Goal: Task Accomplishment & Management: Manage account settings

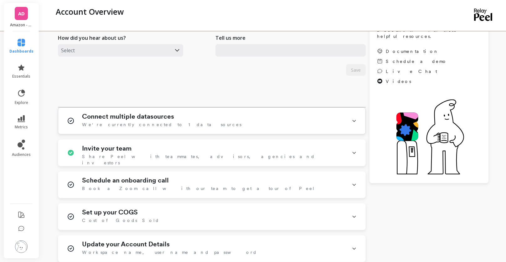
scroll to position [68, 0]
click at [206, 122] on div "Connect multiple datasources We're currently connected to 1 data sources" at bounding box center [213, 121] width 262 height 16
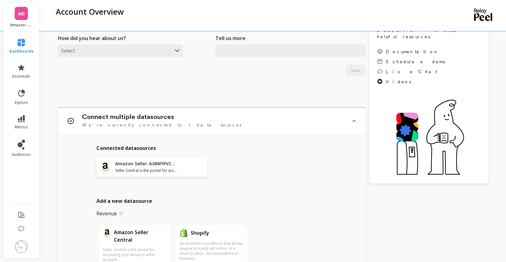
click at [22, 12] on span "AD" at bounding box center [21, 13] width 7 height 7
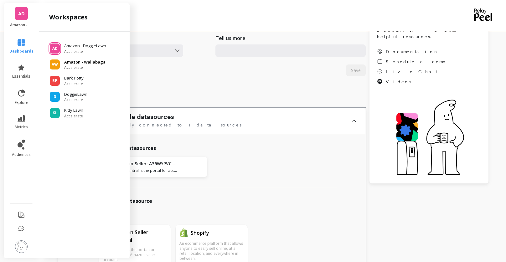
click at [52, 66] on span "AW" at bounding box center [55, 64] width 6 height 5
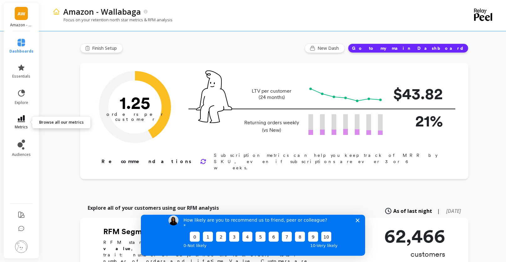
click at [26, 121] on link "metrics" at bounding box center [21, 122] width 24 height 14
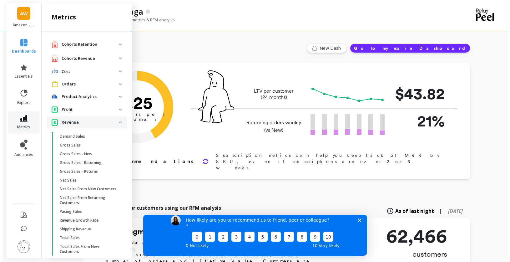
scroll to position [28, 0]
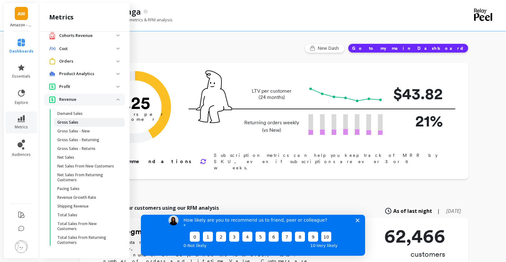
click at [77, 120] on p "Gross Sales" at bounding box center [67, 122] width 21 height 5
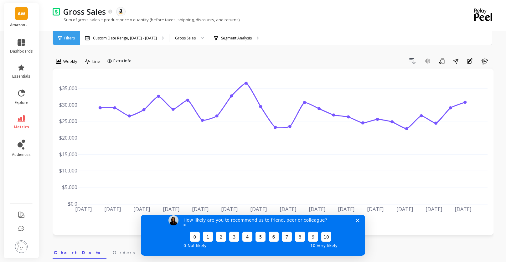
drag, startPoint x: 355, startPoint y: 226, endPoint x: 424, endPoint y: 405, distance: 192.1
click at [355, 222] on icon "Close survey" at bounding box center [357, 220] width 4 height 4
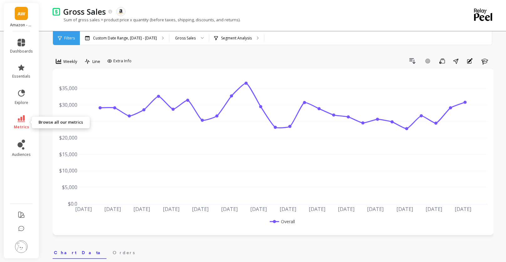
click at [21, 121] on icon at bounding box center [22, 118] width 8 height 7
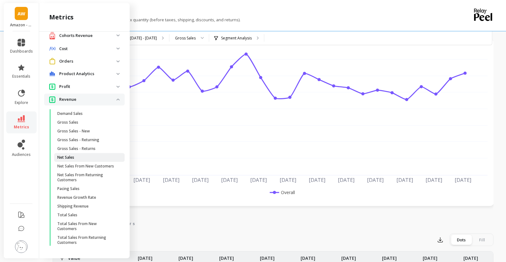
scroll to position [38, 0]
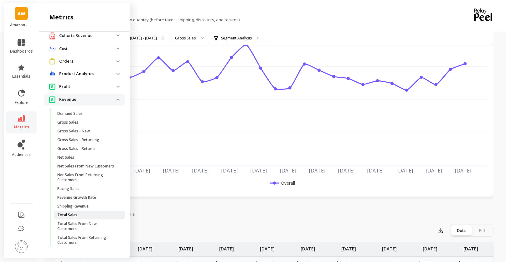
click at [75, 214] on p "Total Sales" at bounding box center [67, 214] width 20 height 5
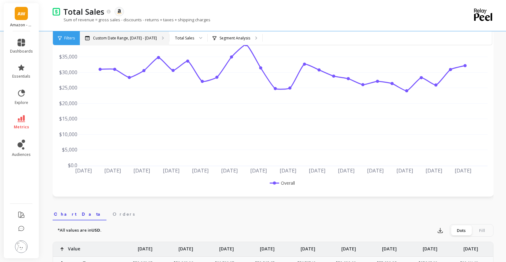
click at [155, 39] on div "Custom Date Range, Apr 1 - Sep 28" at bounding box center [124, 38] width 89 height 14
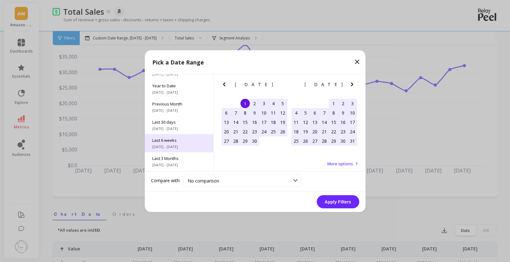
scroll to position [1, 0]
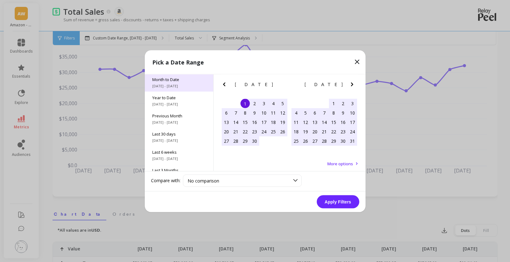
click at [175, 87] on span "9/1/2025 - 9/29/2025" at bounding box center [178, 85] width 53 height 5
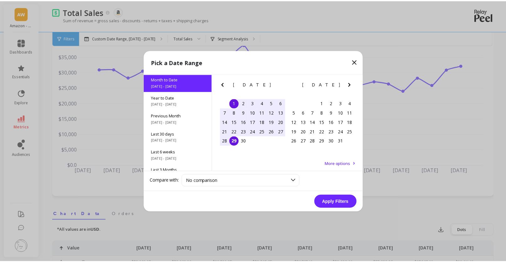
scroll to position [0, 0]
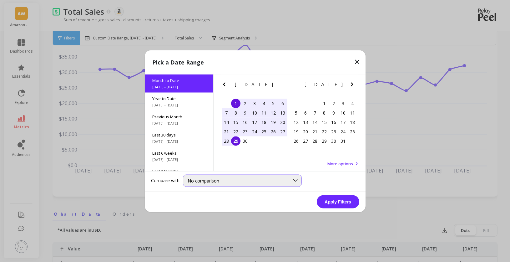
click at [227, 178] on div "No comparison" at bounding box center [239, 180] width 102 height 6
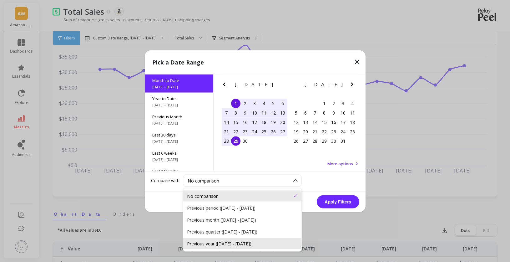
click at [237, 244] on div "Previous year (Sep 1, 2024 - Sep 29, 2024)" at bounding box center [242, 243] width 111 height 6
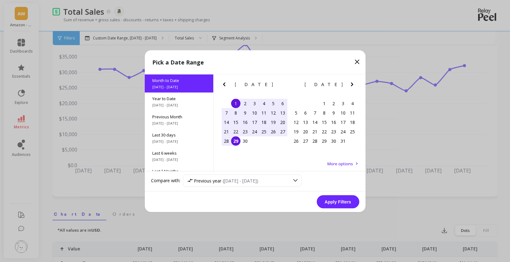
click at [333, 203] on button "Apply Filters" at bounding box center [338, 201] width 43 height 13
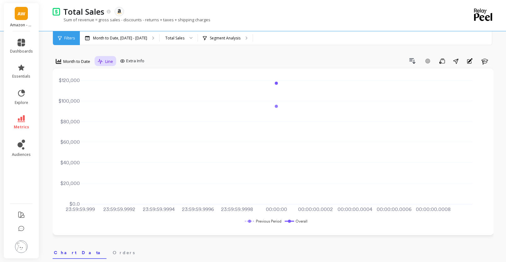
click at [104, 63] on div "Line" at bounding box center [105, 62] width 15 height 8
click at [114, 37] on p "Month to Date, Sep 1 - Sep 29" at bounding box center [120, 38] width 54 height 5
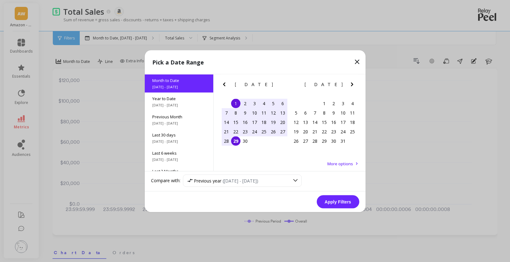
click at [350, 163] on span "More options" at bounding box center [341, 163] width 26 height 6
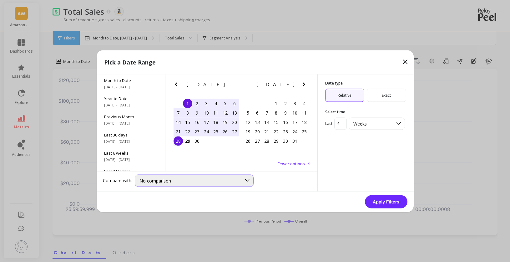
click at [251, 181] on icon at bounding box center [247, 180] width 7 height 7
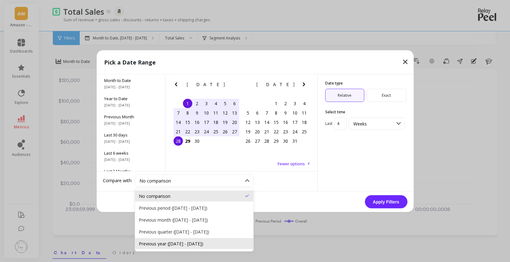
click at [219, 247] on div "Previous year (Sep 1, 2024 - Sep 28, 2024)" at bounding box center [194, 243] width 118 height 11
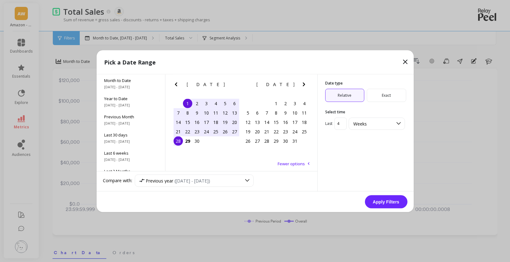
click at [373, 200] on button "Apply Filters" at bounding box center [386, 201] width 43 height 13
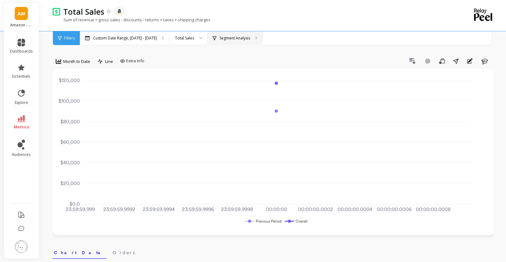
click at [240, 37] on p "Segment Analysis" at bounding box center [234, 38] width 31 height 5
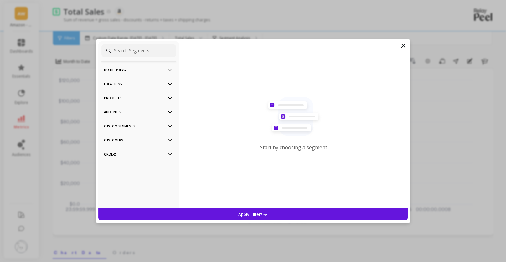
click at [402, 48] on icon at bounding box center [403, 46] width 8 height 8
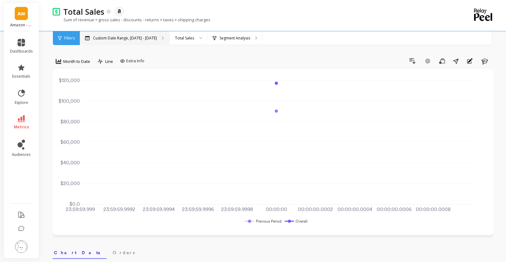
click at [110, 36] on p "Custom Date Range, Sep 1 - Sep 28" at bounding box center [125, 38] width 64 height 5
click at [135, 61] on span "Extra Info" at bounding box center [135, 61] width 18 height 6
click at [140, 61] on span "Extra Info" at bounding box center [135, 61] width 18 height 6
click at [142, 39] on p "Custom Date Range, Sep 1 - Sep 28" at bounding box center [125, 38] width 64 height 5
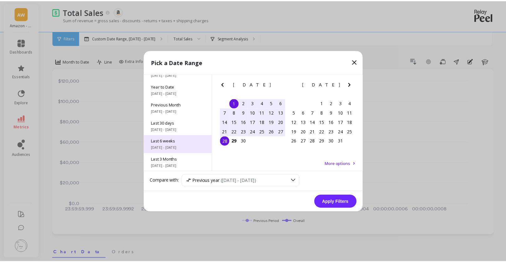
scroll to position [13, 0]
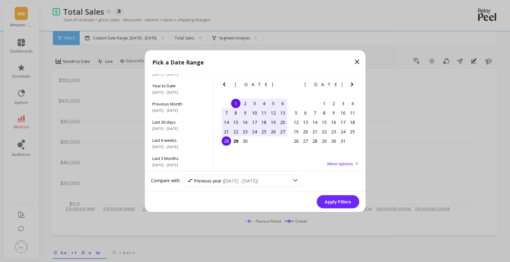
click at [357, 60] on icon at bounding box center [358, 62] width 8 height 8
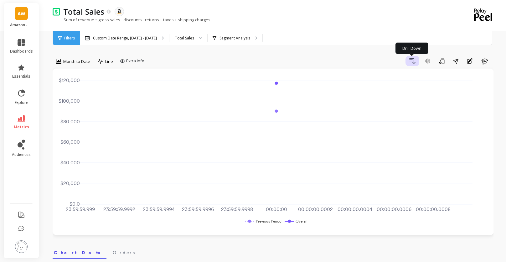
click at [414, 62] on icon "button" at bounding box center [412, 61] width 6 height 5
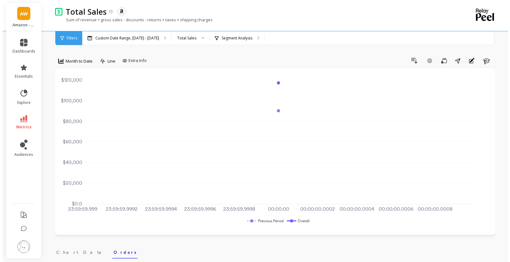
scroll to position [0, 0]
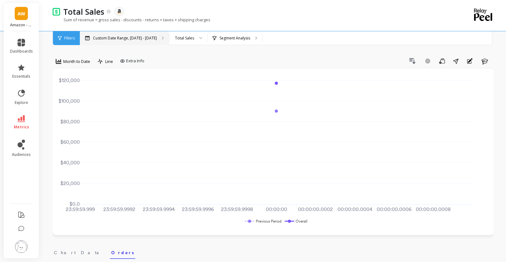
click at [114, 39] on p "Custom Date Range, Sep 1 - Sep 28" at bounding box center [125, 38] width 64 height 5
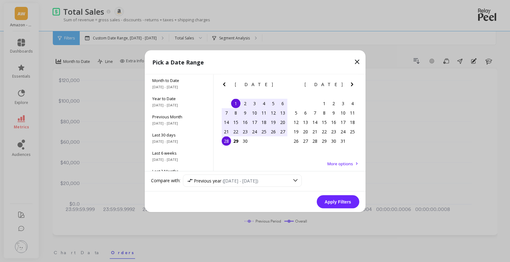
click at [358, 62] on icon at bounding box center [357, 62] width 4 height 4
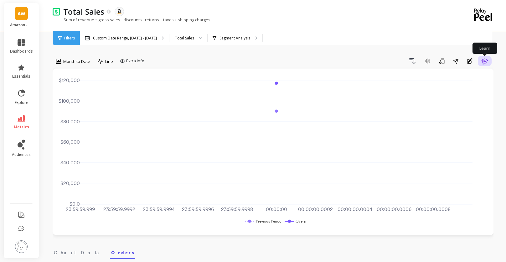
click at [484, 62] on icon "button" at bounding box center [484, 62] width 7 height 6
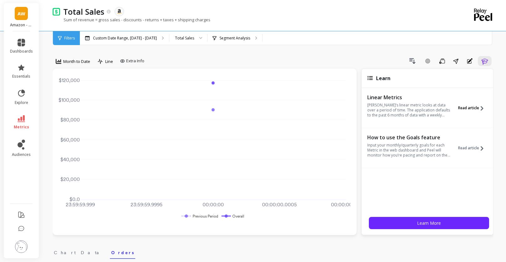
click at [467, 109] on span "Read article" at bounding box center [468, 107] width 21 height 5
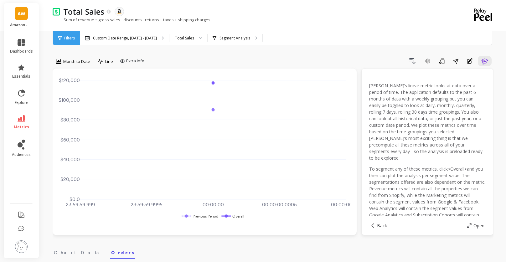
scroll to position [6, 0]
click at [74, 60] on span "Month to Date" at bounding box center [76, 62] width 27 height 6
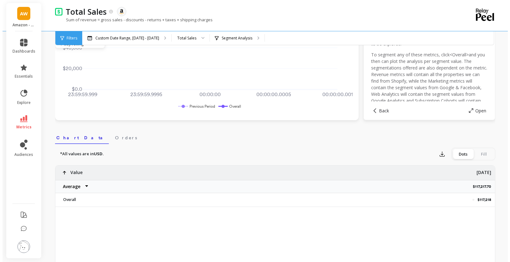
scroll to position [0, 0]
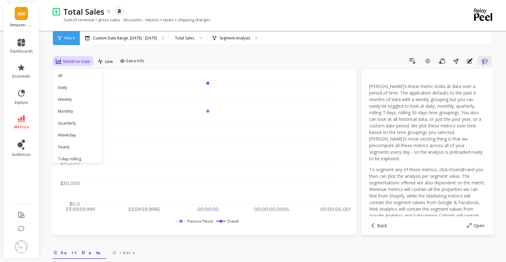
click at [76, 61] on span "Month to Date" at bounding box center [76, 62] width 27 height 6
click at [78, 64] on span "Month to Date" at bounding box center [76, 62] width 27 height 6
click at [76, 98] on div "Weekly" at bounding box center [76, 99] width 36 height 6
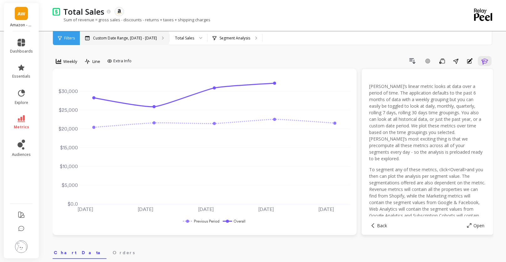
click at [123, 39] on p "Custom Date Range, Sep 1 - Sep 28" at bounding box center [125, 38] width 64 height 5
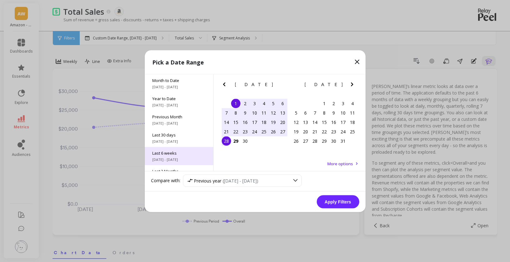
click at [179, 158] on span "8/18/2025 - 9/28/2025" at bounding box center [178, 159] width 53 height 5
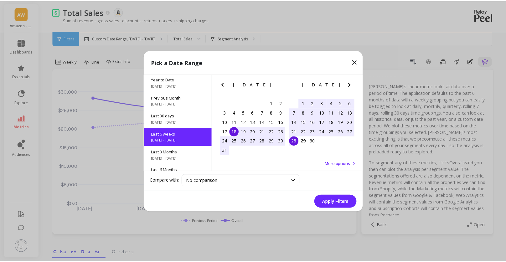
scroll to position [33, 0]
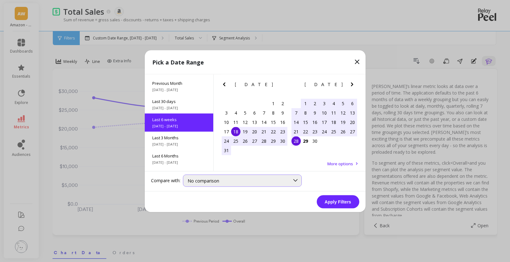
click at [218, 185] on div "No comparison" at bounding box center [242, 180] width 119 height 12
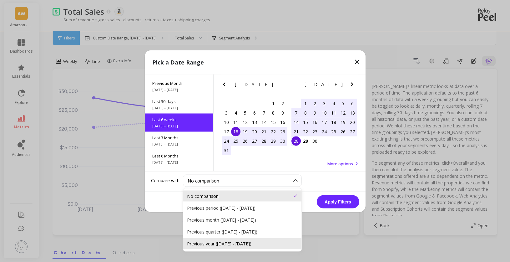
click at [238, 245] on div "Previous year (Aug 18, 2024 - Sep 28, 2024)" at bounding box center [242, 243] width 111 height 6
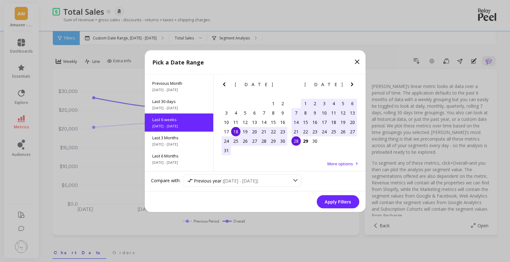
click at [341, 204] on button "Apply Filters" at bounding box center [338, 201] width 43 height 13
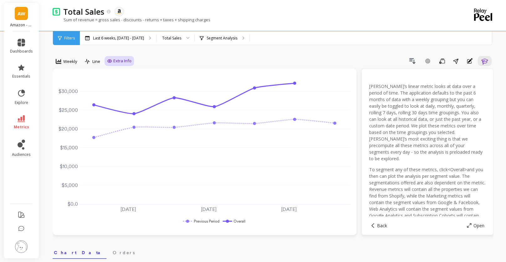
click at [118, 62] on span "Extra Info" at bounding box center [122, 61] width 18 height 6
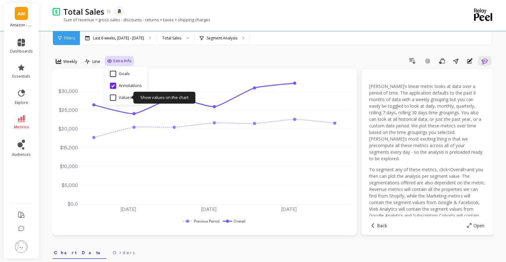
click at [112, 99] on input "Values" at bounding box center [121, 97] width 22 height 6
checkbox input "true"
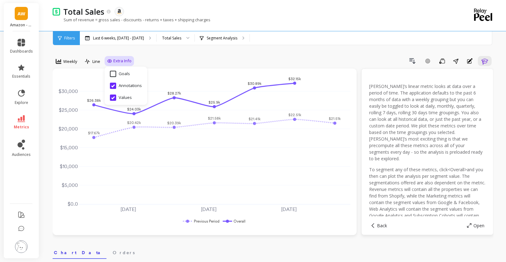
click at [127, 60] on span "Extra Info" at bounding box center [122, 61] width 18 height 6
click at [124, 71] on input "Goals" at bounding box center [120, 74] width 20 height 6
click at [124, 72] on input "Goals" at bounding box center [120, 74] width 20 height 6
checkbox input "false"
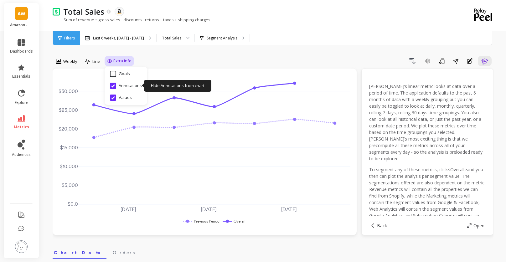
click at [124, 86] on input "Annotations" at bounding box center [126, 86] width 32 height 6
click at [112, 86] on input "Annotations" at bounding box center [126, 86] width 32 height 6
checkbox input "true"
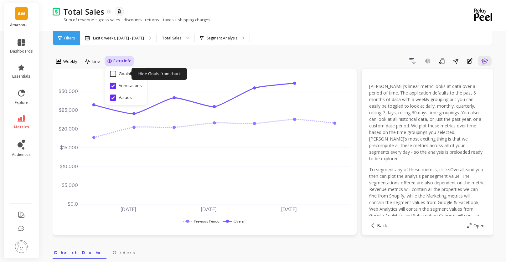
click at [113, 74] on input "Goals" at bounding box center [120, 74] width 20 height 6
click at [111, 75] on input "Goals" at bounding box center [120, 74] width 20 height 6
checkbox input "false"
click at [114, 85] on input "Annotations" at bounding box center [126, 86] width 32 height 6
checkbox input "false"
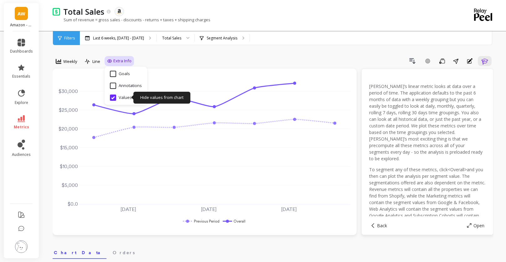
click at [113, 96] on input "Values" at bounding box center [121, 97] width 22 height 6
click at [113, 97] on input "Values" at bounding box center [121, 97] width 22 height 6
checkbox input "true"
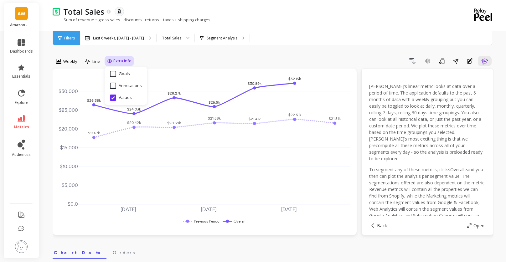
click at [488, 62] on icon "button" at bounding box center [485, 61] width 8 height 8
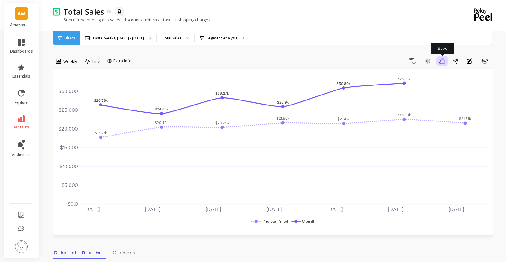
click at [443, 62] on icon "button" at bounding box center [442, 61] width 6 height 6
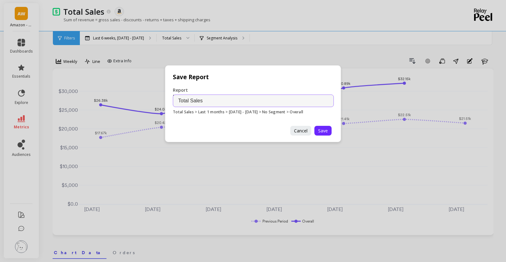
click at [243, 106] on input "Total Sales" at bounding box center [253, 100] width 161 height 13
type input "Total Sales - T6 Weeks"
click at [327, 130] on span "Save" at bounding box center [323, 131] width 10 height 6
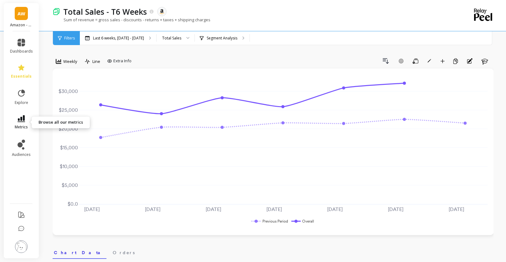
click at [23, 119] on icon at bounding box center [22, 118] width 8 height 7
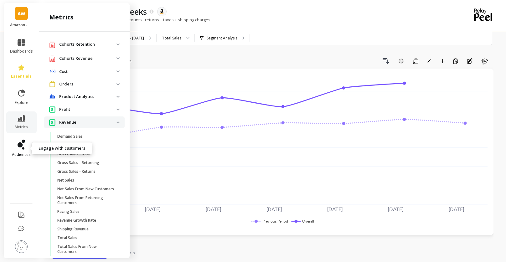
click at [24, 148] on icon at bounding box center [23, 148] width 3 height 3
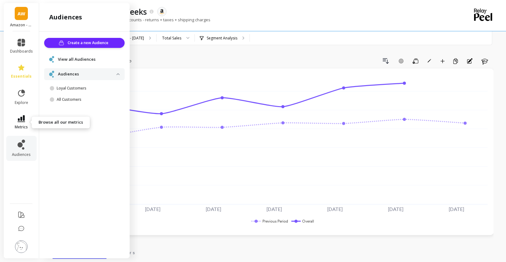
click at [25, 116] on link "metrics" at bounding box center [21, 122] width 23 height 14
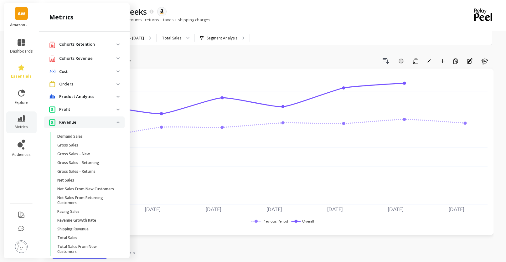
click at [257, 22] on div "Sum of revenue = gross sales - discounts - returns + taxes + shipping charges" at bounding box center [247, 23] width 389 height 12
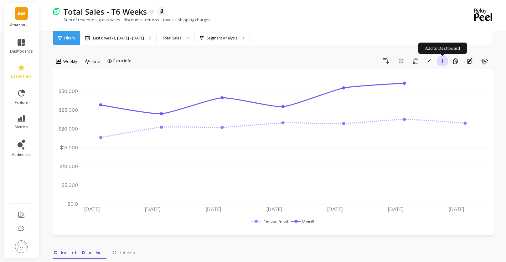
click at [443, 62] on icon "button" at bounding box center [442, 61] width 4 height 4
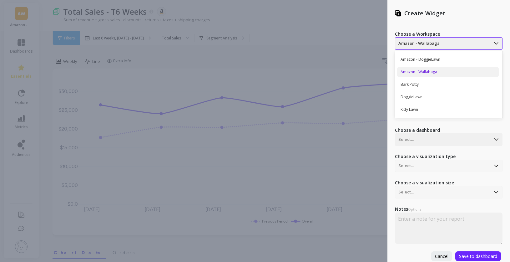
click at [431, 43] on div at bounding box center [443, 44] width 89 height 8
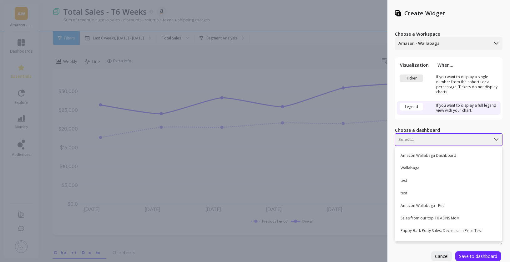
click at [415, 144] on div "Select..." at bounding box center [442, 140] width 95 height 10
click at [417, 167] on div "Wallabaga" at bounding box center [448, 168] width 102 height 11
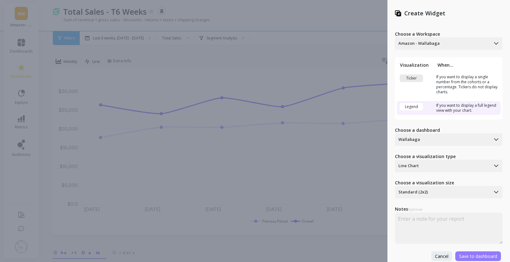
click at [470, 257] on span "Save to dashboard" at bounding box center [478, 256] width 38 height 6
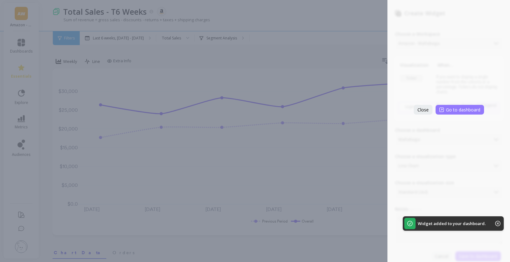
click at [467, 108] on span "Go to dashboard" at bounding box center [463, 110] width 34 height 6
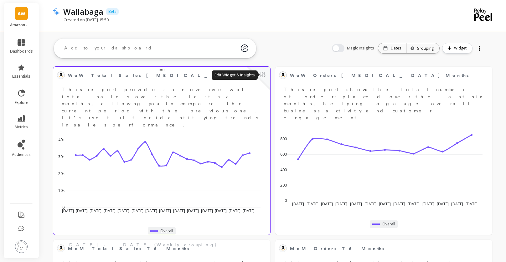
click at [262, 74] on button at bounding box center [263, 75] width 8 height 9
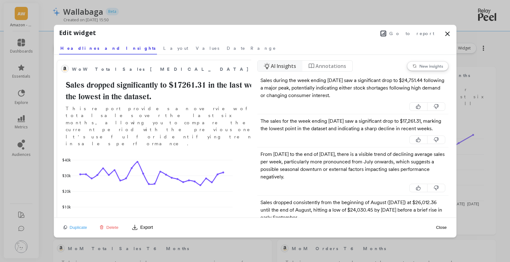
click at [446, 33] on icon at bounding box center [448, 34] width 8 height 8
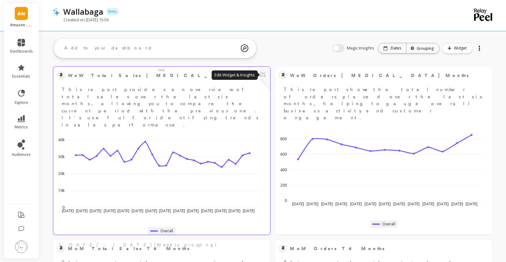
click at [267, 74] on div at bounding box center [258, 78] width 23 height 23
click at [264, 74] on button at bounding box center [263, 75] width 8 height 9
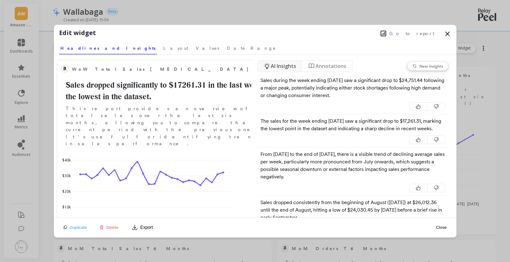
click at [443, 32] on div "Go to report" at bounding box center [273, 32] width 355 height 9
click at [105, 227] on button "Delete" at bounding box center [109, 227] width 23 height 5
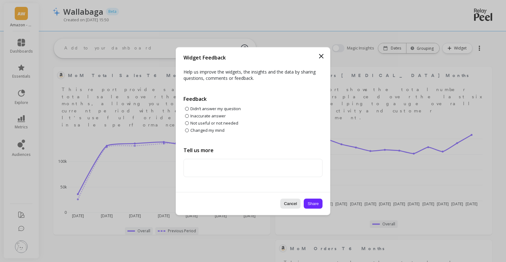
click at [286, 204] on button "Cancel" at bounding box center [290, 203] width 21 height 10
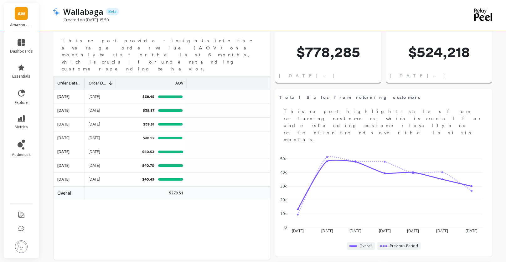
scroll to position [675, 0]
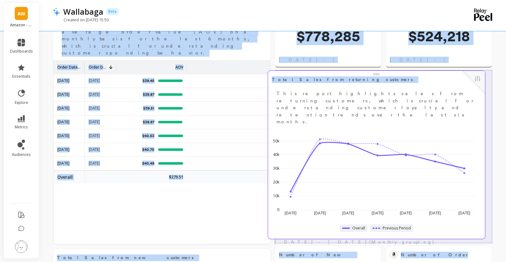
drag, startPoint x: 301, startPoint y: 90, endPoint x: 293, endPoint y: 88, distance: 7.4
click at [293, 88] on div "Total Sales from returning customers Edit Widget & Insights This report highlig…" at bounding box center [376, 99] width 209 height 51
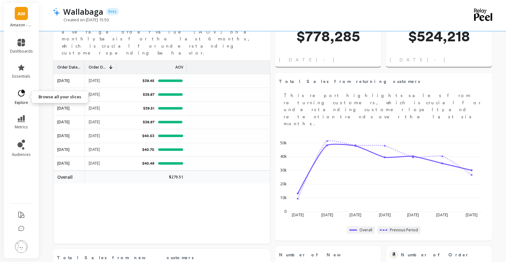
click at [26, 97] on link "explore" at bounding box center [21, 97] width 23 height 16
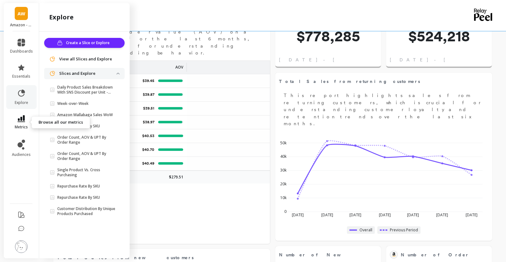
click at [25, 121] on icon at bounding box center [22, 118] width 8 height 7
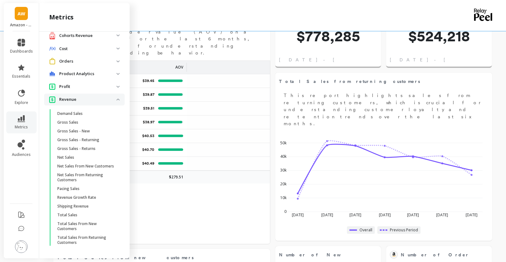
scroll to position [28, 0]
click at [89, 216] on span "Total Sales" at bounding box center [87, 214] width 60 height 5
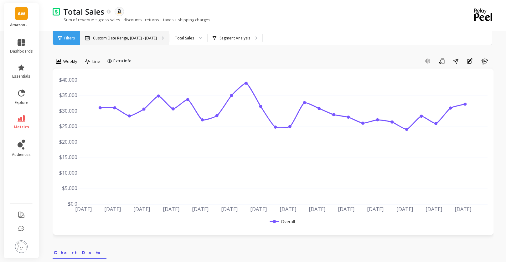
click at [140, 39] on p "Custom Date Range, [DATE] - [DATE]" at bounding box center [125, 38] width 64 height 5
click at [23, 46] on icon at bounding box center [22, 43] width 8 height 8
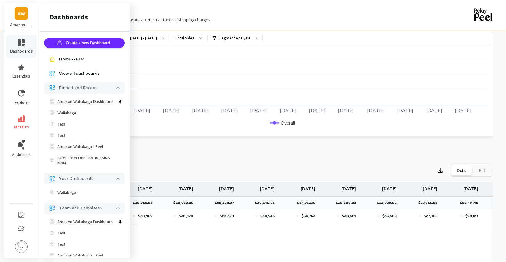
scroll to position [96, 0]
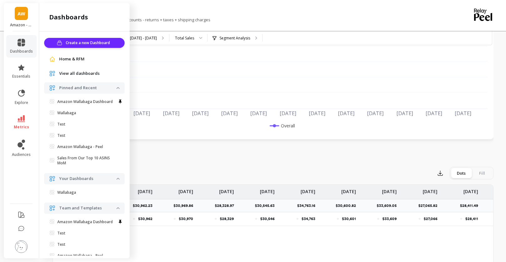
click at [315, 12] on div "Total Sales The data you are viewing comes from: Amazon Seller Central" at bounding box center [251, 11] width 382 height 11
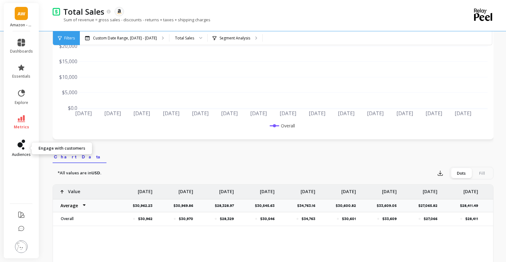
click at [21, 145] on icon at bounding box center [20, 144] width 5 height 5
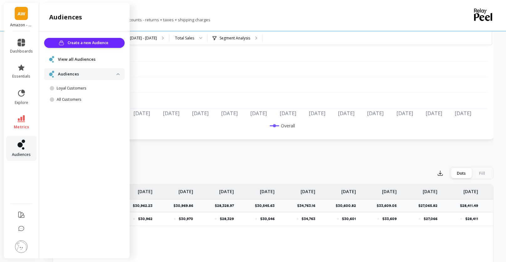
click at [21, 145] on icon at bounding box center [20, 144] width 5 height 5
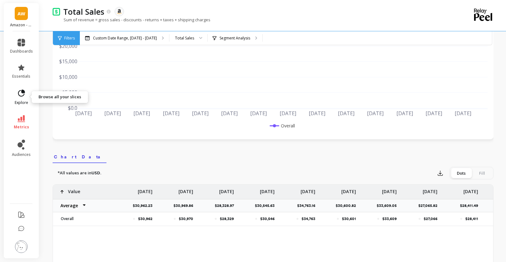
click at [22, 90] on icon at bounding box center [21, 92] width 7 height 7
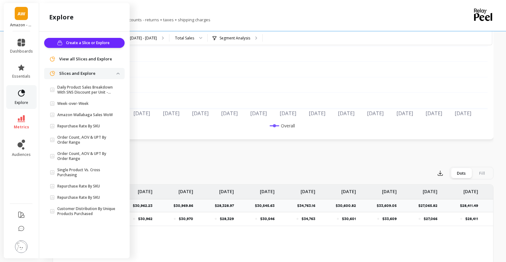
click at [22, 90] on icon at bounding box center [21, 92] width 7 height 7
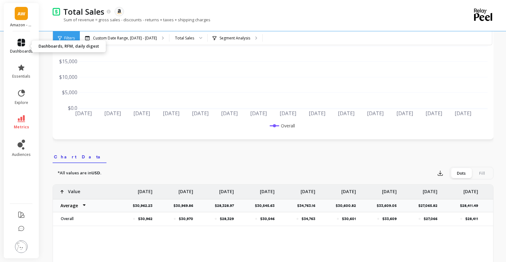
click at [20, 42] on icon at bounding box center [22, 43] width 8 height 8
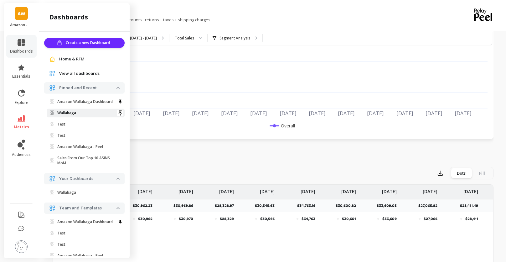
click at [74, 115] on p "Wallabaga" at bounding box center [66, 112] width 19 height 5
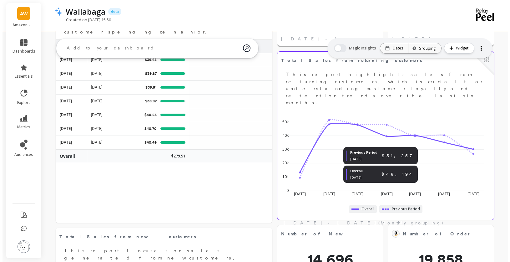
scroll to position [689, 0]
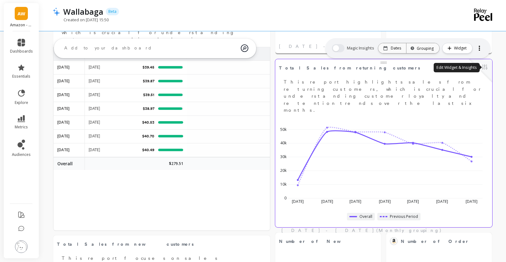
click at [483, 68] on button at bounding box center [485, 67] width 8 height 9
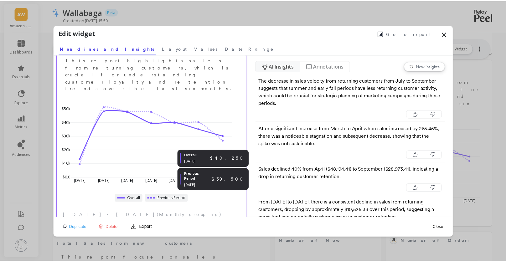
scroll to position [69, 0]
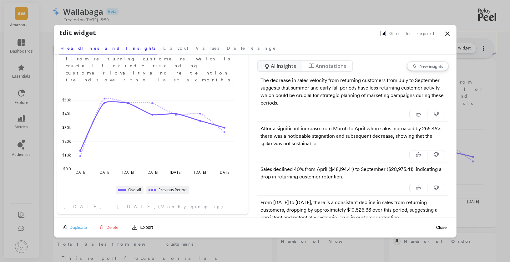
click at [445, 35] on icon at bounding box center [448, 34] width 8 height 8
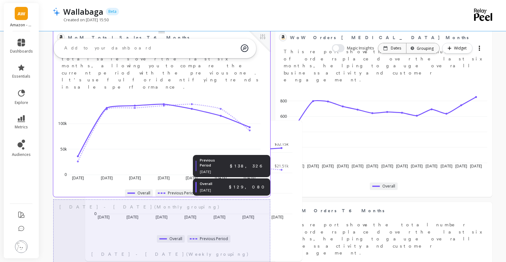
scroll to position [0, 0]
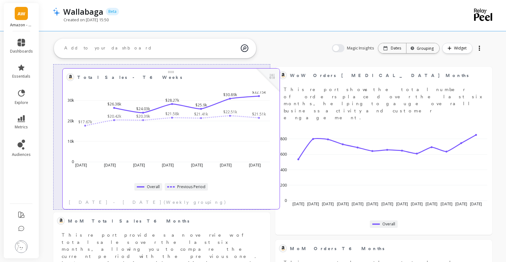
drag, startPoint x: 375, startPoint y: 102, endPoint x: 163, endPoint y: 83, distance: 213.3
click at [163, 83] on div "Total Sales - T6 Weeks Edit Widget & Insights $17.67k $20.42k $20.39k $21.58k $…" at bounding box center [171, 139] width 217 height 140
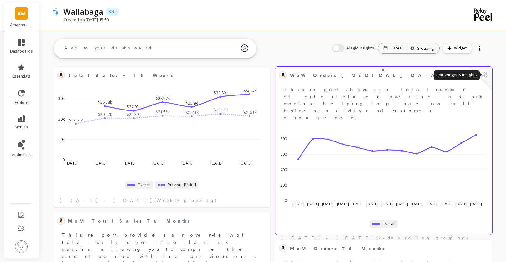
click at [485, 75] on button at bounding box center [485, 75] width 8 height 9
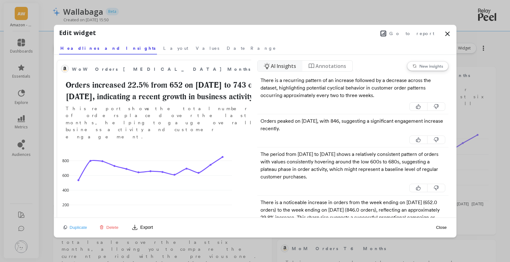
click at [115, 225] on span "Delete" at bounding box center [112, 227] width 12 height 5
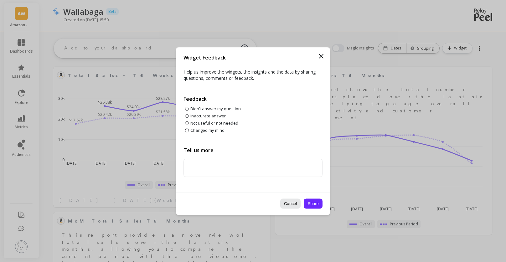
click at [296, 204] on button "Cancel" at bounding box center [290, 203] width 21 height 10
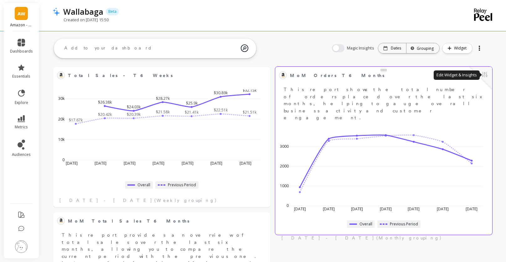
click at [485, 75] on button at bounding box center [485, 75] width 8 height 9
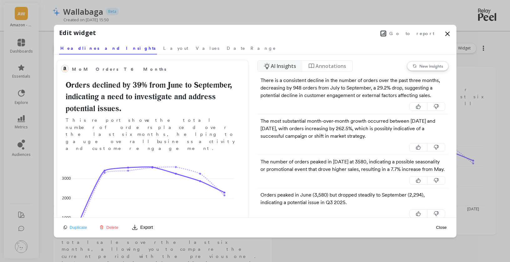
click at [109, 229] on span "Delete" at bounding box center [112, 227] width 12 height 5
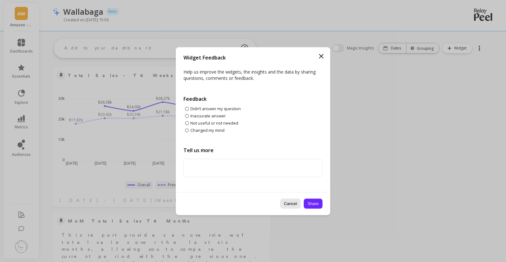
click at [288, 206] on button "Cancel" at bounding box center [290, 203] width 21 height 10
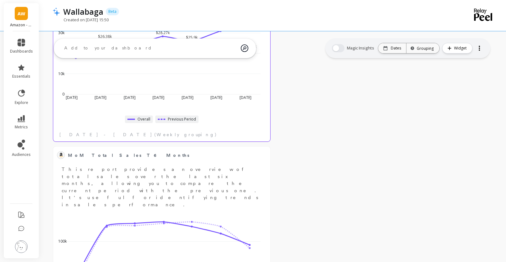
scroll to position [57, 0]
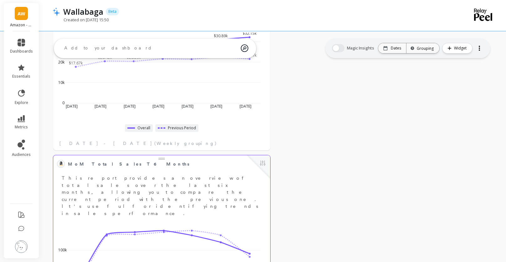
click at [203, 167] on span "MoM Total Sales T6 Months" at bounding box center [157, 164] width 178 height 9
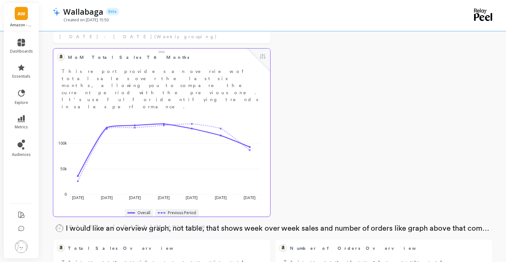
scroll to position [165, 0]
click at [264, 58] on button at bounding box center [263, 56] width 8 height 9
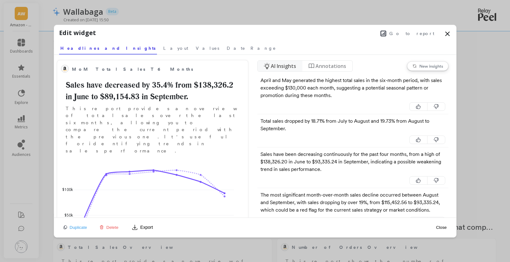
click at [449, 34] on icon at bounding box center [448, 34] width 8 height 8
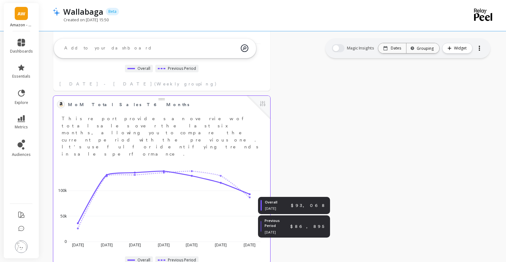
scroll to position [111, 0]
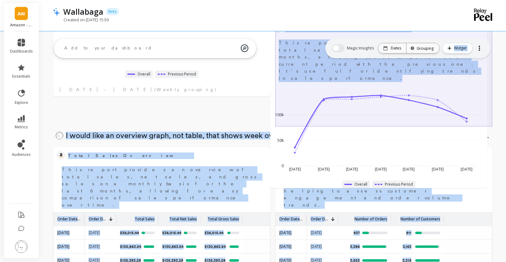
drag, startPoint x: 223, startPoint y: 135, endPoint x: 440, endPoint y: 54, distance: 231.6
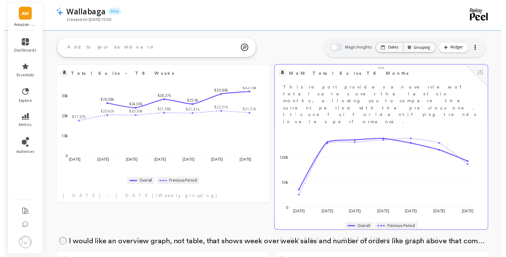
scroll to position [0, 0]
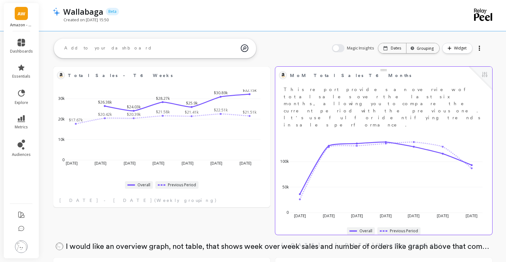
click at [481, 75] on button at bounding box center [485, 75] width 8 height 9
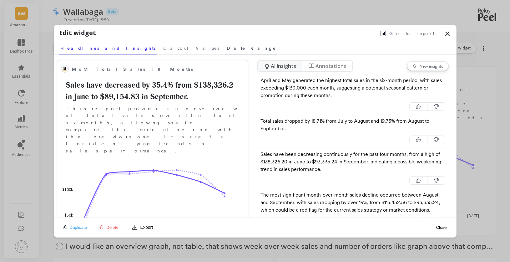
click at [227, 48] on span "Date Range" at bounding box center [251, 48] width 49 height 6
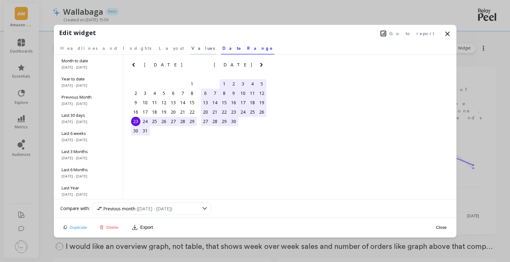
click at [191, 47] on span "Values" at bounding box center [202, 48] width 23 height 6
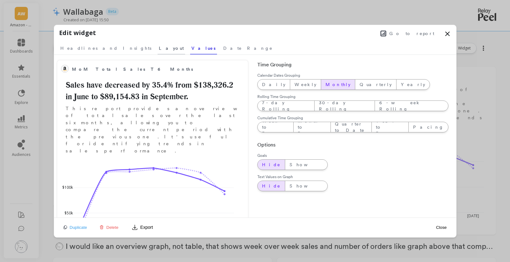
click at [159, 50] on span "Layout" at bounding box center [171, 48] width 25 height 6
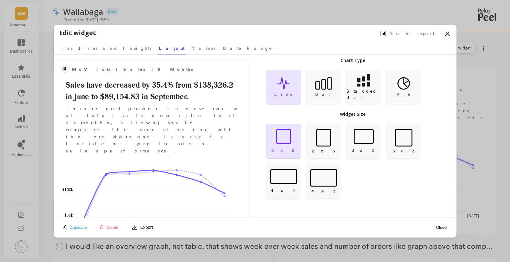
click at [282, 145] on div "2 x 2" at bounding box center [283, 141] width 35 height 35
click at [375, 147] on div "3 x 2" at bounding box center [363, 141] width 35 height 35
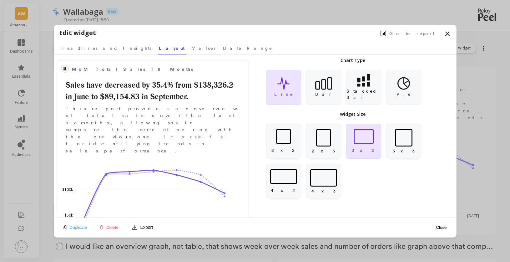
click at [441, 228] on button "Close" at bounding box center [441, 227] width 14 height 5
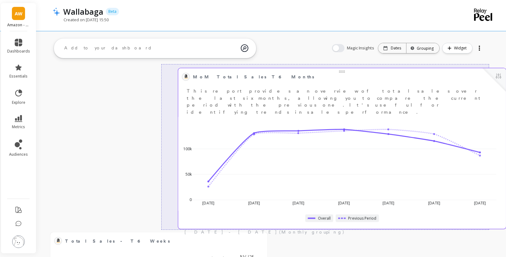
scroll to position [0, 1]
drag, startPoint x: 272, startPoint y: 228, endPoint x: 395, endPoint y: 84, distance: 189.2
click at [395, 84] on div "MoM Total Sales T6 Months Edit Widget & Insights This report provides an overvi…" at bounding box center [343, 94] width 320 height 44
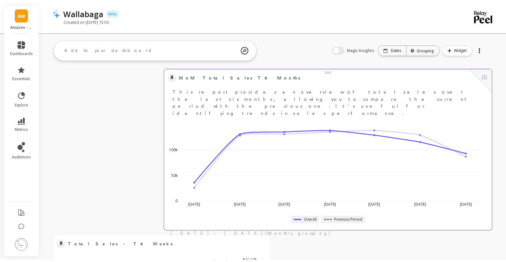
scroll to position [0, 0]
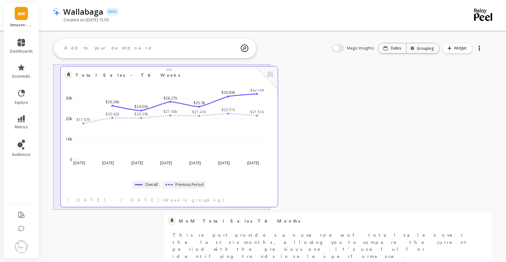
drag, startPoint x: 135, startPoint y: 248, endPoint x: 142, endPoint y: 82, distance: 166.3
click at [142, 82] on div "$17.67k $20.42k $20.39k $21.58k $21.41k $22.51k $21.51k $26.38k $24.03k $28.27k…" at bounding box center [167, 128] width 208 height 92
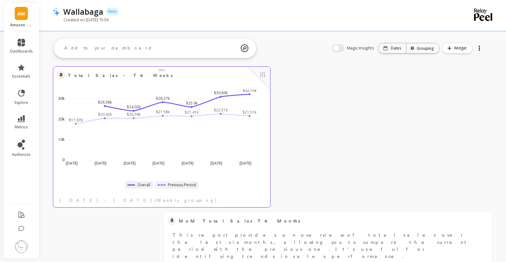
click at [190, 78] on span "Total Sales - T6 Weeks" at bounding box center [157, 75] width 178 height 9
click at [262, 75] on button at bounding box center [263, 75] width 8 height 9
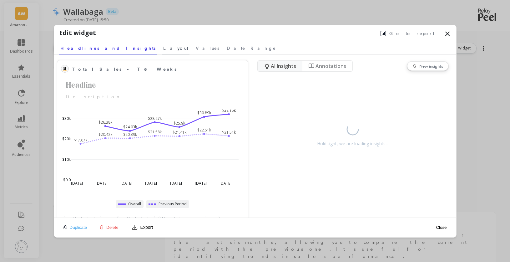
click at [163, 48] on span "Layout" at bounding box center [175, 48] width 25 height 6
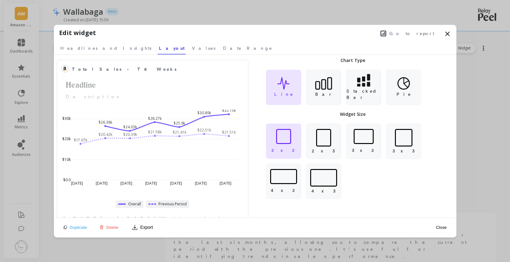
click at [448, 33] on icon at bounding box center [448, 34] width 8 height 8
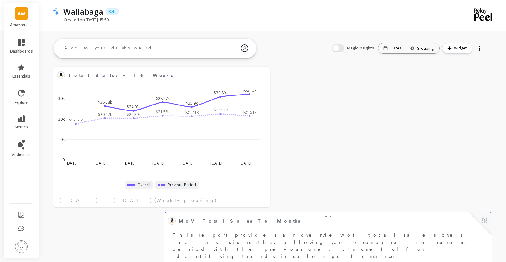
click at [357, 232] on p "This report provides an overview of total sales over the last six months, allow…" at bounding box center [328, 246] width 320 height 28
click at [486, 220] on button at bounding box center [484, 220] width 8 height 9
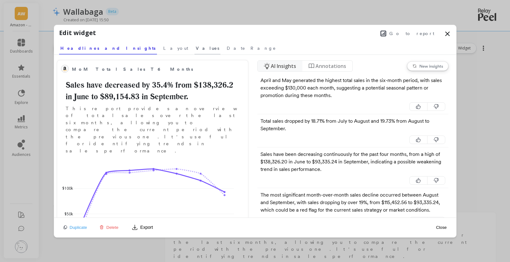
click at [196, 46] on span "Values" at bounding box center [207, 48] width 23 height 6
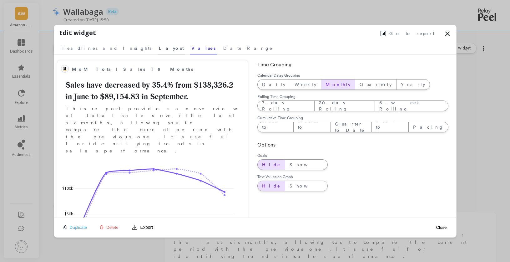
click at [159, 48] on span "Layout" at bounding box center [171, 48] width 25 height 6
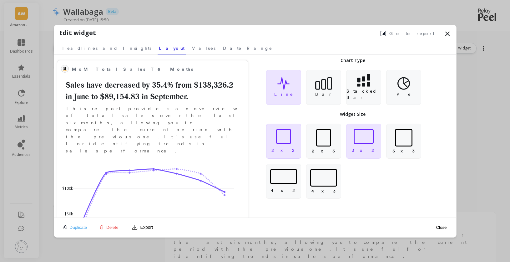
click at [282, 145] on div "2 x 2" at bounding box center [283, 141] width 35 height 35
click at [445, 227] on button "Close" at bounding box center [441, 227] width 14 height 5
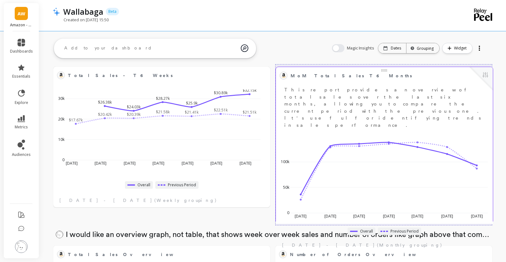
drag, startPoint x: 231, startPoint y: 218, endPoint x: 454, endPoint y: 73, distance: 265.6
click at [454, 73] on span "MoM Total Sales T6 Months" at bounding box center [379, 75] width 178 height 9
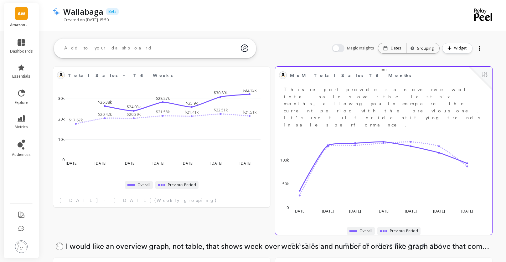
click at [359, 81] on div "MoM Total Sales T6 Months Edit Widget & Insights This report provides an overvi…" at bounding box center [383, 99] width 209 height 58
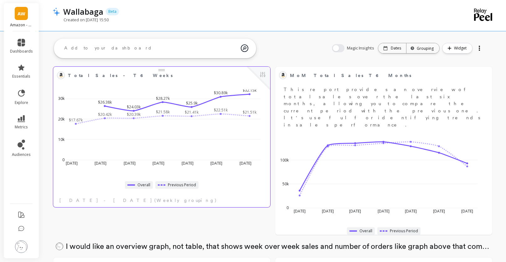
click at [209, 79] on span "Total Sales - T6 Weeks" at bounding box center [157, 75] width 178 height 9
click at [264, 77] on button at bounding box center [263, 75] width 8 height 9
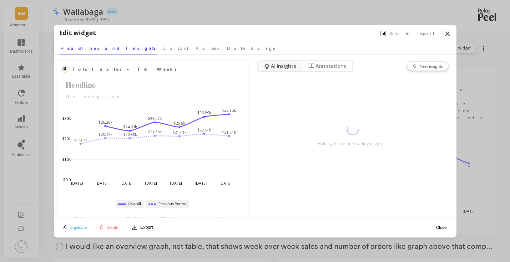
click at [421, 32] on span "Go to report" at bounding box center [411, 33] width 45 height 6
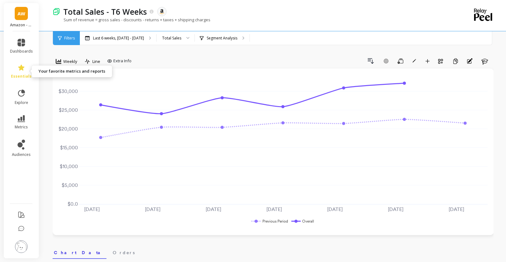
click at [18, 69] on icon at bounding box center [22, 68] width 8 height 8
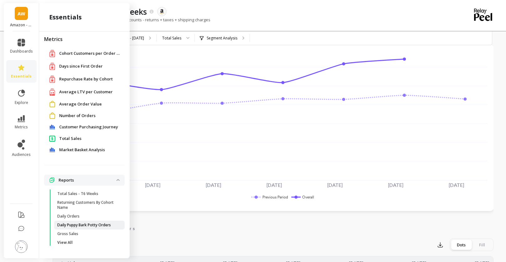
scroll to position [35, 0]
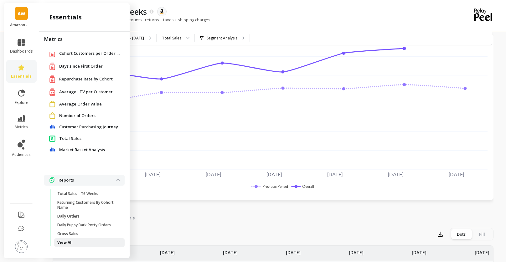
click at [65, 244] on p "View All" at bounding box center [64, 242] width 15 height 5
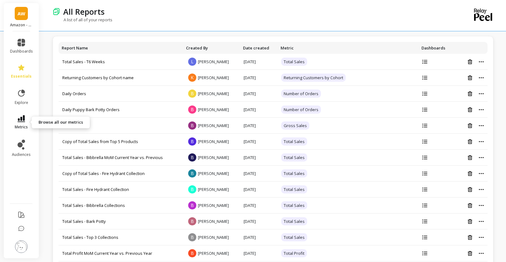
click at [22, 123] on link "metrics" at bounding box center [21, 122] width 23 height 14
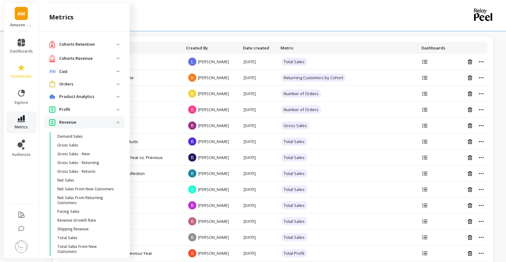
scroll to position [28, 0]
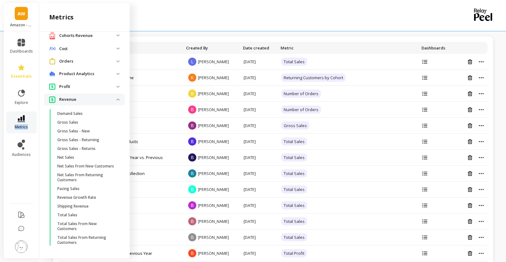
click at [22, 123] on link "metrics" at bounding box center [21, 122] width 23 height 14
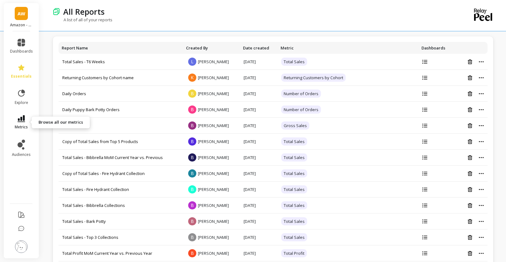
click at [24, 123] on link "metrics" at bounding box center [21, 122] width 23 height 14
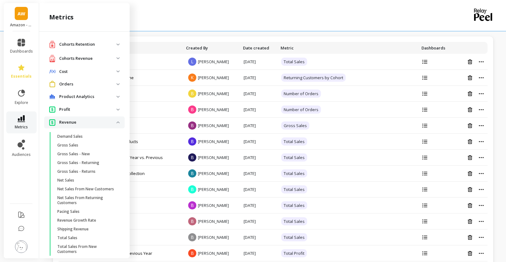
scroll to position [28, 0]
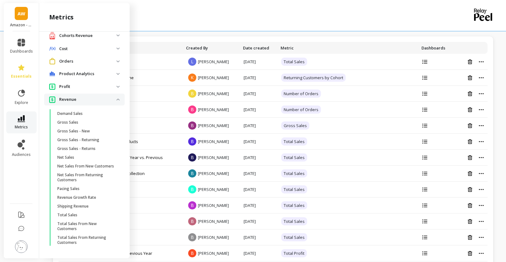
click at [24, 123] on link "metrics" at bounding box center [21, 122] width 23 height 14
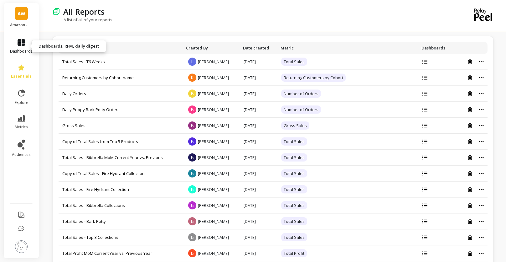
click at [25, 43] on icon at bounding box center [22, 43] width 8 height 8
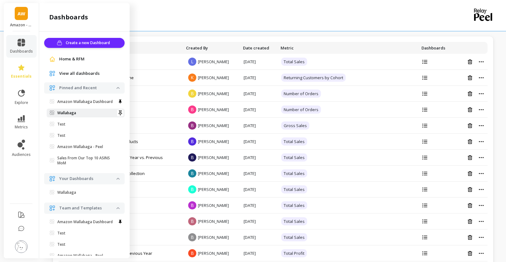
click at [77, 115] on span "Wallabaga" at bounding box center [83, 112] width 67 height 5
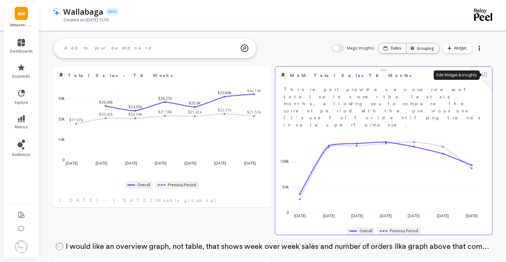
click at [483, 76] on button at bounding box center [485, 75] width 8 height 9
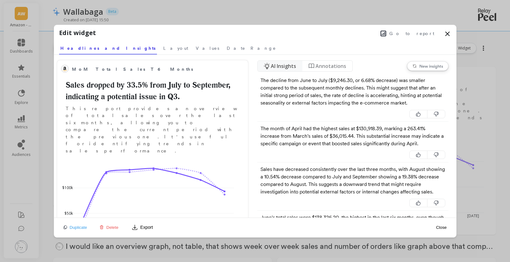
click at [114, 227] on span "Delete" at bounding box center [112, 227] width 12 height 5
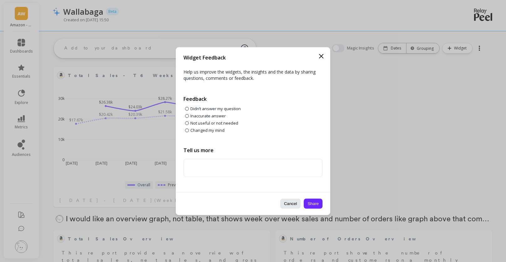
click at [315, 204] on button "Share" at bounding box center [312, 203] width 19 height 10
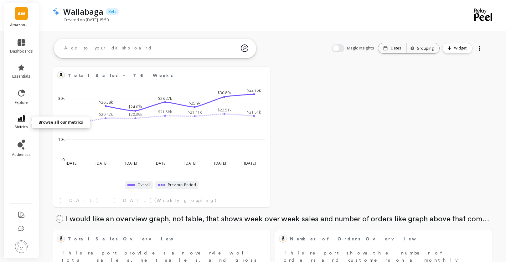
click at [25, 122] on link "metrics" at bounding box center [21, 122] width 23 height 14
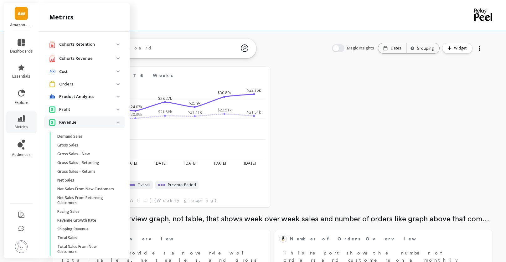
click at [114, 121] on span "Revenue" at bounding box center [84, 122] width 80 height 12
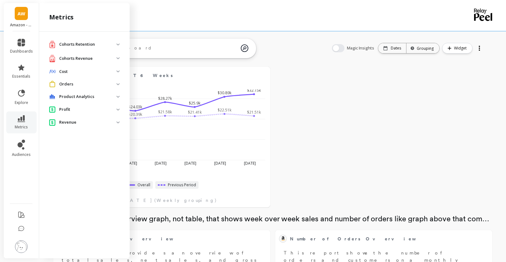
click at [118, 109] on img at bounding box center [117, 110] width 3 height 2
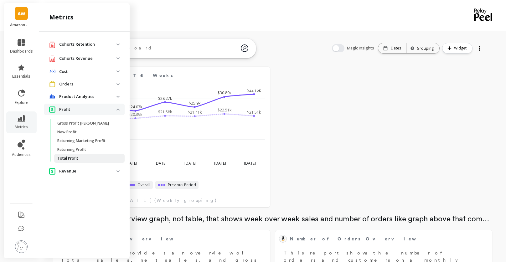
click at [79, 157] on span "Total Profit" at bounding box center [87, 158] width 60 height 5
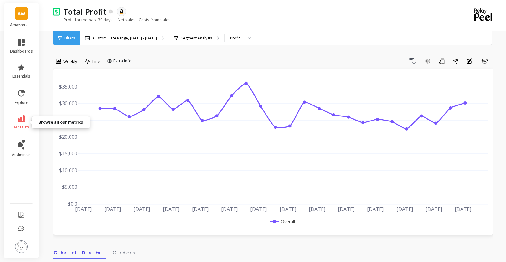
click at [26, 120] on link "metrics" at bounding box center [21, 122] width 23 height 14
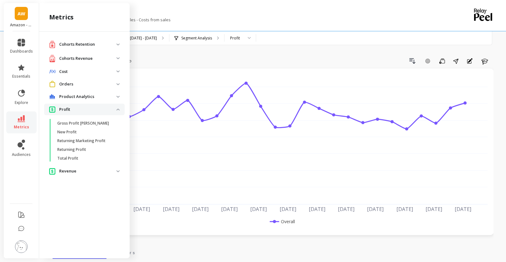
click at [84, 169] on p "Revenue" at bounding box center [87, 171] width 57 height 6
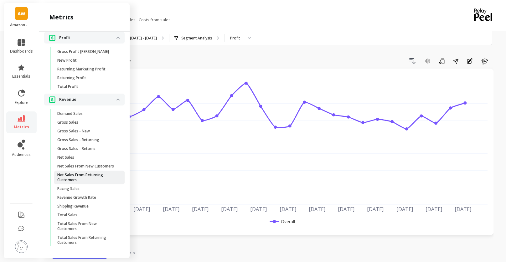
scroll to position [77, 0]
click at [79, 188] on p "Pacing Sales" at bounding box center [68, 188] width 22 height 5
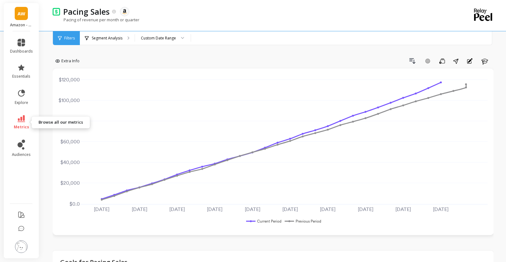
click at [27, 118] on link "metrics" at bounding box center [21, 122] width 23 height 14
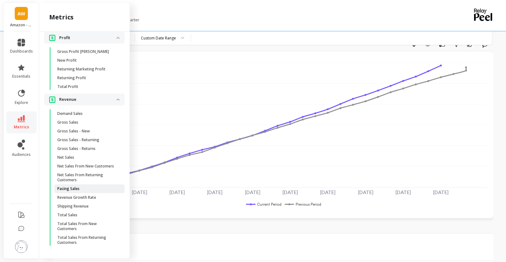
scroll to position [32, 0]
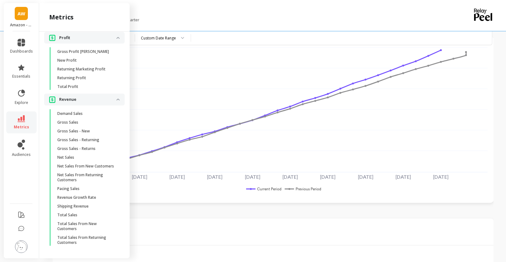
click at [92, 96] on p "Revenue" at bounding box center [87, 99] width 57 height 6
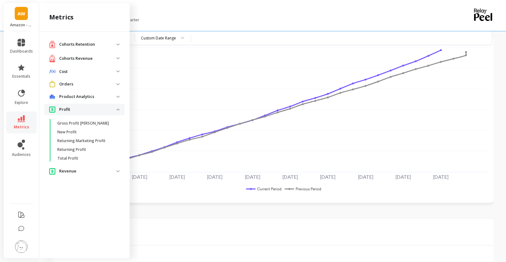
click at [117, 86] on span "Orders" at bounding box center [84, 84] width 80 height 12
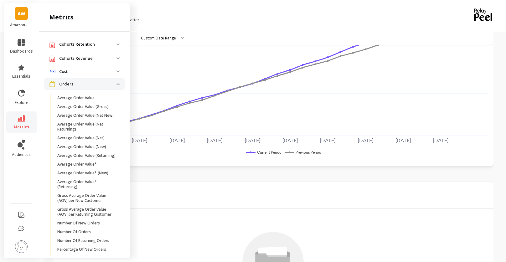
click at [116, 57] on img at bounding box center [117, 58] width 3 height 2
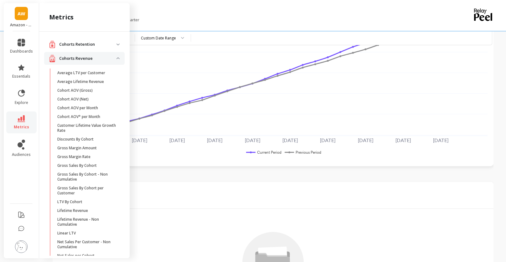
click at [116, 58] on img at bounding box center [117, 58] width 3 height 2
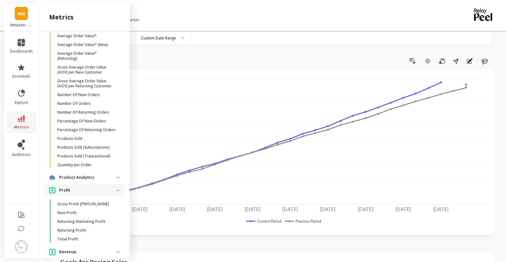
scroll to position [139, 0]
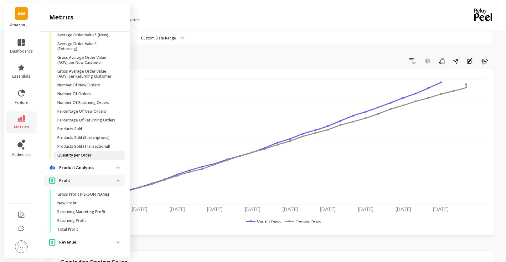
click at [99, 158] on span "Quantity per Order" at bounding box center [87, 155] width 60 height 5
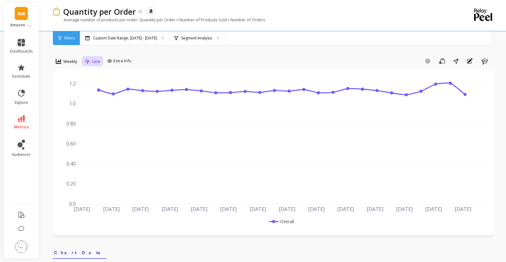
click at [88, 60] on icon at bounding box center [88, 61] width 6 height 5
drag, startPoint x: 165, startPoint y: 63, endPoint x: 141, endPoint y: 59, distance: 24.1
click at [165, 63] on div "Add Goal Save Share Annotations Learn" at bounding box center [313, 61] width 359 height 10
click at [22, 121] on icon at bounding box center [22, 118] width 8 height 7
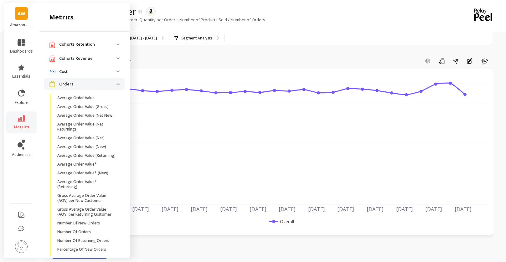
scroll to position [139, 0]
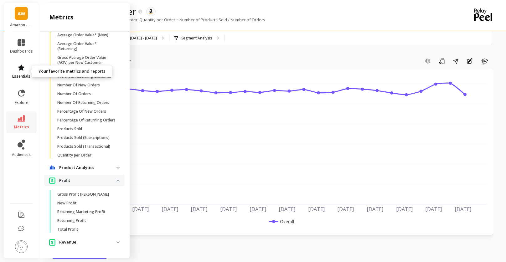
click at [24, 69] on icon at bounding box center [22, 68] width 8 height 8
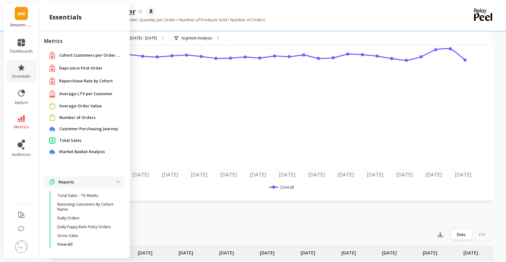
scroll to position [0, 0]
click at [20, 96] on icon at bounding box center [21, 92] width 7 height 7
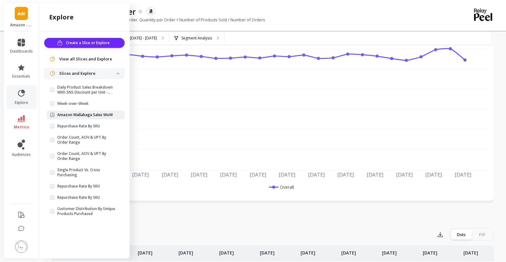
click at [79, 114] on p "Amazon Wallabaga Sales WoW" at bounding box center [84, 114] width 55 height 5
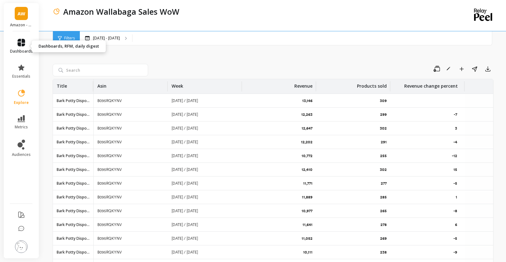
click at [22, 44] on icon at bounding box center [22, 43] width 8 height 8
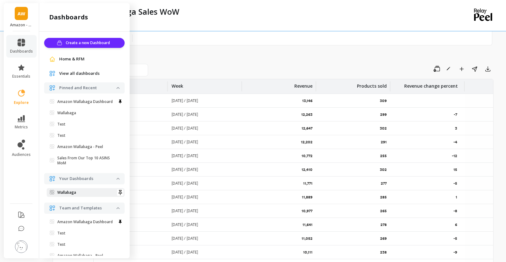
click at [94, 194] on link "Wallabaga" at bounding box center [86, 192] width 78 height 9
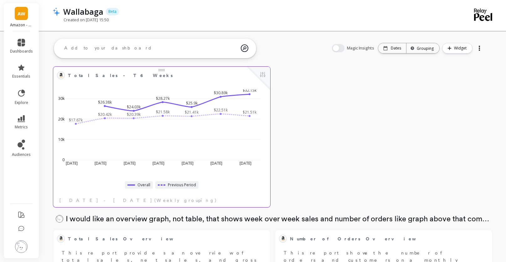
click at [229, 80] on div "Total Sales - T6 Weeks Edit Widget & Insights" at bounding box center [161, 75] width 217 height 17
click at [256, 74] on div at bounding box center [258, 78] width 23 height 23
click at [269, 73] on div at bounding box center [258, 78] width 23 height 23
click at [260, 76] on button at bounding box center [263, 75] width 8 height 9
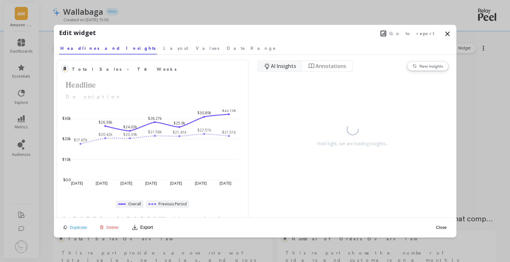
click at [419, 32] on span "Go to report" at bounding box center [411, 33] width 45 height 6
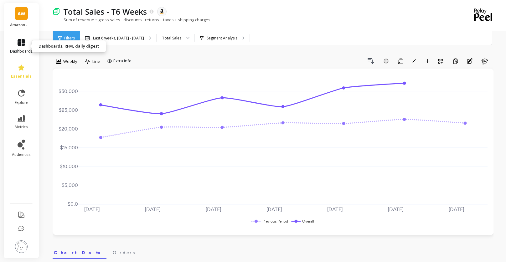
click at [21, 49] on span "dashboards" at bounding box center [21, 51] width 23 height 5
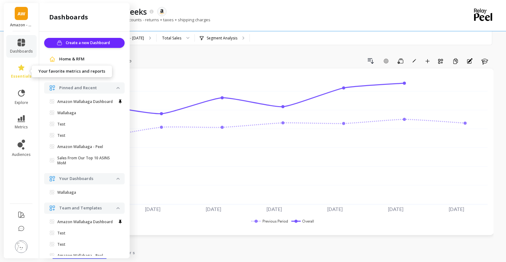
click at [23, 69] on icon at bounding box center [21, 67] width 6 height 6
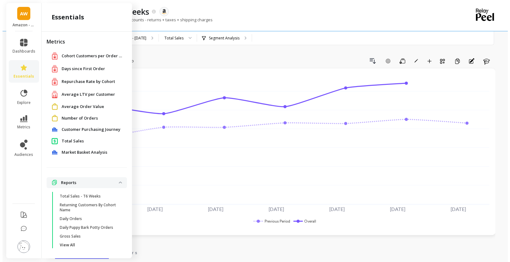
scroll to position [3, 0]
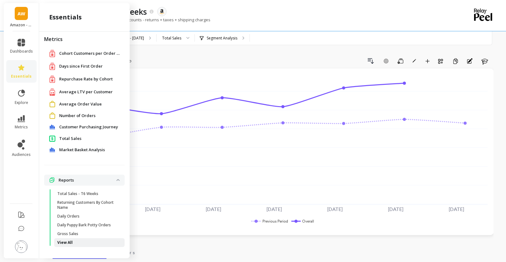
click at [79, 245] on span "View All" at bounding box center [87, 242] width 60 height 5
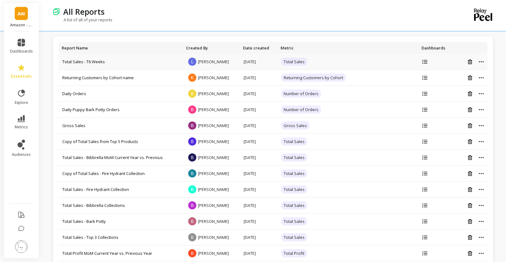
click at [480, 63] on div at bounding box center [469, 61] width 27 height 5
click at [481, 61] on icon at bounding box center [480, 61] width 5 height 1
click at [460, 71] on button "Rename" at bounding box center [462, 69] width 55 height 9
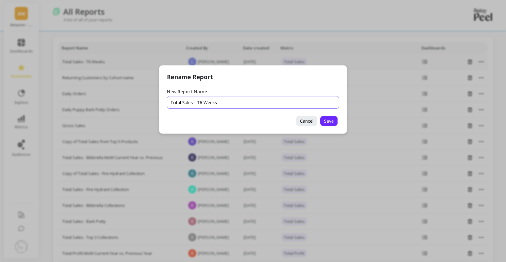
click at [234, 100] on input "New Report Name" at bounding box center [253, 102] width 172 height 13
click at [219, 103] on input "New Report Name" at bounding box center [253, 102] width 172 height 13
type input "Total Sales - T6 Weeks - YoY - [GEOGRAPHIC_DATA]"
click at [332, 121] on span "Save" at bounding box center [329, 121] width 10 height 6
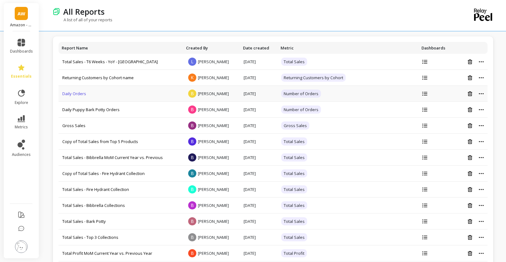
click at [80, 94] on link "Daily Orders" at bounding box center [74, 94] width 24 height 6
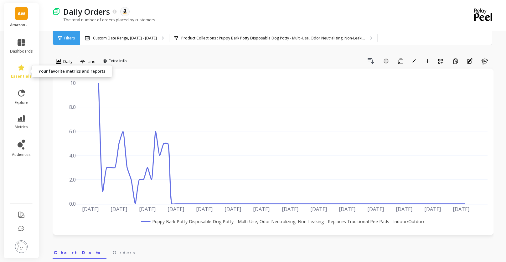
click at [22, 76] on span "essentials" at bounding box center [21, 76] width 21 height 5
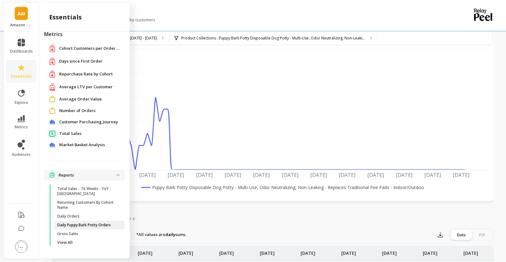
scroll to position [45, 0]
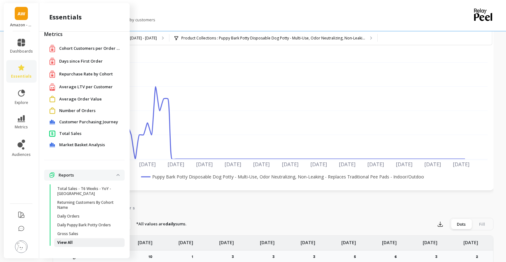
click at [92, 240] on span "View All" at bounding box center [87, 242] width 60 height 5
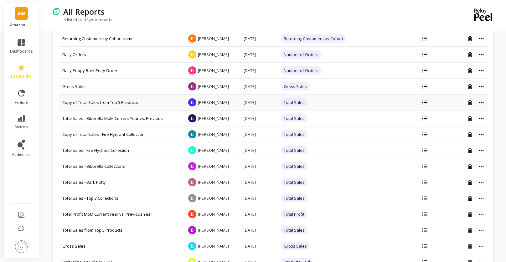
scroll to position [38, 0]
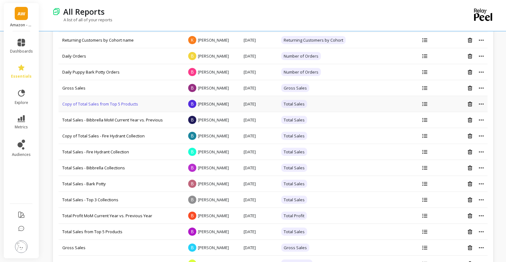
click at [106, 103] on link "Copy of Total Sales from Top 5 Products" at bounding box center [100, 104] width 76 height 6
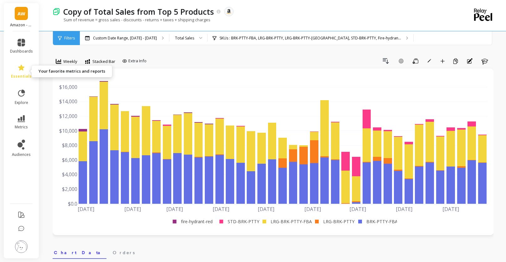
click at [18, 69] on icon at bounding box center [22, 68] width 8 height 8
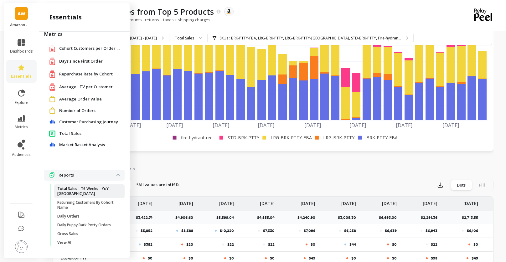
scroll to position [109, 0]
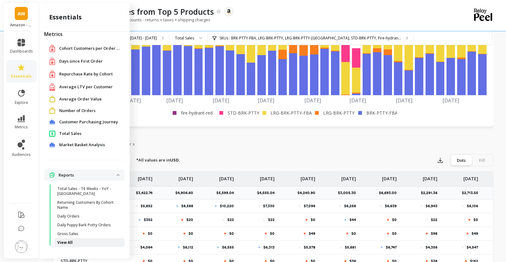
click at [75, 244] on span "View All" at bounding box center [87, 242] width 60 height 5
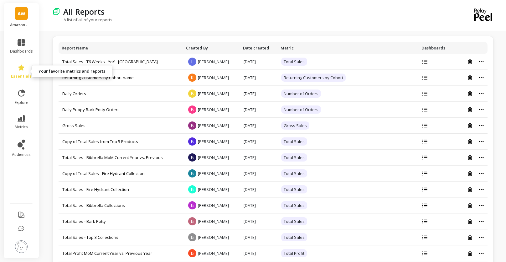
click at [24, 73] on link "essentials" at bounding box center [21, 71] width 23 height 15
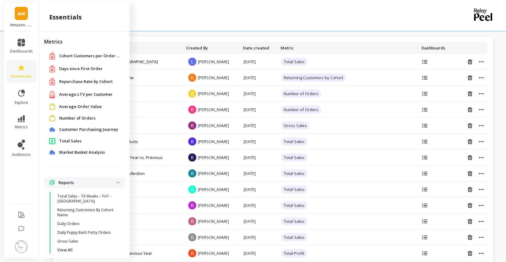
scroll to position [8, 0]
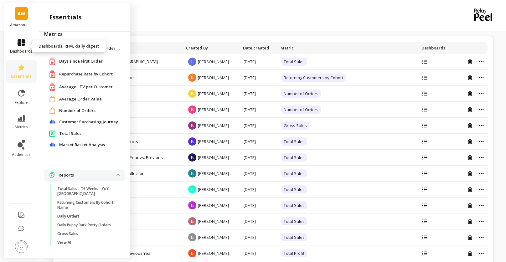
click at [23, 47] on link "dashboards" at bounding box center [21, 46] width 23 height 15
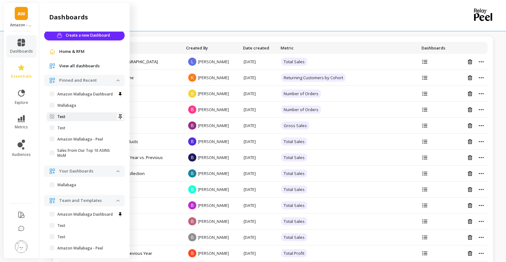
scroll to position [0, 0]
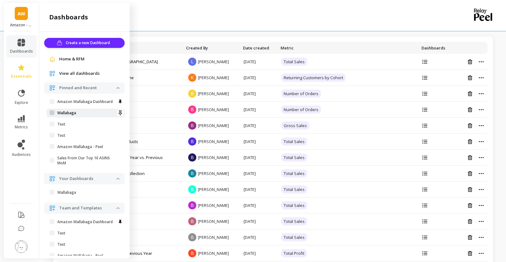
click at [57, 115] on span "Wallabaga" at bounding box center [83, 112] width 67 height 5
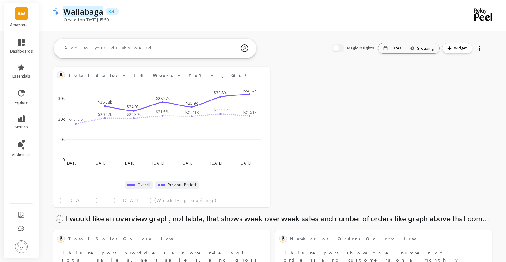
click at [89, 11] on p "Wallabaga" at bounding box center [83, 11] width 40 height 11
click at [105, 11] on input "Wallabaga" at bounding box center [102, 11] width 78 height 11
drag, startPoint x: 94, startPoint y: 12, endPoint x: 64, endPoint y: 12, distance: 29.7
click at [64, 12] on input "Wallabaga - LGM" at bounding box center [102, 11] width 78 height 11
type input "Amz WB - LGM"
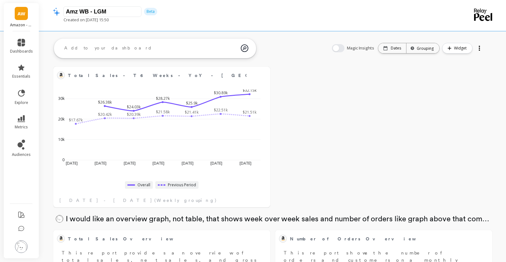
click at [196, 8] on div "Amz WB - LGM Beta" at bounding box center [251, 11] width 382 height 11
click at [26, 116] on link "metrics" at bounding box center [21, 122] width 23 height 14
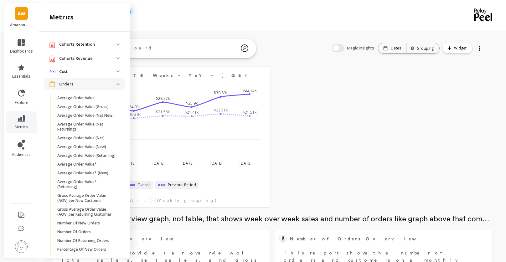
click at [99, 88] on span "Orders" at bounding box center [84, 84] width 80 height 12
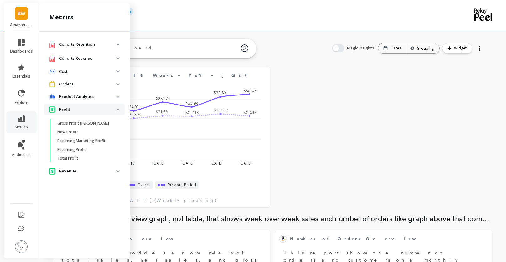
click at [80, 172] on p "Revenue" at bounding box center [87, 171] width 57 height 6
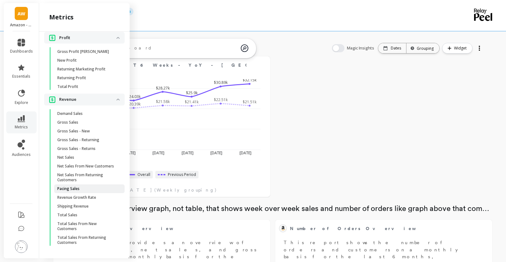
scroll to position [46, 0]
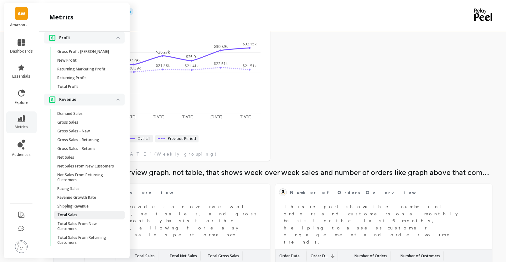
click at [83, 214] on span "Total Sales" at bounding box center [87, 214] width 60 height 5
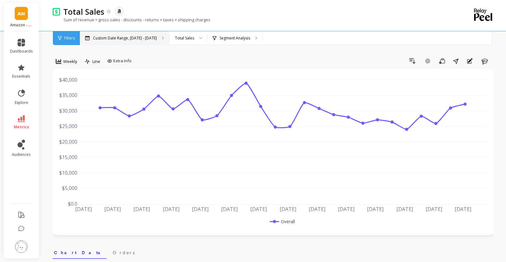
click at [135, 40] on div "Custom Date Range, Apr 1 - Sep 28" at bounding box center [124, 38] width 89 height 14
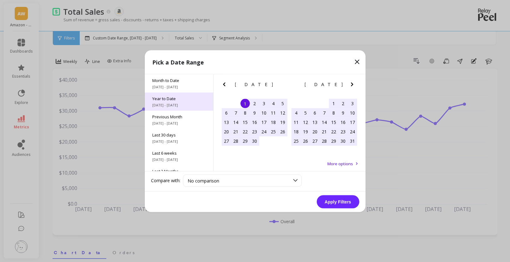
click at [177, 105] on span "1/1/2025 - 9/29/2025" at bounding box center [178, 104] width 53 height 5
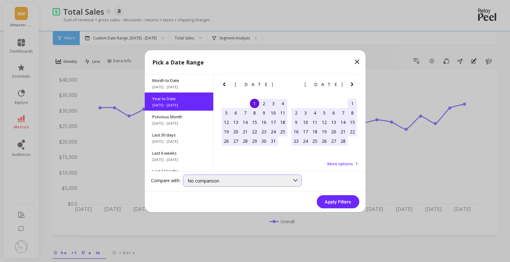
click at [293, 179] on icon at bounding box center [295, 180] width 7 height 7
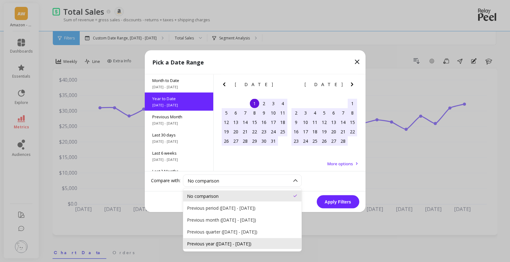
click at [273, 244] on div "Previous year (Jan 1, 2024 - Sep 29, 2024)" at bounding box center [242, 243] width 111 height 6
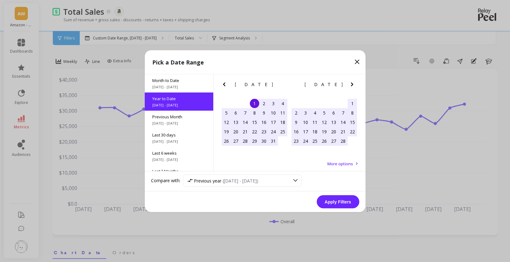
click at [337, 202] on button "Apply Filters" at bounding box center [338, 201] width 43 height 13
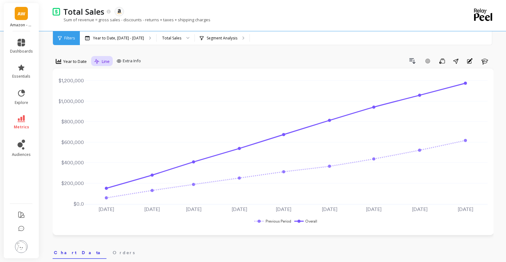
click at [106, 59] on span "Line" at bounding box center [106, 62] width 8 height 6
click at [171, 57] on div "Drill Down Add Goal Save Share Annotations Learn" at bounding box center [318, 61] width 350 height 10
click at [130, 63] on span "Extra Info" at bounding box center [132, 61] width 18 height 6
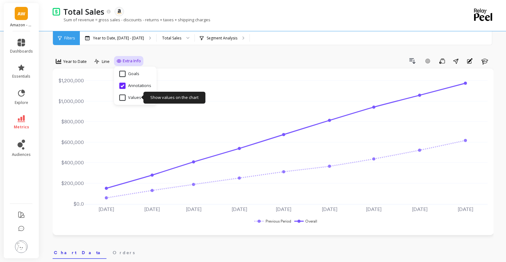
click at [132, 100] on input "Values" at bounding box center [130, 97] width 22 height 6
checkbox input "true"
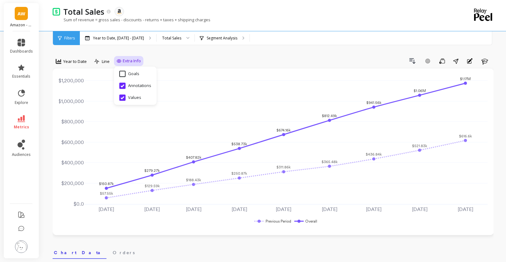
click at [301, 29] on div "Total Sales The data you are viewing comes from: Amazon Seller Central Sum of r…" at bounding box center [247, 15] width 389 height 31
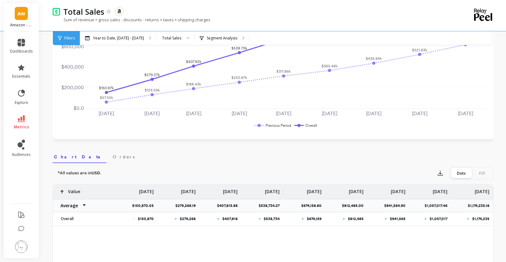
scroll to position [99, 0]
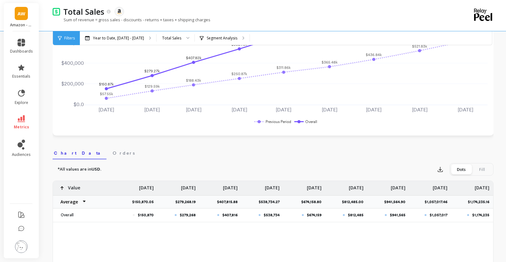
click at [480, 169] on div "Fill" at bounding box center [481, 169] width 21 height 10
click at [0, 0] on input "Dots Fill" at bounding box center [0, 0] width 0 height 0
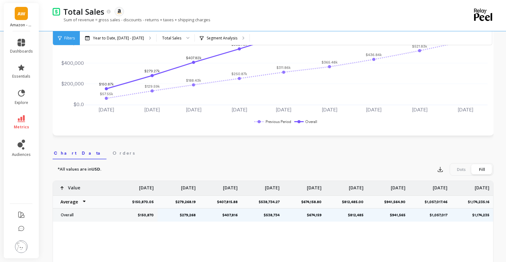
click at [461, 169] on div "Dots" at bounding box center [461, 169] width 21 height 10
click at [0, 0] on input "Dots Fill" at bounding box center [0, 0] width 0 height 0
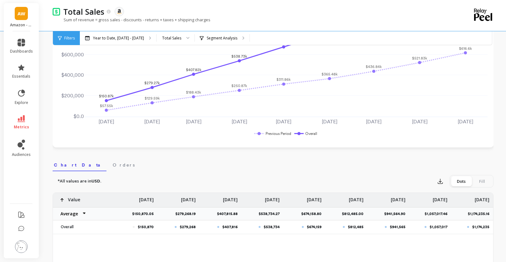
scroll to position [0, 0]
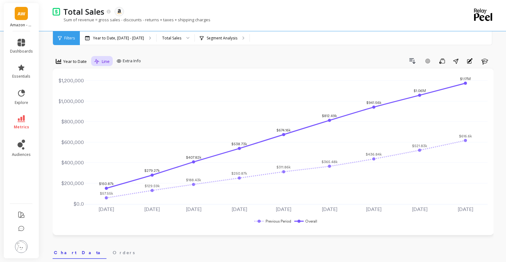
click at [98, 61] on icon at bounding box center [96, 61] width 5 height 5
click at [103, 84] on div "Bar" at bounding box center [114, 87] width 43 height 11
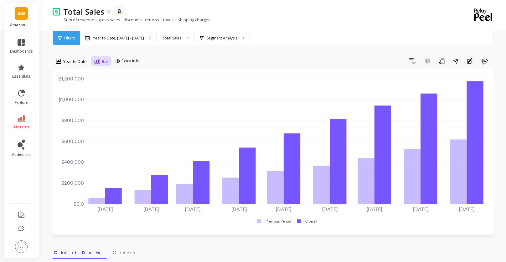
click at [105, 59] on span "Bar" at bounding box center [105, 62] width 7 height 6
click at [108, 77] on div "Line" at bounding box center [114, 76] width 36 height 6
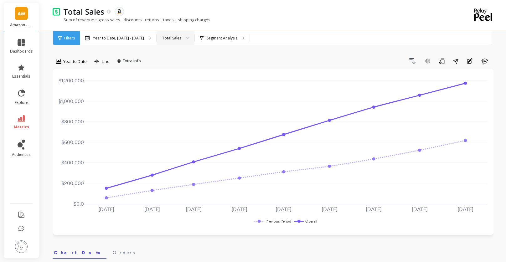
click at [177, 39] on div "Total Sales" at bounding box center [171, 38] width 20 height 6
click at [179, 64] on div "New Sales" at bounding box center [175, 67] width 30 height 6
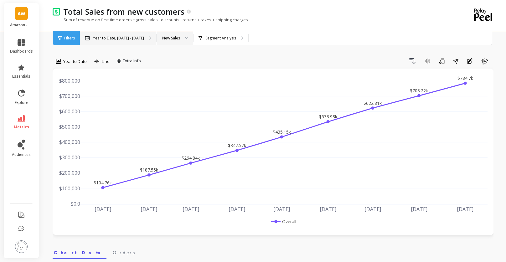
click at [131, 40] on p "Year to Date, Jan 1 - Sep 29" at bounding box center [118, 38] width 51 height 5
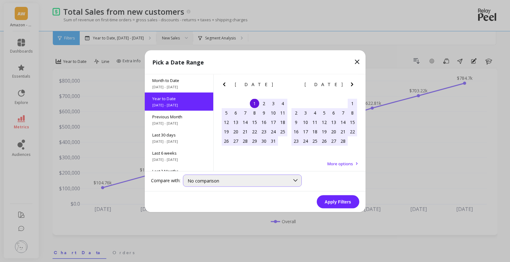
click at [203, 181] on span "No comparison" at bounding box center [204, 180] width 32 height 6
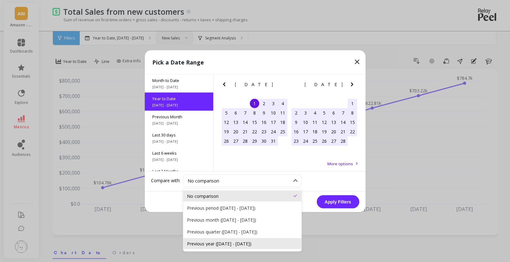
click at [229, 244] on div "Previous year (Jan 1, 2024 - Sep 29, 2024)" at bounding box center [242, 243] width 111 height 6
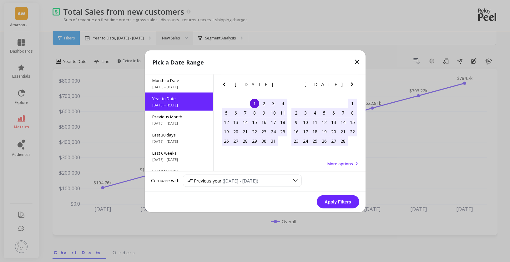
click at [348, 203] on button "Apply Filters" at bounding box center [338, 201] width 43 height 13
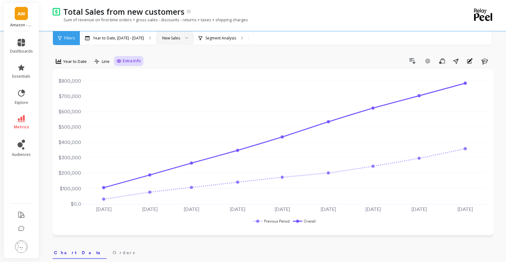
click at [128, 61] on span "Extra Info" at bounding box center [132, 61] width 18 height 6
click at [121, 86] on input "Annotations" at bounding box center [135, 86] width 32 height 6
checkbox input "false"
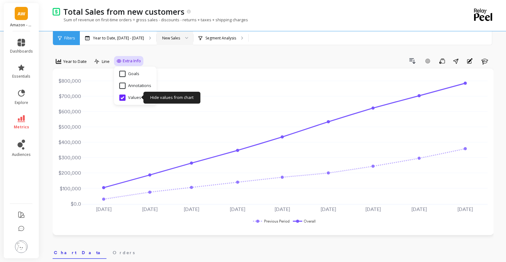
click at [121, 97] on input "Values" at bounding box center [130, 97] width 22 height 6
click at [122, 97] on input "Values" at bounding box center [130, 97] width 22 height 6
checkbox input "true"
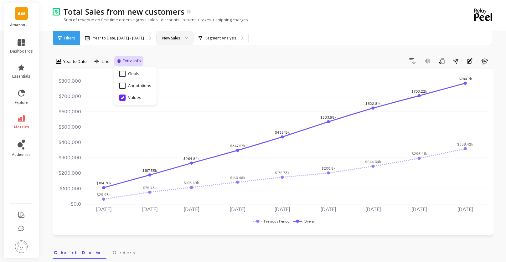
click at [167, 39] on div "New Sales" at bounding box center [171, 38] width 18 height 6
click at [179, 58] on div "Total Sales" at bounding box center [174, 56] width 28 height 6
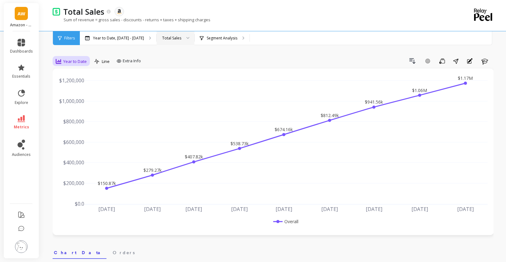
click at [79, 61] on span "Year to Date" at bounding box center [74, 62] width 23 height 6
click at [77, 105] on div "All Daily Weekly Monthly Quarterly Weekday Yearly 7-day rolling 30-day rolling …" at bounding box center [77, 116] width 49 height 94
click at [78, 109] on div "Monthly" at bounding box center [76, 111] width 36 height 6
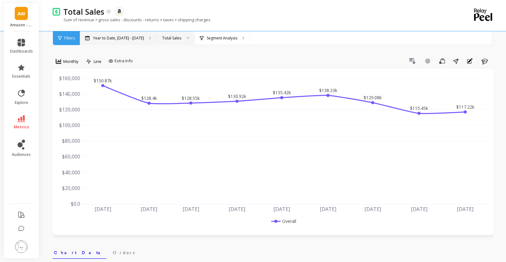
click at [120, 39] on p "Year to Date, [DATE] - [DATE]" at bounding box center [118, 38] width 51 height 5
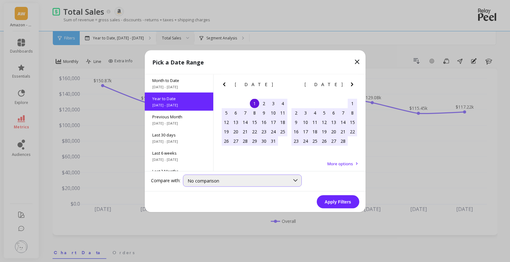
click at [224, 182] on div "No comparison" at bounding box center [239, 180] width 102 height 6
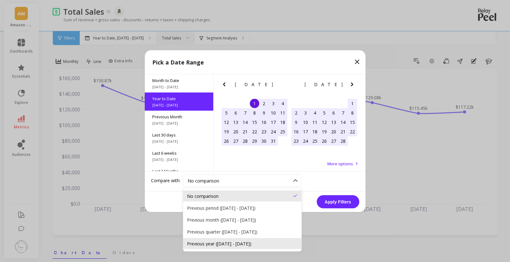
click at [239, 239] on div "Previous year (Jan 1, 2024 - Sep 29, 2024)" at bounding box center [242, 243] width 118 height 11
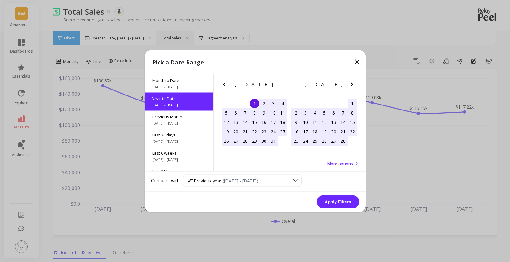
click at [337, 204] on button "Apply Filters" at bounding box center [338, 201] width 43 height 13
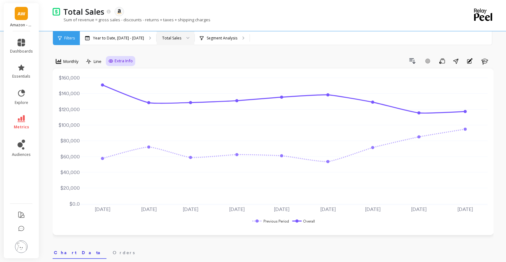
click at [120, 61] on span "Extra Info" at bounding box center [124, 61] width 18 height 6
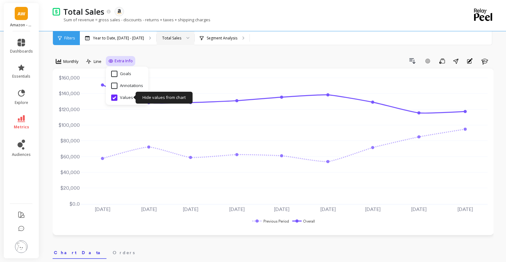
click at [127, 98] on input "Values" at bounding box center [122, 97] width 22 height 6
checkbox input "true"
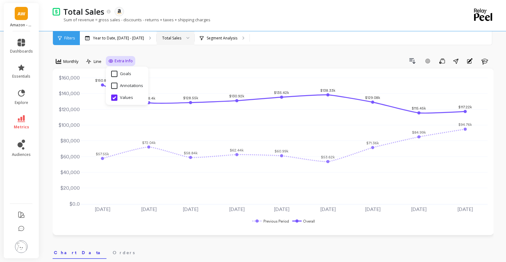
drag, startPoint x: 232, startPoint y: 57, endPoint x: 238, endPoint y: 56, distance: 6.6
click at [232, 57] on div "Drill Down Add Goal Save Share Annotations Learn" at bounding box center [314, 61] width 358 height 10
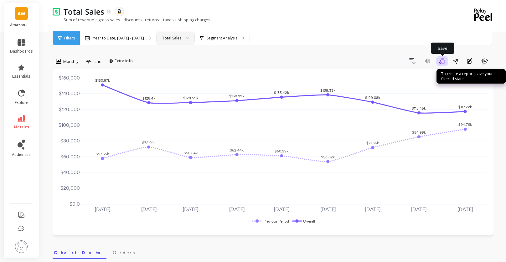
click at [444, 61] on icon "button" at bounding box center [442, 61] width 6 height 6
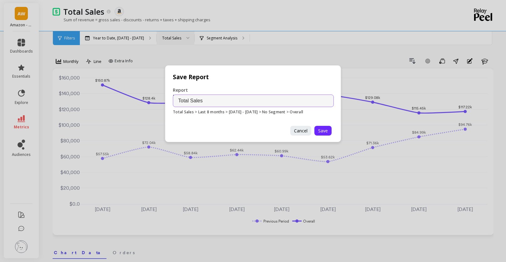
click at [222, 101] on input "Total Sales" at bounding box center [253, 100] width 161 height 13
type input "Total Sales YTD Amz WB"
click at [321, 133] on span "Save" at bounding box center [323, 131] width 10 height 6
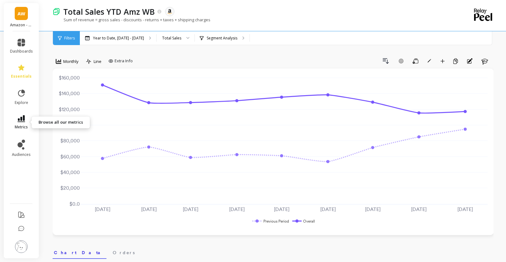
click at [26, 120] on link "metrics" at bounding box center [21, 122] width 23 height 14
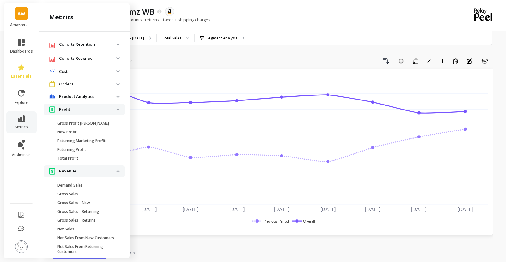
scroll to position [77, 0]
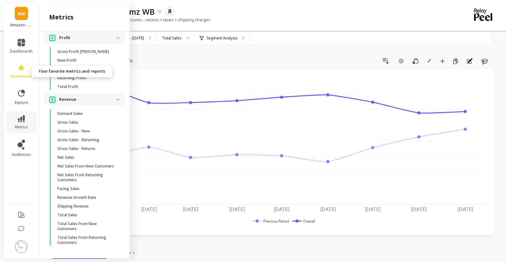
click at [20, 75] on span "essentials" at bounding box center [21, 76] width 21 height 5
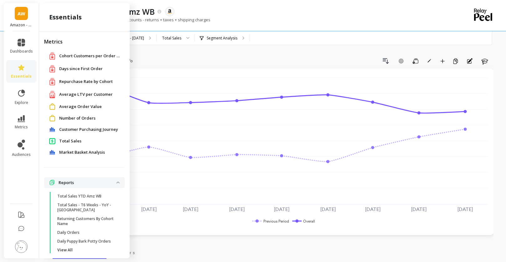
scroll to position [8, 0]
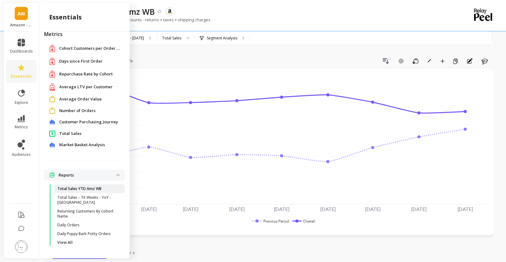
click at [88, 189] on p "Total Sales YTD Amz WB" at bounding box center [79, 188] width 44 height 5
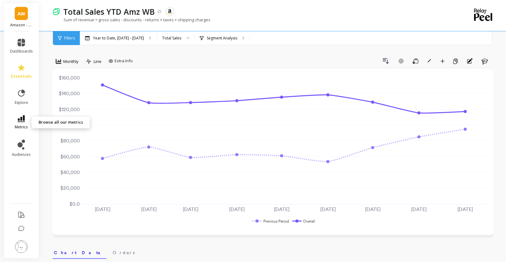
click at [22, 118] on icon at bounding box center [22, 118] width 8 height 7
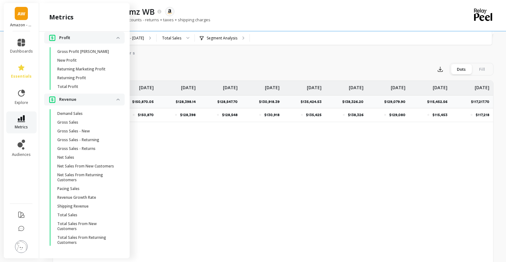
scroll to position [209, 0]
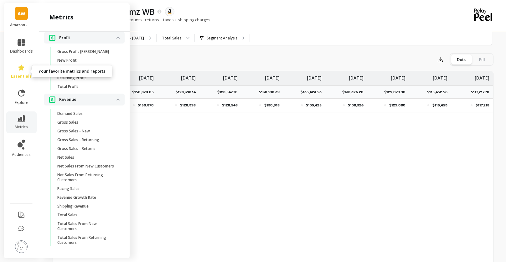
click at [19, 65] on icon at bounding box center [22, 68] width 8 height 8
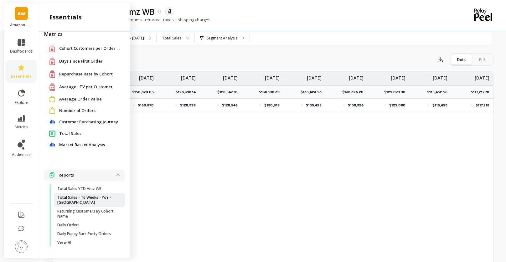
click at [106, 200] on p "Total Sales - T6 Weeks - YoY - Wallabaga" at bounding box center [87, 200] width 60 height 10
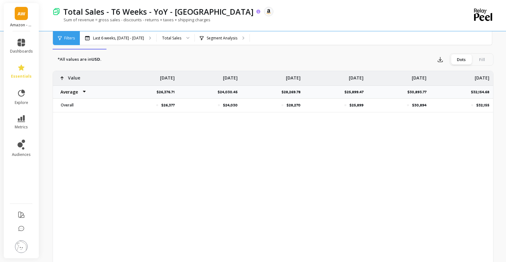
click at [191, 12] on p "Total Sales - T6 Weeks - YoY - Wallabaga" at bounding box center [158, 11] width 190 height 11
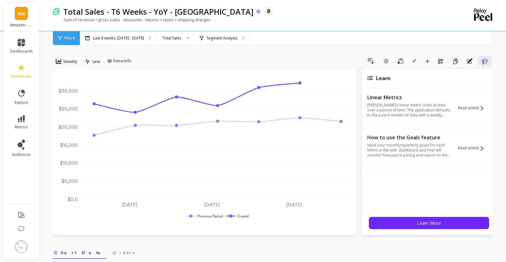
click at [204, 12] on p "Total Sales - T6 Weeks - YoY - Wallabaga" at bounding box center [158, 11] width 190 height 11
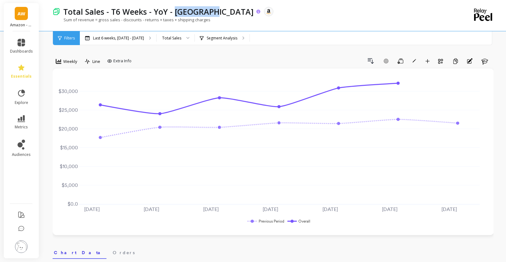
click at [204, 12] on p "Total Sales - T6 Weeks - YoY - Wallabaga" at bounding box center [158, 11] width 190 height 11
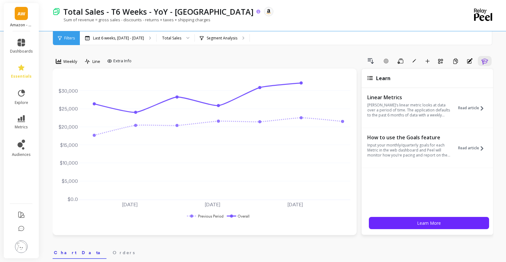
click at [124, 7] on p "Total Sales - T6 Weeks - YoY - Wallabaga" at bounding box center [158, 11] width 190 height 11
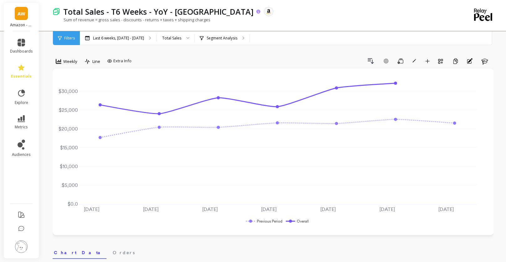
click at [256, 12] on icon at bounding box center [258, 11] width 4 height 4
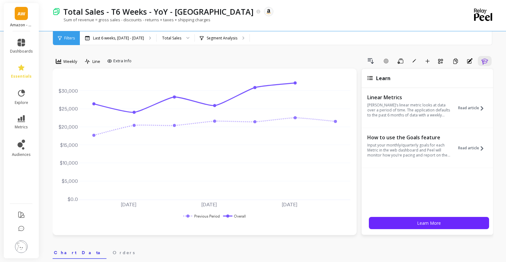
click at [322, 41] on div "Last 6 weeks, Aug 18 - Sep 28 Total Sales Segment Analysis" at bounding box center [299, 38] width 439 height 14
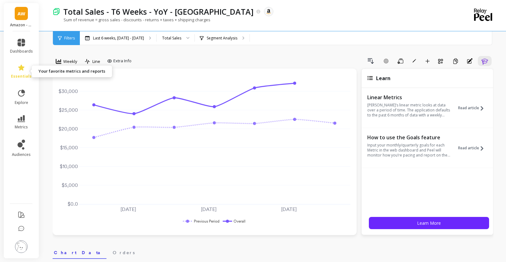
click at [26, 71] on link "essentials" at bounding box center [21, 71] width 23 height 15
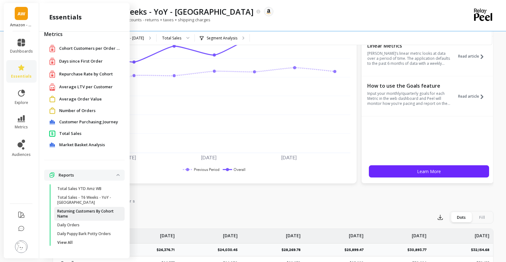
scroll to position [174, 0]
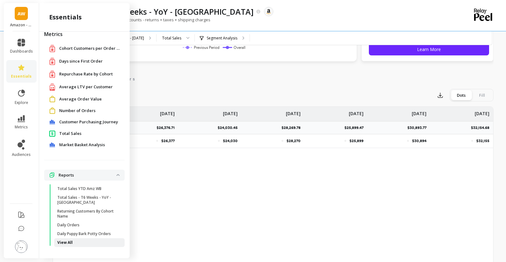
click at [72, 242] on span "View All" at bounding box center [87, 242] width 60 height 5
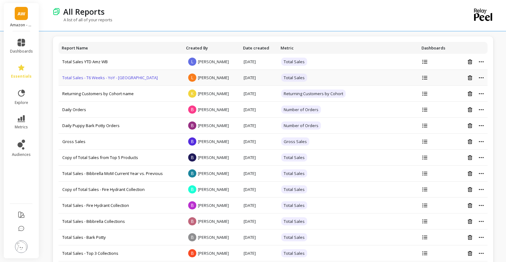
click at [106, 79] on link "Total Sales - T6 Weeks - YoY - Wallabaga" at bounding box center [109, 78] width 95 height 6
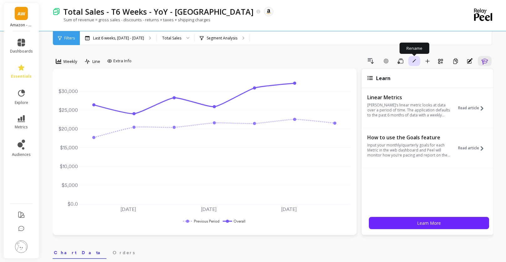
click at [417, 62] on button "Rename" at bounding box center [414, 61] width 12 height 10
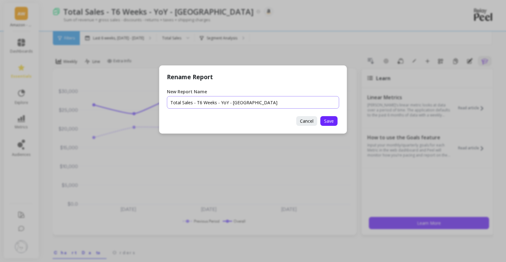
drag, startPoint x: 231, startPoint y: 102, endPoint x: 296, endPoint y: 102, distance: 65.1
click at [296, 102] on input "New Report Name" at bounding box center [253, 102] width 172 height 13
type input "Total Sales - T6 Weeks - YoY - Amz WB"
click at [330, 122] on span "Save" at bounding box center [329, 121] width 10 height 6
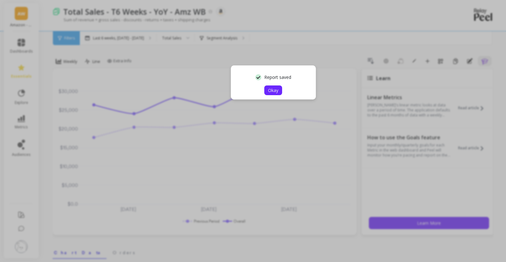
click at [274, 91] on span "Okay" at bounding box center [273, 90] width 10 height 6
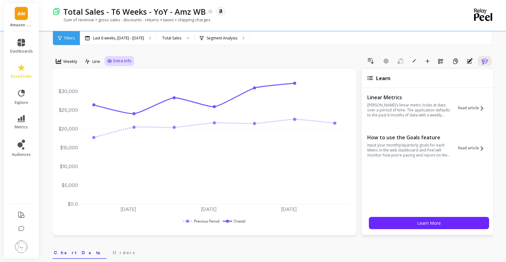
click at [128, 60] on span "Extra Info" at bounding box center [122, 61] width 18 height 6
click at [123, 97] on input "Values" at bounding box center [121, 97] width 22 height 6
checkbox input "true"
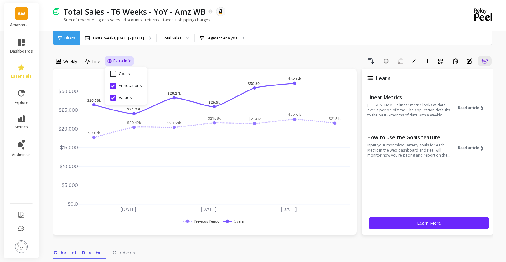
click at [204, 59] on div "Drill Down Add Goal Save Rename Add to Dashboard Create a Copy Annotations Learn" at bounding box center [313, 61] width 359 height 10
click at [67, 60] on span "Weekly" at bounding box center [70, 62] width 14 height 6
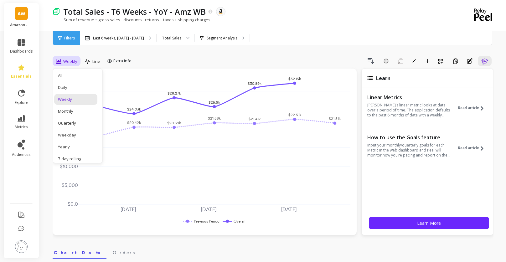
click at [179, 59] on div "Drill Down Add Goal Save Rename Add to Dashboard Create a Copy Annotations Learn" at bounding box center [313, 61] width 359 height 10
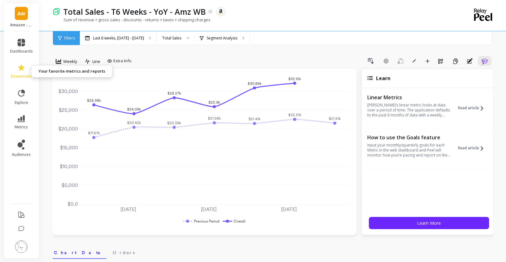
click at [26, 74] on span "essentials" at bounding box center [21, 76] width 21 height 5
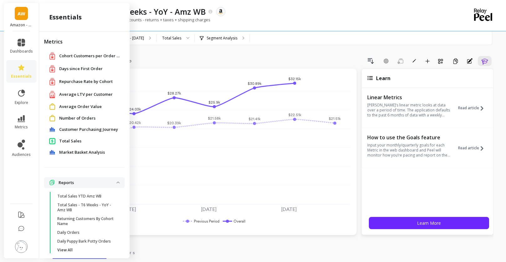
scroll to position [8, 0]
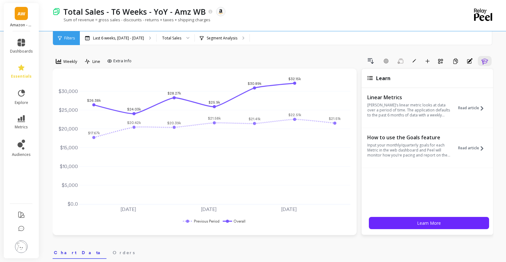
click at [195, 62] on div "Drill Down Add Goal Save Rename Add to Dashboard Create a Copy Annotations Learn" at bounding box center [313, 61] width 359 height 10
click at [20, 120] on icon at bounding box center [22, 118] width 8 height 7
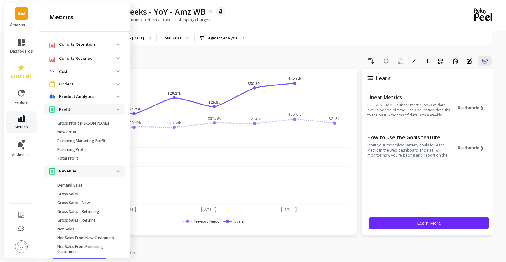
scroll to position [77, 0]
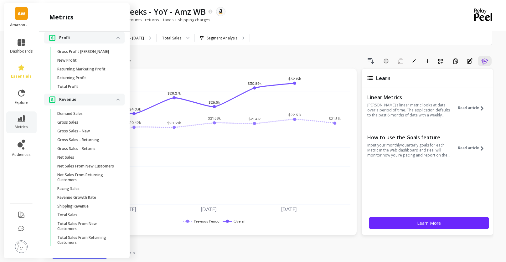
click at [22, 75] on span "essentials" at bounding box center [21, 76] width 21 height 5
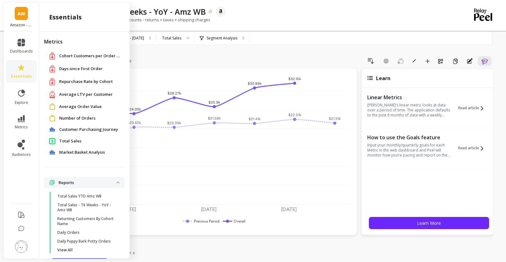
scroll to position [8, 0]
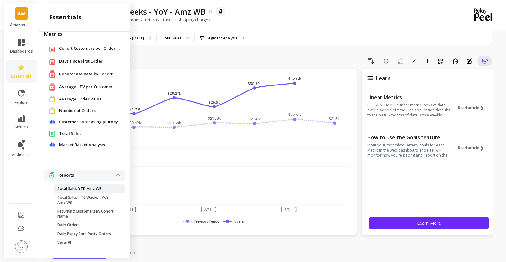
click at [102, 189] on span "Total Sales YTD Amz WB" at bounding box center [87, 188] width 60 height 5
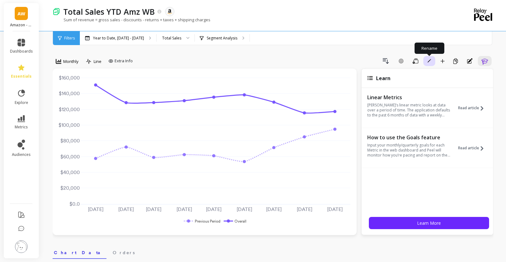
click at [427, 64] on span "button" at bounding box center [429, 61] width 6 height 6
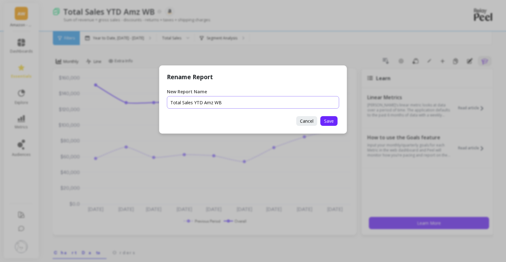
click at [203, 104] on input "New Report Name" at bounding box center [253, 102] width 172 height 13
type input "Total Sales YTD YoY Amz WB"
click at [333, 121] on span "Save" at bounding box center [329, 121] width 10 height 6
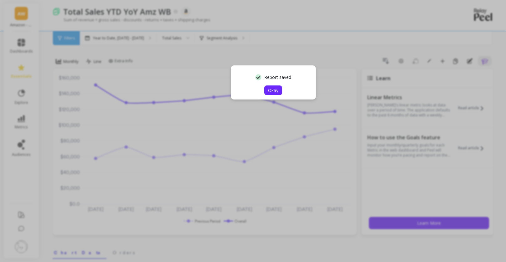
click at [273, 91] on span "Okay" at bounding box center [273, 90] width 10 height 6
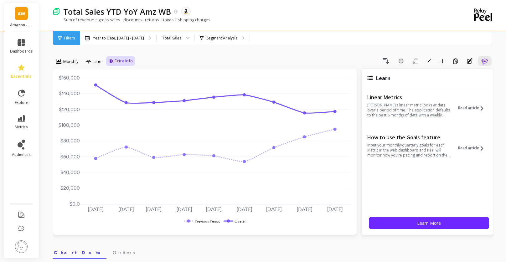
click at [124, 59] on span "Extra Info" at bounding box center [124, 61] width 18 height 6
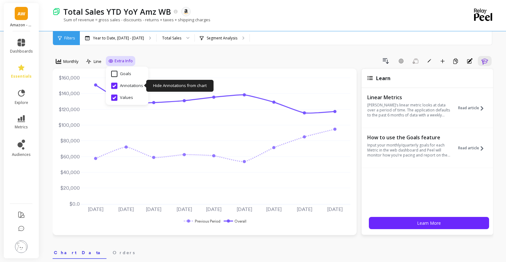
click at [117, 85] on input "Annotations" at bounding box center [127, 86] width 32 height 6
checkbox input "false"
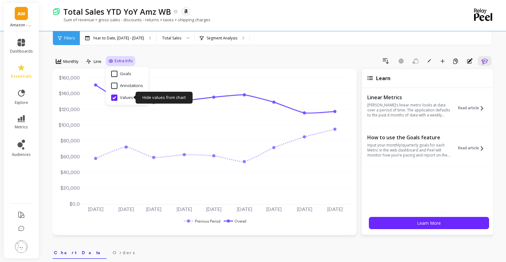
click at [115, 97] on input "Values" at bounding box center [122, 97] width 22 height 6
checkbox input "true"
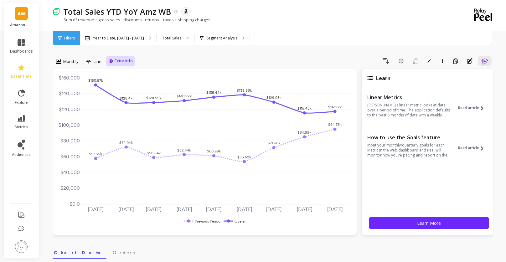
click at [445, 62] on button "Add to Dashboard" at bounding box center [442, 61] width 11 height 10
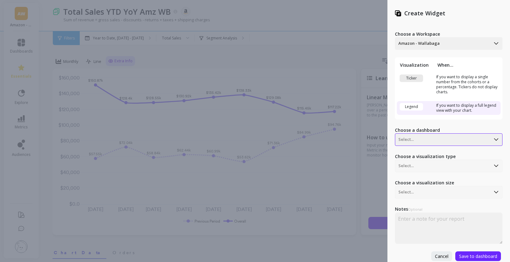
click at [422, 138] on div at bounding box center [443, 140] width 89 height 8
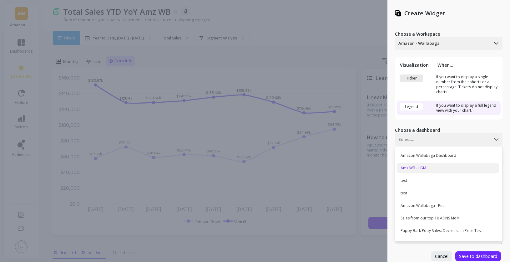
click at [433, 166] on div "Amz WB - LGM" at bounding box center [448, 168] width 102 height 11
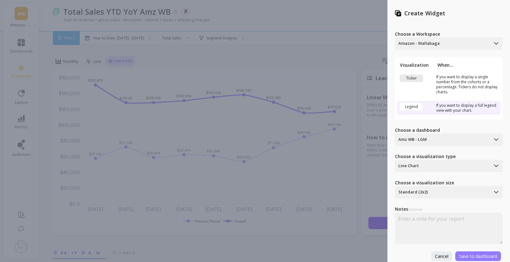
click at [483, 257] on span "Save to dashboard" at bounding box center [478, 256] width 38 height 6
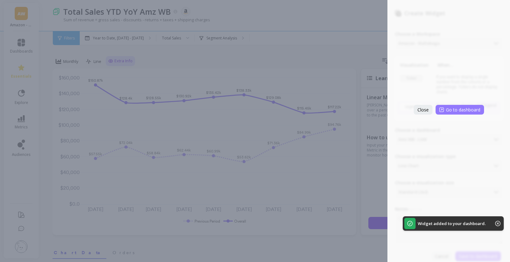
click at [477, 110] on span "Go to dashboard" at bounding box center [463, 110] width 34 height 6
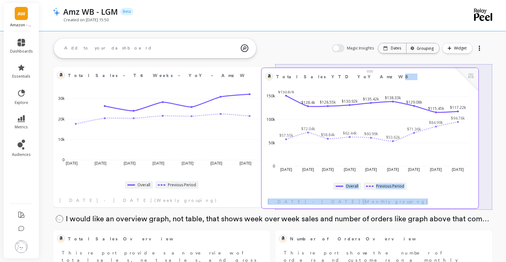
drag, startPoint x: 348, startPoint y: 125, endPoint x: 335, endPoint y: 75, distance: 51.5
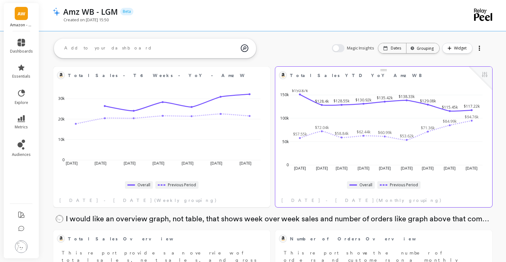
click at [325, 76] on span "Total Sales YTD YoY Amz WB" at bounding box center [358, 75] width 136 height 7
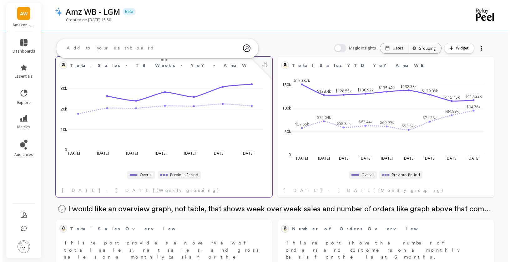
scroll to position [10, 0]
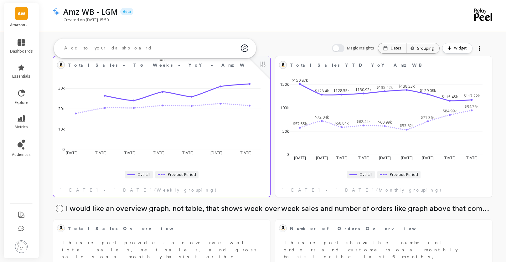
click at [146, 68] on span "Total Sales - T6 Weeks - YoY - Amz WB" at bounding box center [157, 65] width 178 height 9
click at [262, 64] on button at bounding box center [263, 64] width 8 height 9
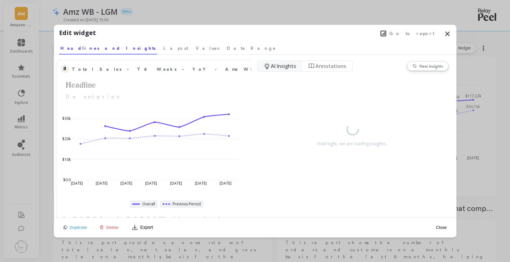
click at [425, 33] on span "Go to report" at bounding box center [411, 33] width 45 height 6
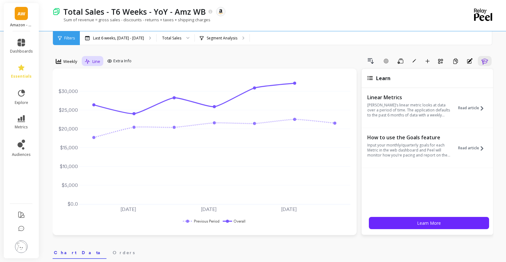
click at [95, 63] on span "Line" at bounding box center [96, 62] width 8 height 6
click at [121, 62] on span "Extra Info" at bounding box center [122, 61] width 18 height 6
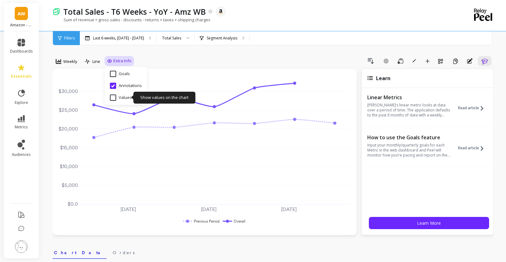
click at [111, 98] on input "Values" at bounding box center [121, 97] width 22 height 6
checkbox input "true"
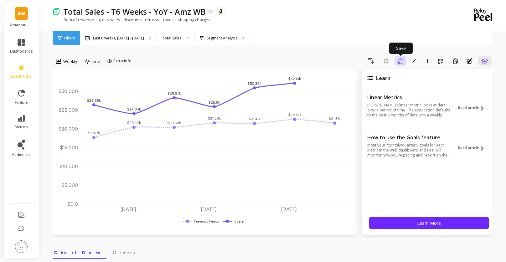
click at [402, 60] on icon "button" at bounding box center [400, 61] width 6 height 6
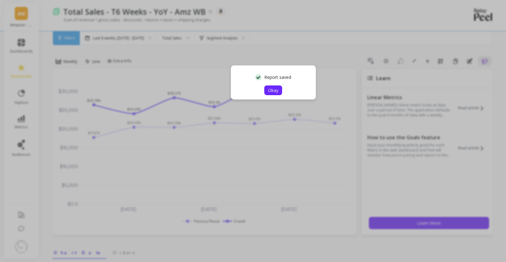
click at [277, 87] on button "Okay" at bounding box center [273, 90] width 18 height 10
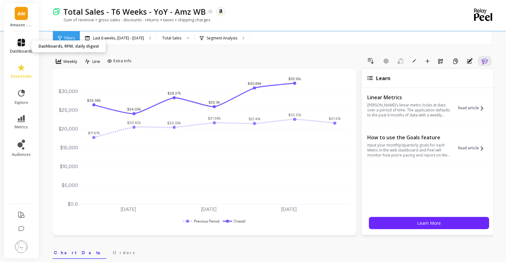
click at [19, 44] on icon at bounding box center [22, 43] width 8 height 8
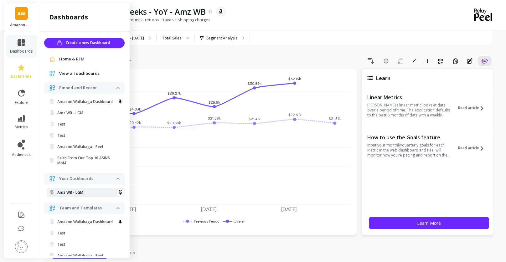
click at [89, 195] on span "Amz WB - LGM" at bounding box center [83, 192] width 67 height 5
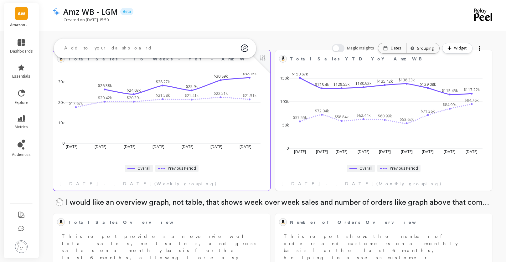
scroll to position [101, 0]
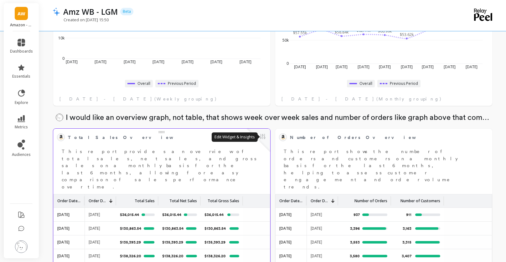
click at [263, 138] on button at bounding box center [263, 137] width 8 height 9
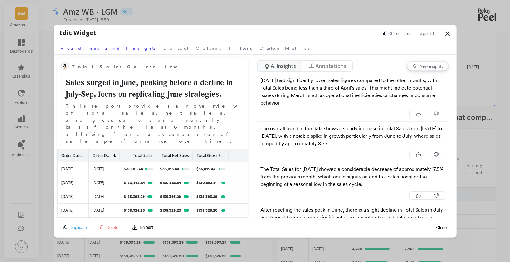
drag, startPoint x: 448, startPoint y: 36, endPoint x: 429, endPoint y: 43, distance: 20.3
click at [448, 35] on icon at bounding box center [448, 34] width 8 height 8
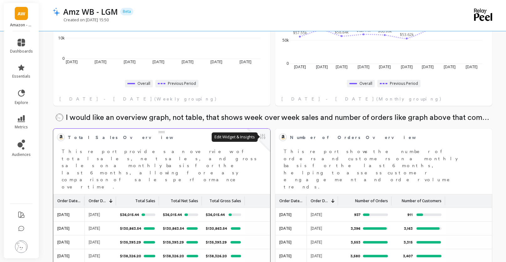
click at [262, 135] on button at bounding box center [263, 137] width 8 height 9
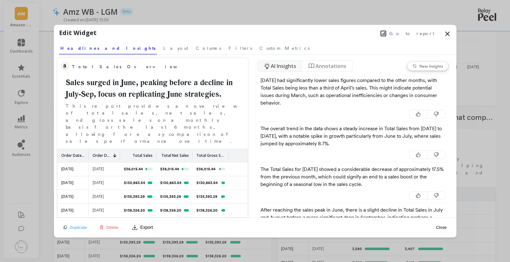
click at [111, 226] on span "Delete" at bounding box center [112, 227] width 12 height 5
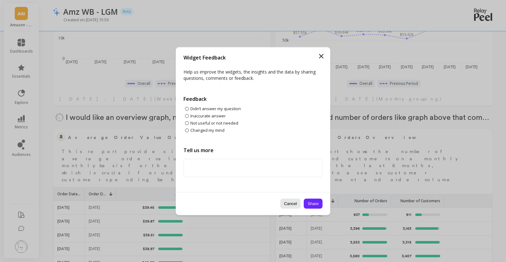
click at [288, 203] on button "Cancel" at bounding box center [290, 203] width 21 height 10
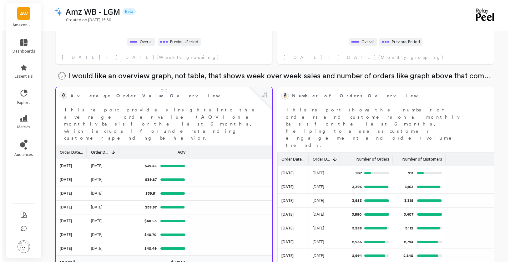
scroll to position [195, 0]
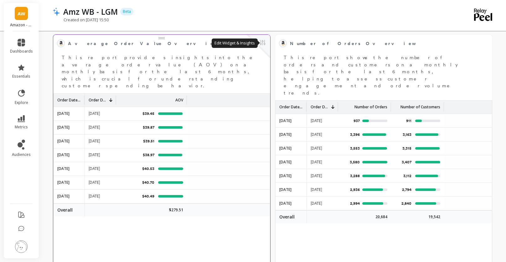
click at [261, 42] on button at bounding box center [263, 43] width 8 height 9
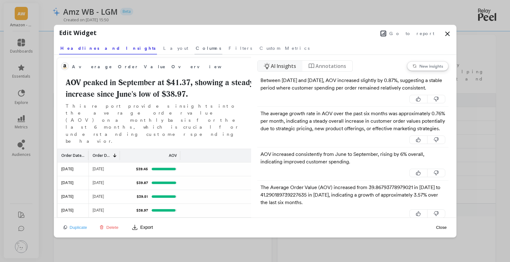
click at [196, 49] on span "Columns" at bounding box center [208, 48] width 25 height 6
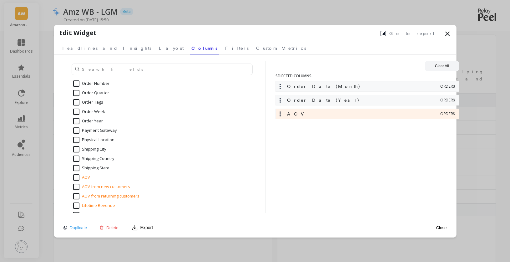
scroll to position [389, 0]
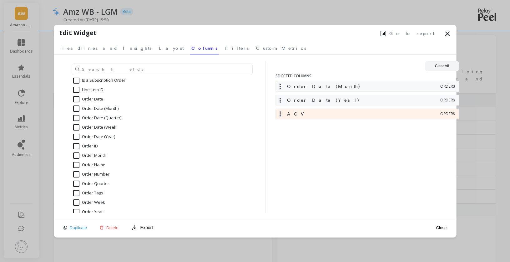
click at [77, 108] on input "Order Date (Month)" at bounding box center [95, 108] width 45 height 6
checkbox input "false"
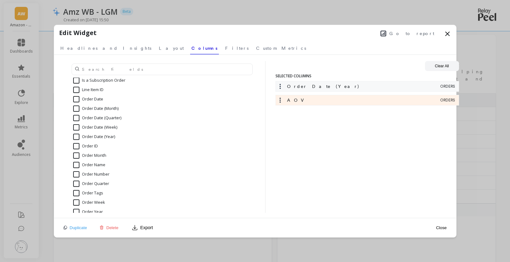
click at [75, 139] on input "Order Date (Year)" at bounding box center [94, 137] width 42 height 6
checkbox input "false"
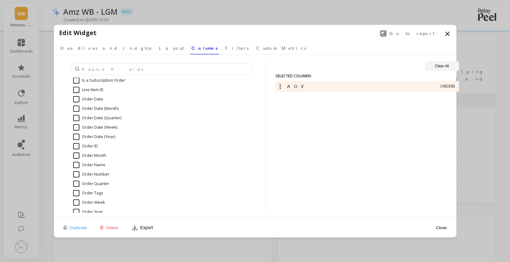
click at [443, 229] on button "Close" at bounding box center [441, 228] width 14 height 14
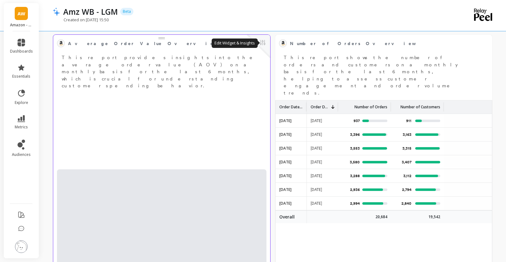
click at [260, 43] on button at bounding box center [263, 43] width 8 height 9
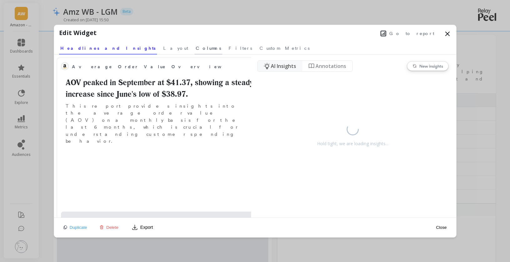
click at [196, 49] on span "Columns" at bounding box center [208, 48] width 25 height 6
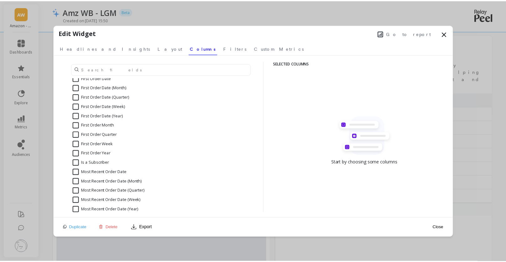
scroll to position [0, 0]
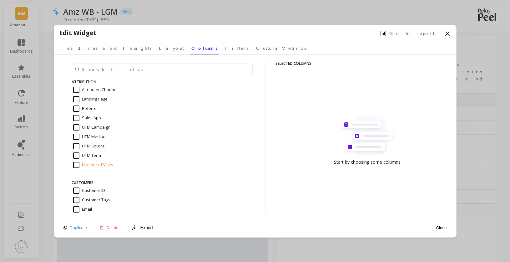
click at [451, 34] on icon at bounding box center [448, 34] width 8 height 8
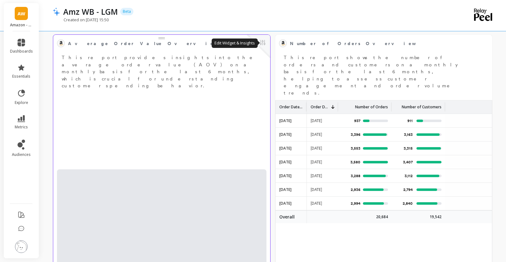
click at [263, 42] on button at bounding box center [263, 43] width 8 height 9
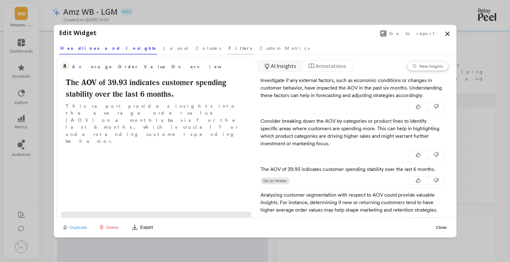
click at [229, 48] on span "Filters" at bounding box center [240, 48] width 23 height 6
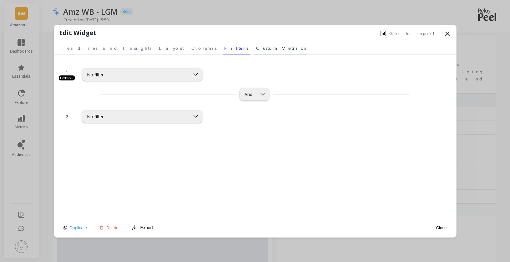
click at [256, 47] on span "Custom Metrics" at bounding box center [281, 48] width 50 height 6
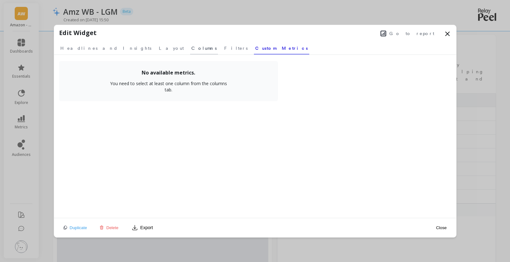
click at [191, 48] on span "Columns" at bounding box center [203, 48] width 25 height 6
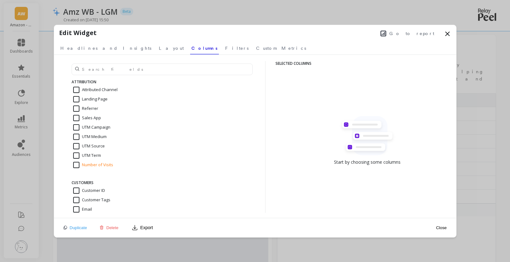
click at [447, 35] on icon at bounding box center [448, 34] width 8 height 8
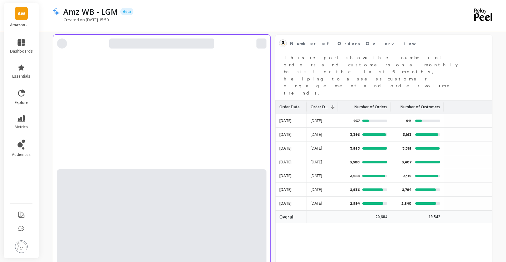
click at [260, 45] on div at bounding box center [261, 43] width 10 height 10
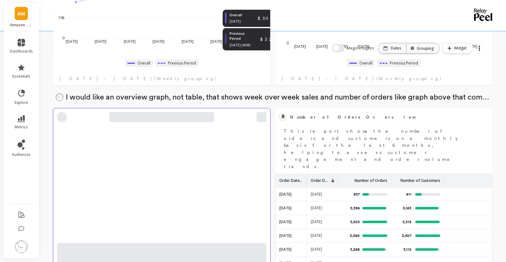
scroll to position [134, 0]
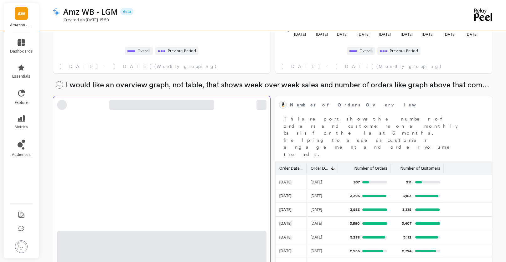
click at [262, 109] on div at bounding box center [261, 105] width 10 height 10
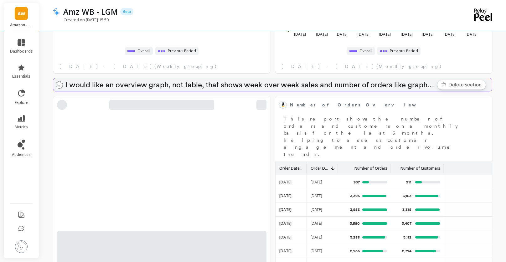
click at [444, 82] on link "Delete section" at bounding box center [461, 84] width 48 height 9
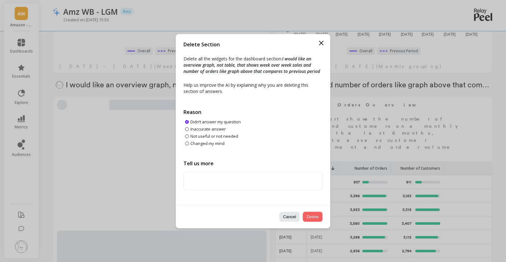
click at [309, 216] on button "Delete" at bounding box center [313, 216] width 20 height 10
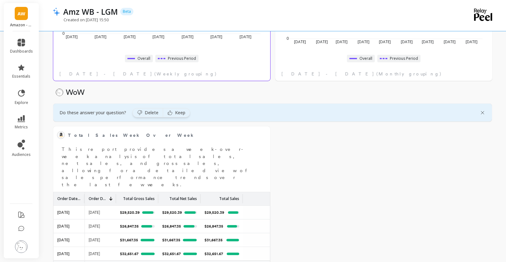
scroll to position [127, 0]
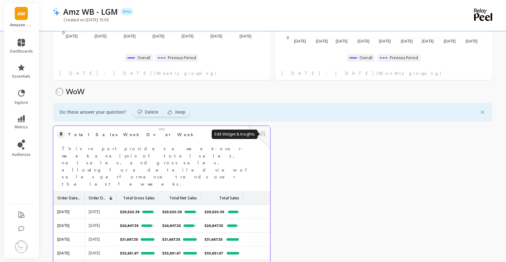
click at [261, 132] on button at bounding box center [263, 134] width 8 height 9
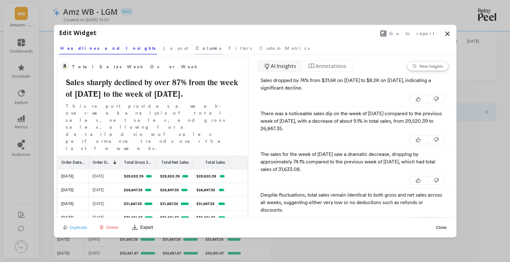
click at [196, 50] on span "Columns" at bounding box center [208, 48] width 25 height 6
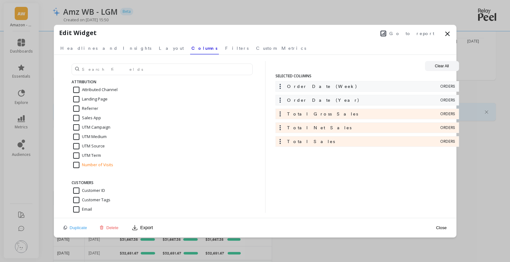
click at [447, 34] on icon at bounding box center [448, 34] width 4 height 4
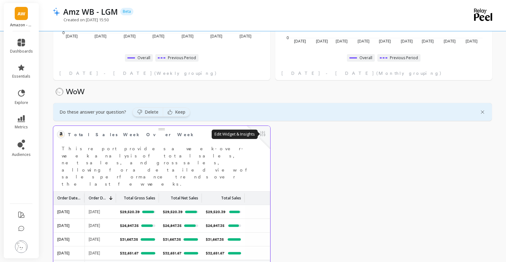
click at [262, 134] on button at bounding box center [263, 134] width 8 height 9
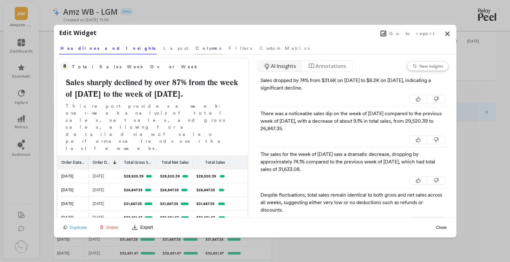
click at [196, 50] on span "Columns" at bounding box center [208, 48] width 25 height 6
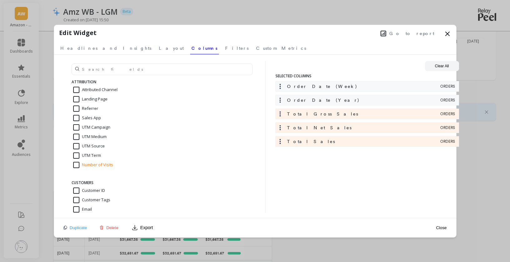
click at [448, 34] on icon at bounding box center [448, 34] width 4 height 4
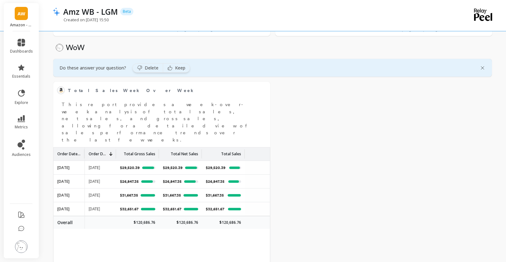
scroll to position [178, 0]
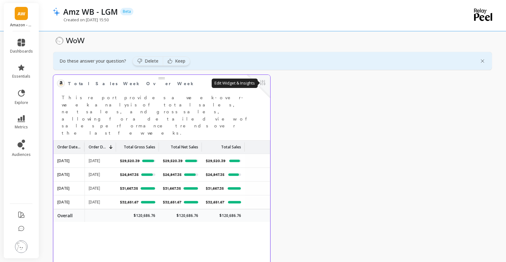
click at [263, 84] on button at bounding box center [263, 83] width 8 height 9
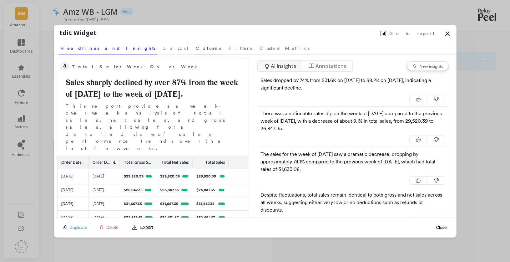
click at [196, 49] on span "Columns" at bounding box center [208, 48] width 25 height 6
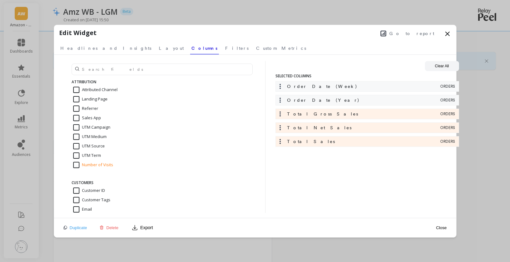
click at [447, 36] on icon at bounding box center [448, 34] width 8 height 8
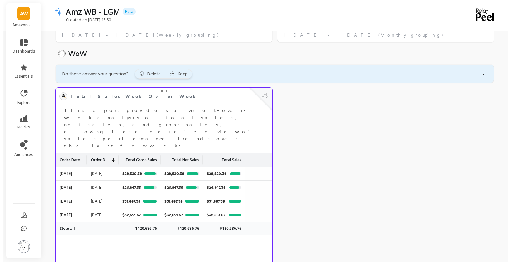
scroll to position [172, 0]
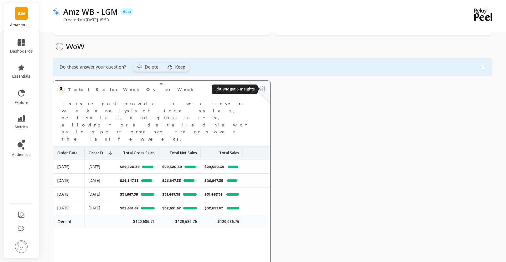
click at [262, 89] on button at bounding box center [263, 89] width 8 height 9
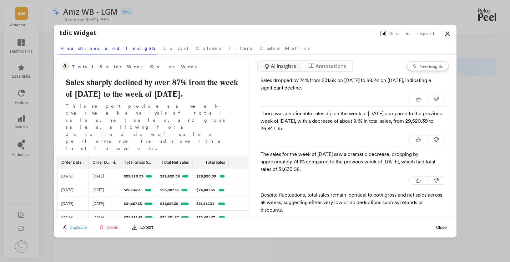
click at [114, 229] on span "Delete" at bounding box center [112, 227] width 12 height 5
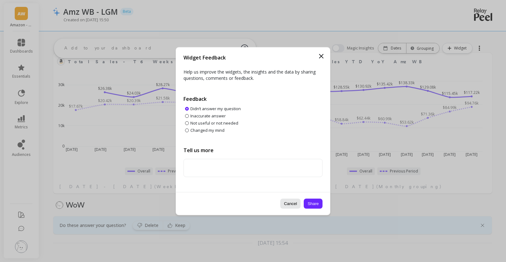
scroll to position [14, 0]
click at [290, 203] on button "Cancel" at bounding box center [290, 203] width 21 height 10
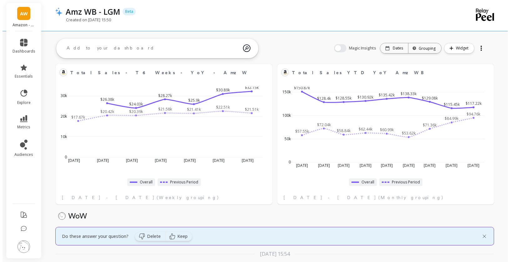
scroll to position [0, 0]
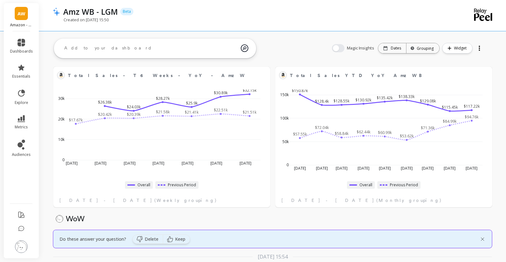
click at [480, 240] on div at bounding box center [482, 239] width 6 height 6
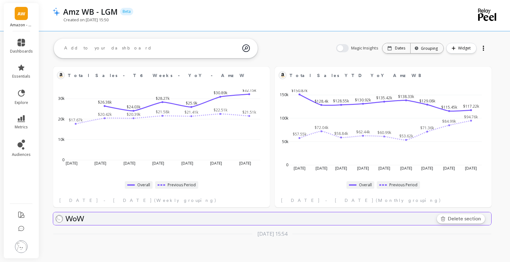
click at [472, 216] on span "Delete section" at bounding box center [464, 219] width 33 height 8
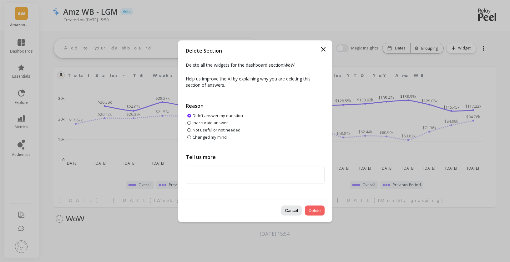
click at [317, 211] on button "Delete" at bounding box center [315, 210] width 20 height 10
click at [311, 213] on button "Delete" at bounding box center [315, 210] width 20 height 10
click at [322, 49] on icon at bounding box center [324, 49] width 8 height 8
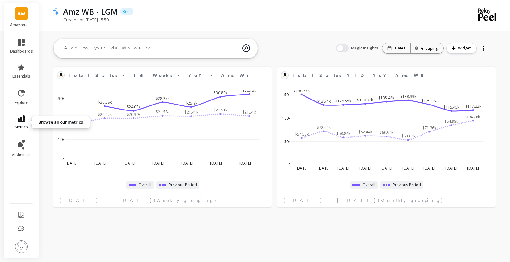
click at [19, 126] on span "metrics" at bounding box center [21, 127] width 13 height 5
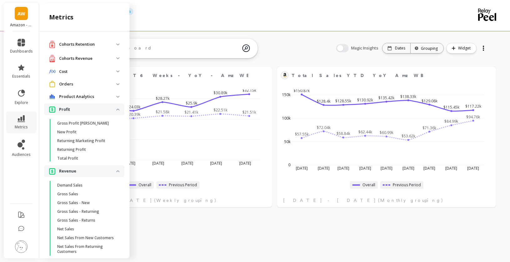
click at [191, 234] on div "AW Amazon - Wallabaga dashboards essentials explore metrics audiences metrics C…" at bounding box center [255, 131] width 510 height 262
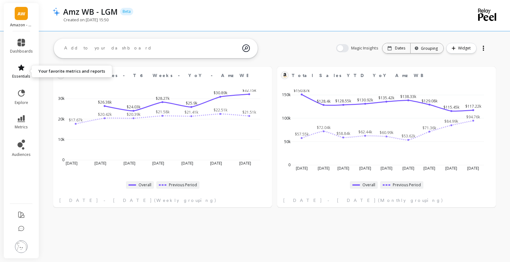
click at [25, 68] on icon at bounding box center [22, 68] width 8 height 8
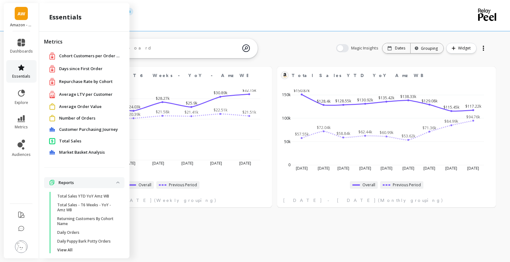
scroll to position [8, 0]
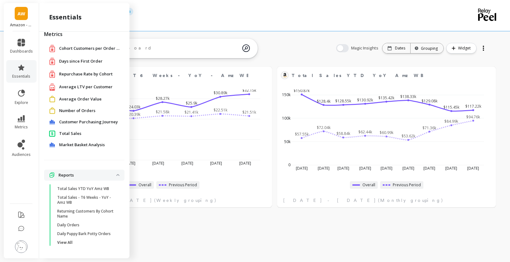
click at [82, 99] on span "Average Order Value" at bounding box center [80, 99] width 43 height 6
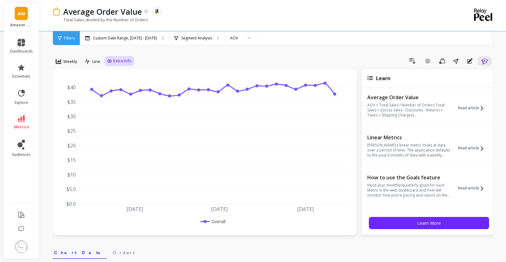
click at [126, 61] on span "Extra Info" at bounding box center [122, 61] width 18 height 6
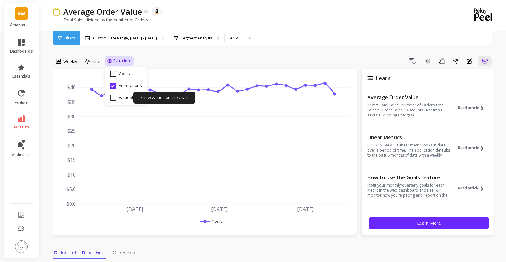
click at [125, 98] on input "Values" at bounding box center [121, 97] width 22 height 6
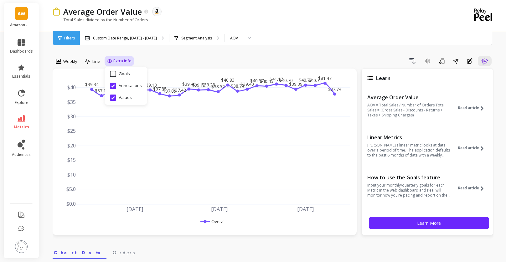
click at [125, 98] on input "Values" at bounding box center [121, 97] width 22 height 6
checkbox input "false"
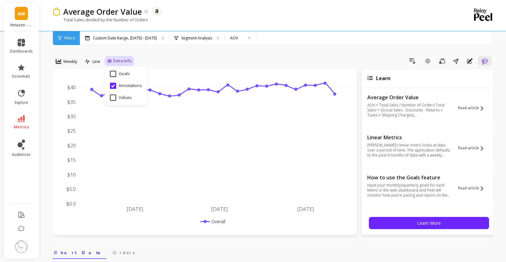
click at [65, 63] on span "Weekly" at bounding box center [70, 62] width 14 height 6
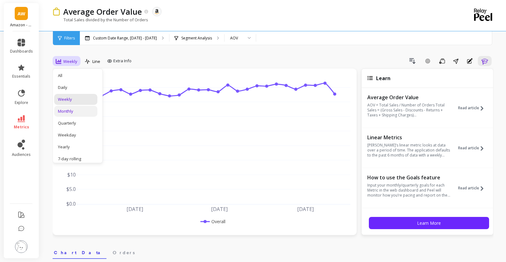
click at [72, 114] on div "Monthly" at bounding box center [76, 111] width 36 height 6
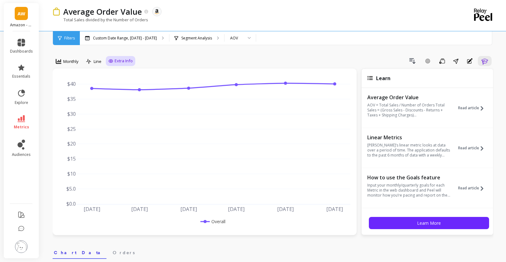
click at [130, 59] on span "Extra Info" at bounding box center [124, 61] width 18 height 6
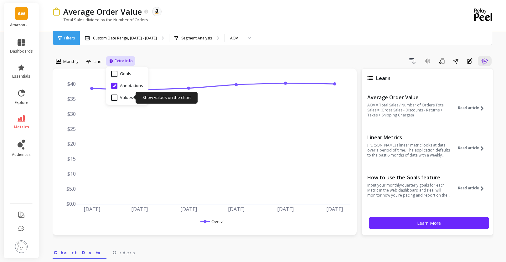
click at [122, 98] on input "Values" at bounding box center [122, 97] width 22 height 6
checkbox input "true"
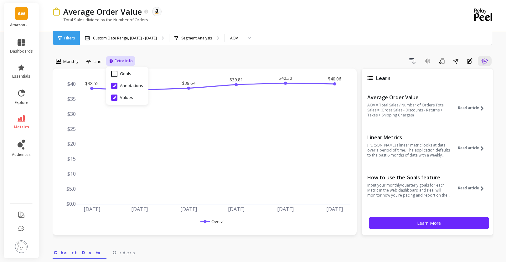
click at [224, 60] on div "Drill Down Add Goal Save Share Annotations Learn" at bounding box center [314, 61] width 358 height 10
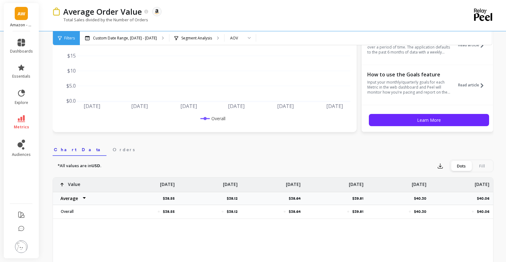
scroll to position [115, 0]
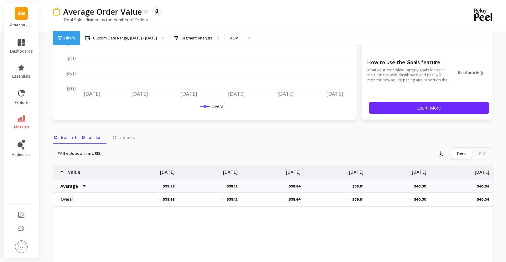
click at [484, 155] on div "Fill" at bounding box center [481, 154] width 21 height 10
click at [0, 0] on input "Dots Fill" at bounding box center [0, 0] width 0 height 0
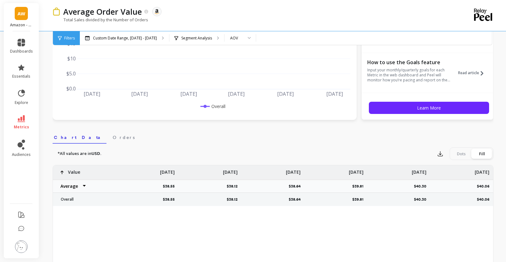
click at [464, 154] on div "Dots" at bounding box center [461, 154] width 21 height 10
click at [0, 0] on input "Dots Fill" at bounding box center [0, 0] width 0 height 0
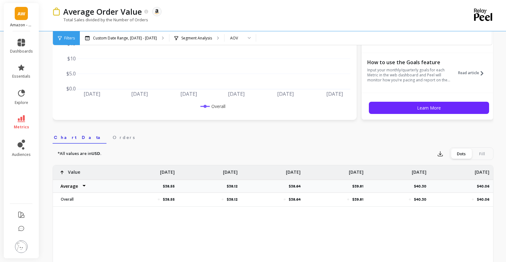
click at [83, 186] on select "Average Sum Max Min" at bounding box center [72, 186] width 38 height 13
click at [87, 185] on select "Average Sum Max Min" at bounding box center [72, 186] width 38 height 13
click at [113, 139] on span "Orders" at bounding box center [124, 137] width 22 height 6
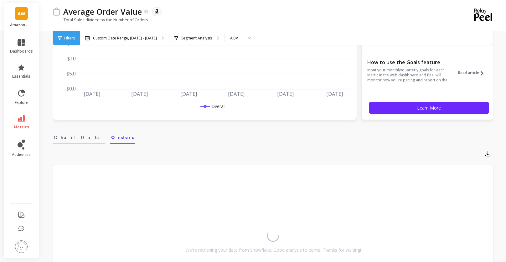
click at [58, 139] on span "Chart Data" at bounding box center [79, 137] width 50 height 6
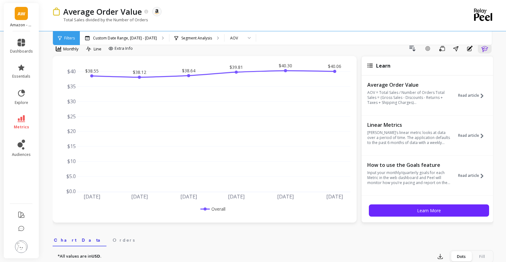
scroll to position [0, 0]
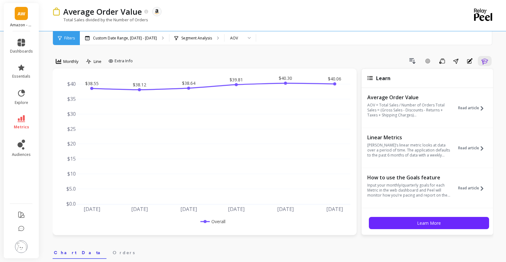
click at [246, 40] on div at bounding box center [247, 38] width 8 height 14
click at [61, 38] on icon at bounding box center [60, 38] width 4 height 4
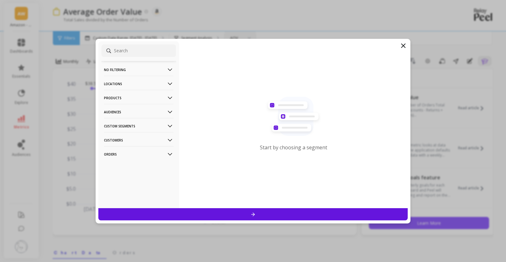
click at [405, 48] on icon at bounding box center [403, 46] width 8 height 8
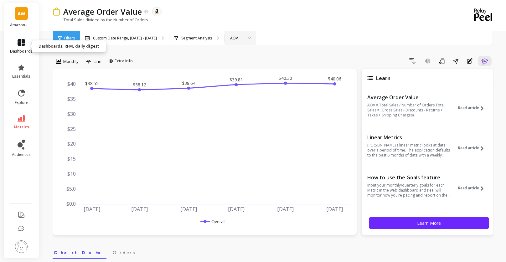
click at [24, 53] on span "dashboards" at bounding box center [21, 51] width 23 height 5
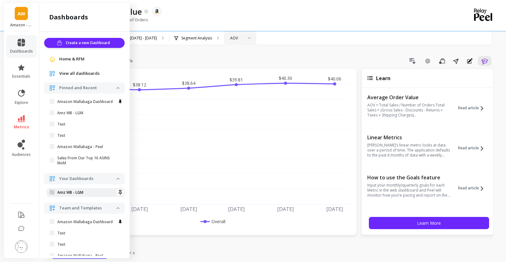
click at [94, 197] on link "Amz WB - LGM" at bounding box center [86, 192] width 78 height 9
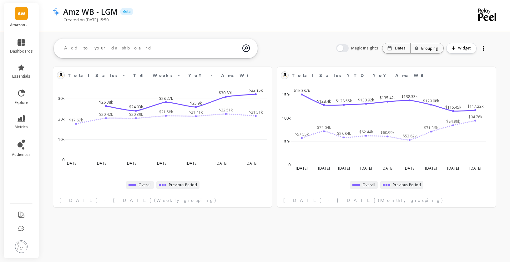
click at [205, 50] on textarea at bounding box center [150, 48] width 183 height 17
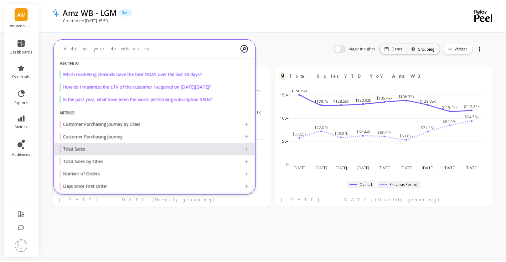
scroll to position [9, 0]
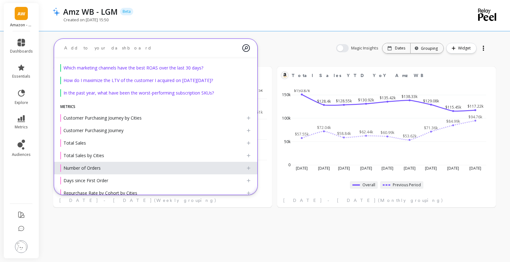
click at [246, 166] on icon at bounding box center [248, 167] width 5 height 5
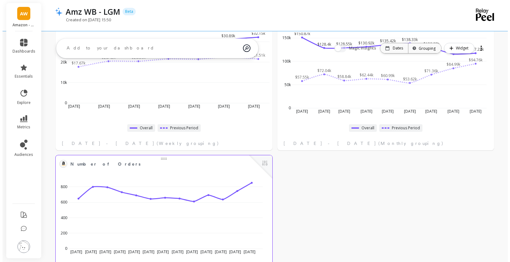
scroll to position [63, 0]
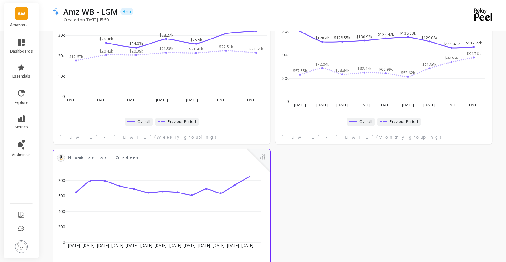
click at [173, 159] on span "Number of Orders" at bounding box center [157, 157] width 178 height 9
click at [265, 158] on button at bounding box center [263, 157] width 8 height 9
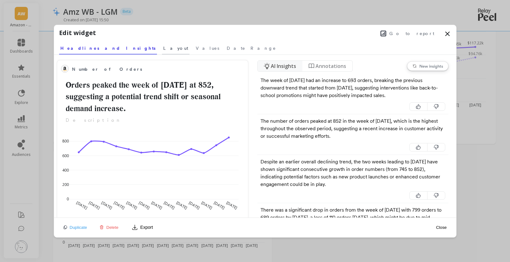
click at [163, 46] on span "Layout" at bounding box center [175, 48] width 25 height 6
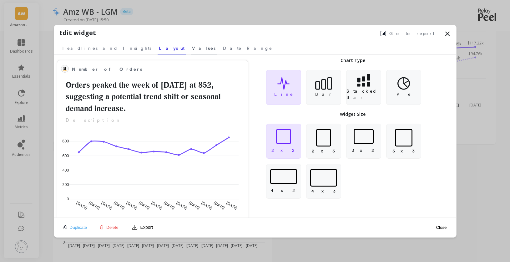
click at [192, 49] on span "Values" at bounding box center [203, 48] width 23 height 6
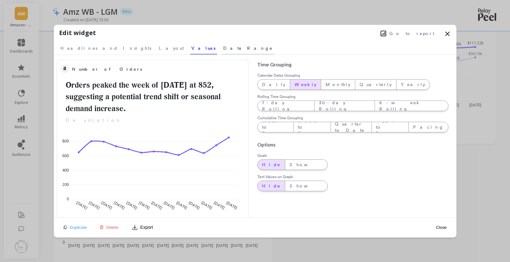
click at [223, 49] on span "Date Range" at bounding box center [247, 48] width 49 height 6
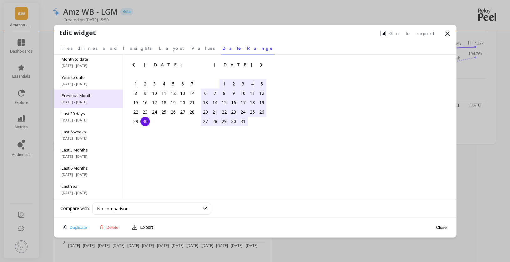
scroll to position [0, 0]
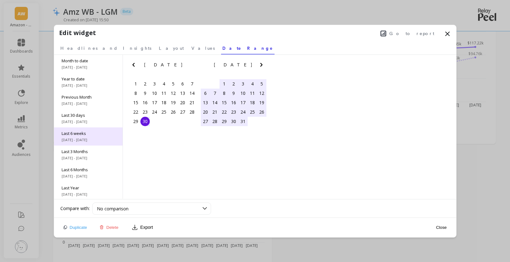
click at [94, 136] on div "Last 6 weeks 8/11/2025 - 9/28/2025" at bounding box center [88, 136] width 69 height 18
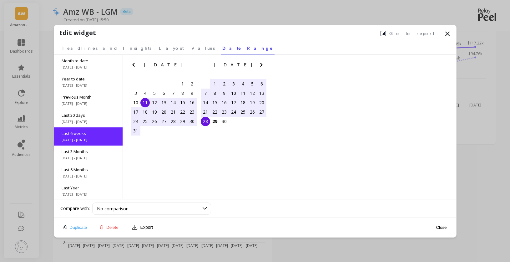
scroll to position [10, 0]
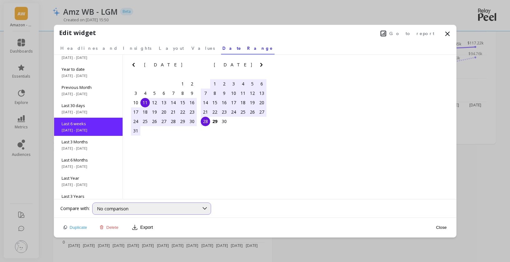
click at [153, 208] on div "No comparison" at bounding box center [148, 209] width 102 height 6
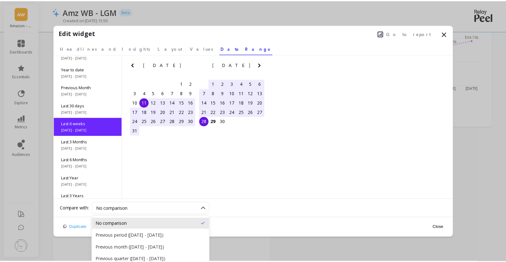
scroll to position [82, 0]
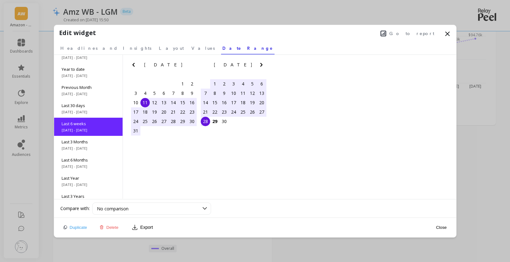
click at [447, 35] on icon at bounding box center [448, 34] width 8 height 8
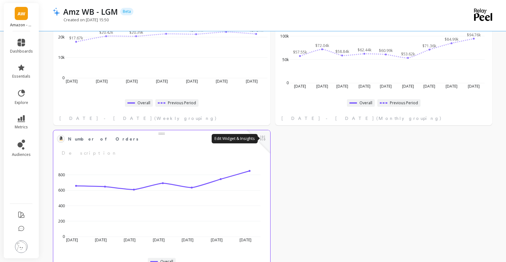
click at [264, 139] on button at bounding box center [263, 138] width 8 height 9
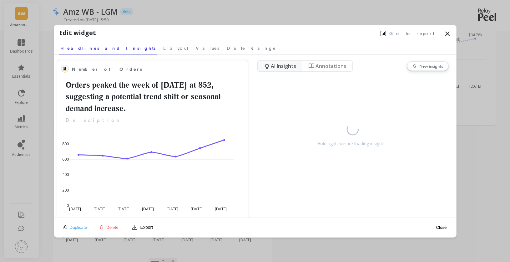
click at [113, 227] on span "Delete" at bounding box center [112, 227] width 12 height 5
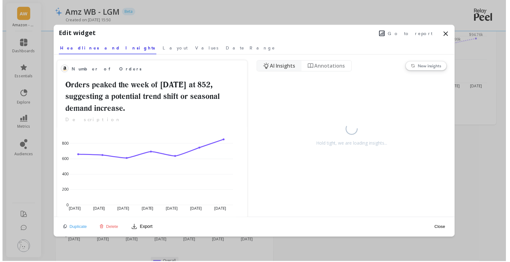
scroll to position [0, 0]
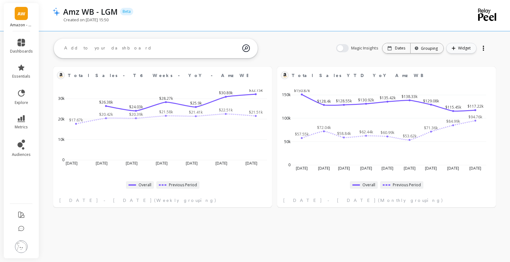
click at [457, 44] on button "Widget" at bounding box center [461, 48] width 30 height 11
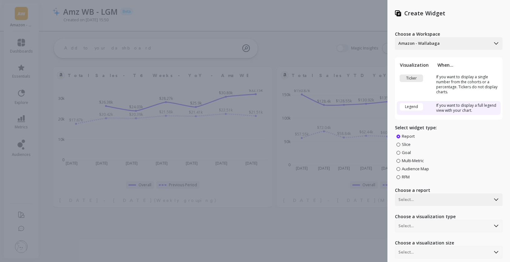
click at [359, 28] on div "Create Widget Choose a Workspace Amazon - Wallabaga Visualization When... Ticke…" at bounding box center [255, 131] width 510 height 262
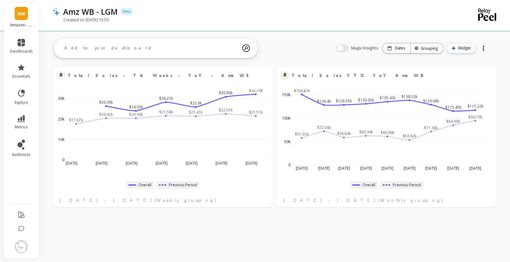
click at [472, 49] on span "Widget" at bounding box center [465, 48] width 14 height 6
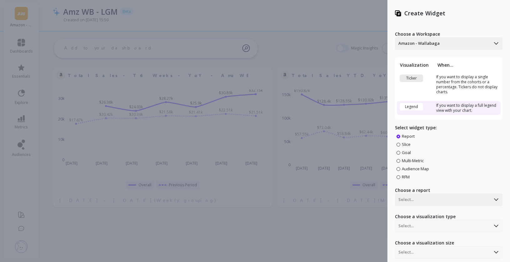
click at [445, 222] on div "Choose a visualization type Select..." at bounding box center [449, 222] width 108 height 19
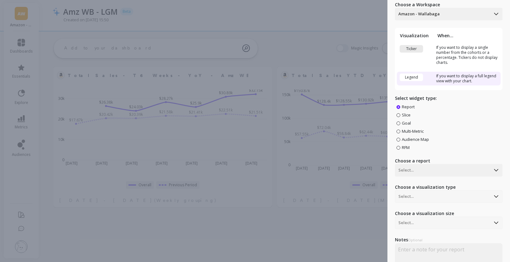
scroll to position [64, 0]
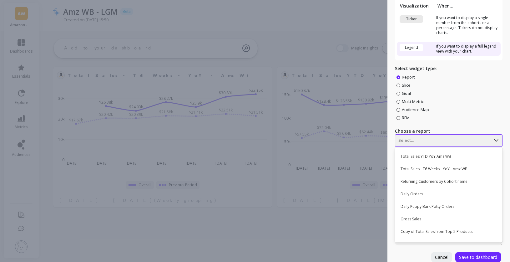
click at [432, 137] on div at bounding box center [443, 141] width 89 height 8
click at [417, 191] on div "Daily Orders" at bounding box center [448, 194] width 102 height 11
click at [428, 137] on div at bounding box center [443, 141] width 89 height 8
click at [415, 28] on td "Ticker" at bounding box center [416, 25] width 38 height 24
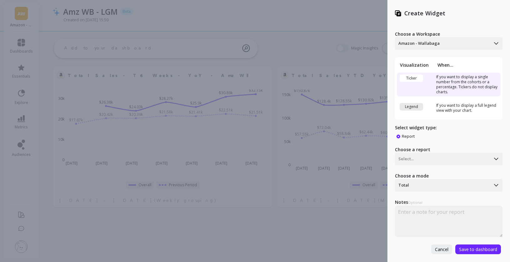
scroll to position [0, 0]
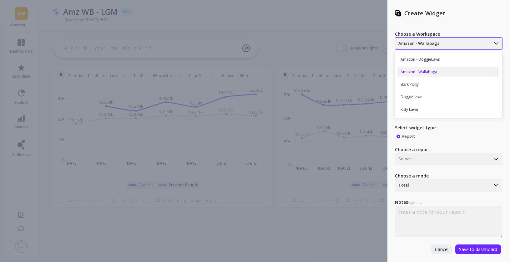
click at [460, 45] on div at bounding box center [443, 44] width 89 height 8
click at [477, 20] on div "Create Widget Choose a Workspace Amazon - DoggieLawn, 1 of 5. 5 results availab…" at bounding box center [449, 131] width 123 height 262
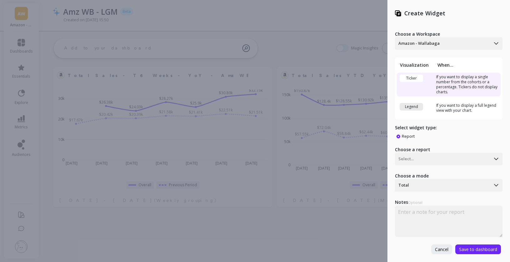
click at [437, 250] on span "Cancel" at bounding box center [441, 249] width 13 height 6
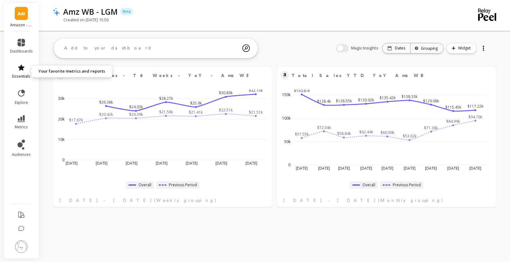
click at [25, 67] on icon at bounding box center [22, 68] width 8 height 8
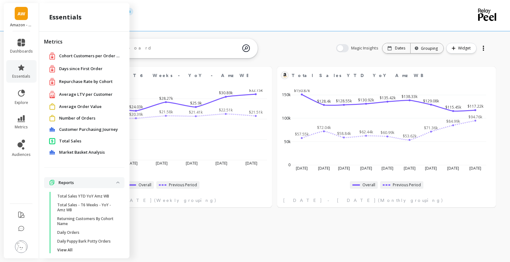
scroll to position [8, 0]
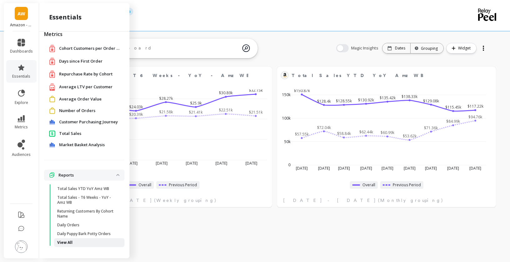
click at [69, 241] on p "View All" at bounding box center [64, 242] width 15 height 5
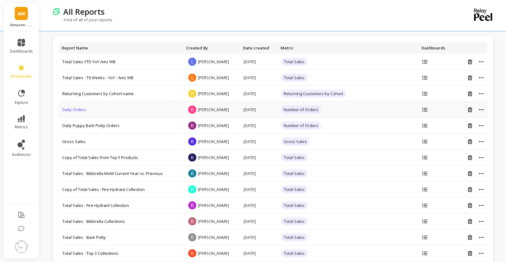
click at [72, 109] on link "Daily Orders" at bounding box center [74, 110] width 24 height 6
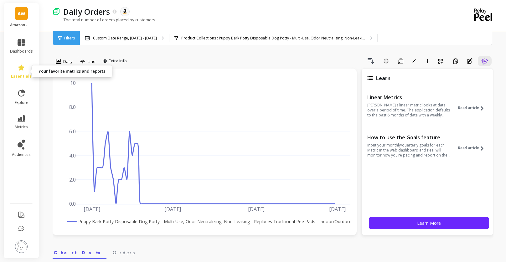
click at [26, 73] on link "essentials" at bounding box center [21, 71] width 23 height 15
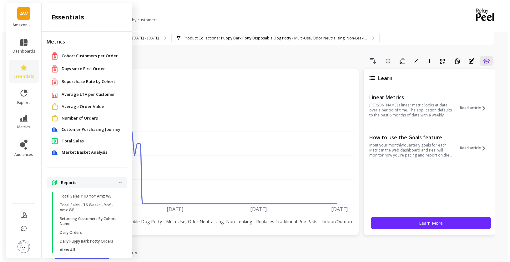
scroll to position [8, 0]
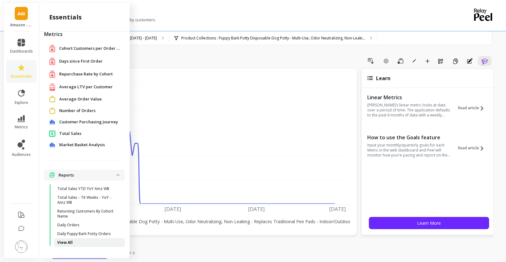
click at [68, 242] on p "View All" at bounding box center [64, 242] width 15 height 5
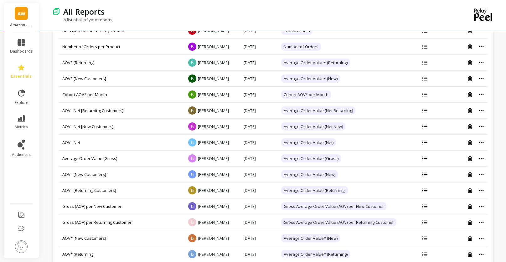
scroll to position [903, 0]
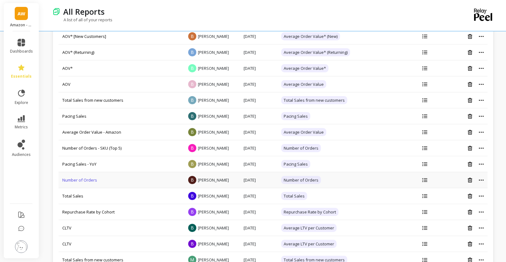
click at [88, 180] on link "Number of Orders" at bounding box center [79, 180] width 35 height 6
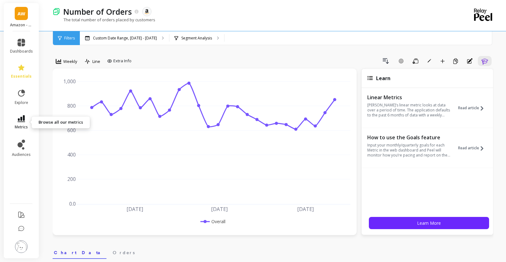
click at [23, 119] on icon at bounding box center [22, 118] width 8 height 7
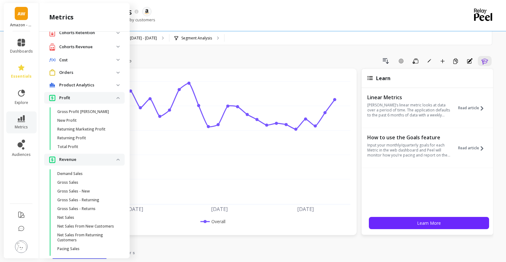
scroll to position [11, 0]
click at [116, 73] on img at bounding box center [117, 73] width 3 height 2
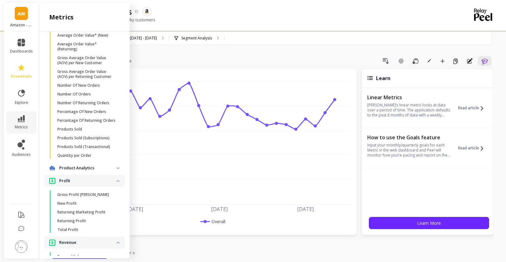
scroll to position [145, 0]
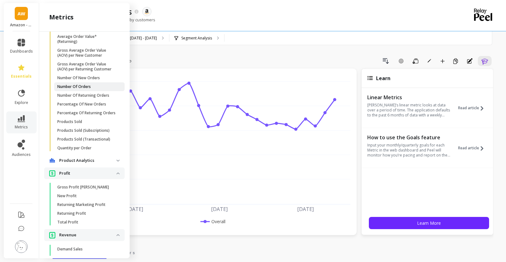
click at [85, 89] on p "Number Of Orders" at bounding box center [73, 86] width 33 height 5
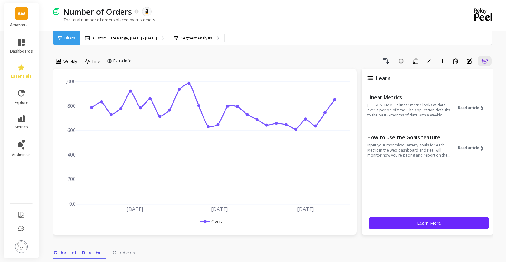
scroll to position [0, 0]
click at [111, 39] on p "Custom Date Range, [DATE] - [DATE]" at bounding box center [125, 38] width 64 height 5
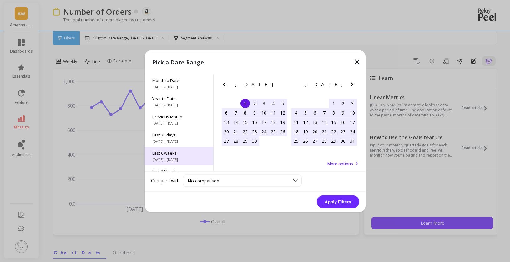
click at [185, 157] on span "[DATE] - [DATE]" at bounding box center [178, 159] width 53 height 5
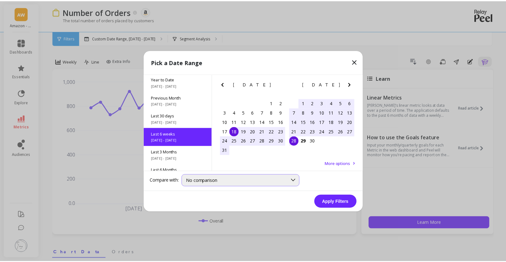
scroll to position [33, 0]
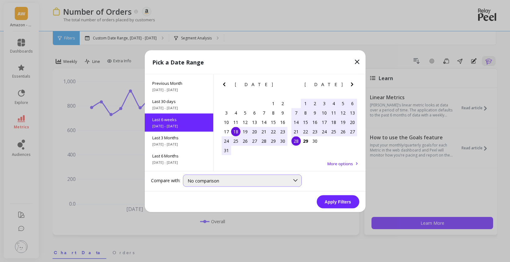
click at [221, 180] on div "No comparison" at bounding box center [239, 180] width 102 height 6
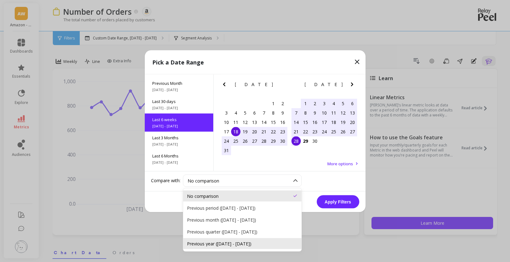
click at [273, 244] on div "Previous year ([DATE] - [DATE])" at bounding box center [242, 243] width 111 height 6
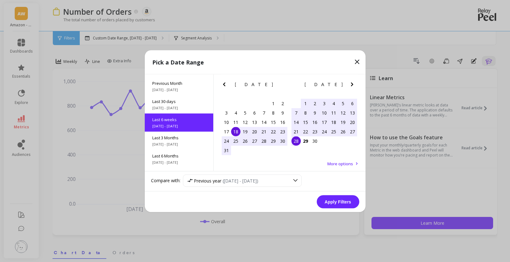
click at [340, 199] on button "Apply Filters" at bounding box center [338, 201] width 43 height 13
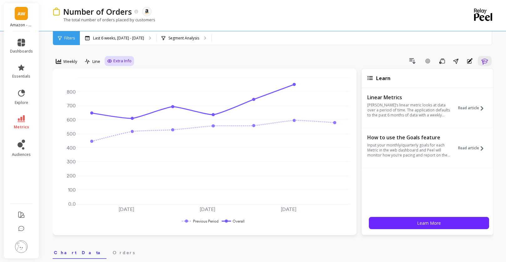
click at [110, 61] on icon at bounding box center [109, 61] width 5 height 5
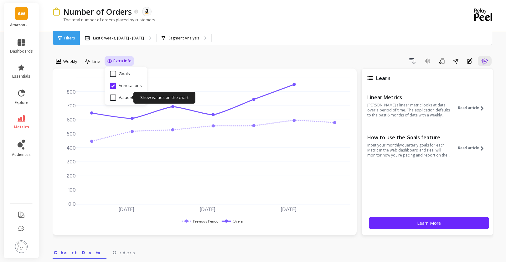
click at [112, 97] on input "Values" at bounding box center [121, 97] width 22 height 6
checkbox input "true"
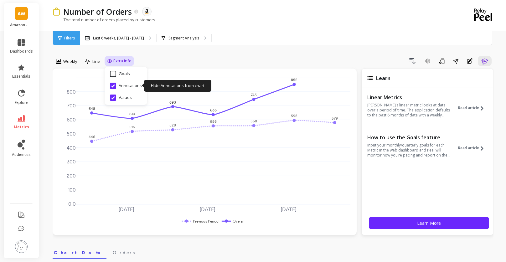
click at [113, 86] on input "Annotations" at bounding box center [126, 86] width 32 height 6
checkbox input "false"
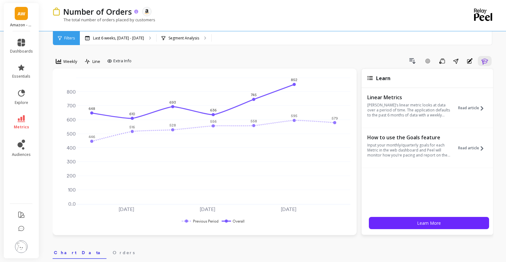
click at [122, 12] on p "Number of Orders" at bounding box center [97, 11] width 69 height 11
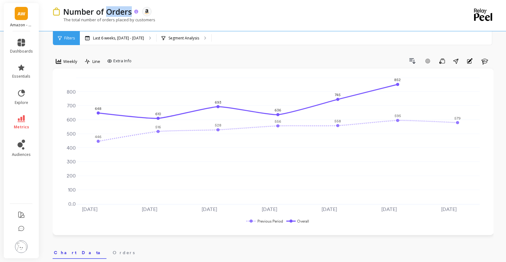
click at [122, 12] on p "Number of Orders" at bounding box center [97, 11] width 69 height 11
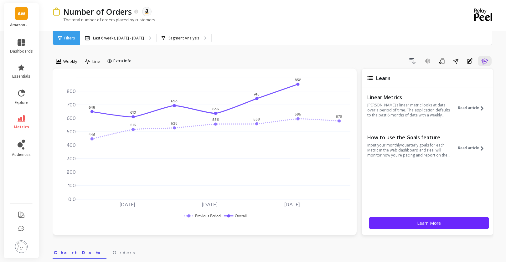
click at [267, 57] on div "Drill Down Add Goal Save Share Annotations Learn" at bounding box center [313, 61] width 359 height 10
click at [439, 62] on icon "button" at bounding box center [442, 60] width 6 height 5
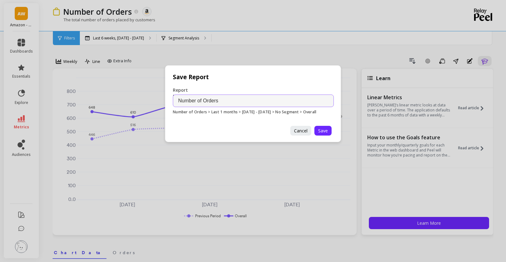
click at [240, 101] on input "Number of Orders" at bounding box center [253, 100] width 161 height 13
drag, startPoint x: 253, startPoint y: 99, endPoint x: 160, endPoint y: 100, distance: 92.9
click at [160, 100] on div "Save Report Report Name Number of Orders Number of Orders > Last 1 months > [DA…" at bounding box center [253, 131] width 506 height 262
type input "T6 Weeks Orders - YoY - Amz WB"
click at [322, 132] on span "Save" at bounding box center [323, 131] width 10 height 6
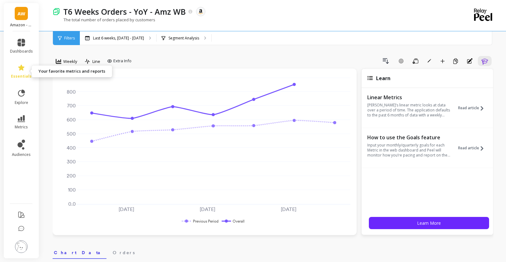
click at [21, 70] on icon at bounding box center [22, 68] width 8 height 8
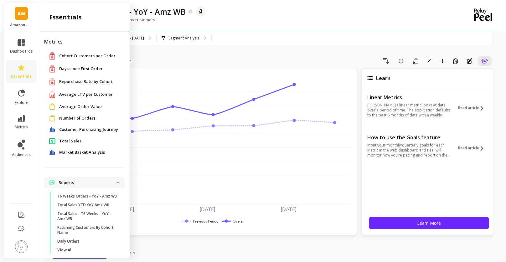
scroll to position [8, 0]
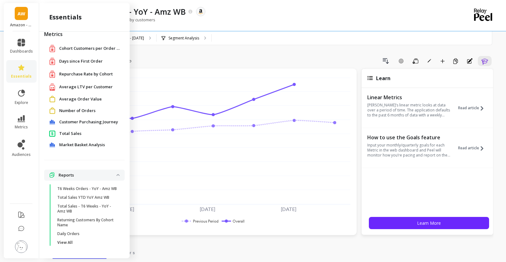
click at [278, 11] on div "T6 Weeks Orders - YoY - Amz WB The data you are viewing comes from: Amazon Sell…" at bounding box center [251, 11] width 382 height 11
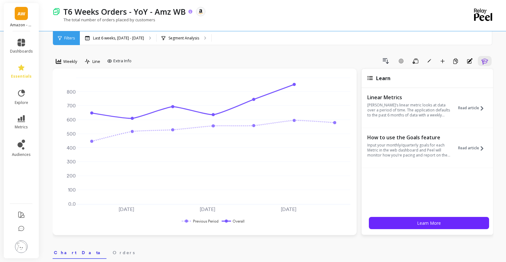
click at [172, 12] on p "T6 Weeks Orders - YoY - Amz WB" at bounding box center [124, 11] width 122 height 11
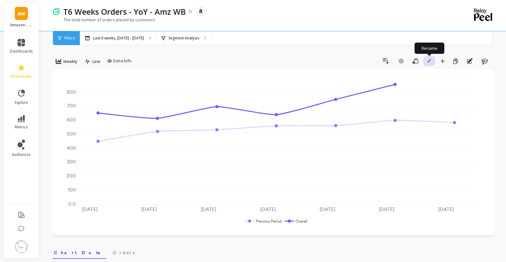
click at [426, 62] on span "button" at bounding box center [429, 61] width 6 height 6
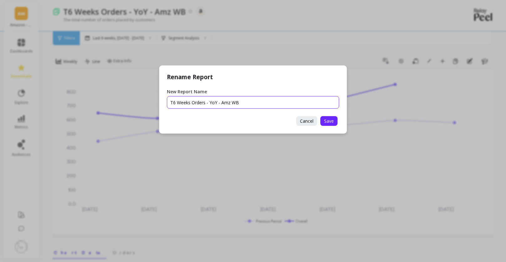
drag, startPoint x: 191, startPoint y: 102, endPoint x: 147, endPoint y: 99, distance: 44.6
click at [147, 99] on div "Rename Report New Report Name Cancel Save" at bounding box center [253, 131] width 506 height 262
type input "Orders - T6 Weeks - YoY - Amz WB"
click at [333, 121] on span "Save" at bounding box center [329, 121] width 10 height 6
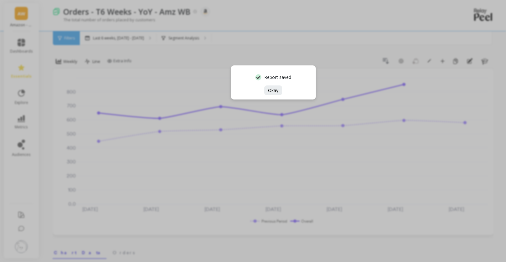
click at [277, 88] on span "Okay" at bounding box center [273, 90] width 10 height 6
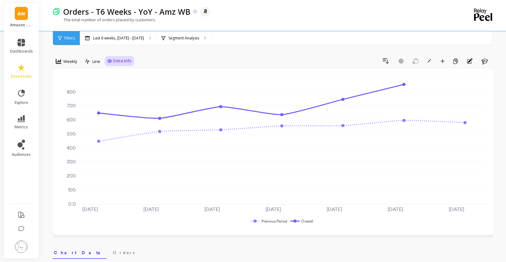
click at [120, 63] on span "Extra Info" at bounding box center [122, 61] width 18 height 6
click at [109, 100] on div "Show values on the chart Values" at bounding box center [126, 98] width 38 height 12
checkbox input "true"
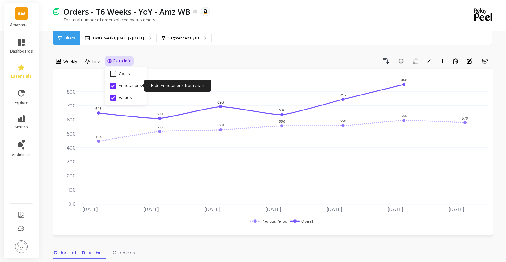
click at [112, 84] on input "Annotations" at bounding box center [126, 86] width 32 height 6
checkbox input "false"
click at [216, 59] on div "Drill Down Add Goal Save Rename Add to Dashboard Create a Copy Annotations Learn" at bounding box center [313, 61] width 359 height 10
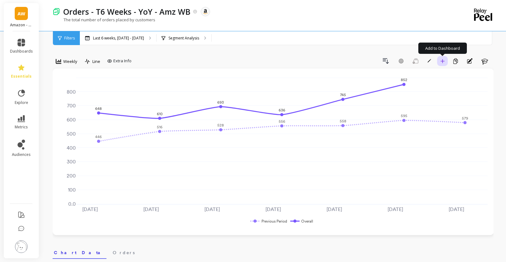
click at [442, 62] on icon "button" at bounding box center [442, 61] width 4 height 4
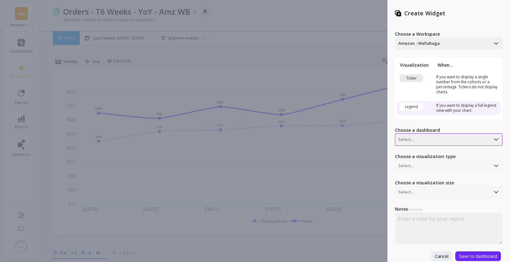
click at [435, 140] on div at bounding box center [443, 140] width 89 height 8
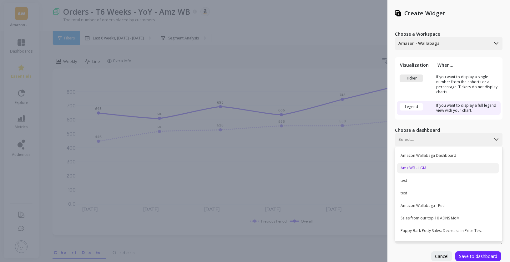
click at [425, 166] on div "Amz WB - LGM" at bounding box center [448, 168] width 102 height 11
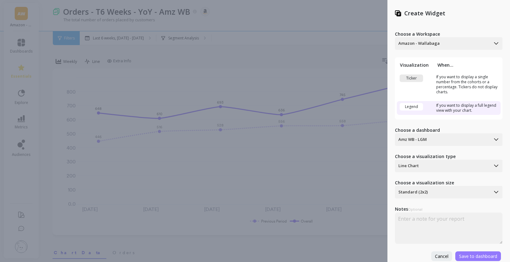
click at [487, 256] on span "Save to dashboard" at bounding box center [478, 256] width 38 height 6
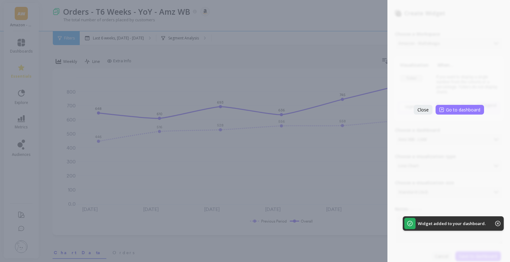
click at [471, 111] on span "Go to dashboard" at bounding box center [463, 110] width 34 height 6
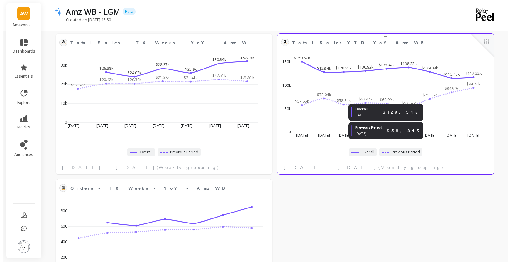
scroll to position [34, 0]
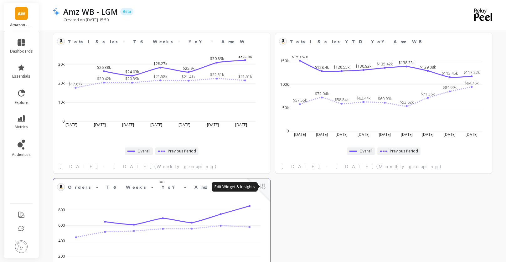
click at [263, 185] on button at bounding box center [263, 186] width 8 height 9
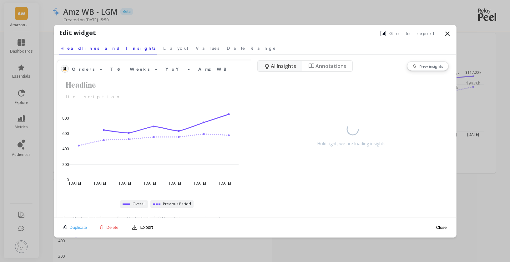
click at [428, 32] on span "Go to report" at bounding box center [411, 33] width 45 height 6
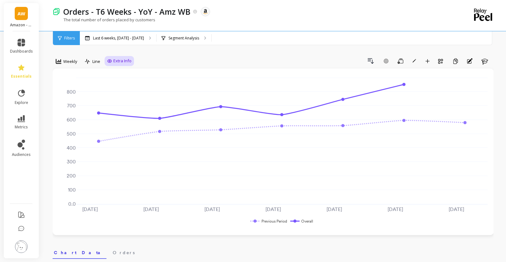
click at [126, 59] on span "Extra Info" at bounding box center [122, 61] width 18 height 6
drag, startPoint x: 114, startPoint y: 102, endPoint x: 113, endPoint y: 94, distance: 7.6
click at [114, 102] on div "Show values on the chart Values" at bounding box center [126, 98] width 38 height 12
checkbox input "true"
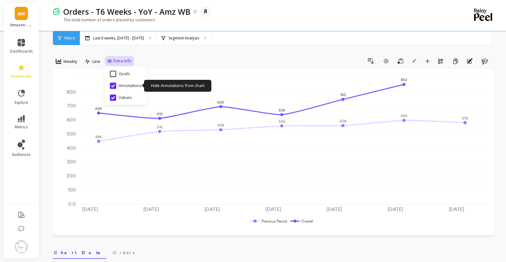
click at [113, 87] on input "Annotations" at bounding box center [126, 86] width 32 height 6
checkbox input "false"
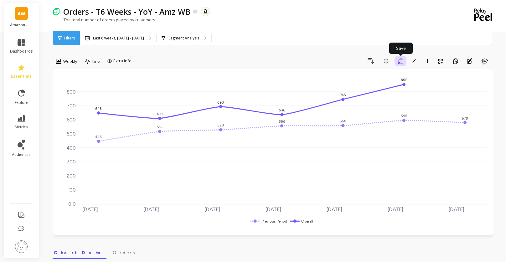
click at [400, 61] on icon "button" at bounding box center [400, 61] width 6 height 6
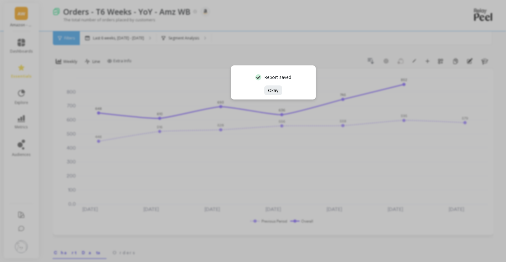
drag, startPoint x: 274, startPoint y: 93, endPoint x: 270, endPoint y: 93, distance: 4.1
click at [273, 93] on span "Okay" at bounding box center [273, 90] width 10 height 6
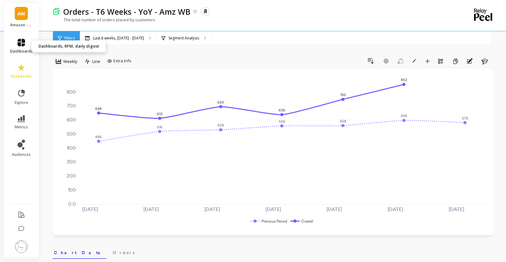
click at [18, 44] on icon at bounding box center [22, 43] width 8 height 8
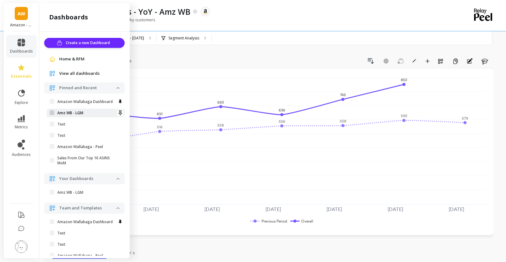
click at [83, 115] on link "Amz WB - LGM" at bounding box center [86, 113] width 78 height 9
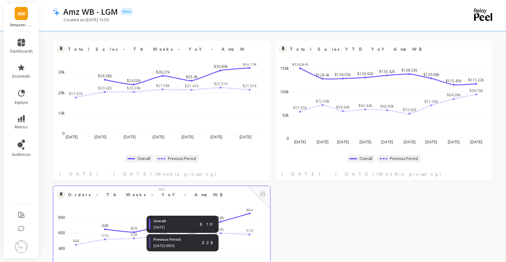
scroll to position [38, 0]
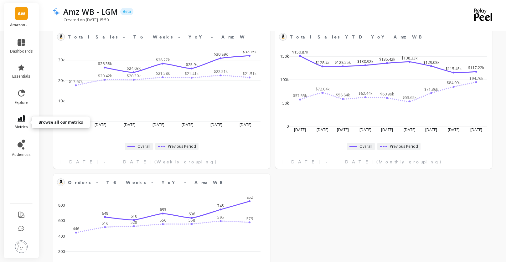
click at [23, 115] on icon at bounding box center [22, 118] width 8 height 7
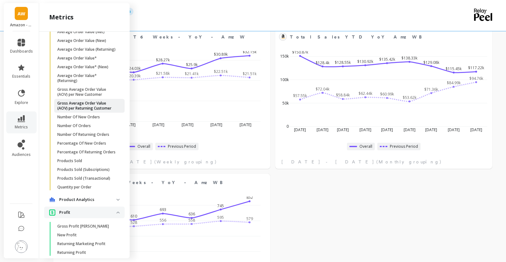
scroll to position [97, 0]
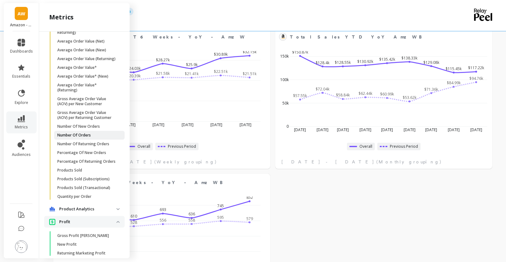
click at [84, 138] on p "Number Of Orders" at bounding box center [73, 135] width 33 height 5
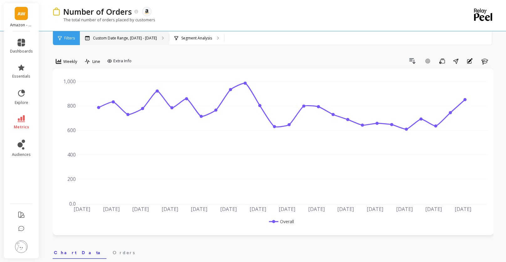
click at [145, 40] on p "Custom Date Range, Apr 1 - Sep 28" at bounding box center [125, 38] width 64 height 5
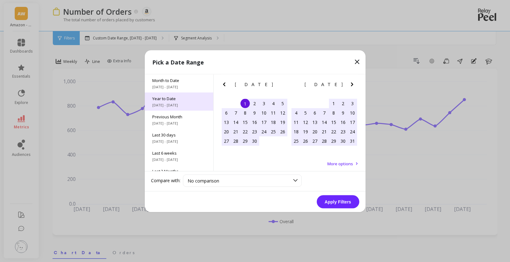
click at [172, 99] on span "Year to Date" at bounding box center [178, 98] width 53 height 6
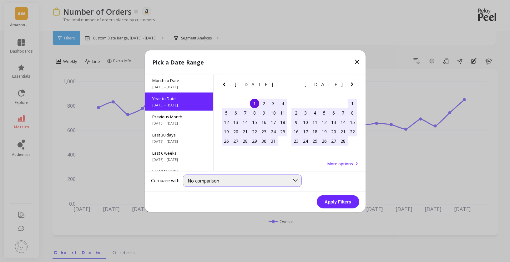
click at [231, 178] on div "No comparison" at bounding box center [239, 180] width 102 height 6
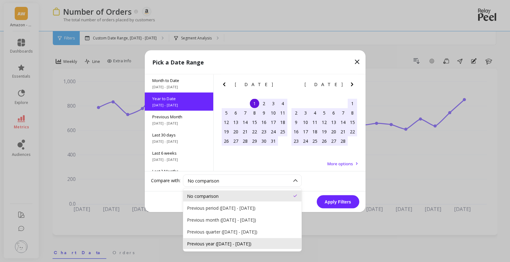
click at [246, 243] on div "Previous year (Jan 1, 2024 - Sep 29, 2024)" at bounding box center [242, 243] width 111 height 6
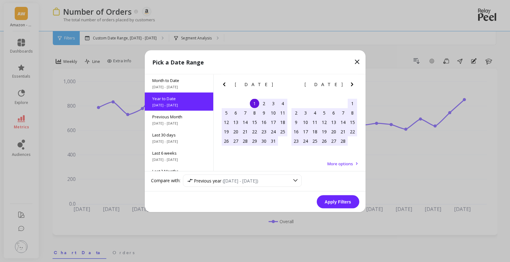
click at [348, 203] on button "Apply Filters" at bounding box center [338, 201] width 43 height 13
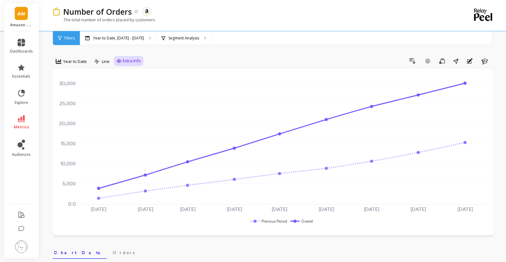
click at [121, 62] on icon at bounding box center [118, 61] width 5 height 5
click at [120, 94] on div "Show values on the chart Values" at bounding box center [135, 98] width 38 height 12
checkbox input "true"
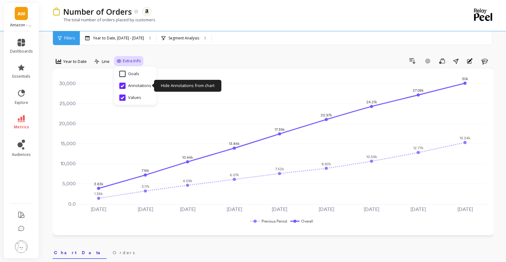
click at [121, 85] on input "Annotations" at bounding box center [135, 86] width 32 height 6
checkbox input "false"
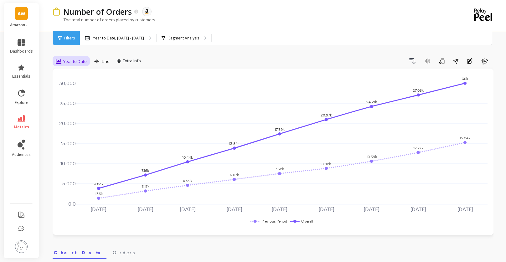
click at [74, 63] on span "Year to Date" at bounding box center [74, 62] width 23 height 6
click at [73, 102] on div "Monthly" at bounding box center [76, 103] width 36 height 6
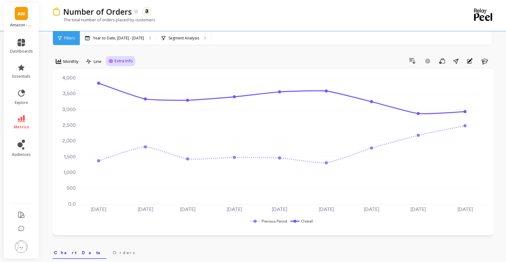
click at [119, 62] on span "Extra Info" at bounding box center [124, 61] width 18 height 6
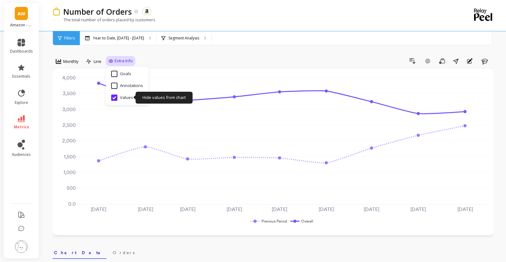
click at [116, 98] on input "Values" at bounding box center [122, 97] width 22 height 6
checkbox input "true"
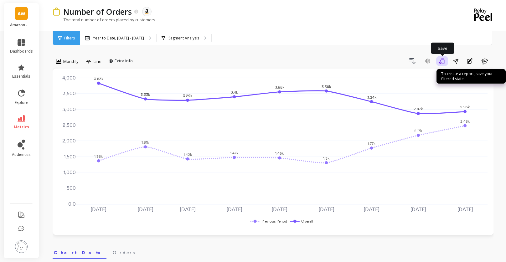
click at [442, 63] on icon "button" at bounding box center [442, 61] width 6 height 6
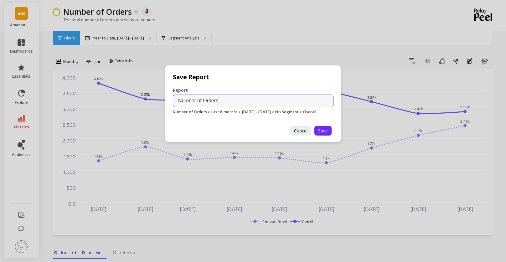
drag, startPoint x: 202, startPoint y: 101, endPoint x: 121, endPoint y: 99, distance: 81.0
click at [121, 99] on div "Save Report Report Name Number of Orders Number of Orders > Last 8 months > 01.…" at bounding box center [253, 131] width 506 height 262
click at [226, 100] on input "Orders" at bounding box center [253, 100] width 161 height 13
type input "Orders - YTD - YoY - Amz WB"
click at [325, 134] on button "Save" at bounding box center [322, 131] width 17 height 10
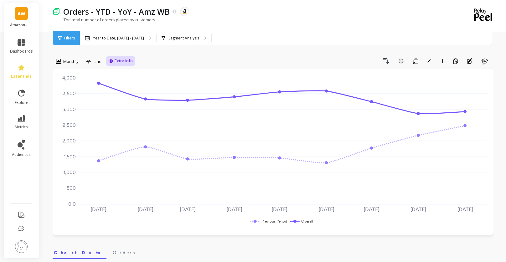
click at [128, 64] on span "Extra Info" at bounding box center [124, 61] width 18 height 6
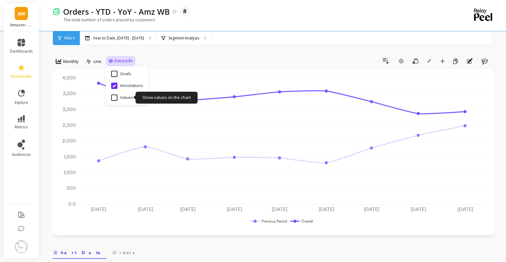
click at [112, 98] on input "Values" at bounding box center [122, 97] width 22 height 6
checkbox input "true"
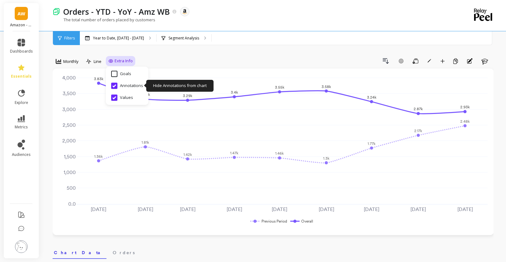
click at [114, 83] on input "Annotations" at bounding box center [127, 86] width 32 height 6
checkbox input "false"
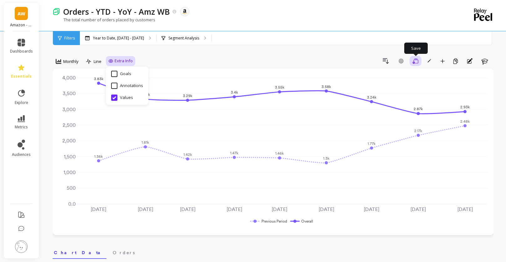
click at [412, 61] on icon "button" at bounding box center [415, 61] width 6 height 6
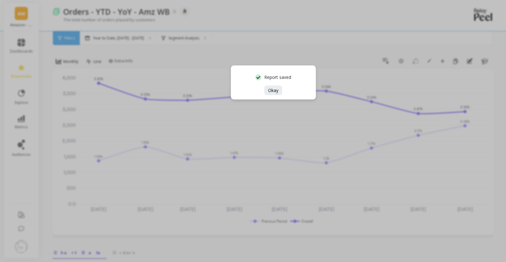
drag, startPoint x: 272, startPoint y: 91, endPoint x: 278, endPoint y: 90, distance: 6.0
click at [272, 91] on span "Okay" at bounding box center [273, 90] width 10 height 6
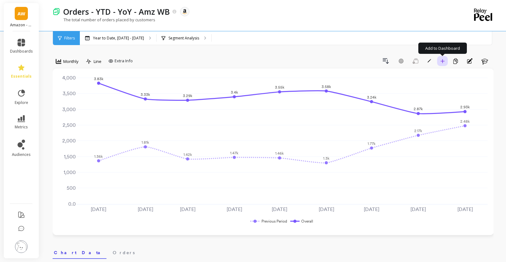
click at [442, 63] on icon "button" at bounding box center [442, 61] width 4 height 4
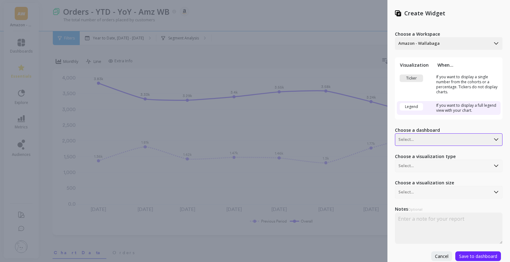
click at [425, 142] on div at bounding box center [443, 140] width 89 height 8
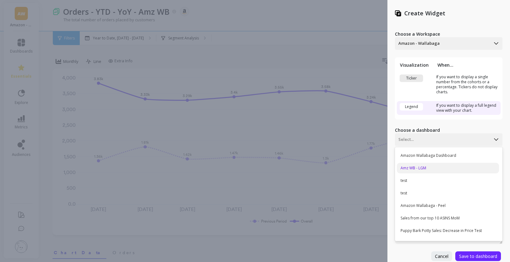
click at [426, 165] on div "Amz WB - LGM" at bounding box center [448, 168] width 102 height 11
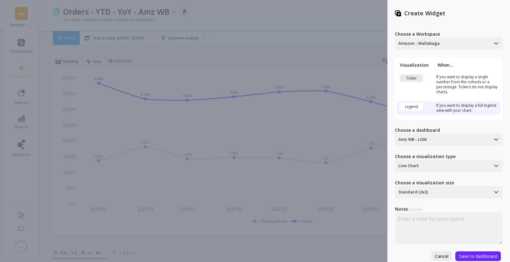
click at [416, 109] on div "Legend" at bounding box center [411, 107] width 23 height 8
click at [416, 108] on div "Legend" at bounding box center [411, 107] width 23 height 8
click at [438, 141] on div at bounding box center [443, 140] width 89 height 8
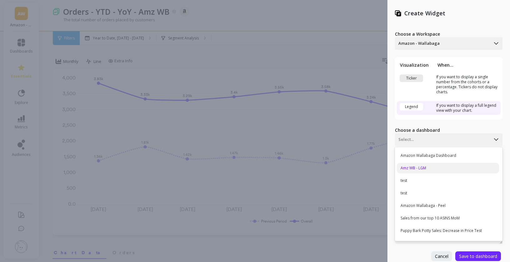
click at [429, 171] on div "Amz WB - LGM" at bounding box center [448, 168] width 102 height 11
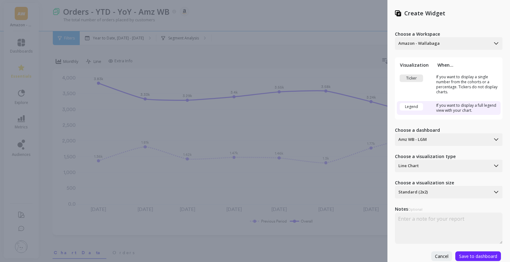
click at [409, 80] on div "Ticker" at bounding box center [411, 78] width 23 height 8
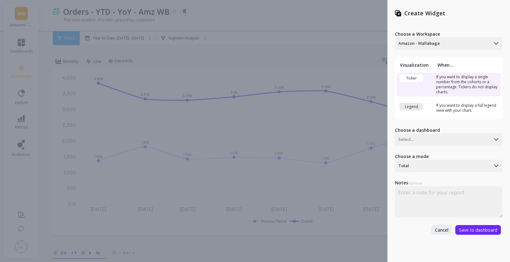
click at [417, 109] on div "Legend" at bounding box center [411, 107] width 23 height 8
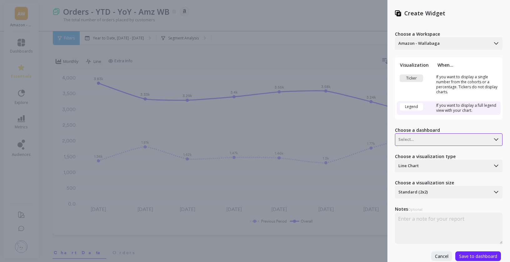
click at [421, 139] on div at bounding box center [443, 140] width 89 height 8
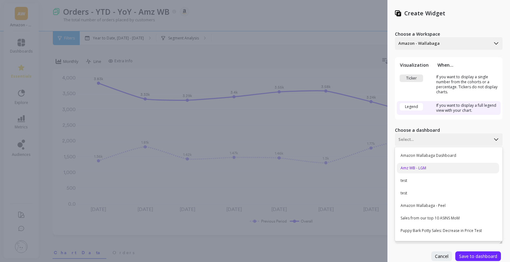
click at [419, 168] on div "Amz WB - LGM" at bounding box center [448, 168] width 102 height 11
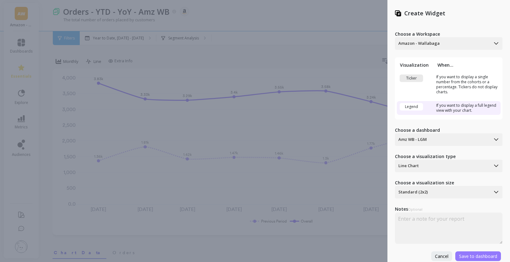
click at [485, 257] on span "Save to dashboard" at bounding box center [478, 256] width 38 height 6
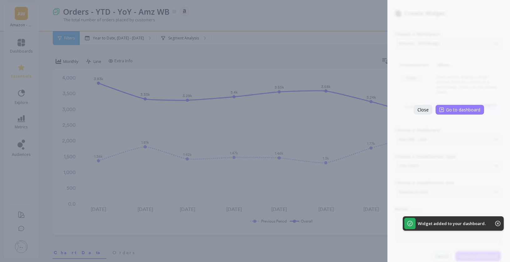
click at [470, 110] on span "Go to dashboard" at bounding box center [463, 110] width 34 height 6
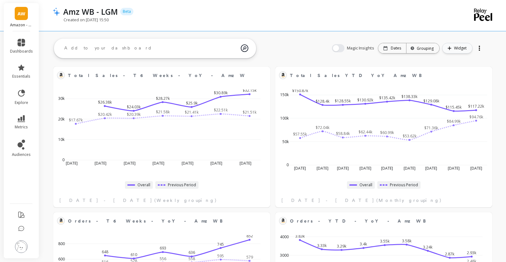
click at [456, 48] on span "Widget" at bounding box center [461, 48] width 14 height 6
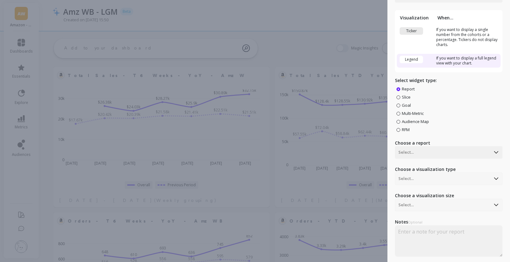
scroll to position [48, 0]
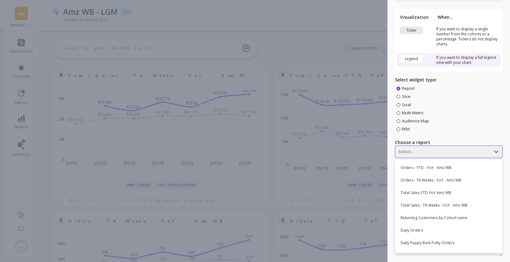
click at [451, 149] on div at bounding box center [443, 152] width 89 height 8
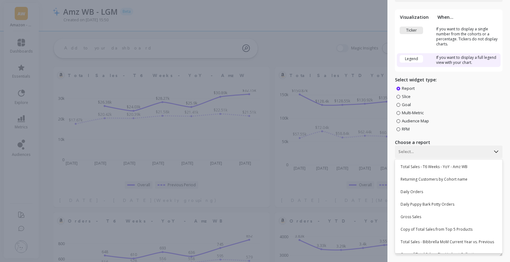
scroll to position [41, 0]
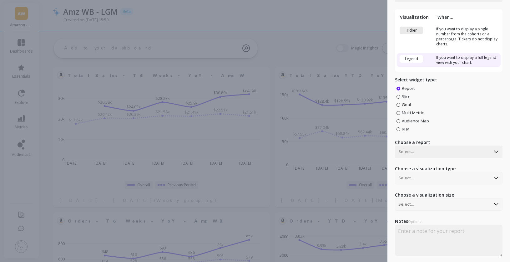
click at [425, 43] on td "Ticker" at bounding box center [416, 37] width 38 height 24
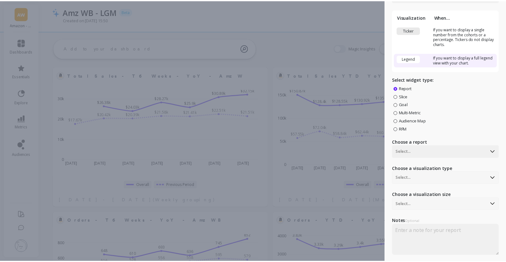
scroll to position [0, 0]
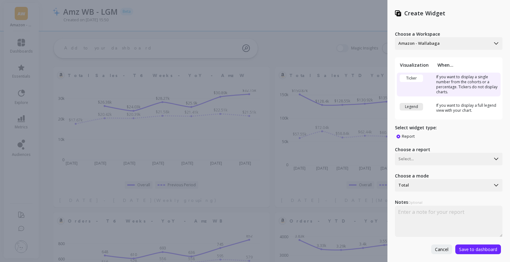
click at [473, 58] on table "Visualization When... Ticker If you want to display a single number from the co…" at bounding box center [449, 88] width 108 height 62
click at [443, 247] on span "Cancel" at bounding box center [441, 249] width 13 height 6
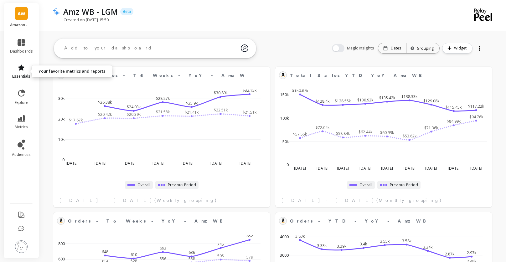
click at [23, 73] on link "essentials" at bounding box center [21, 71] width 23 height 15
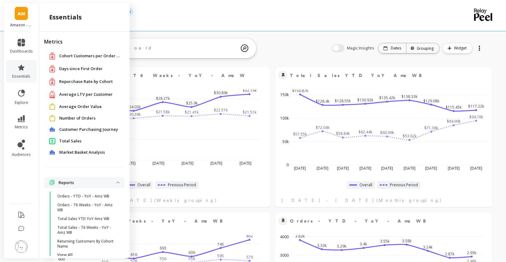
click at [243, 22] on div "Created on [DATE] 15:50" at bounding box center [247, 23] width 389 height 12
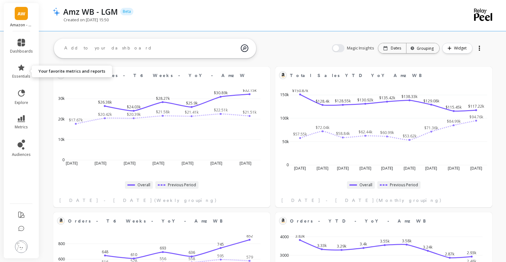
click at [21, 58] on ul "dashboards essentials explore metrics audiences" at bounding box center [21, 115] width 35 height 161
click at [23, 68] on icon at bounding box center [21, 67] width 6 height 6
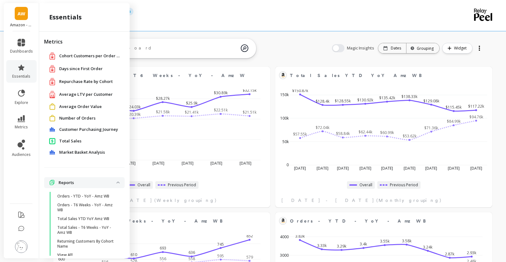
click at [91, 108] on span "Average Order Value" at bounding box center [80, 107] width 43 height 6
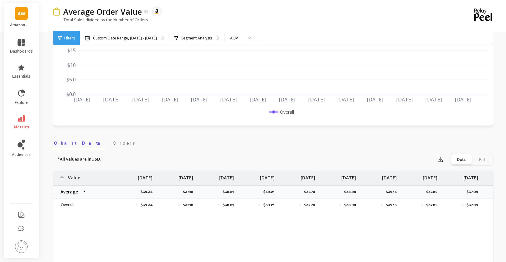
scroll to position [111, 0]
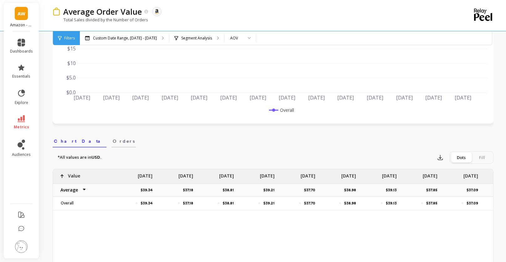
click at [113, 143] on span "Orders" at bounding box center [124, 141] width 22 height 6
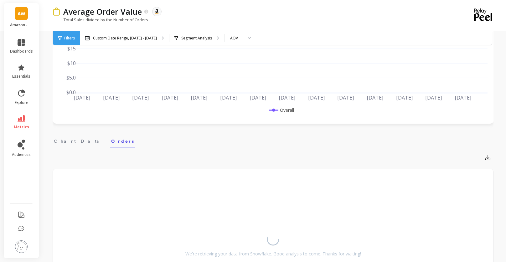
scroll to position [184, 0]
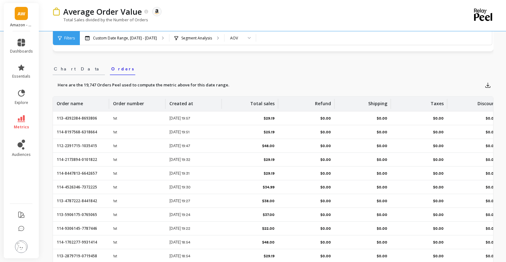
click at [64, 68] on span "Chart Data" at bounding box center [79, 69] width 50 height 6
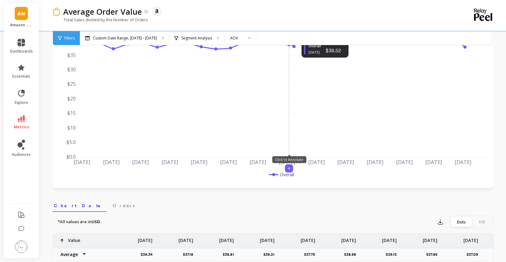
scroll to position [0, 0]
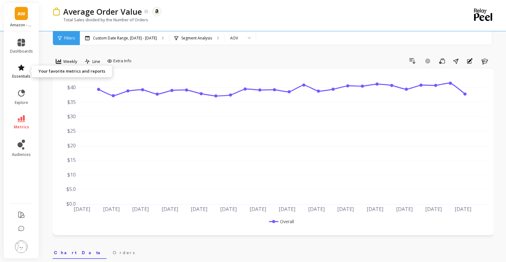
click at [26, 72] on link "essentials" at bounding box center [21, 71] width 23 height 15
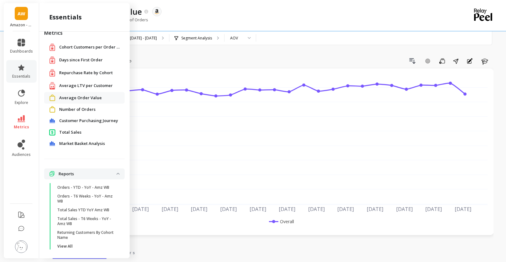
scroll to position [13, 0]
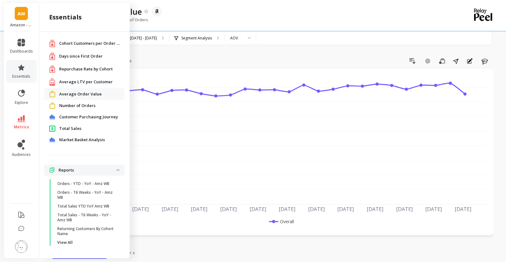
click at [74, 104] on span "Number of Orders" at bounding box center [77, 106] width 36 height 6
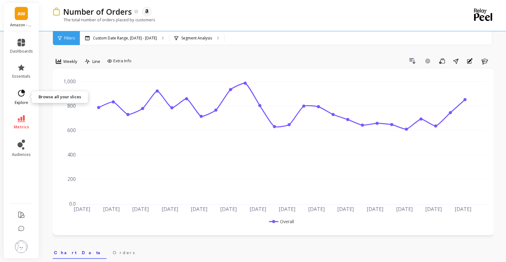
click at [25, 94] on icon at bounding box center [21, 93] width 9 height 9
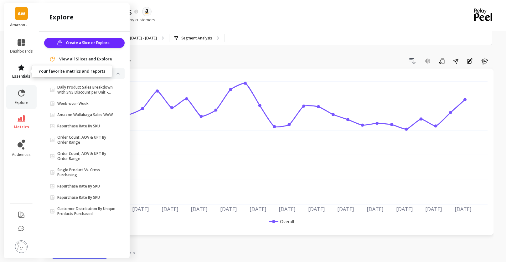
click at [27, 71] on link "essentials" at bounding box center [21, 71] width 23 height 15
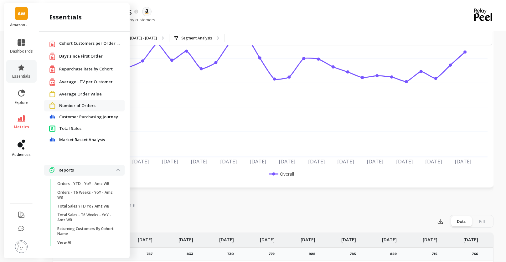
scroll to position [51, 0]
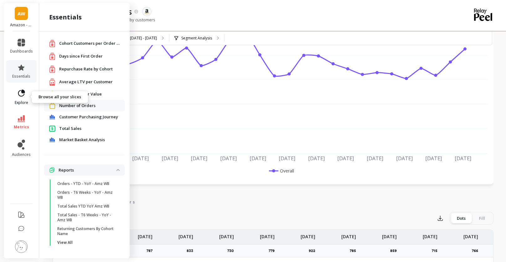
click at [22, 92] on icon at bounding box center [23, 91] width 3 height 3
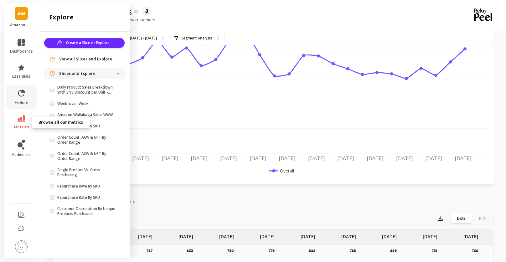
click at [20, 123] on link "metrics" at bounding box center [21, 122] width 23 height 14
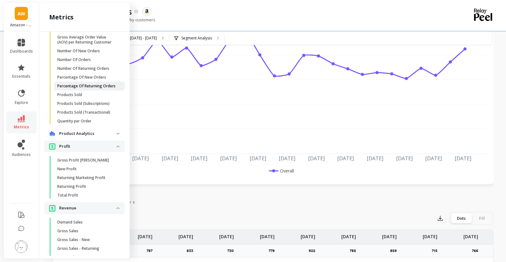
scroll to position [183, 0]
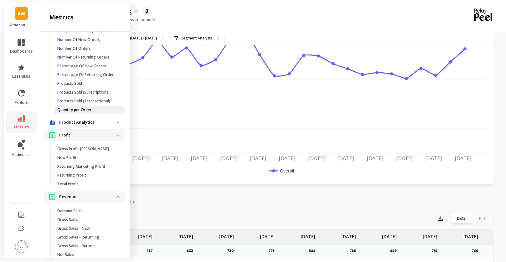
click at [83, 112] on p "Quantity per Order" at bounding box center [74, 109] width 34 height 5
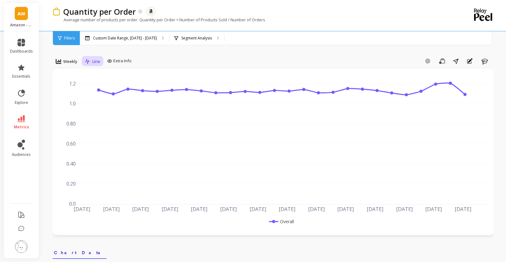
click at [93, 63] on span "Line" at bounding box center [96, 62] width 8 height 6
click at [183, 61] on div "Add Goal Save Share Annotations Learn" at bounding box center [313, 61] width 359 height 10
click at [61, 63] on div "Weekly" at bounding box center [67, 62] width 22 height 8
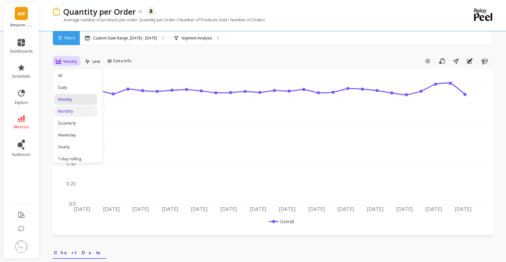
click at [72, 111] on div "Monthly" at bounding box center [76, 111] width 36 height 6
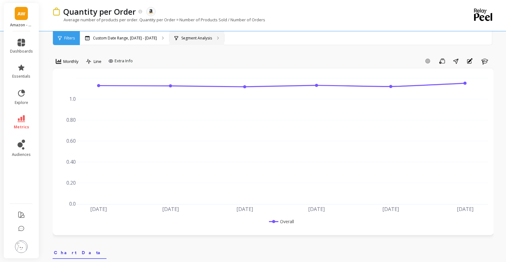
click at [214, 40] on div "Segment Analysis" at bounding box center [196, 38] width 55 height 14
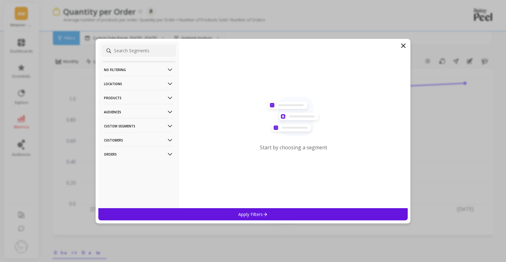
click at [402, 47] on icon at bounding box center [403, 46] width 4 height 4
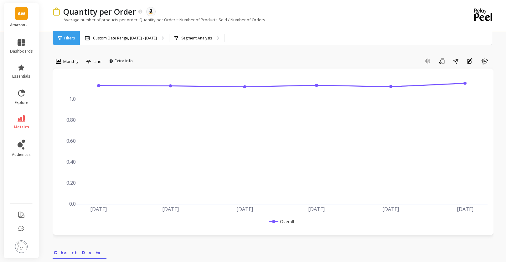
click at [20, 46] on icon at bounding box center [22, 43] width 8 height 8
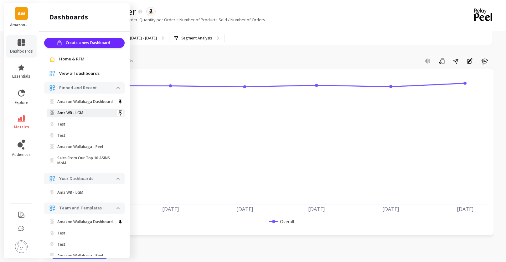
click at [84, 115] on span "Amz WB - LGM" at bounding box center [83, 112] width 67 height 5
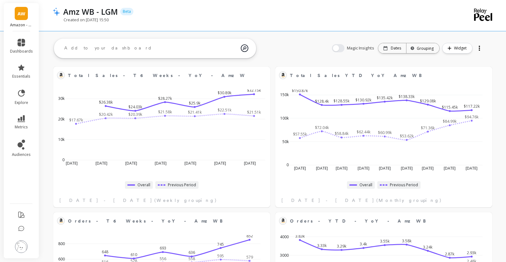
click at [130, 42] on textarea at bounding box center [149, 48] width 181 height 17
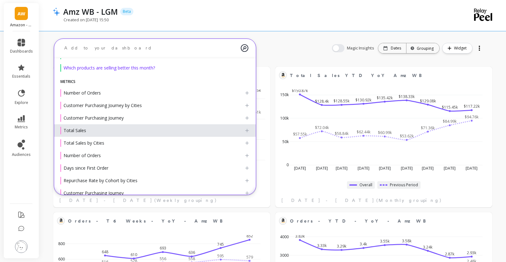
scroll to position [36, 0]
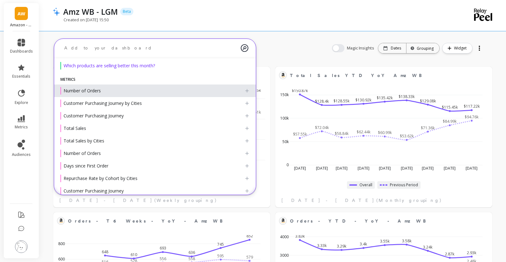
click at [245, 91] on icon at bounding box center [246, 90] width 3 height 3
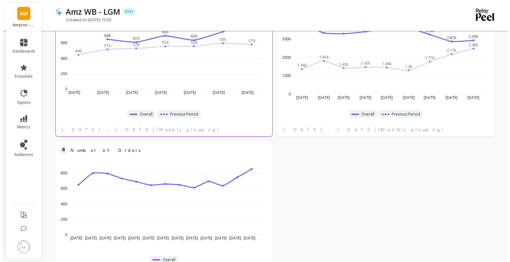
scroll to position [217, 0]
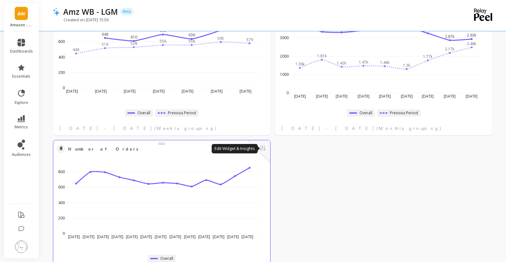
click at [261, 149] on button at bounding box center [263, 148] width 8 height 9
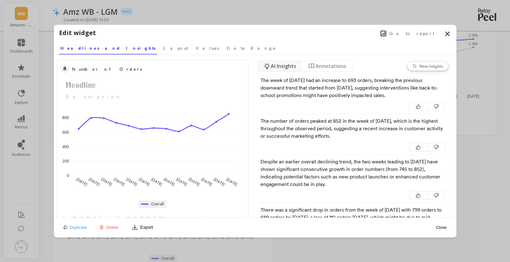
click at [111, 225] on span "Delete" at bounding box center [112, 227] width 12 height 5
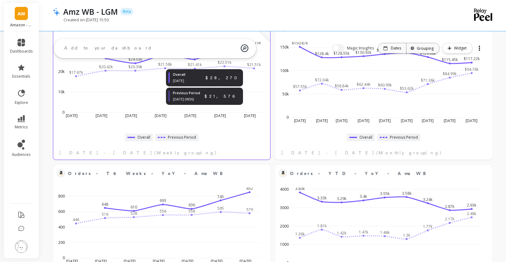
scroll to position [0, 0]
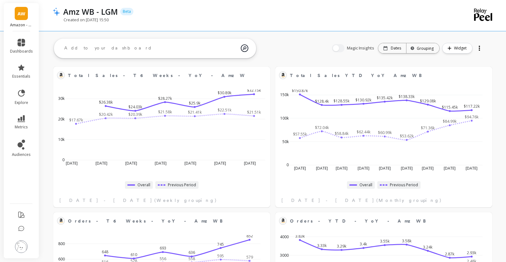
click at [209, 48] on textarea at bounding box center [149, 48] width 181 height 17
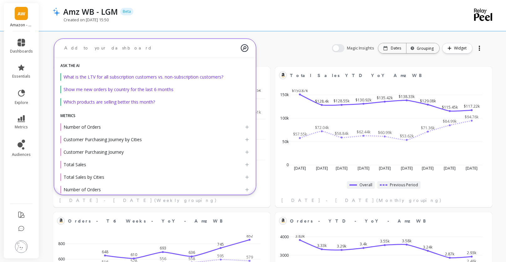
click at [289, 57] on div "Total Sales - T6 Weeks - YoY - Amz WB Edit Widget & Insights $17.67k $20.42k $2…" at bounding box center [272, 209] width 466 height 307
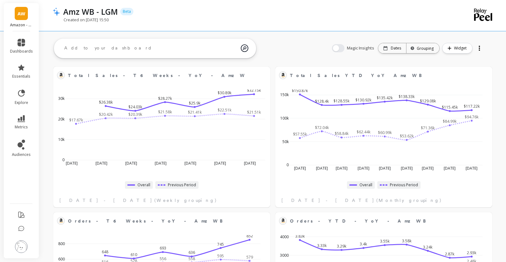
click at [130, 50] on textarea at bounding box center [149, 48] width 181 height 17
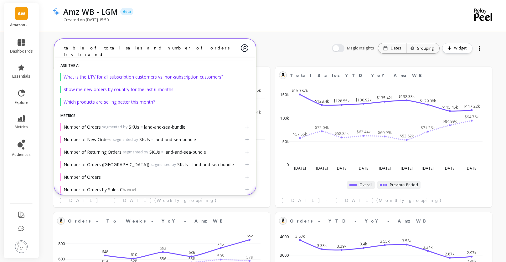
type textarea "table of total sales and number of orders by brand"
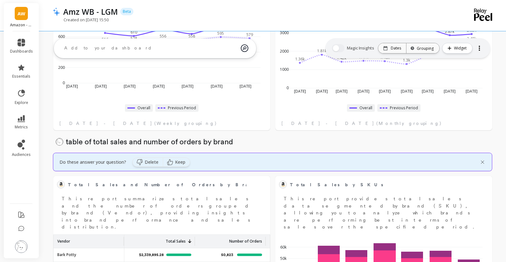
scroll to position [223, 0]
click at [481, 162] on div at bounding box center [482, 162] width 6 height 6
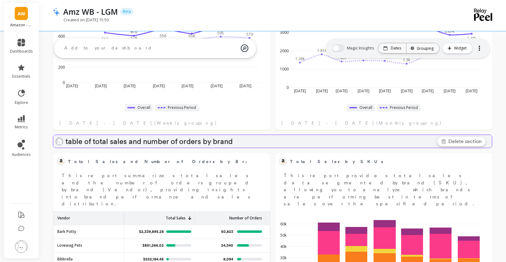
click at [461, 142] on span "Delete section" at bounding box center [464, 142] width 33 height 8
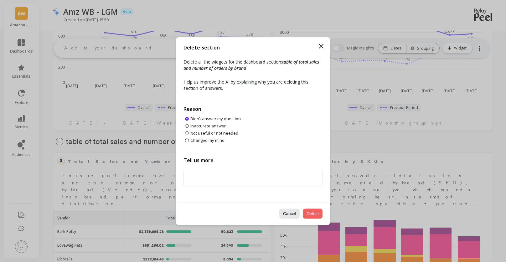
click at [284, 215] on button "Cancel" at bounding box center [289, 213] width 21 height 10
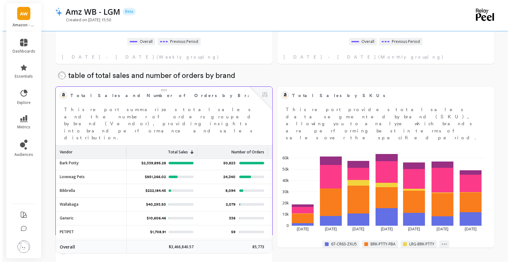
scroll to position [0, 0]
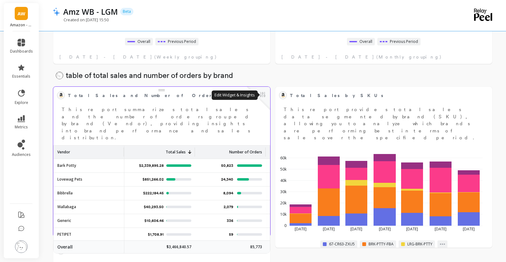
click at [265, 96] on button at bounding box center [263, 95] width 8 height 9
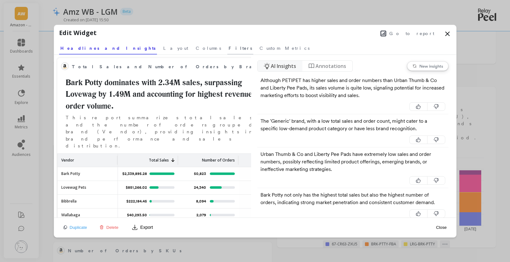
click at [229, 49] on span "Filters" at bounding box center [240, 48] width 23 height 6
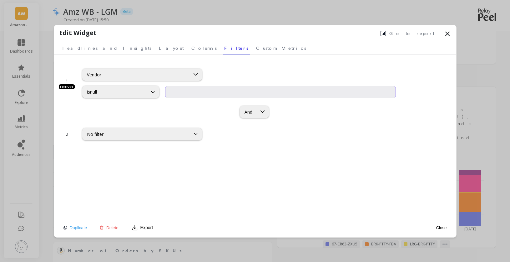
click at [169, 96] on input "text" at bounding box center [280, 92] width 231 height 13
click at [150, 95] on icon at bounding box center [153, 92] width 7 height 7
click at [189, 75] on div "Vendor" at bounding box center [136, 74] width 107 height 7
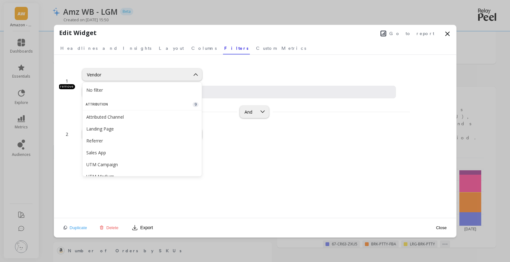
scroll to position [1084, 0]
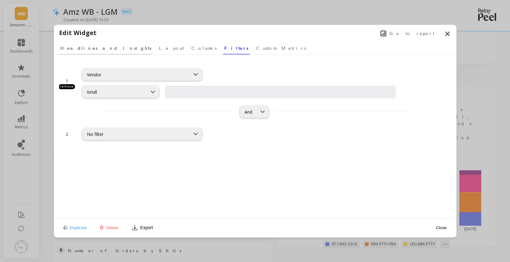
click at [92, 51] on span "Headlines and Insights" at bounding box center [105, 48] width 91 height 6
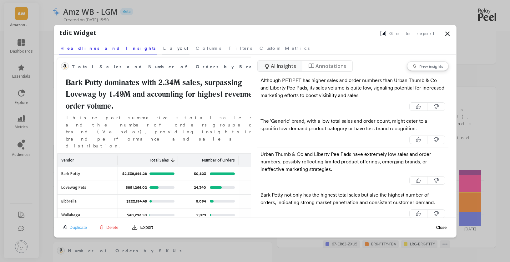
click at [163, 51] on span "Layout" at bounding box center [175, 48] width 25 height 6
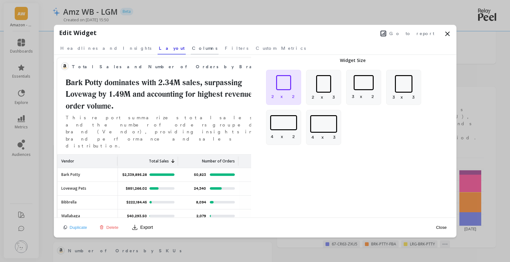
click at [192, 50] on span "Columns" at bounding box center [204, 48] width 25 height 6
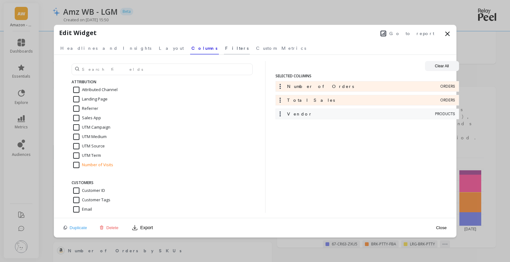
click at [225, 48] on span "Filters" at bounding box center [236, 48] width 23 height 6
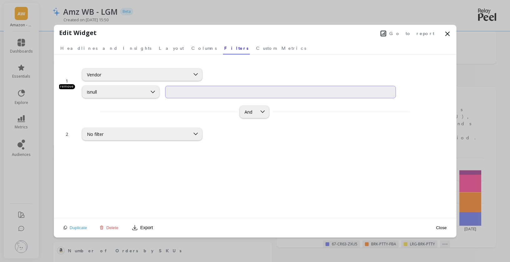
click at [188, 94] on input "text" at bounding box center [280, 92] width 231 height 13
click at [195, 94] on input "text" at bounding box center [280, 92] width 231 height 13
type input "b"
click at [257, 110] on div at bounding box center [263, 112] width 12 height 12
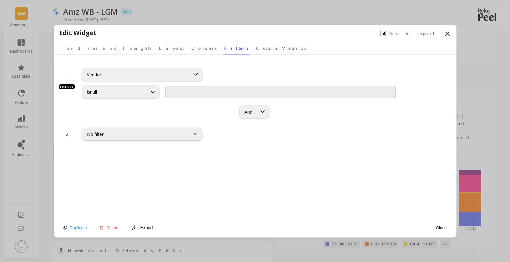
click at [229, 94] on input "text" at bounding box center [280, 92] width 231 height 13
click at [248, 109] on div "And" at bounding box center [249, 112] width 8 height 6
type input "bark potty"
click at [249, 138] on div "Or" at bounding box center [263, 139] width 39 height 6
click at [186, 138] on div "No filter" at bounding box center [142, 134] width 120 height 12
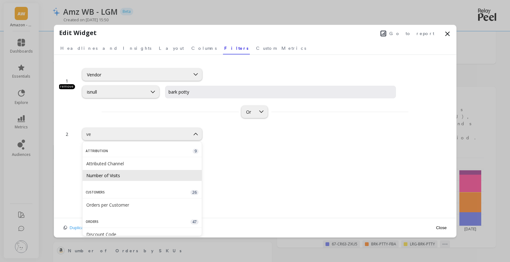
type input "ven"
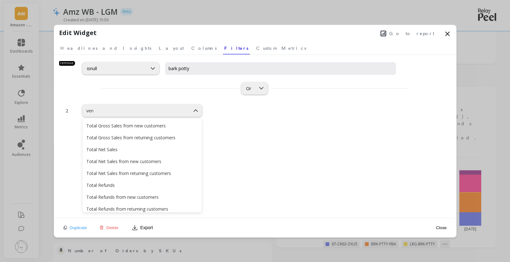
scroll to position [573, 0]
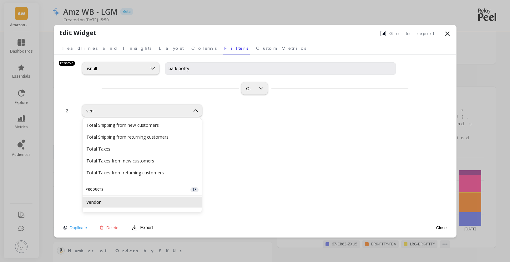
click at [104, 204] on div "Vendor" at bounding box center [142, 202] width 112 height 6
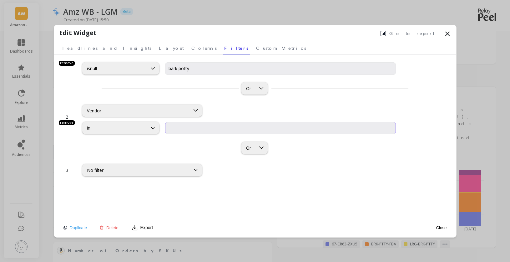
click at [265, 130] on input "input" at bounding box center [280, 128] width 231 height 13
type input "lovewag"
click at [272, 180] on div "1 remove Vendor isnull bark potty option Or, selected. Or 2 remove Vendor in Or…" at bounding box center [255, 125] width 392 height 175
click at [86, 50] on span "Headlines and Insights" at bounding box center [105, 48] width 91 height 6
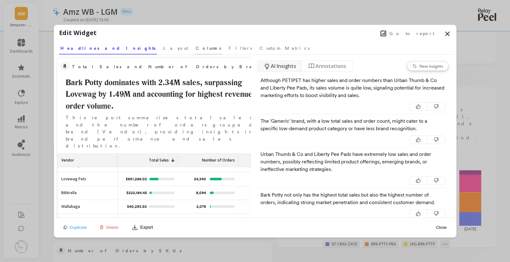
scroll to position [0, 0]
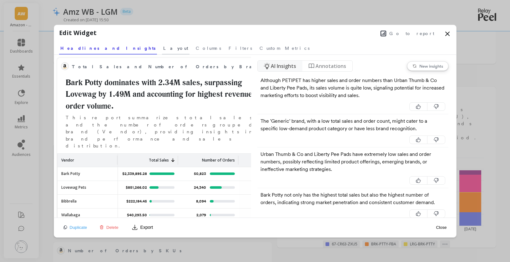
click at [162, 51] on link "Layout" at bounding box center [176, 47] width 28 height 14
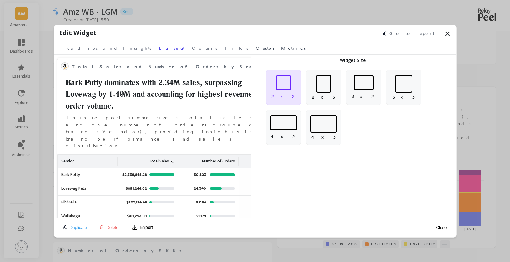
click at [256, 50] on span "Custom Metrics" at bounding box center [281, 48] width 50 height 6
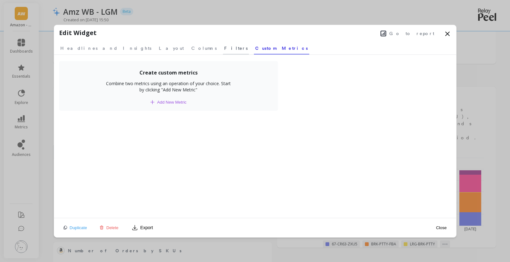
click at [224, 47] on span "Filters" at bounding box center [235, 48] width 23 height 6
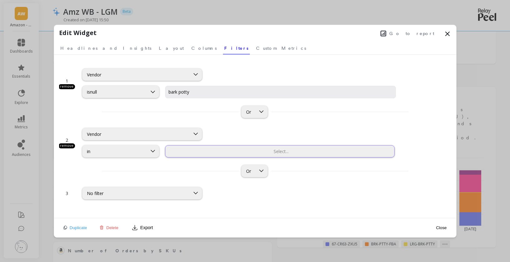
click at [210, 153] on div "Select..." at bounding box center [281, 151] width 225 height 6
click at [135, 153] on div "in" at bounding box center [115, 151] width 56 height 6
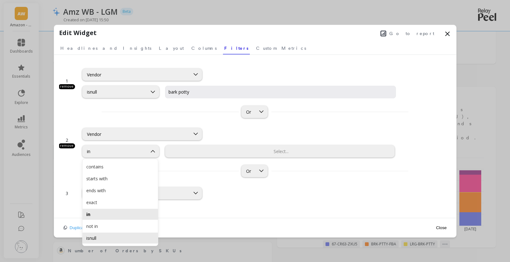
click at [127, 234] on div "isnull" at bounding box center [121, 237] width 76 height 11
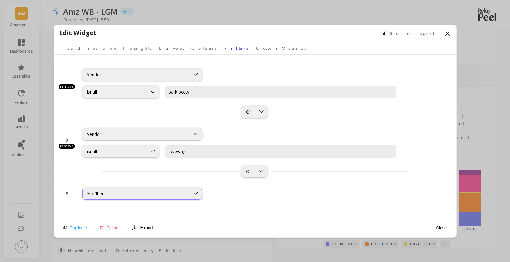
click at [151, 193] on div "No filter" at bounding box center [136, 194] width 99 height 6
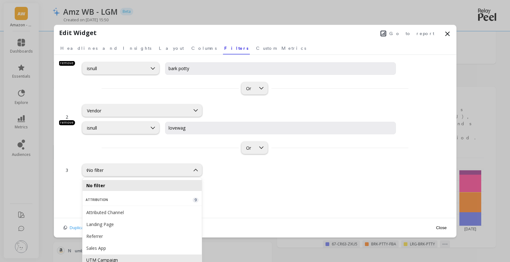
type input "ve"
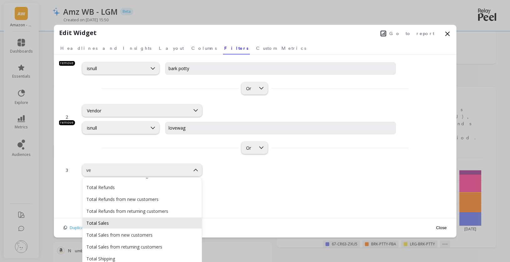
scroll to position [573, 0]
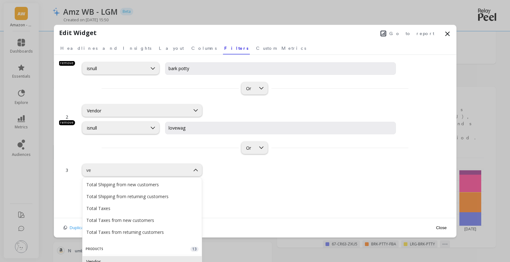
click at [114, 258] on div "Vendor" at bounding box center [142, 261] width 112 height 6
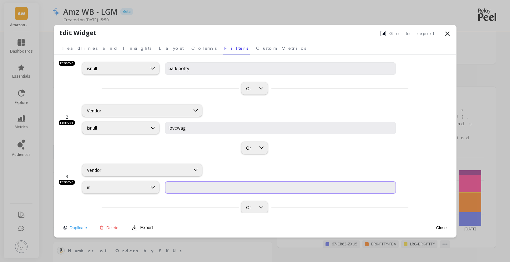
click at [250, 185] on input "input" at bounding box center [280, 187] width 231 height 13
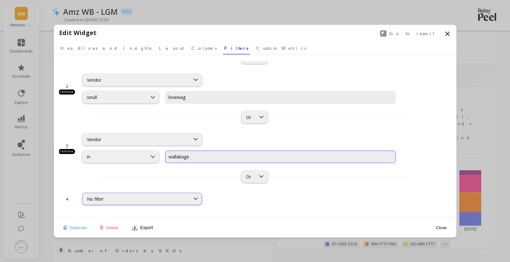
scroll to position [32, 0]
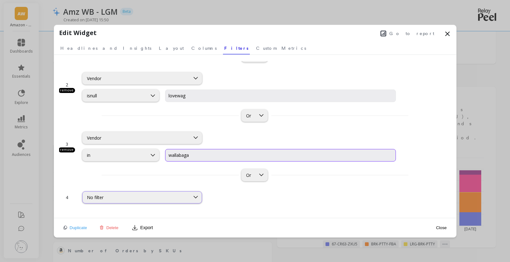
type input "wallabaga"
click at [186, 199] on div at bounding box center [136, 197] width 106 height 6
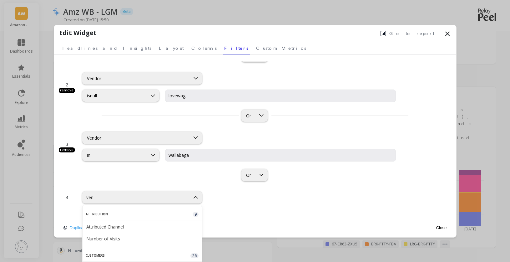
type input "vend"
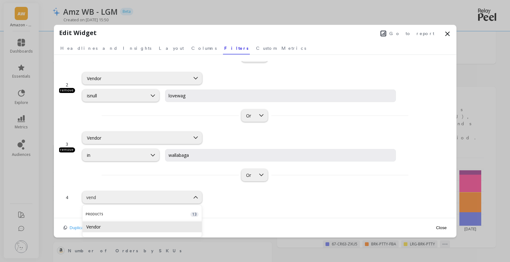
click at [164, 225] on div "Vendor" at bounding box center [142, 227] width 112 height 6
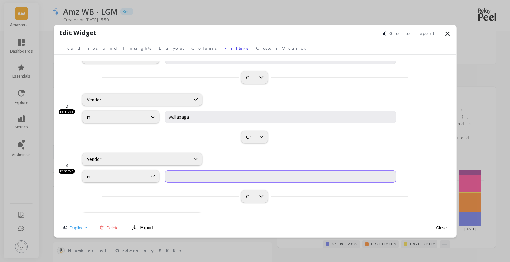
scroll to position [71, 0]
click at [223, 173] on input "input" at bounding box center [280, 176] width 231 height 13
type input "bibbrella"
click at [411, 145] on div "4 remove Vendor in" at bounding box center [255, 163] width 392 height 37
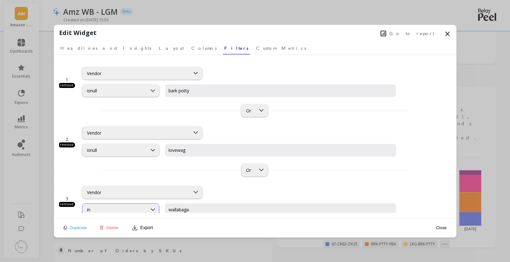
scroll to position [0, 0]
click at [138, 93] on div "isnull" at bounding box center [115, 92] width 56 height 6
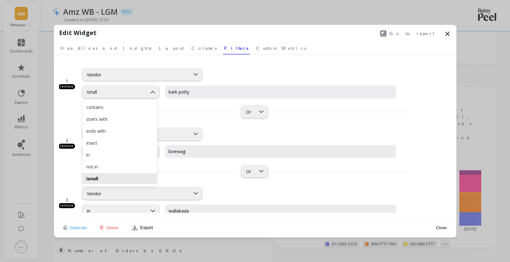
click at [261, 70] on div "Vendor" at bounding box center [239, 75] width 314 height 12
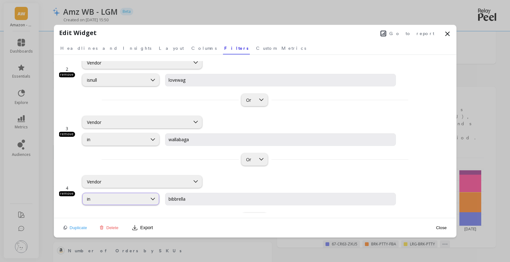
scroll to position [79, 0]
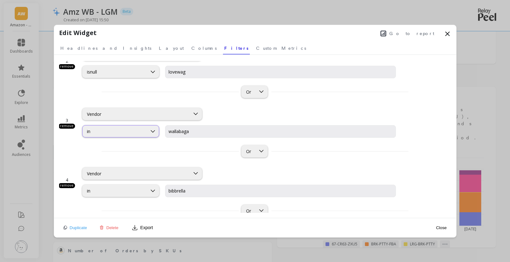
click at [131, 126] on div "in" at bounding box center [120, 131] width 77 height 12
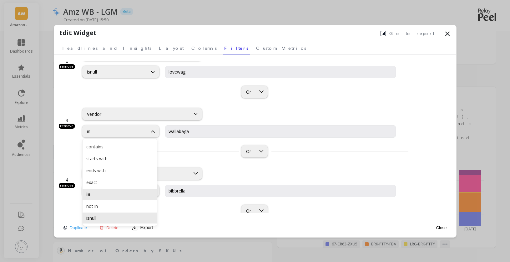
click at [103, 216] on div "isnull" at bounding box center [119, 218] width 67 height 6
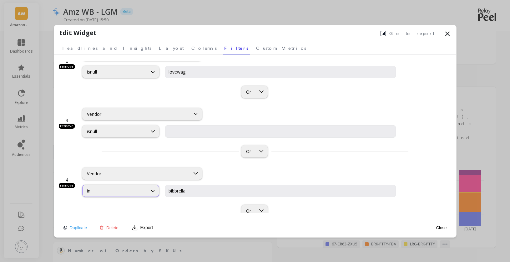
click at [115, 188] on div "in" at bounding box center [115, 191] width 56 height 6
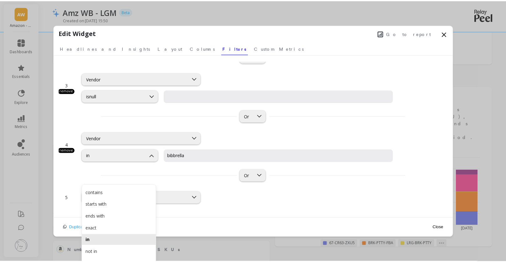
scroll to position [23, 0]
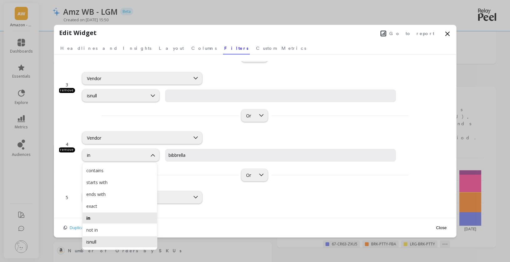
click at [133, 242] on div "isnull" at bounding box center [119, 242] width 67 height 6
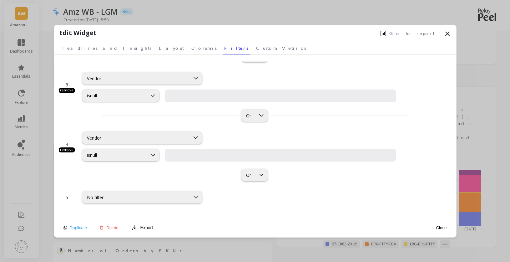
click at [442, 228] on button "Close" at bounding box center [441, 228] width 14 height 14
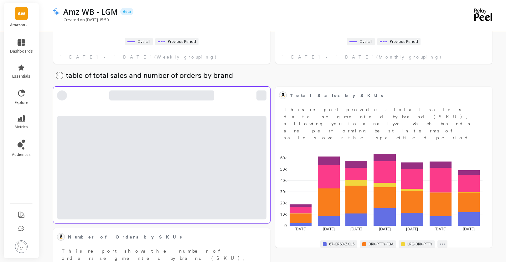
click at [237, 101] on div at bounding box center [161, 99] width 217 height 24
click at [259, 95] on div at bounding box center [261, 95] width 10 height 10
click at [67, 99] on div at bounding box center [161, 95] width 209 height 10
click at [261, 96] on div at bounding box center [261, 95] width 10 height 10
click at [122, 105] on div at bounding box center [161, 99] width 217 height 24
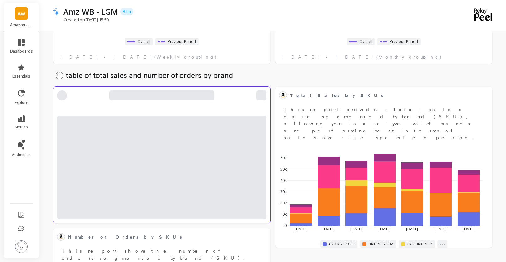
click at [122, 105] on div at bounding box center [161, 99] width 217 height 24
click at [263, 95] on div at bounding box center [261, 95] width 10 height 10
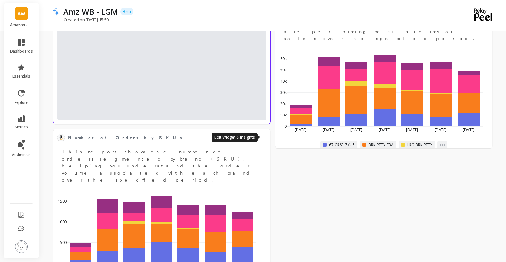
scroll to position [304, 0]
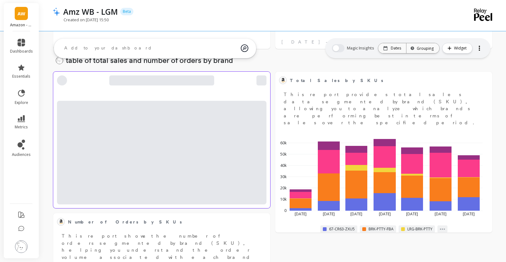
click at [204, 101] on div at bounding box center [161, 153] width 209 height 104
click at [477, 49] on div at bounding box center [479, 48] width 9 height 10
click at [218, 115] on div at bounding box center [161, 153] width 209 height 104
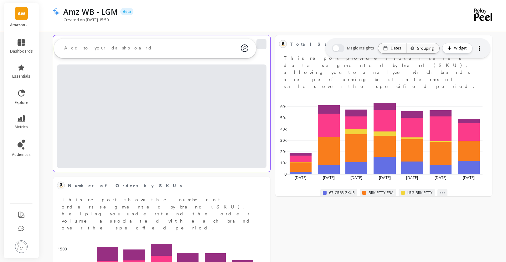
scroll to position [337, 0]
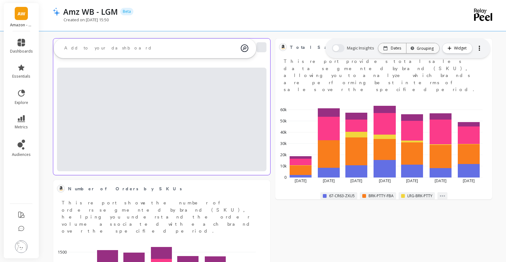
click at [262, 48] on div at bounding box center [261, 47] width 10 height 10
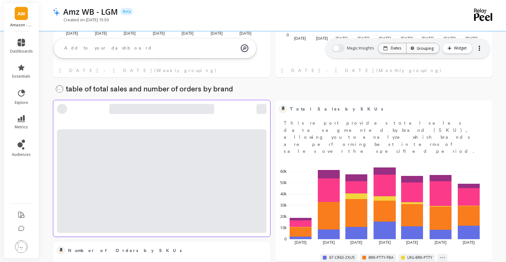
scroll to position [274, 0]
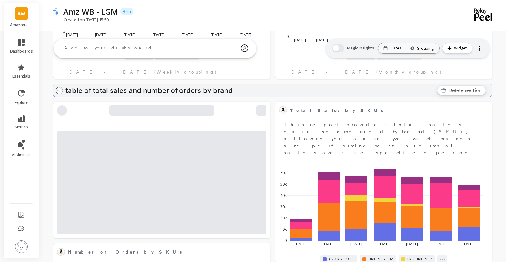
click at [258, 89] on p "table of total sales and number of orders by brand" at bounding box center [277, 91] width 424 height 8
click at [254, 89] on input "table of total sales and number of orders by brand" at bounding box center [278, 90] width 424 height 9
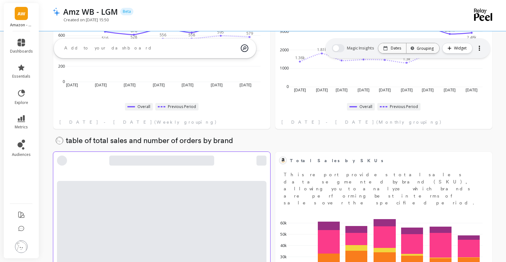
scroll to position [225, 0]
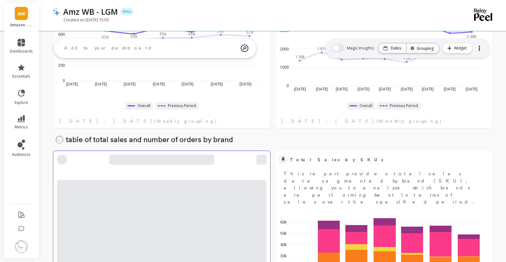
click at [260, 159] on div at bounding box center [261, 160] width 10 height 10
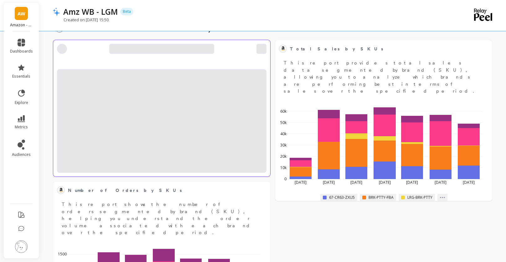
scroll to position [336, 0]
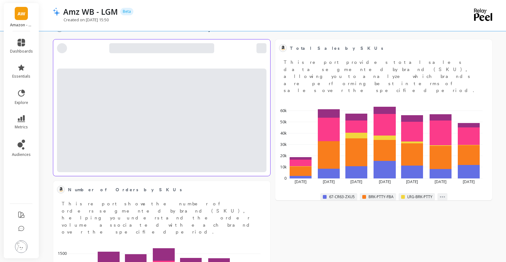
click at [188, 158] on div at bounding box center [161, 121] width 209 height 104
click at [195, 157] on div at bounding box center [161, 121] width 209 height 104
click at [264, 48] on div at bounding box center [261, 48] width 10 height 10
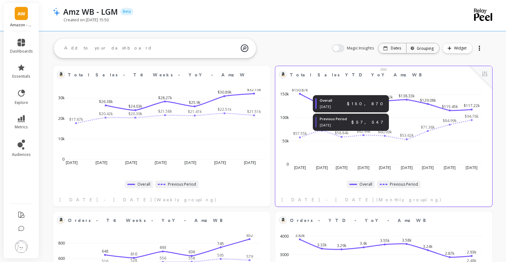
scroll to position [0, 0]
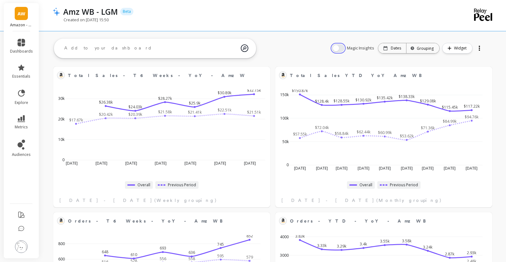
click at [337, 50] on button "button" at bounding box center [338, 48] width 13 height 8
click at [340, 49] on button "button" at bounding box center [338, 48] width 13 height 8
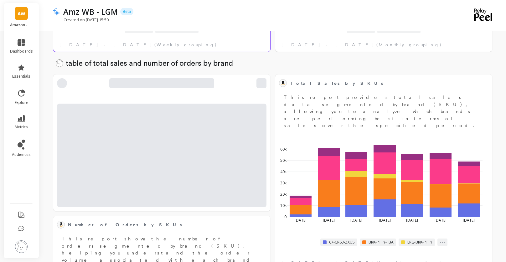
scroll to position [301, 0]
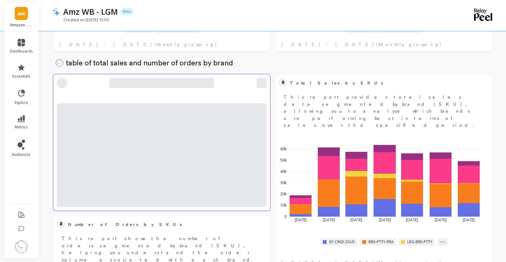
click at [266, 84] on div at bounding box center [161, 86] width 217 height 24
click at [265, 84] on div at bounding box center [261, 83] width 10 height 10
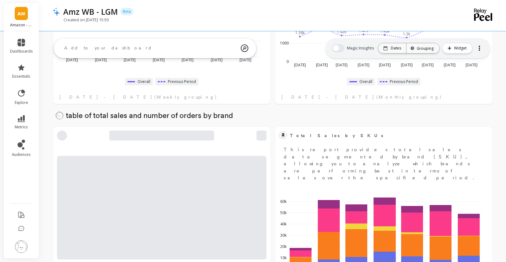
scroll to position [248, 0]
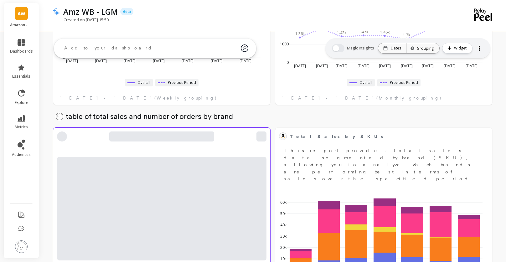
click at [269, 142] on div at bounding box center [161, 140] width 217 height 24
click at [261, 139] on div at bounding box center [261, 136] width 10 height 10
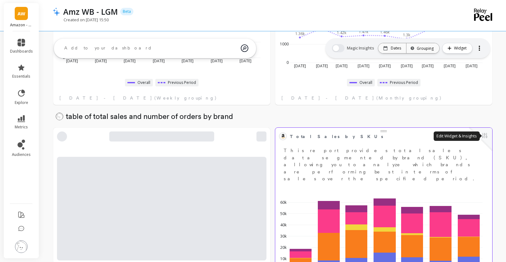
click at [482, 136] on button at bounding box center [485, 136] width 8 height 9
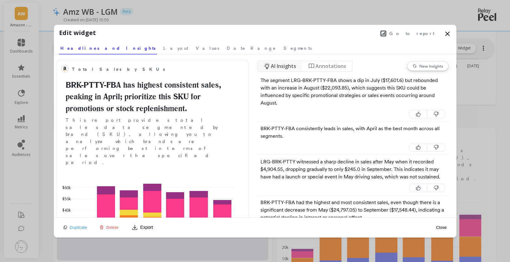
click at [111, 228] on span "Delete" at bounding box center [112, 227] width 12 height 5
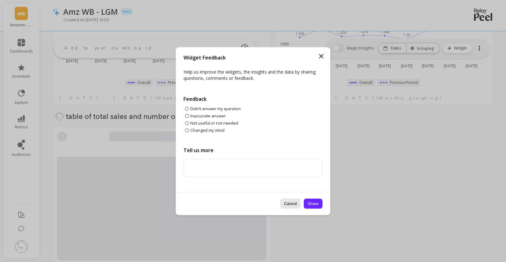
click at [296, 205] on button "Cancel" at bounding box center [290, 203] width 21 height 10
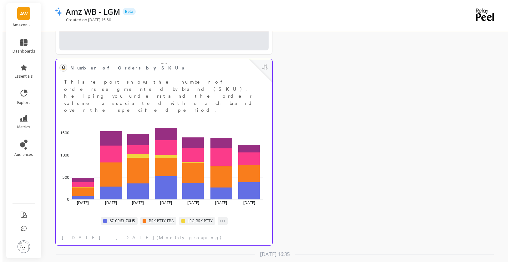
scroll to position [459, 0]
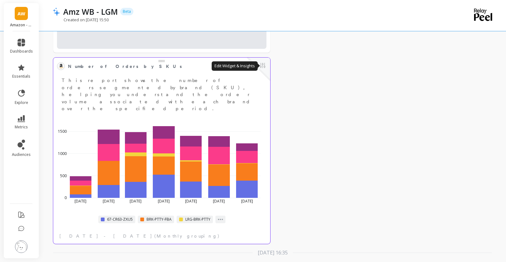
click at [263, 69] on button at bounding box center [263, 66] width 8 height 9
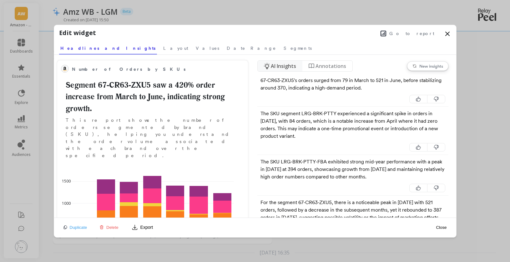
click at [115, 226] on span "Delete" at bounding box center [112, 227] width 12 height 5
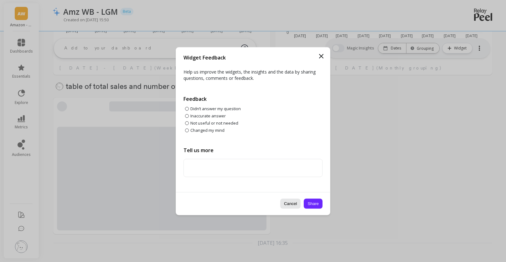
scroll to position [278, 0]
click at [282, 203] on button "Cancel" at bounding box center [290, 203] width 21 height 10
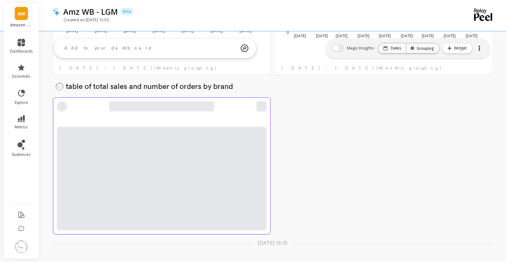
click at [260, 108] on div at bounding box center [261, 106] width 10 height 10
click at [208, 127] on div at bounding box center [161, 179] width 209 height 104
click at [261, 110] on div at bounding box center [261, 106] width 10 height 10
click at [261, 106] on div at bounding box center [261, 106] width 10 height 10
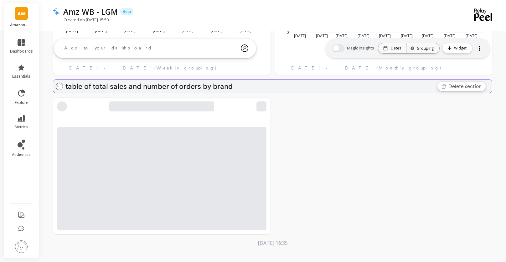
click at [468, 86] on span "Delete section" at bounding box center [464, 87] width 33 height 8
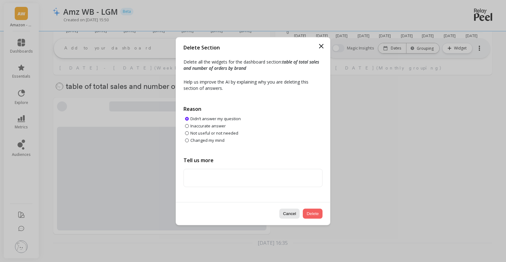
click at [293, 215] on button "Cancel" at bounding box center [289, 213] width 21 height 10
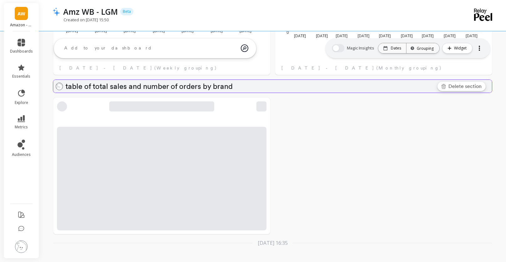
click at [468, 89] on span "Delete section" at bounding box center [464, 87] width 33 height 8
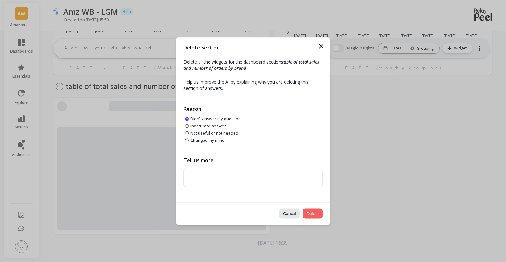
click at [317, 213] on button "Delete" at bounding box center [313, 213] width 20 height 10
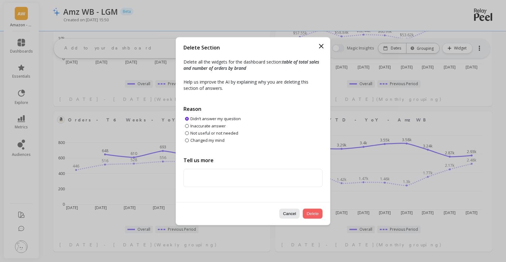
scroll to position [101, 0]
click at [292, 214] on button "Cancel" at bounding box center [289, 213] width 21 height 10
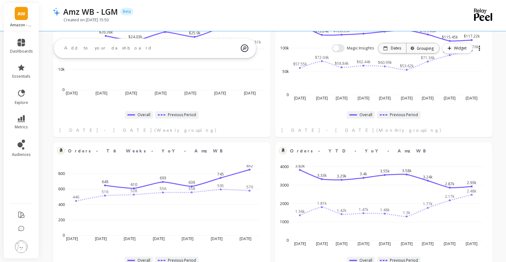
scroll to position [0, 0]
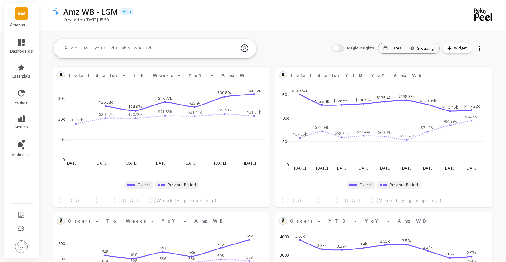
click at [127, 52] on textarea at bounding box center [149, 48] width 181 height 17
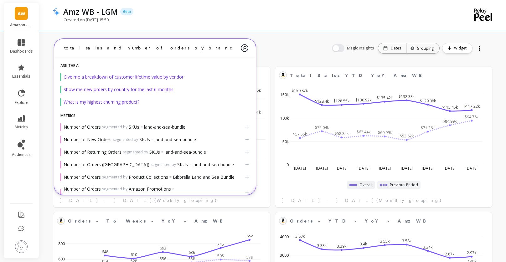
type textarea "total sales and number of orders by brand"
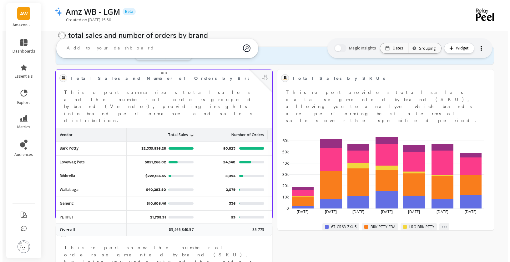
scroll to position [316, 0]
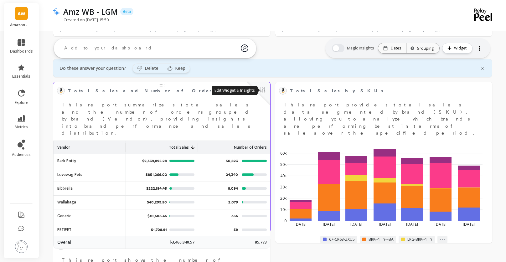
click at [262, 92] on button at bounding box center [263, 90] width 8 height 9
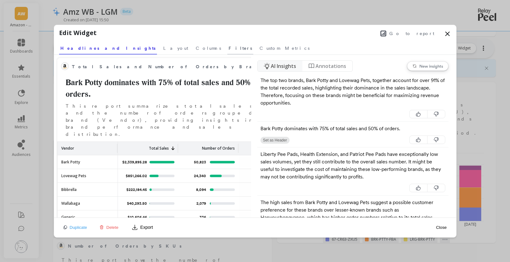
click at [229, 50] on span "Filters" at bounding box center [240, 48] width 23 height 6
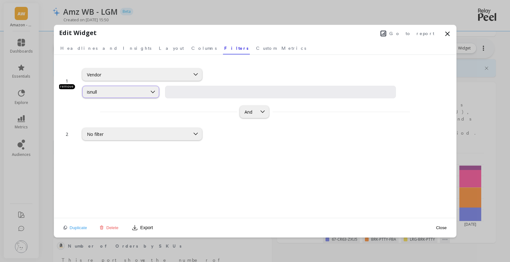
click at [148, 96] on div at bounding box center [153, 92] width 12 height 12
click at [123, 75] on div "Vendor" at bounding box center [136, 75] width 99 height 6
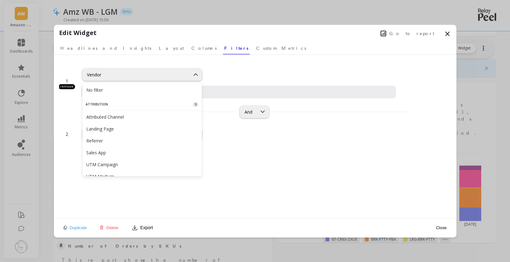
scroll to position [1084, 0]
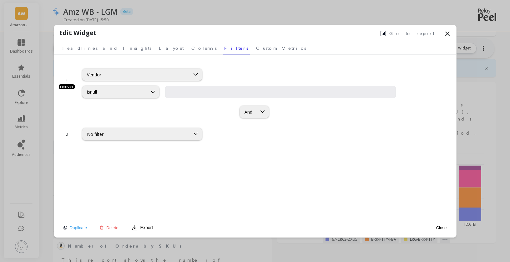
click at [210, 170] on div "1 remove Vendor isnull And 2 No filter" at bounding box center [255, 148] width 392 height 175
click at [191, 48] on span "Columns" at bounding box center [203, 48] width 25 height 6
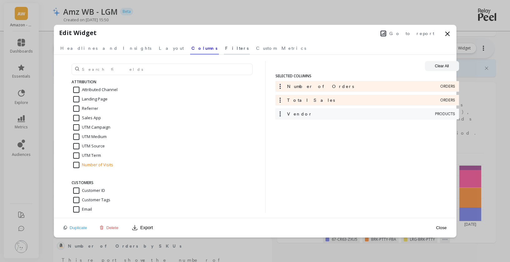
click at [225, 48] on span "Filters" at bounding box center [236, 48] width 23 height 6
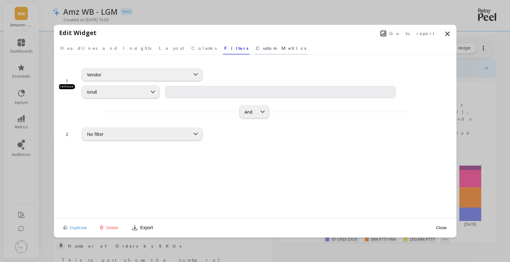
click at [256, 47] on span "Custom Metrics" at bounding box center [281, 48] width 50 height 6
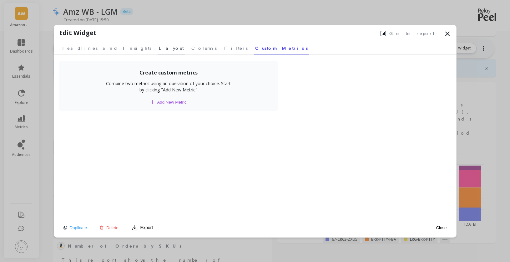
click at [159, 48] on span "Layout" at bounding box center [171, 48] width 25 height 6
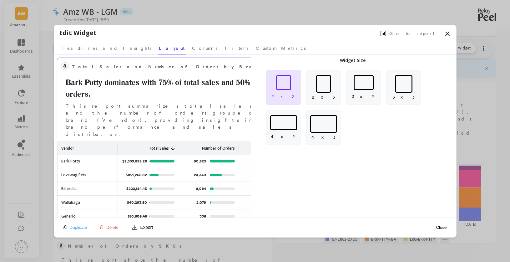
scroll to position [0, 0]
click at [92, 47] on span "Headlines and Insights" at bounding box center [105, 48] width 91 height 6
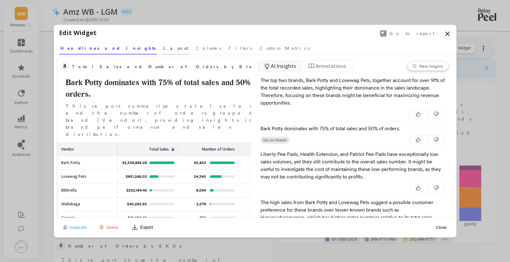
click at [163, 48] on span "Layout" at bounding box center [175, 48] width 25 height 6
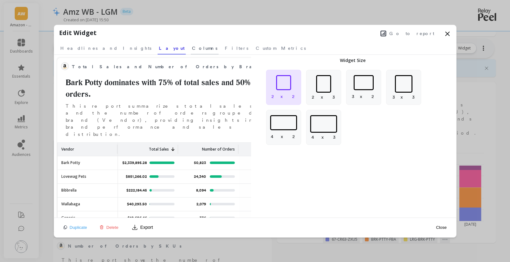
click at [192, 48] on span "Columns" at bounding box center [204, 48] width 25 height 6
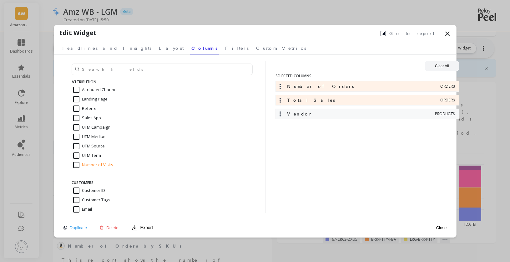
click at [437, 115] on span "PRODUCTS" at bounding box center [445, 113] width 20 height 5
click at [280, 114] on icon at bounding box center [280, 113] width 1 height 5
click at [225, 49] on span "Filters" at bounding box center [236, 48] width 23 height 6
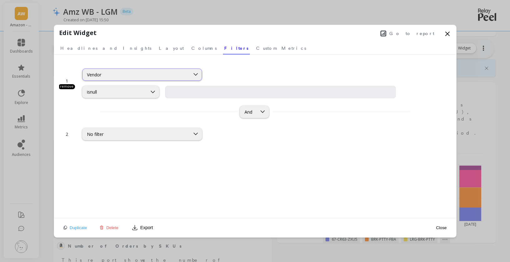
click at [151, 75] on div "Vendor" at bounding box center [136, 75] width 99 height 6
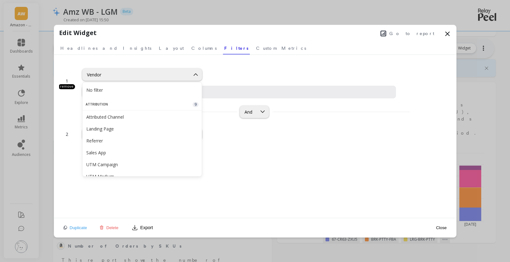
scroll to position [1084, 0]
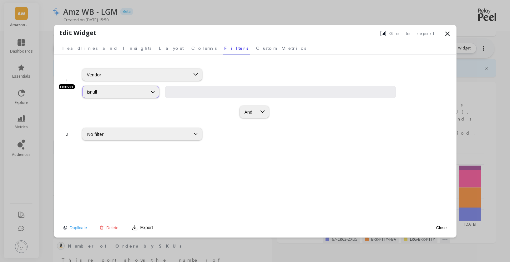
click at [147, 88] on div at bounding box center [153, 92] width 12 height 12
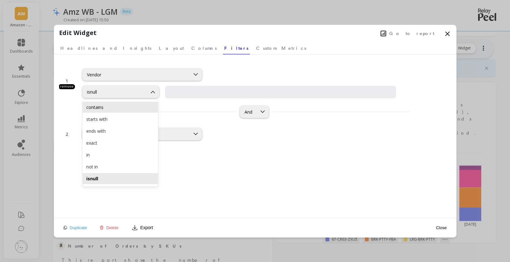
click at [147, 105] on div "contains" at bounding box center [120, 107] width 68 height 6
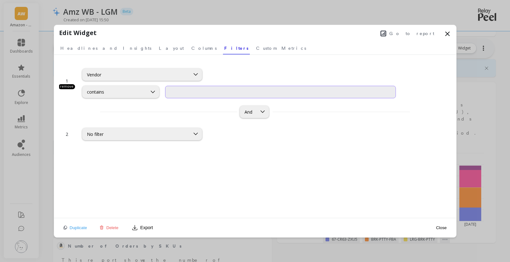
click at [190, 92] on input "text" at bounding box center [280, 92] width 231 height 13
type input "bark potty"
click at [257, 115] on div at bounding box center [263, 112] width 12 height 12
click at [257, 140] on div "Or" at bounding box center [263, 139] width 39 height 6
click at [178, 135] on div "No filter" at bounding box center [136, 134] width 99 height 6
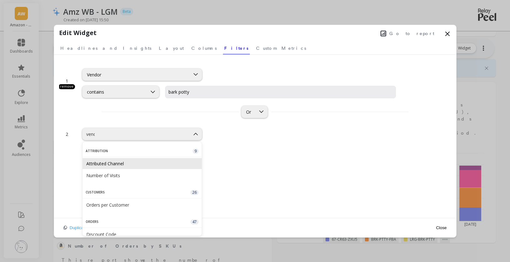
type input "vendo"
drag, startPoint x: 170, startPoint y: 170, endPoint x: 171, endPoint y: 167, distance: 3.5
click at [170, 170] on div "Products 13 Vendor" at bounding box center [142, 157] width 119 height 29
click at [171, 167] on div "Vendor" at bounding box center [142, 163] width 119 height 11
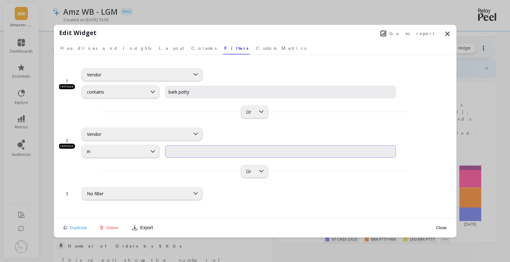
click at [216, 152] on input "input" at bounding box center [280, 151] width 231 height 13
type input "wallabaga"
click at [140, 150] on div "in" at bounding box center [115, 151] width 56 height 6
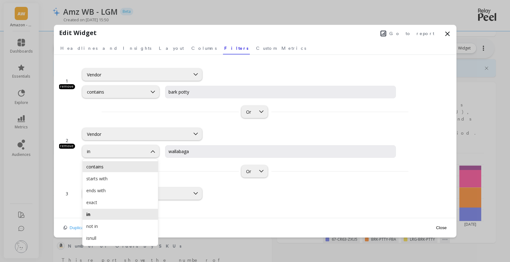
click at [134, 163] on div "contains" at bounding box center [121, 166] width 76 height 11
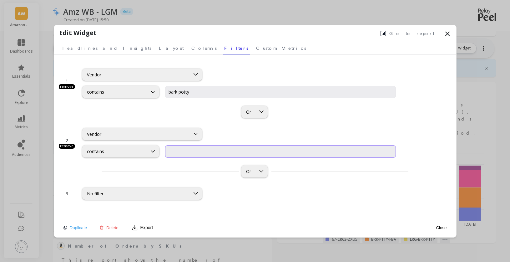
click at [193, 154] on input "text" at bounding box center [280, 151] width 231 height 13
type input "wallabaga"
click at [284, 189] on div "No filter" at bounding box center [239, 193] width 314 height 12
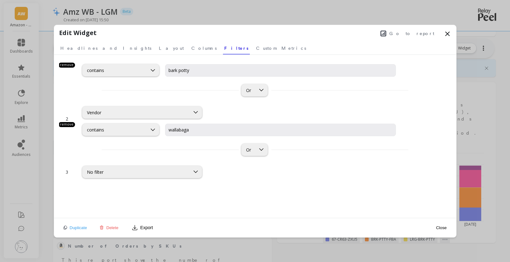
scroll to position [23, 0]
click at [435, 227] on button "Close" at bounding box center [441, 228] width 14 height 14
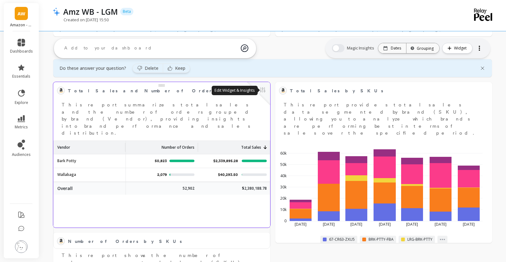
click at [263, 89] on button at bounding box center [263, 90] width 8 height 9
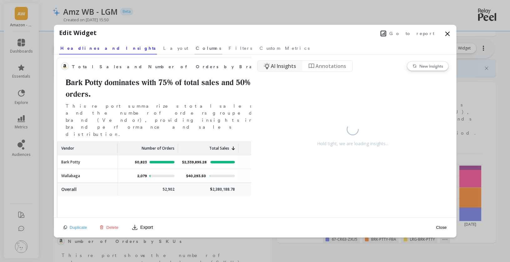
click at [196, 48] on span "Columns" at bounding box center [208, 48] width 25 height 6
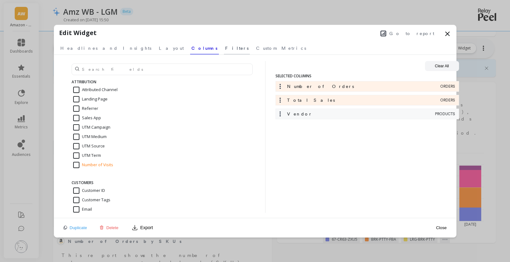
drag, startPoint x: 168, startPoint y: 48, endPoint x: 168, endPoint y: 51, distance: 3.5
click at [225, 48] on span "Filters" at bounding box center [236, 48] width 23 height 6
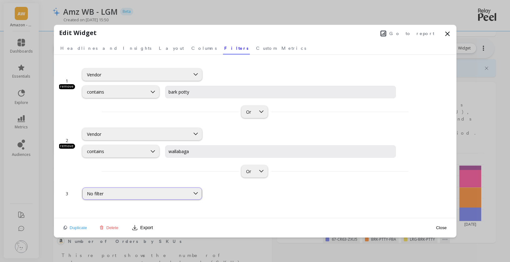
click at [182, 194] on div "No filter" at bounding box center [136, 194] width 99 height 6
type input "vendor"
click at [138, 225] on div "Vendor" at bounding box center [142, 223] width 112 height 6
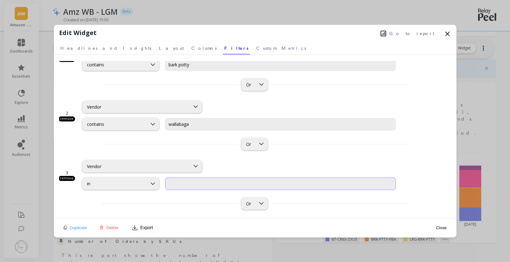
scroll to position [32, 0]
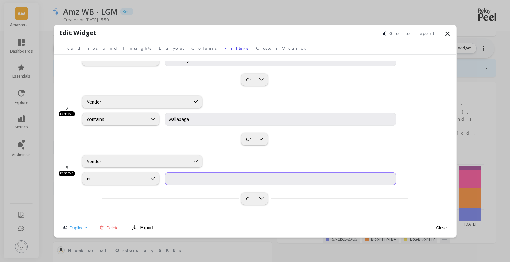
click at [256, 179] on input "input" at bounding box center [280, 178] width 231 height 13
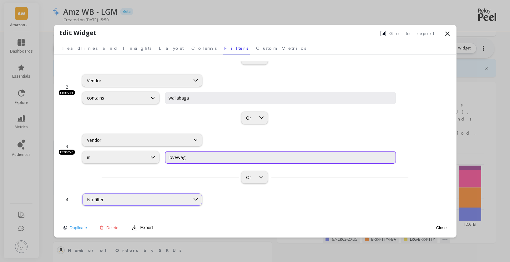
scroll to position [23, 0]
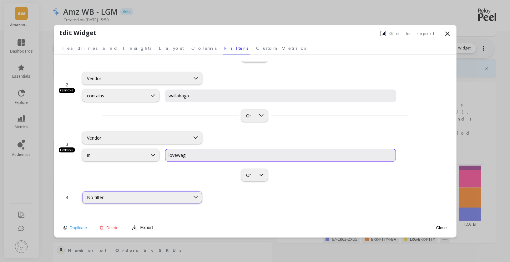
type input "lovewag"
click at [168, 199] on div "No filter" at bounding box center [136, 197] width 99 height 6
type input "vendor"
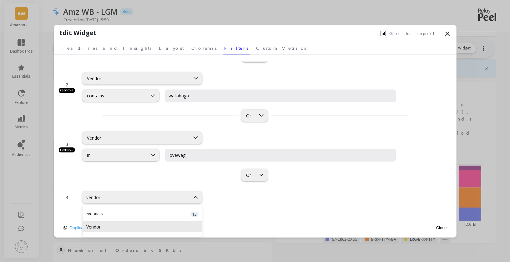
click at [138, 225] on div "Vendor" at bounding box center [142, 227] width 112 height 6
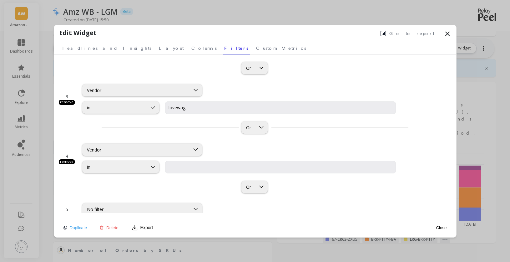
scroll to position [92, 0]
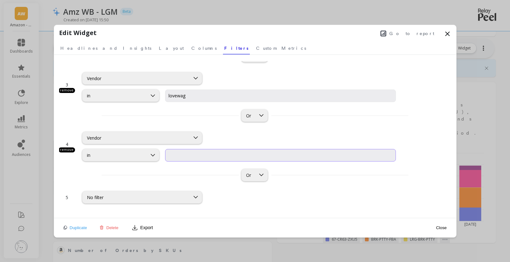
click at [220, 156] on input "input" at bounding box center [280, 155] width 231 height 13
type input "bibbrella"
click at [334, 184] on div "No filter" at bounding box center [239, 194] width 314 height 20
click at [438, 227] on button "Close" at bounding box center [441, 228] width 14 height 14
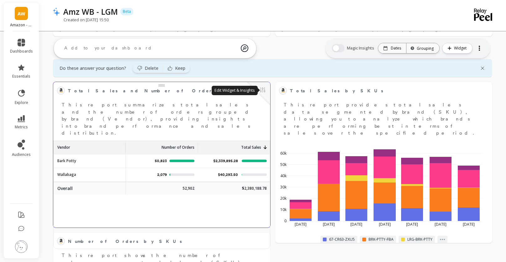
click at [262, 92] on button at bounding box center [263, 90] width 8 height 9
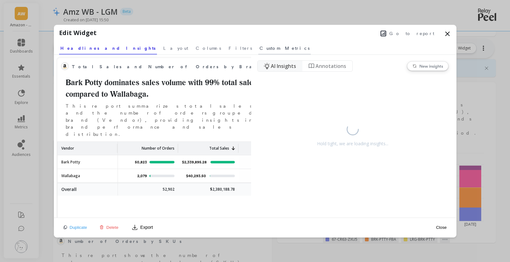
click at [260, 48] on span "Custom Metrics" at bounding box center [285, 48] width 50 height 6
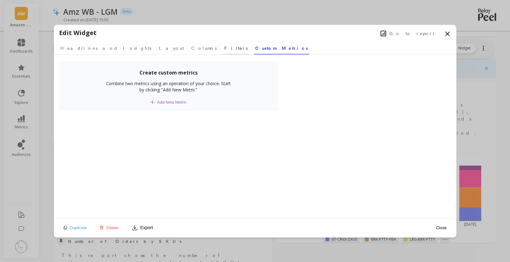
click at [224, 48] on span "Filters" at bounding box center [235, 48] width 23 height 6
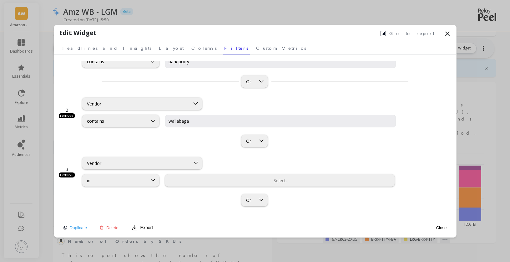
scroll to position [45, 0]
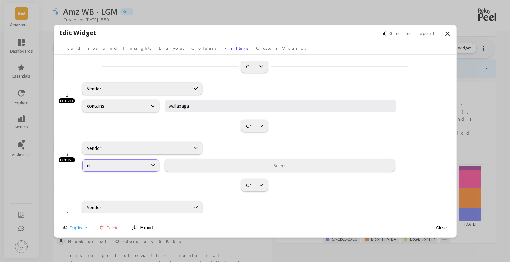
click at [130, 170] on div "in" at bounding box center [120, 165] width 77 height 12
click at [101, 166] on div "in" at bounding box center [115, 165] width 56 height 6
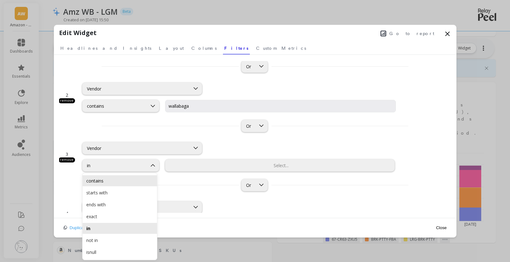
click at [101, 179] on div "contains" at bounding box center [119, 181] width 67 height 6
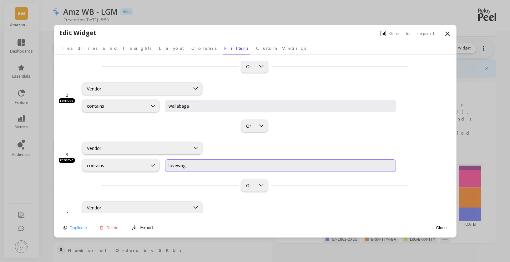
click at [202, 165] on input "lovewag" at bounding box center [280, 165] width 231 height 13
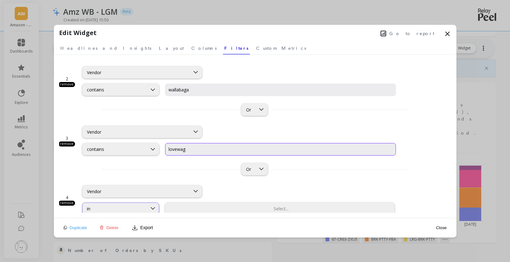
scroll to position [91, 0]
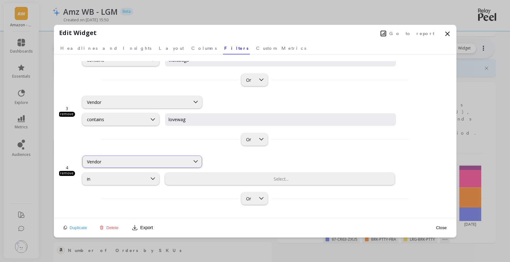
click at [132, 164] on div "Vendor" at bounding box center [136, 162] width 99 height 6
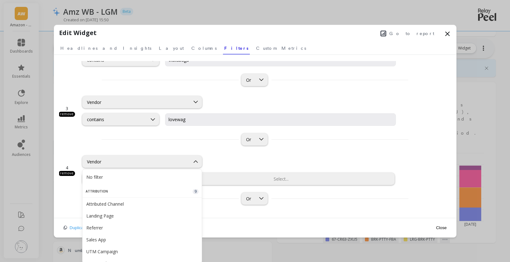
scroll to position [1084, 0]
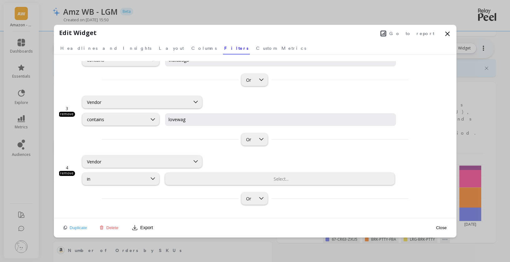
click at [154, 143] on div "Or" at bounding box center [255, 139] width 392 height 12
click at [119, 182] on div "in" at bounding box center [120, 179] width 77 height 12
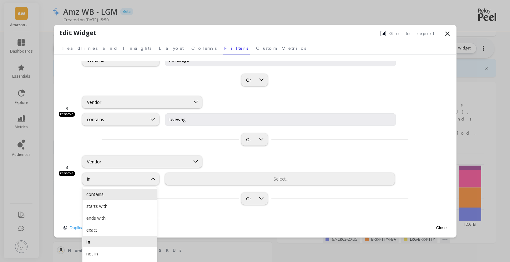
click at [105, 191] on div "contains" at bounding box center [119, 194] width 67 height 6
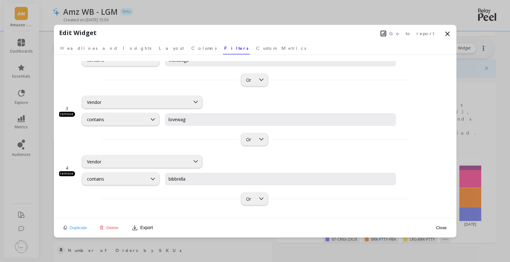
click at [403, 148] on div "4 remove Vendor option contains, selected. contains bibbrella" at bounding box center [255, 166] width 392 height 37
click at [406, 203] on div "Or" at bounding box center [255, 199] width 392 height 12
click at [445, 230] on button "Close" at bounding box center [441, 228] width 14 height 14
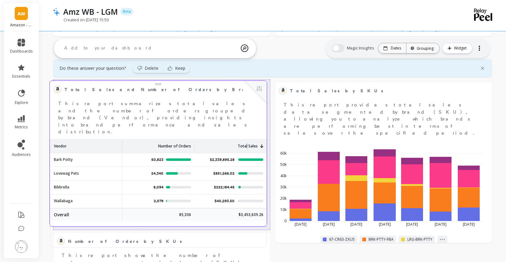
drag, startPoint x: 250, startPoint y: 124, endPoint x: 257, endPoint y: 124, distance: 6.6
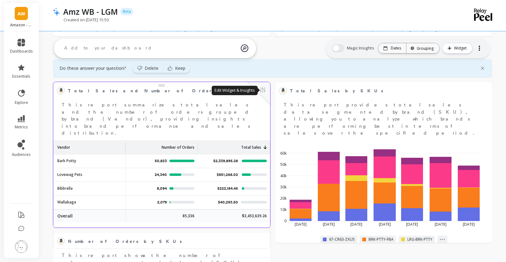
click at [261, 92] on button at bounding box center [263, 90] width 8 height 9
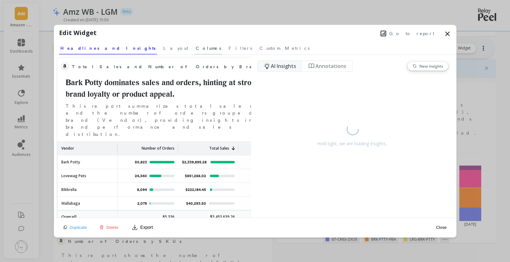
click at [196, 48] on span "Columns" at bounding box center [208, 48] width 25 height 6
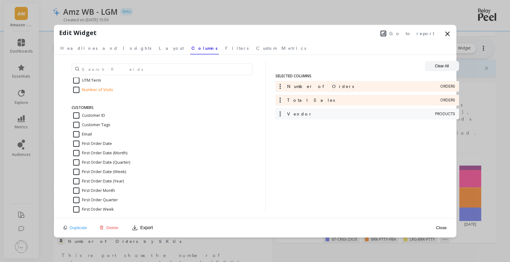
scroll to position [77, 0]
click at [120, 70] on input "text" at bounding box center [162, 70] width 181 height 12
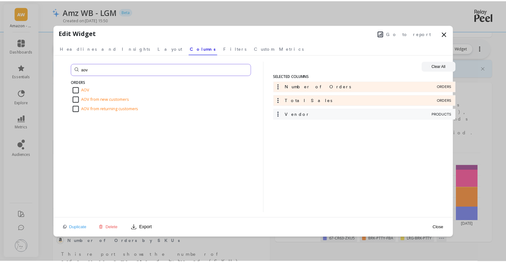
scroll to position [0, 0]
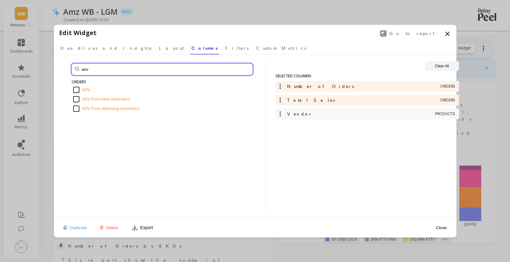
type input "aov"
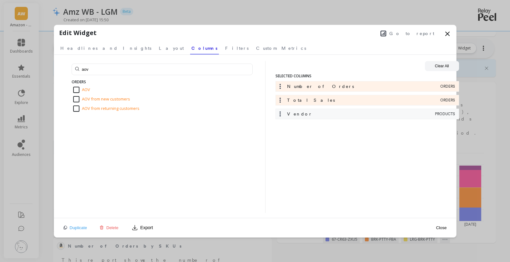
click at [76, 90] on input "AOV" at bounding box center [81, 90] width 17 height 6
checkbox input "true"
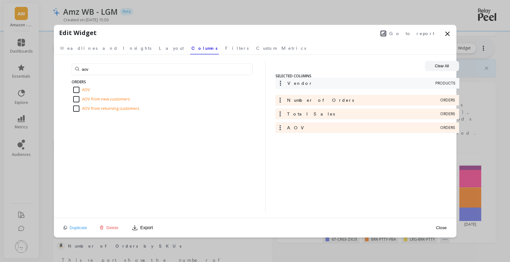
drag, startPoint x: 307, startPoint y: 116, endPoint x: 308, endPoint y: 85, distance: 31.0
click at [307, 85] on div "Number of Orders ORDERS Total Sales ORDERS Vendor PRODUCTS AOV ORDERS" at bounding box center [368, 108] width 184 height 55
drag, startPoint x: 307, startPoint y: 111, endPoint x: 308, endPoint y: 100, distance: 11.3
click at [308, 100] on div "Vendor PRODUCTS Number of Orders ORDERS Total Sales ORDERS AOV ORDERS" at bounding box center [368, 108] width 184 height 55
click at [441, 228] on button "Close" at bounding box center [441, 228] width 14 height 14
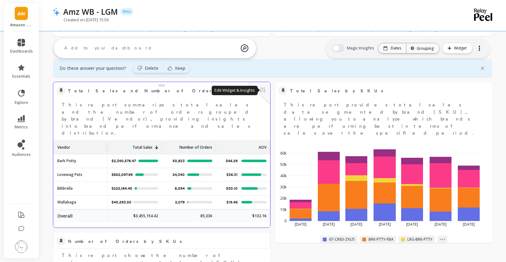
click at [262, 91] on button at bounding box center [263, 90] width 8 height 9
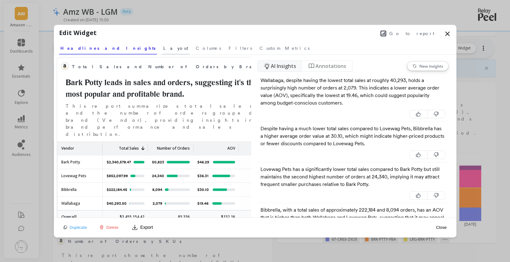
click at [163, 49] on span "Layout" at bounding box center [175, 48] width 25 height 6
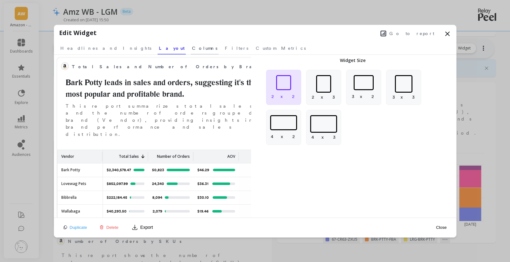
click at [192, 49] on span "Columns" at bounding box center [204, 48] width 25 height 6
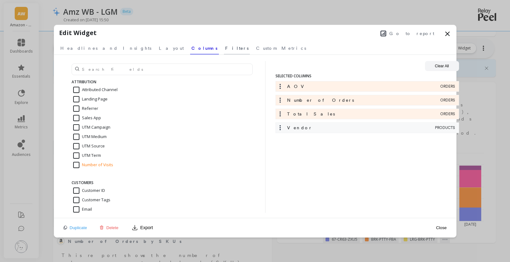
click at [225, 48] on span "Filters" at bounding box center [236, 48] width 23 height 6
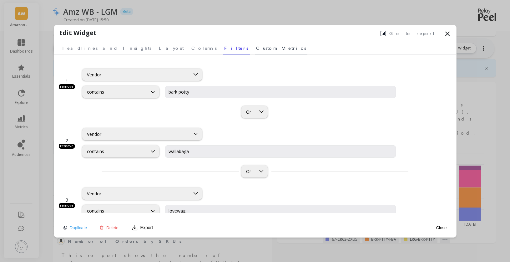
click at [256, 45] on span "Custom Metrics" at bounding box center [281, 48] width 50 height 6
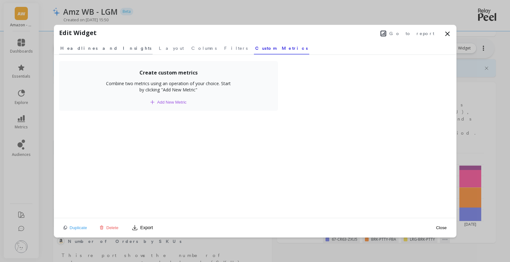
click at [91, 48] on span "Headlines and Insights" at bounding box center [105, 48] width 91 height 6
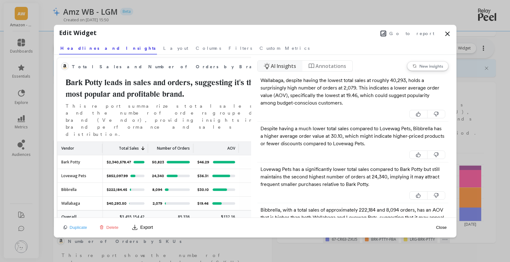
click at [236, 43] on nav "Headlines and Insights Layout Columns Filters Custom Metrics" at bounding box center [255, 47] width 392 height 14
click at [163, 48] on span "Layout" at bounding box center [175, 48] width 25 height 6
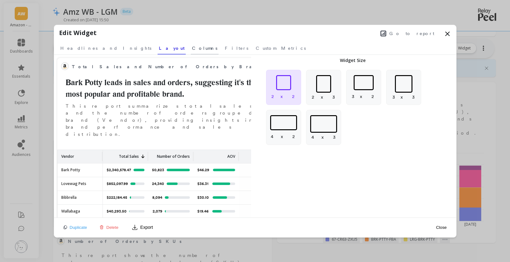
click at [191, 51] on link "Columns" at bounding box center [205, 47] width 28 height 14
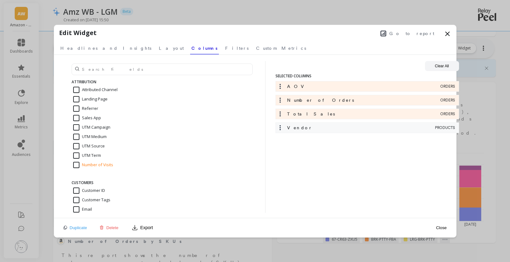
click at [237, 38] on div "Edit Widget Go to report" at bounding box center [255, 34] width 392 height 12
click at [142, 71] on input "text" at bounding box center [162, 70] width 181 height 12
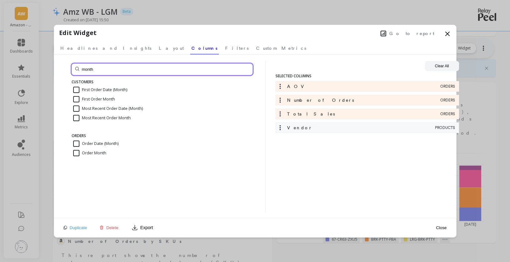
type input "month"
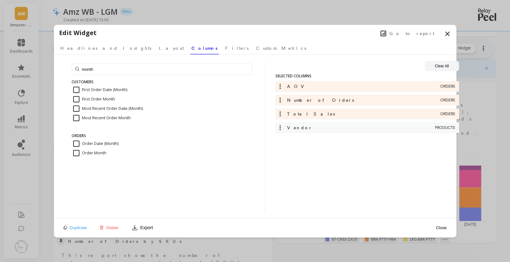
click at [111, 98] on input "First Order Month" at bounding box center [94, 99] width 42 height 6
checkbox input "true"
click at [445, 228] on button "Close" at bounding box center [441, 228] width 14 height 14
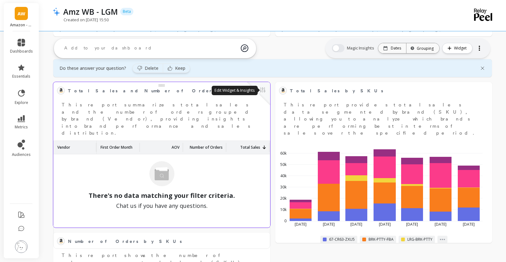
click at [262, 90] on button at bounding box center [263, 90] width 8 height 9
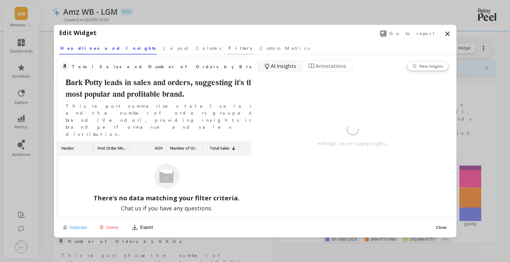
click at [229, 48] on span "Filters" at bounding box center [240, 48] width 23 height 6
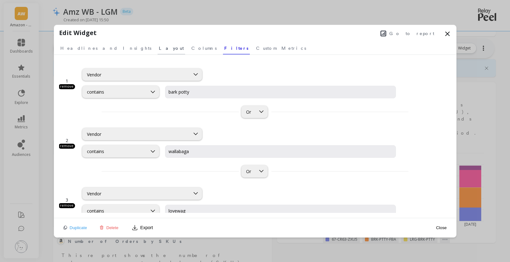
click at [159, 49] on span "Layout" at bounding box center [171, 48] width 25 height 6
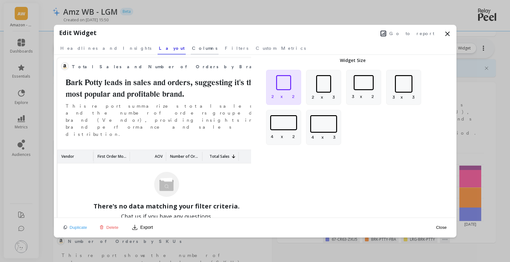
click at [192, 49] on span "Columns" at bounding box center [204, 48] width 25 height 6
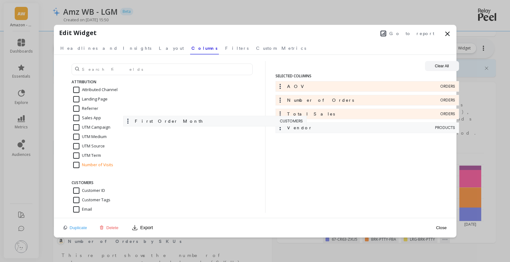
drag, startPoint x: 281, startPoint y: 88, endPoint x: 113, endPoint y: 125, distance: 172.4
click at [113, 125] on div "ATTRIBUTION Attributed Channel Landing Page Referrer Sales App UTM Campaign UTM…" at bounding box center [255, 137] width 392 height 152
drag, startPoint x: 271, startPoint y: 85, endPoint x: 72, endPoint y: 73, distance: 199.0
click at [72, 73] on div "ATTRIBUTION Attributed Channel Landing Page Referrer Sales App UTM Campaign UTM…" at bounding box center [255, 137] width 392 height 152
drag, startPoint x: 319, startPoint y: 89, endPoint x: 113, endPoint y: 232, distance: 251.1
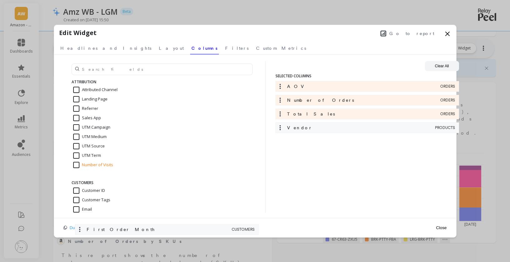
click at [113, 232] on div "Edit Widget Go to report Select a tab Headlines and Insights Layout Columns Fil…" at bounding box center [255, 131] width 402 height 212
drag, startPoint x: 450, startPoint y: 88, endPoint x: 444, endPoint y: 67, distance: 22.1
click at [444, 67] on div "Clear All SELECTED COLUMNS First Order Month CUSTOMERS AOV ORDERS Number of Ord…" at bounding box center [374, 137] width 196 height 152
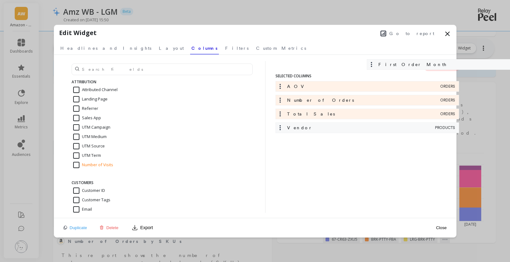
drag, startPoint x: 352, startPoint y: 86, endPoint x: 446, endPoint y: 64, distance: 97.2
click at [446, 64] on div "Clear All SELECTED COLUMNS First Order Month CUSTOMERS AOV ORDERS Number of Ord…" at bounding box center [374, 137] width 196 height 152
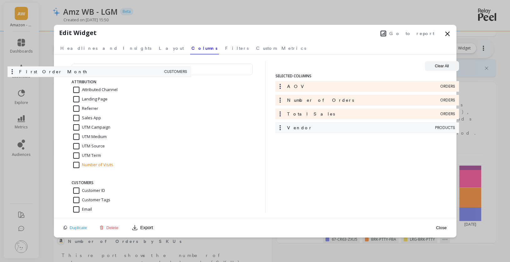
drag, startPoint x: 373, startPoint y: 91, endPoint x: 100, endPoint y: 76, distance: 273.2
click at [100, 76] on div "ATTRIBUTION Attributed Channel Landing Page Referrer Sales App UTM Campaign UTM…" at bounding box center [255, 137] width 392 height 152
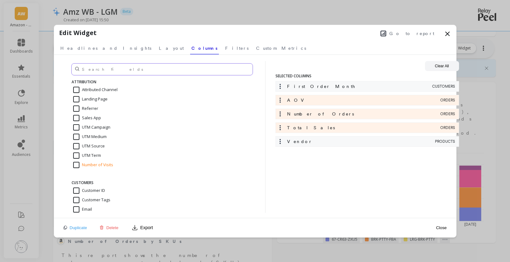
click at [116, 70] on input "text" at bounding box center [162, 70] width 181 height 12
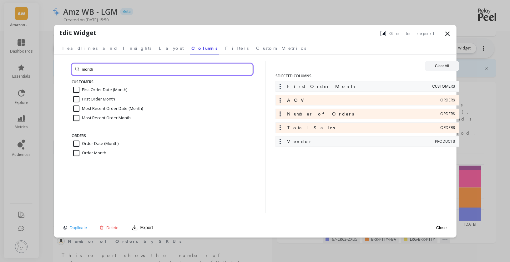
type input "month"
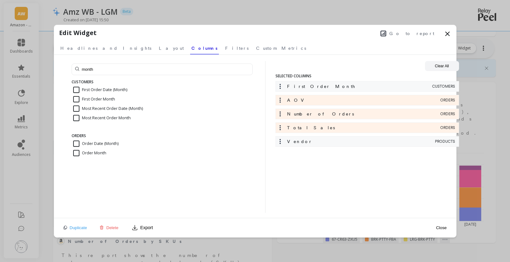
click at [77, 98] on input "First Order Month" at bounding box center [94, 99] width 42 height 6
checkbox input "false"
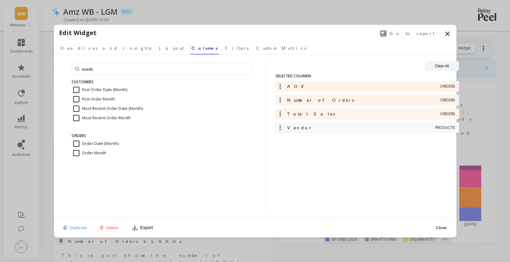
click at [100, 154] on input "Order Month" at bounding box center [89, 153] width 33 height 6
checkbox input "true"
click at [443, 226] on button "Close" at bounding box center [441, 228] width 14 height 14
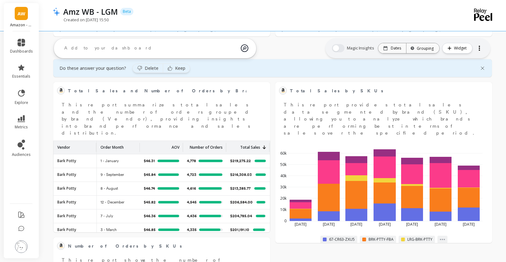
click at [230, 232] on div "Vendor Order Month AOV Number of Orders Total Sales Bark Potty 1 - January $46.…" at bounding box center [161, 194] width 217 height 108
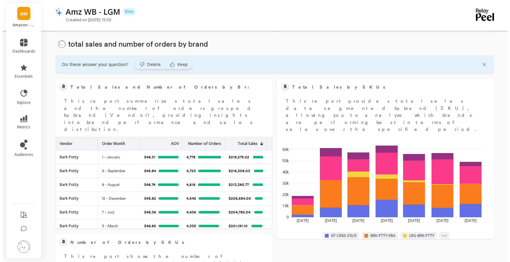
scroll to position [338, 0]
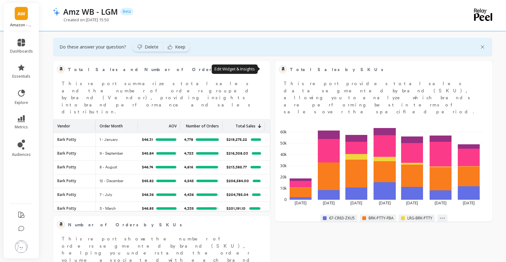
click at [262, 70] on button at bounding box center [263, 69] width 8 height 9
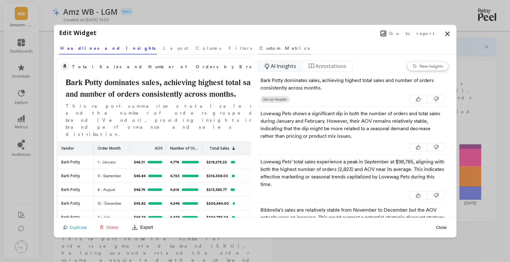
click at [260, 48] on span "Custom Metrics" at bounding box center [285, 48] width 50 height 6
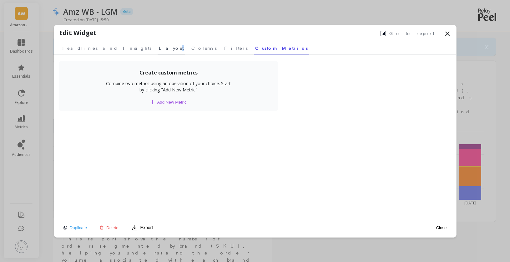
click at [159, 47] on span "Layout" at bounding box center [171, 48] width 25 height 6
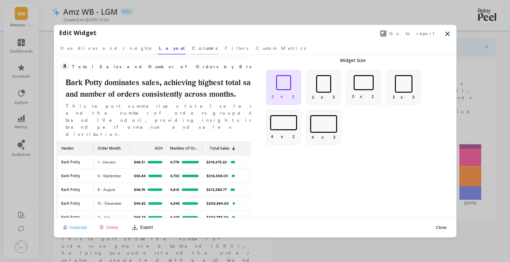
click at [192, 50] on span "Columns" at bounding box center [204, 48] width 25 height 6
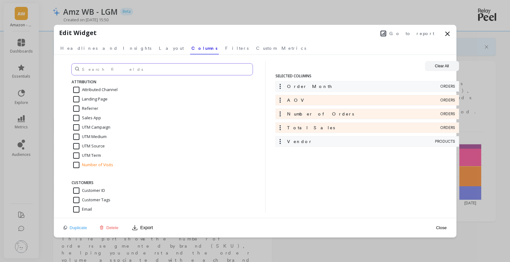
click at [142, 69] on input "text" at bounding box center [162, 70] width 181 height 12
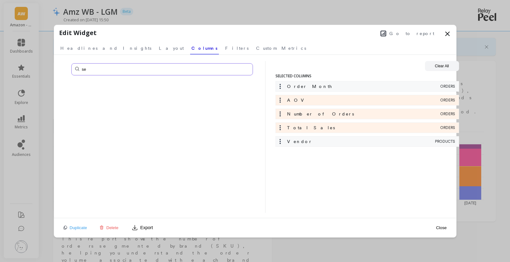
type input "s"
type input "i"
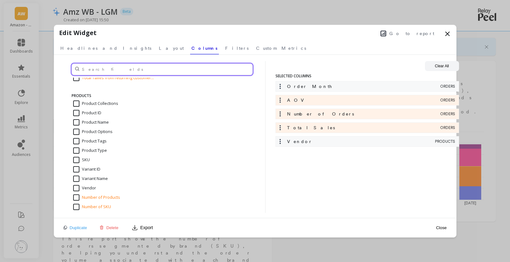
scroll to position [824, 0]
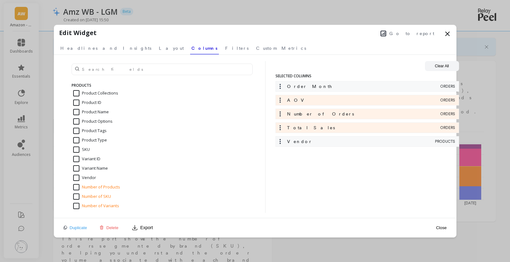
click at [441, 227] on button "Close" at bounding box center [441, 228] width 14 height 14
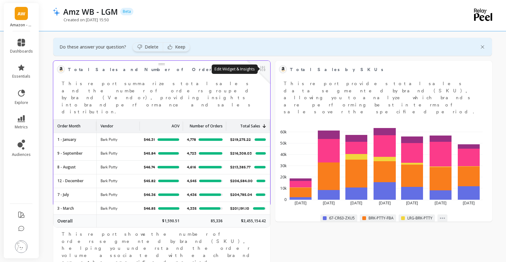
click at [263, 69] on button at bounding box center [263, 69] width 8 height 9
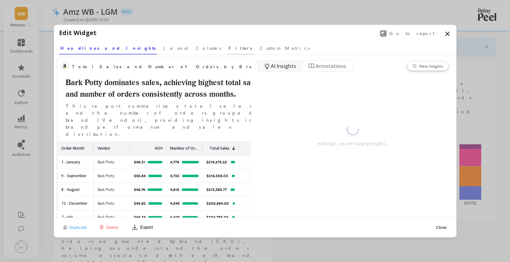
click at [229, 48] on span "Filters" at bounding box center [240, 48] width 23 height 6
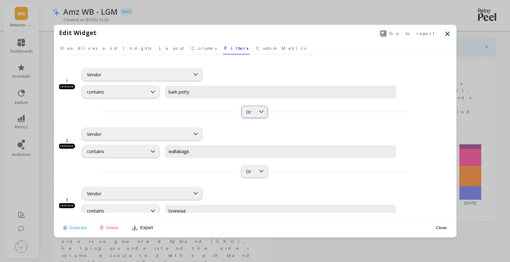
click at [256, 115] on div at bounding box center [262, 112] width 12 height 12
click at [219, 120] on div "Vendor contains [GEOGRAPHIC_DATA]" at bounding box center [239, 138] width 314 height 37
click at [186, 134] on div at bounding box center [136, 134] width 106 height 6
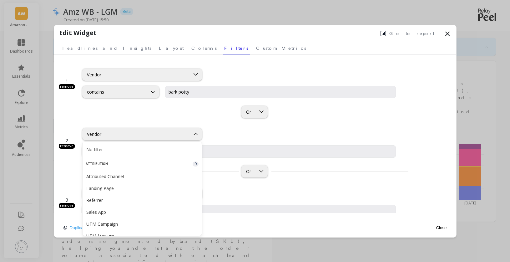
scroll to position [1084, 0]
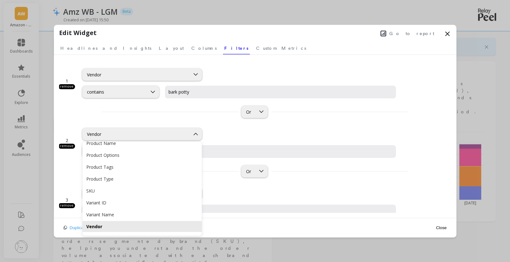
click at [223, 132] on div "Vendor selected, 93 of 96. 96 results available. Use Up and Down to choose opti…" at bounding box center [239, 134] width 314 height 12
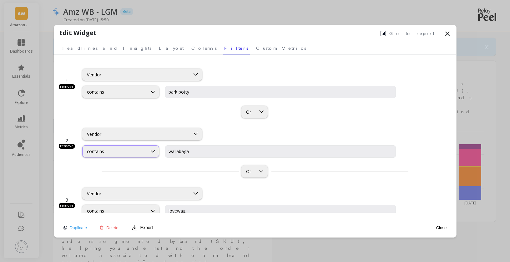
click at [140, 152] on div "contains" at bounding box center [115, 151] width 56 height 6
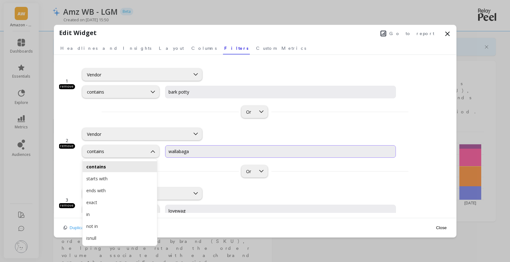
click at [194, 150] on input "wallabaga" at bounding box center [280, 151] width 231 height 13
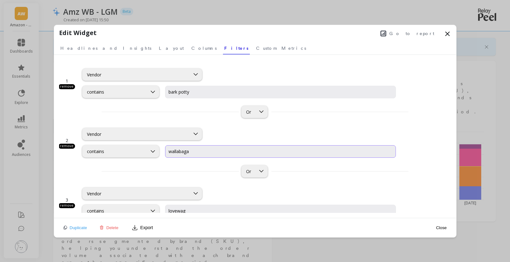
click at [194, 150] on input "wallabaga" at bounding box center [280, 151] width 231 height 13
click at [191, 151] on input "wallabaga" at bounding box center [280, 151] width 231 height 13
drag, startPoint x: 192, startPoint y: 150, endPoint x: 148, endPoint y: 150, distance: 44.1
click at [148, 150] on div "contains wallabaga" at bounding box center [239, 151] width 314 height 13
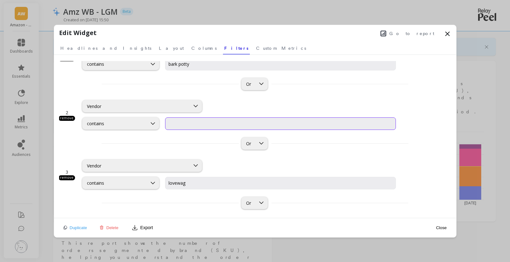
scroll to position [89, 0]
drag, startPoint x: 189, startPoint y: 118, endPoint x: 190, endPoint y: 123, distance: 4.5
click at [189, 120] on input "lovewag" at bounding box center [280, 122] width 231 height 13
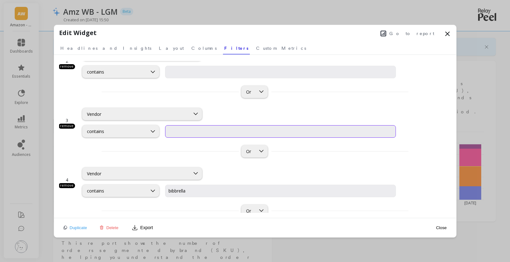
scroll to position [92, 0]
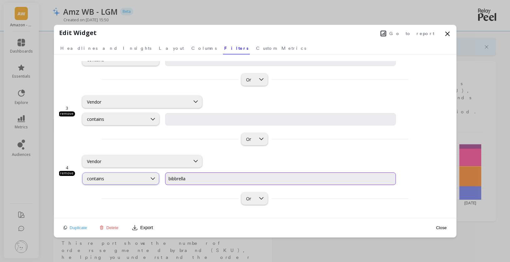
drag, startPoint x: 192, startPoint y: 180, endPoint x: 157, endPoint y: 179, distance: 35.4
click at [157, 179] on div "contains bibbrella" at bounding box center [239, 178] width 314 height 13
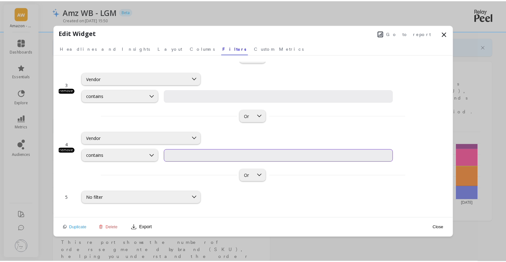
scroll to position [23, 0]
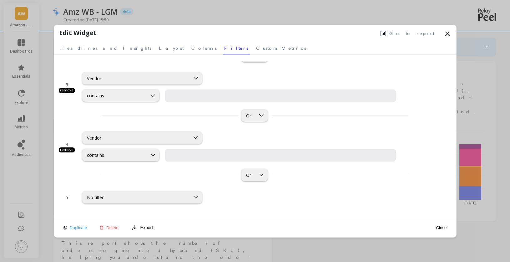
click at [438, 227] on button "Close" at bounding box center [441, 228] width 14 height 14
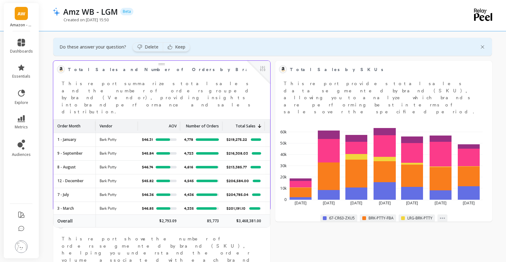
click at [81, 120] on div "Order Month" at bounding box center [74, 126] width 34 height 13
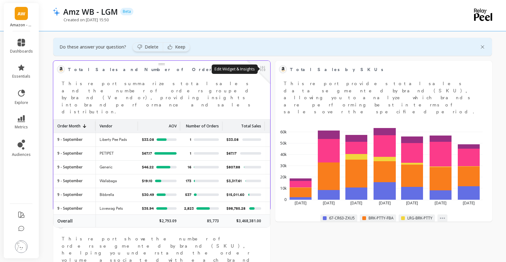
click at [263, 70] on button at bounding box center [263, 69] width 8 height 9
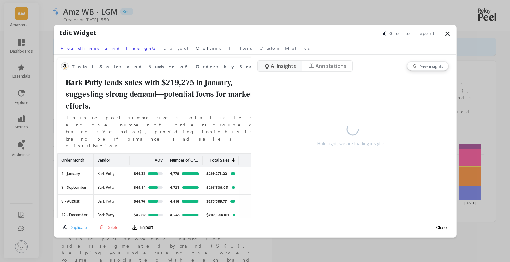
click at [196, 48] on span "Columns" at bounding box center [208, 48] width 25 height 6
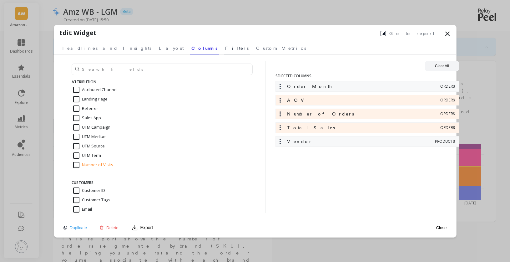
click at [225, 48] on span "Filters" at bounding box center [236, 48] width 23 height 6
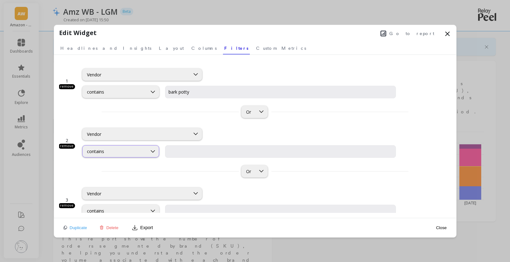
click at [135, 155] on div "contains" at bounding box center [120, 151] width 77 height 12
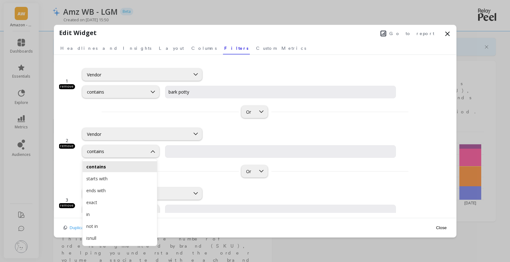
click at [67, 145] on div "remove" at bounding box center [67, 146] width 17 height 5
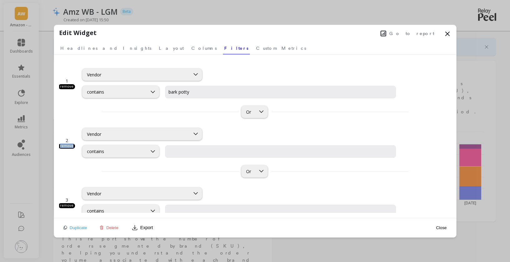
click at [67, 145] on div "remove" at bounding box center [67, 146] width 17 height 5
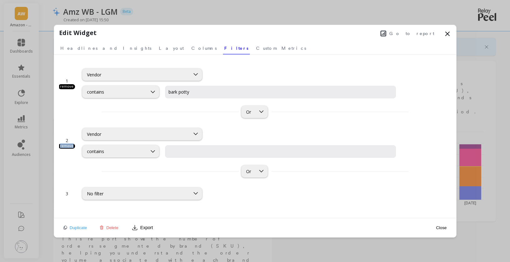
click at [67, 145] on div "remove" at bounding box center [67, 146] width 17 height 5
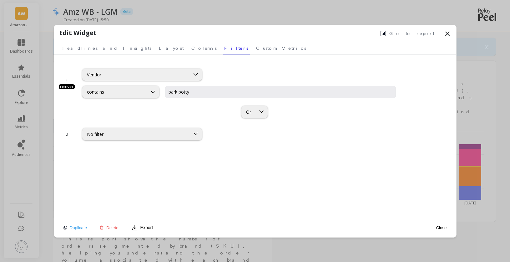
click at [442, 224] on button "Close" at bounding box center [441, 228] width 14 height 14
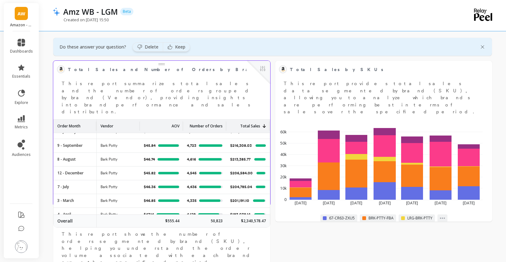
scroll to position [0, 0]
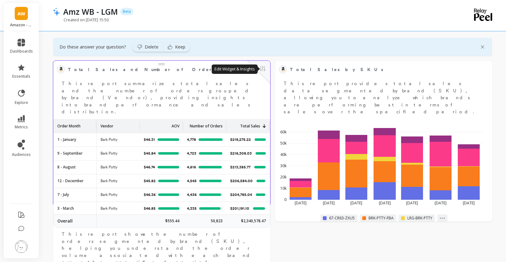
click at [264, 70] on button at bounding box center [263, 69] width 8 height 9
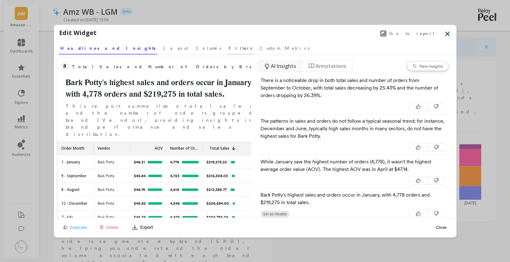
click at [229, 48] on span "Filters" at bounding box center [240, 48] width 23 height 6
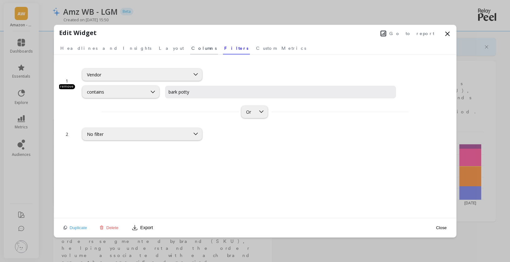
click at [191, 47] on span "Columns" at bounding box center [203, 48] width 25 height 6
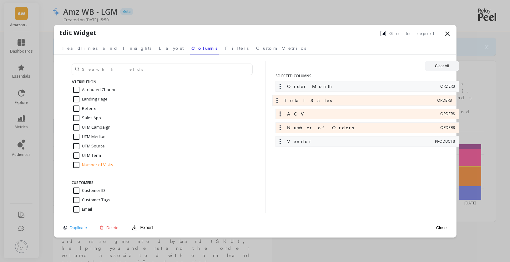
drag, startPoint x: 314, startPoint y: 126, endPoint x: 311, endPoint y: 97, distance: 29.3
click at [311, 97] on div "Order Month ORDERS AOV ORDERS Number of Orders ORDERS Total Sales ORDERS Vendor…" at bounding box center [368, 115] width 184 height 69
drag, startPoint x: 312, startPoint y: 130, endPoint x: 309, endPoint y: 112, distance: 17.5
click at [309, 112] on div "Order Month ORDERS Total Sales ORDERS AOV ORDERS Number of Orders ORDERS Vendor…" at bounding box center [368, 115] width 184 height 69
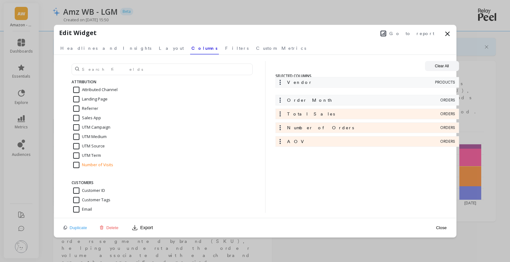
drag, startPoint x: 311, startPoint y: 145, endPoint x: 311, endPoint y: 86, distance: 58.2
click at [311, 86] on div "Order Month ORDERS Total Sales ORDERS Number of Orders ORDERS AOV ORDERS Vendor…" at bounding box center [368, 115] width 184 height 69
click at [315, 87] on div "Vendor" at bounding box center [355, 86] width 157 height 6
click at [441, 229] on button "Close" at bounding box center [441, 228] width 14 height 14
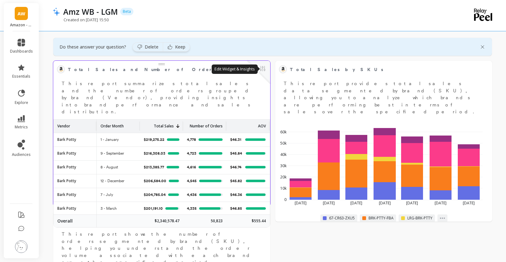
click at [263, 69] on button at bounding box center [263, 69] width 8 height 9
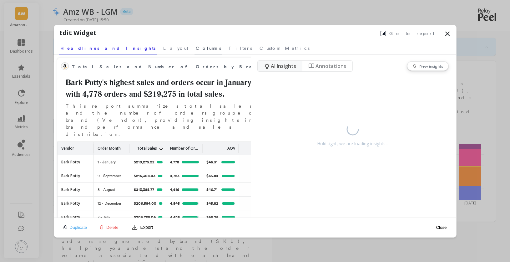
click at [196, 47] on span "Columns" at bounding box center [208, 48] width 25 height 6
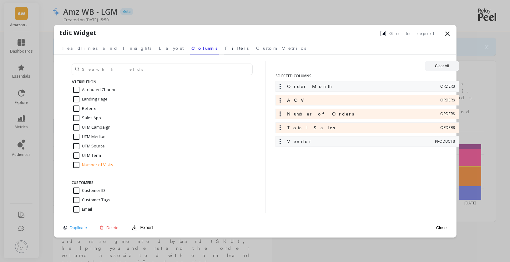
click at [225, 47] on span "Filters" at bounding box center [236, 48] width 23 height 6
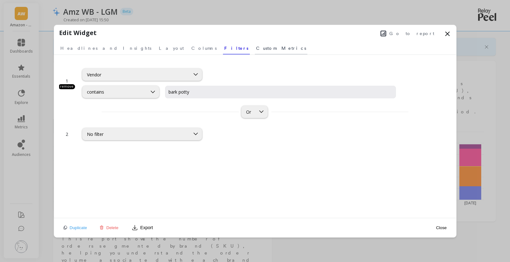
click at [256, 48] on span "Custom Metrics" at bounding box center [281, 48] width 50 height 6
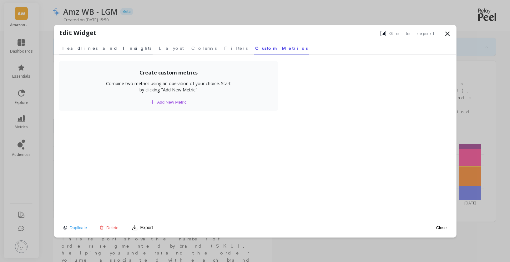
click at [88, 49] on span "Headlines and Insights" at bounding box center [105, 48] width 91 height 6
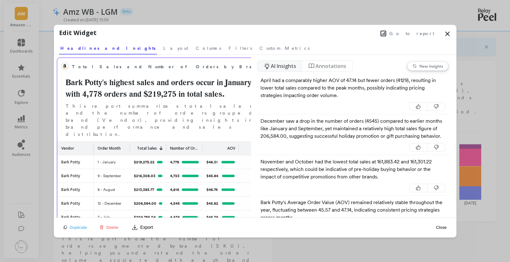
click at [118, 142] on p "Order Month" at bounding box center [109, 146] width 23 height 9
click at [139, 142] on div "Total Sales" at bounding box center [148, 148] width 29 height 13
click at [123, 142] on div "Order Month" at bounding box center [112, 148] width 29 height 13
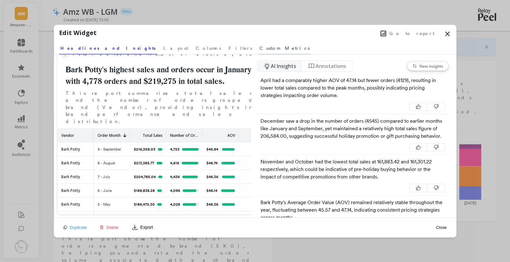
scroll to position [13, 0]
click at [229, 48] on span "Filters" at bounding box center [240, 48] width 23 height 6
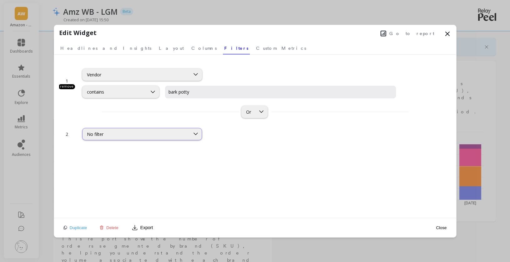
click at [119, 137] on div "No filter" at bounding box center [136, 133] width 107 height 7
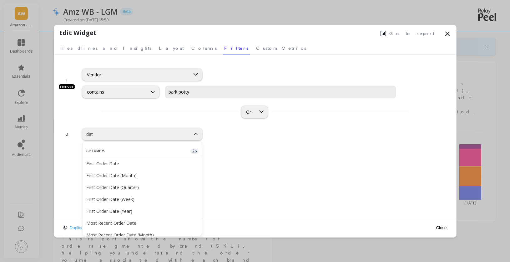
type input "date"
click at [135, 211] on div "First Order Date (Year)" at bounding box center [142, 211] width 112 height 6
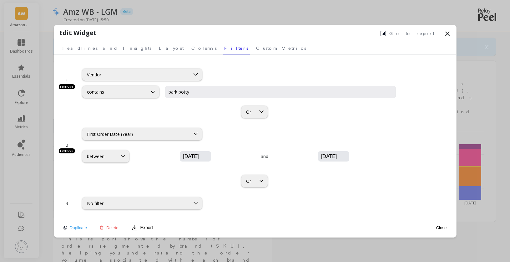
click at [182, 157] on input "[DATE]" at bounding box center [214, 156] width 64 height 6
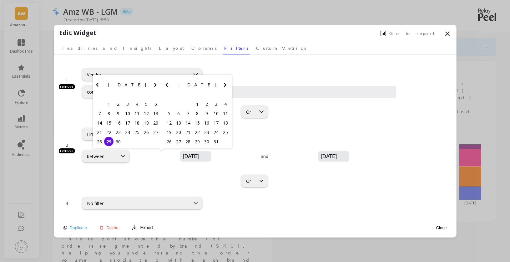
click at [98, 84] on icon "Previous Month" at bounding box center [98, 85] width 8 height 8
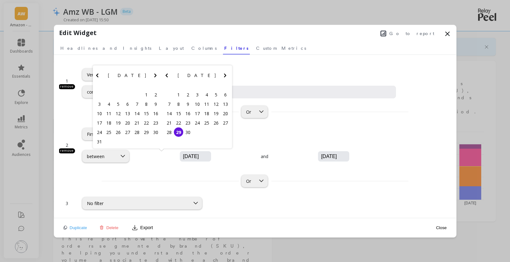
click at [98, 78] on icon "Previous Month" at bounding box center [98, 76] width 8 height 8
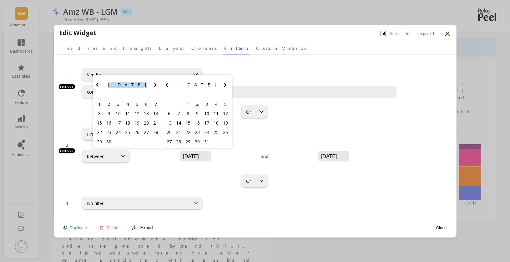
click at [98, 78] on div "[DATE] Su Mo Tu We Th Fr Sa" at bounding box center [128, 86] width 70 height 23
click at [98, 84] on icon "Previous Month" at bounding box center [98, 85] width 8 height 8
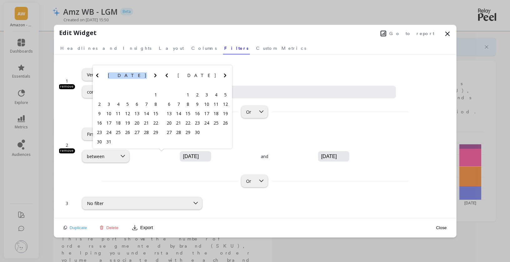
click at [98, 78] on icon "Previous Month" at bounding box center [98, 76] width 8 height 8
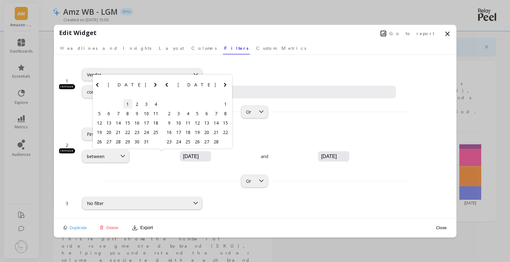
click at [128, 104] on div "1" at bounding box center [127, 103] width 9 height 9
type input "[DATE]"
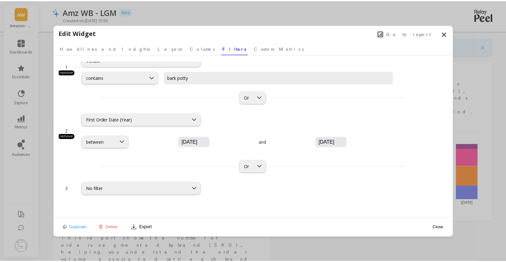
scroll to position [23, 0]
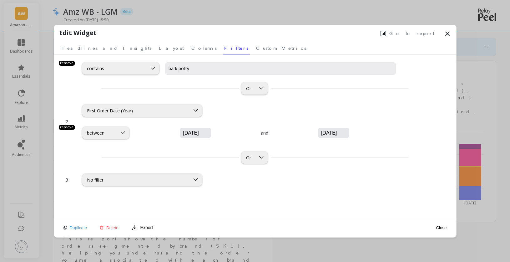
click at [441, 229] on button "Close" at bounding box center [441, 228] width 14 height 14
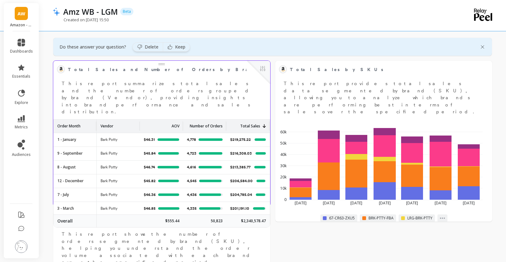
click at [75, 120] on p "Order Month" at bounding box center [68, 124] width 23 height 9
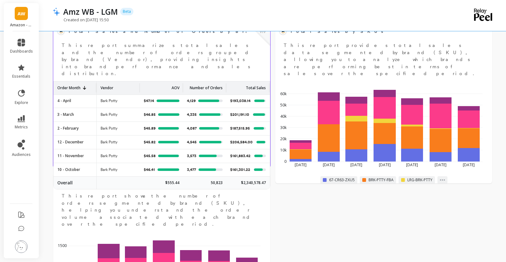
scroll to position [89, 0]
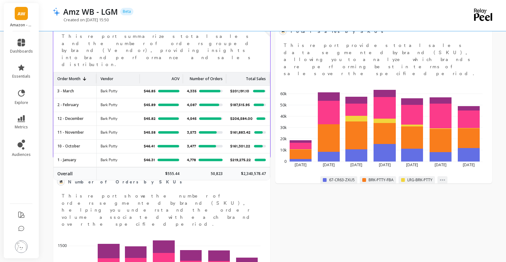
drag, startPoint x: 82, startPoint y: 142, endPoint x: 82, endPoint y: 133, distance: 9.4
click at [82, 153] on div "1 - January" at bounding box center [74, 159] width 43 height 13
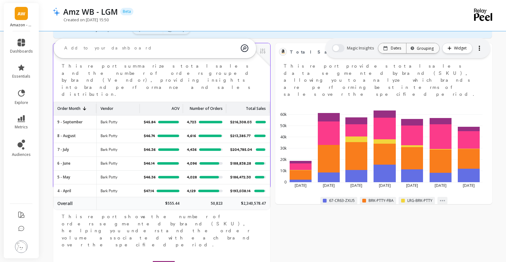
scroll to position [341, 0]
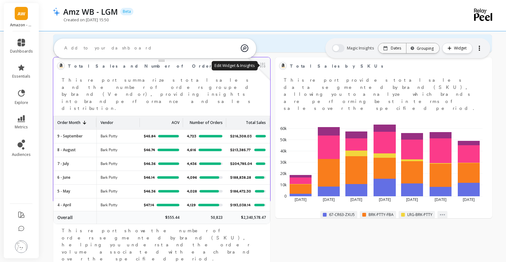
click at [265, 64] on button at bounding box center [263, 65] width 8 height 9
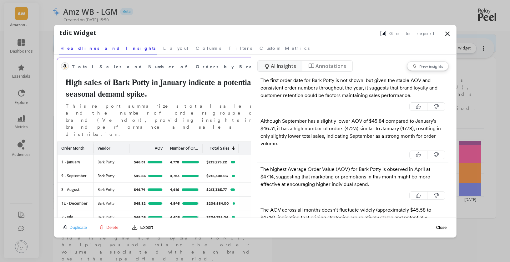
click at [89, 142] on div "Order Month" at bounding box center [75, 148] width 28 height 13
click at [89, 146] on icon at bounding box center [88, 148] width 3 height 4
click at [129, 48] on nav "Headlines and Insights Layout Columns Filters Custom Metrics" at bounding box center [255, 47] width 392 height 14
click at [163, 49] on span "Layout" at bounding box center [175, 48] width 25 height 6
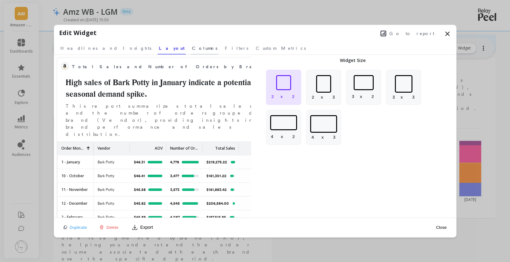
click at [192, 49] on span "Columns" at bounding box center [204, 48] width 25 height 6
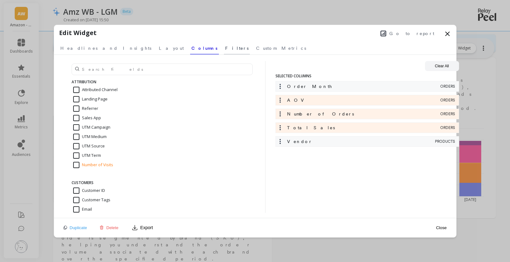
click at [225, 49] on span "Filters" at bounding box center [236, 48] width 23 height 6
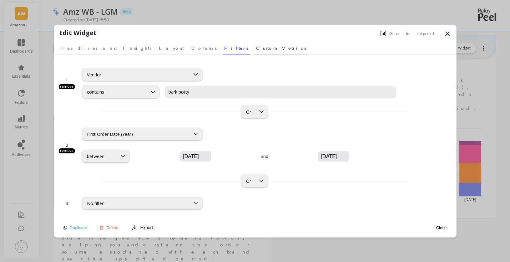
click at [255, 48] on link "Custom Metrics" at bounding box center [281, 47] width 53 height 14
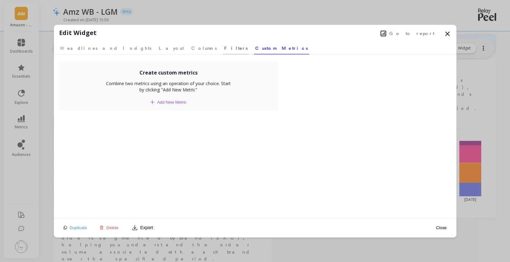
click at [224, 47] on span "Filters" at bounding box center [235, 48] width 23 height 6
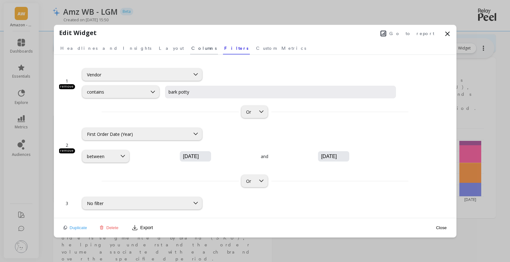
click at [191, 49] on span "Columns" at bounding box center [203, 48] width 25 height 6
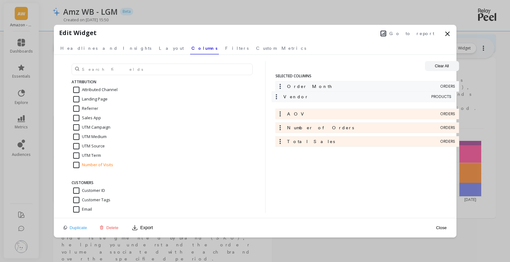
drag, startPoint x: 315, startPoint y: 145, endPoint x: 311, endPoint y: 97, distance: 47.4
click at [311, 97] on div "Order Month ORDERS AOV ORDERS Number of Orders ORDERS Total Sales ORDERS Vendor…" at bounding box center [368, 115] width 184 height 69
drag, startPoint x: 316, startPoint y: 141, endPoint x: 313, endPoint y: 113, distance: 28.6
click at [313, 112] on div "Order Month ORDERS Vendor PRODUCTS AOV ORDERS Number of Orders ORDERS Total Sal…" at bounding box center [368, 115] width 184 height 69
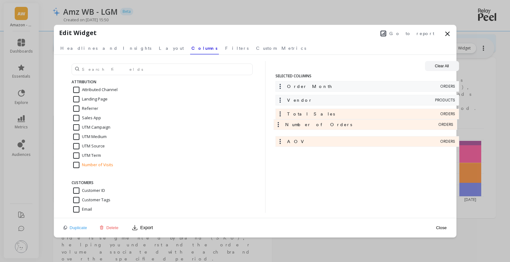
drag, startPoint x: 317, startPoint y: 133, endPoint x: 316, endPoint y: 123, distance: 10.3
click at [316, 122] on div "Order Month ORDERS Vendor PRODUCTS Total Sales ORDERS AOV ORDERS Number of Orde…" at bounding box center [368, 115] width 184 height 69
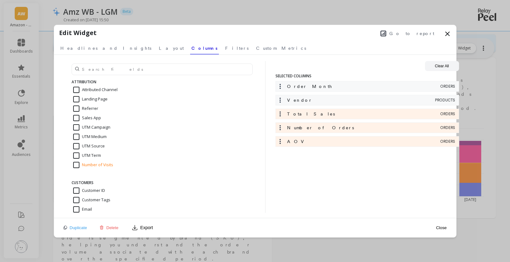
click at [445, 227] on button "Close" at bounding box center [441, 228] width 14 height 14
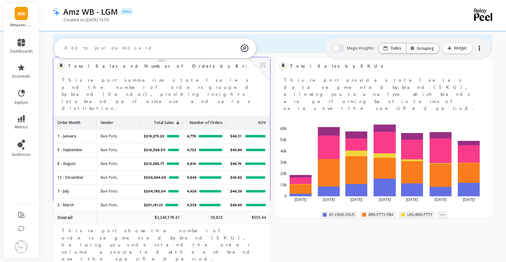
scroll to position [0, 0]
click at [88, 116] on div "Order Month" at bounding box center [74, 122] width 35 height 13
click at [262, 66] on button at bounding box center [263, 65] width 8 height 9
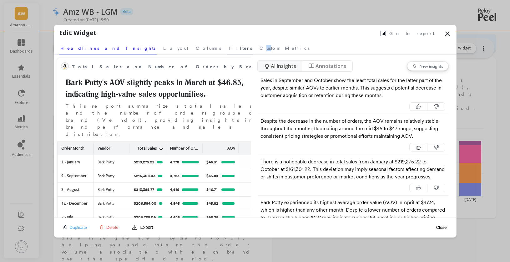
click at [174, 51] on nav "Headlines and Insights Layout Columns Filters Custom Metrics" at bounding box center [255, 47] width 392 height 14
click at [227, 51] on link "Filters" at bounding box center [240, 47] width 26 height 14
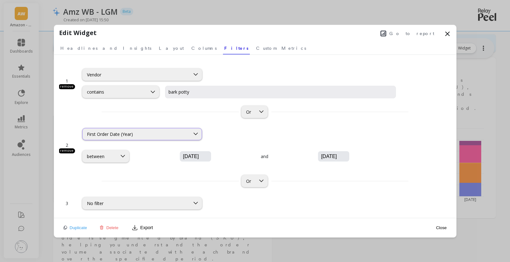
click at [140, 135] on div "First Order Date (Year)" at bounding box center [136, 134] width 99 height 6
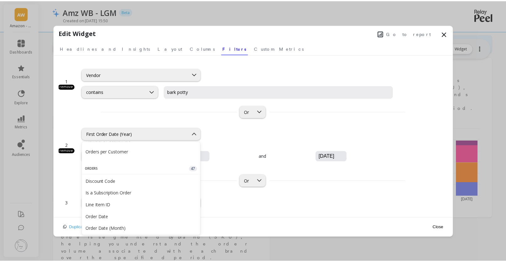
scroll to position [451, 0]
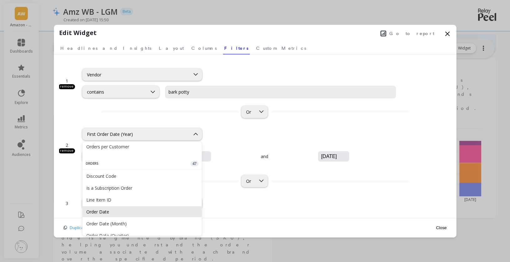
click at [113, 213] on div "Order Date" at bounding box center [142, 212] width 112 height 6
type input "[DATE]"
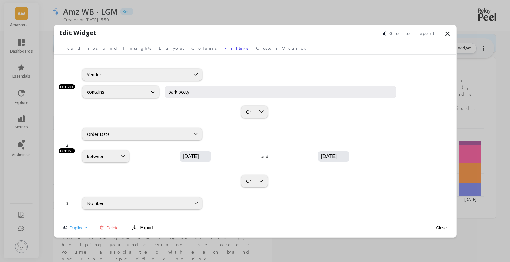
click at [445, 229] on button "Close" at bounding box center [441, 228] width 14 height 14
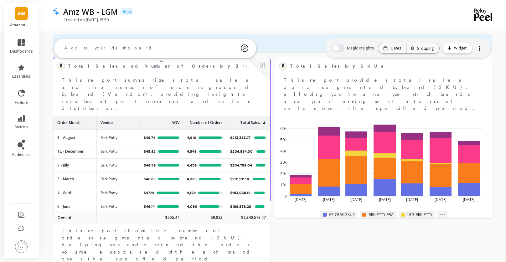
scroll to position [0, 0]
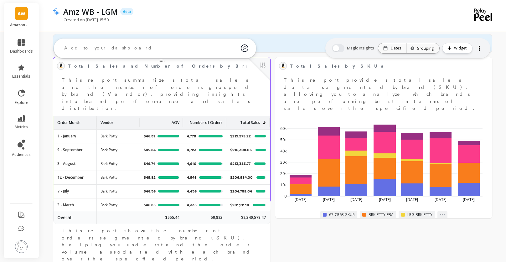
click at [74, 116] on div "Order Month" at bounding box center [74, 122] width 35 height 13
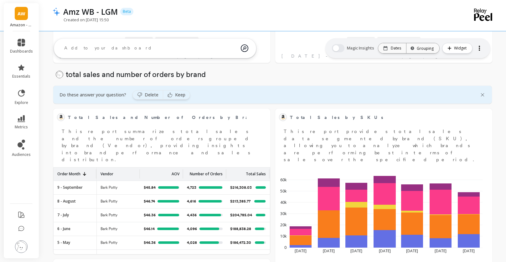
scroll to position [288, 0]
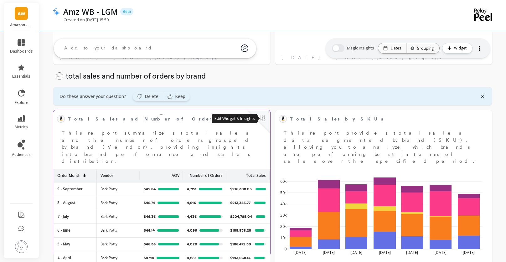
click at [264, 119] on button at bounding box center [263, 118] width 8 height 9
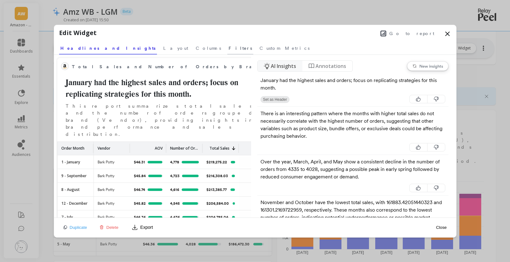
click at [229, 47] on span "Filters" at bounding box center [240, 48] width 23 height 6
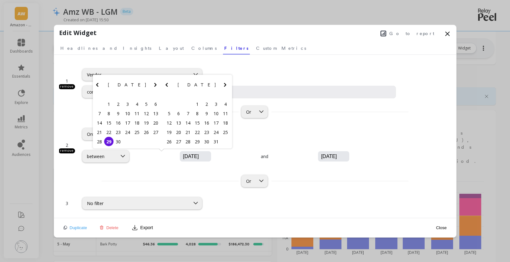
click at [182, 157] on input "[DATE]" at bounding box center [214, 156] width 64 height 6
click at [99, 84] on icon "Previous Month" at bounding box center [98, 85] width 8 height 8
click at [99, 84] on div "[DATE] Su Mo Tu We Th Fr Sa" at bounding box center [128, 86] width 70 height 23
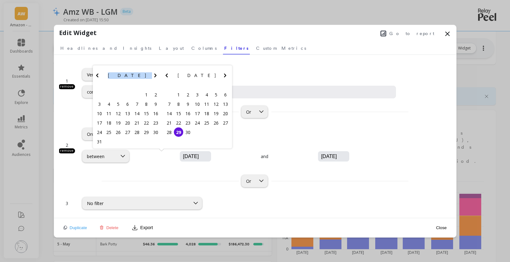
click at [99, 84] on div "[DATE] Su Mo Tu We Th Fr Sa" at bounding box center [128, 76] width 70 height 23
click at [99, 77] on icon "Previous Month" at bounding box center [98, 76] width 8 height 8
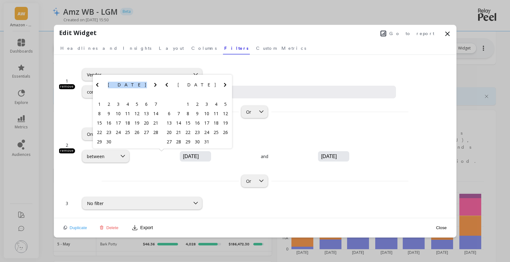
click at [99, 77] on div "[DATE] Su Mo Tu We Th Fr Sa" at bounding box center [128, 86] width 70 height 23
click at [98, 81] on div "[DATE] Su Mo Tu We Th Fr Sa" at bounding box center [128, 86] width 70 height 23
click at [98, 81] on icon "Previous Month" at bounding box center [98, 85] width 8 height 8
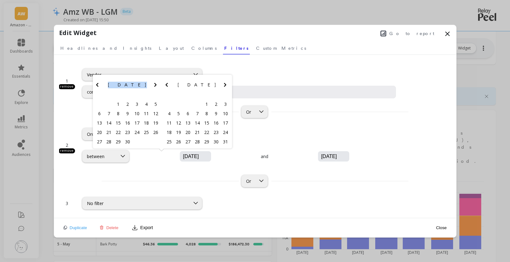
click at [98, 81] on icon "Previous Month" at bounding box center [98, 85] width 8 height 8
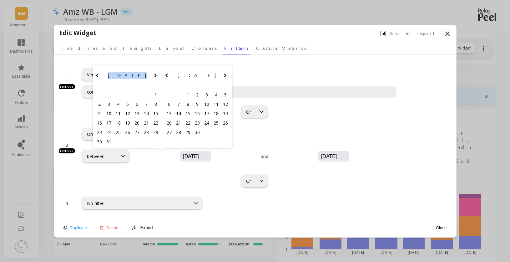
click at [98, 81] on button "Previous Month" at bounding box center [99, 77] width 10 height 10
click at [98, 80] on button "Previous Month" at bounding box center [99, 77] width 10 height 10
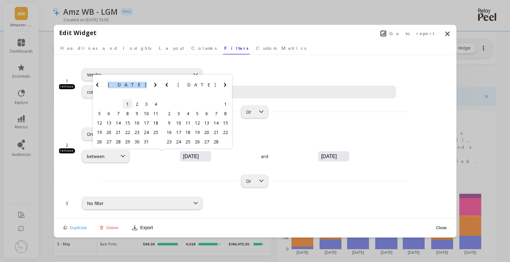
click at [126, 103] on div "1" at bounding box center [127, 103] width 9 height 9
type input "[DATE]"
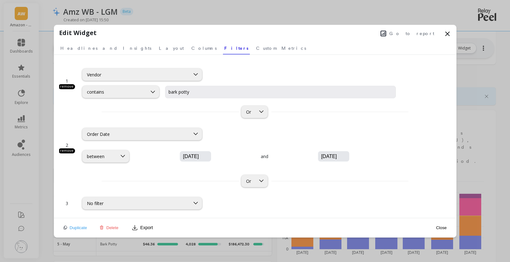
click at [439, 228] on button "Close" at bounding box center [441, 228] width 14 height 14
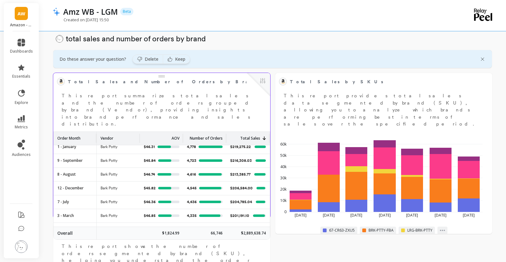
scroll to position [1, 0]
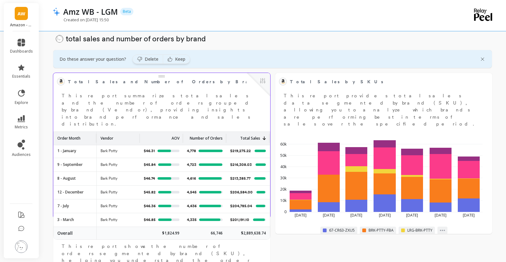
click at [266, 84] on div at bounding box center [258, 84] width 23 height 23
click at [260, 82] on button at bounding box center [263, 81] width 8 height 9
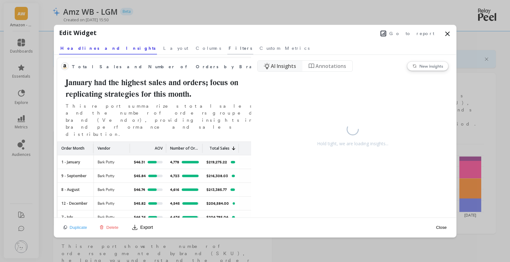
click at [229, 47] on span "Filters" at bounding box center [240, 48] width 23 height 6
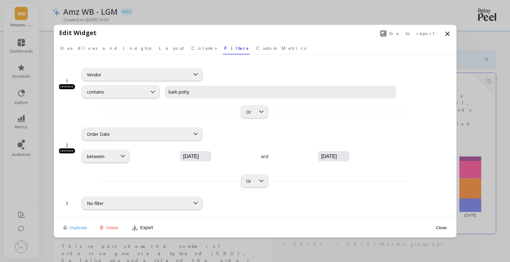
click at [440, 231] on button "Close" at bounding box center [441, 228] width 14 height 14
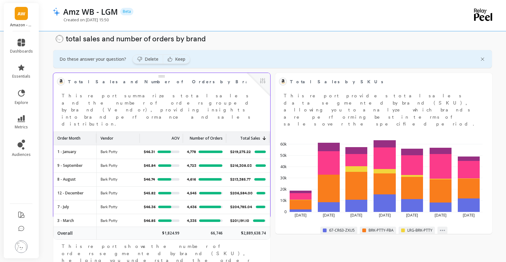
click at [87, 132] on div "Order Month" at bounding box center [74, 138] width 35 height 13
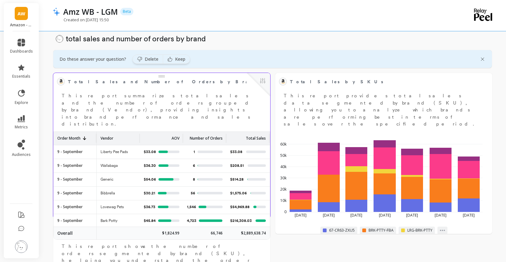
click at [87, 132] on div "Order Month" at bounding box center [74, 138] width 35 height 13
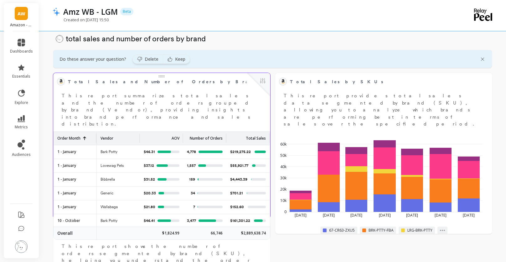
click at [87, 132] on div "Order Month" at bounding box center [74, 138] width 35 height 13
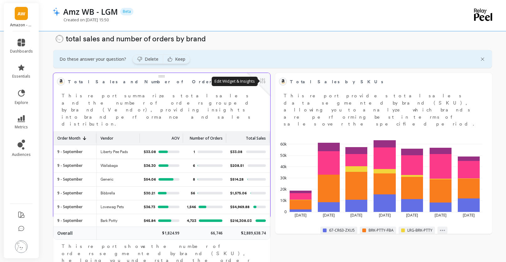
click at [261, 82] on button at bounding box center [263, 81] width 8 height 9
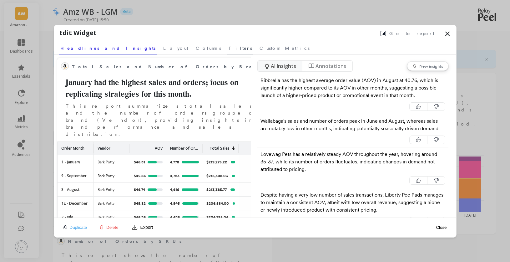
click at [229, 48] on span "Filters" at bounding box center [240, 48] width 23 height 6
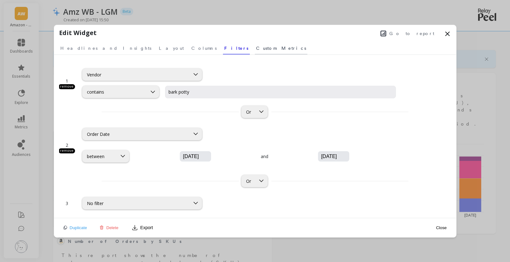
click at [256, 47] on span "Custom Metrics" at bounding box center [281, 48] width 50 height 6
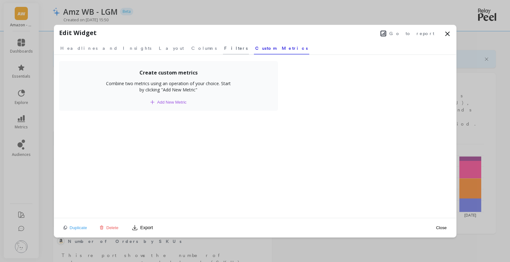
click at [224, 47] on span "Filters" at bounding box center [235, 48] width 23 height 6
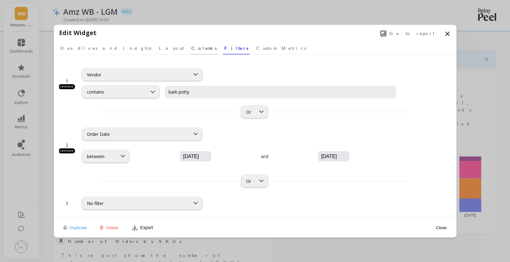
click at [191, 46] on span "Columns" at bounding box center [203, 48] width 25 height 6
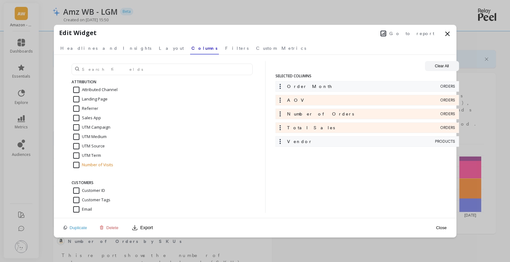
click at [450, 33] on icon at bounding box center [448, 34] width 8 height 8
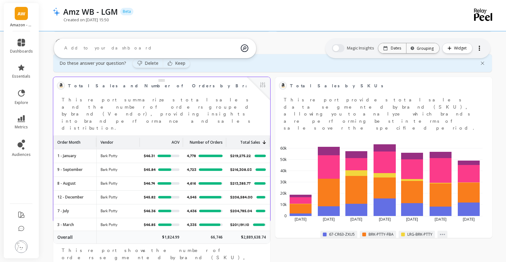
scroll to position [313, 0]
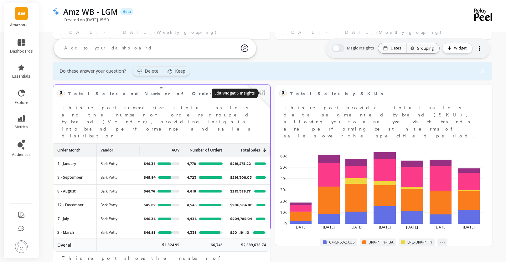
click at [263, 92] on button at bounding box center [263, 93] width 8 height 9
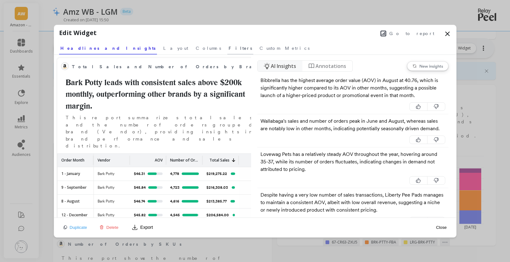
click at [229, 50] on span "Filters" at bounding box center [240, 48] width 23 height 6
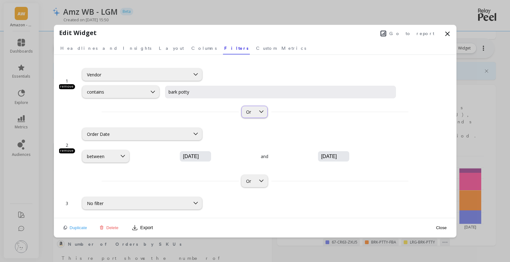
click at [256, 116] on div at bounding box center [262, 112] width 12 height 12
click at [253, 124] on div "And" at bounding box center [265, 127] width 39 height 6
click at [446, 228] on button "Close" at bounding box center [441, 228] width 14 height 14
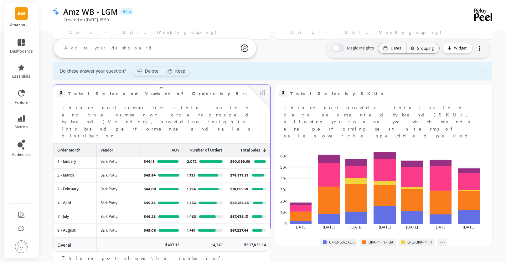
scroll to position [0, 0]
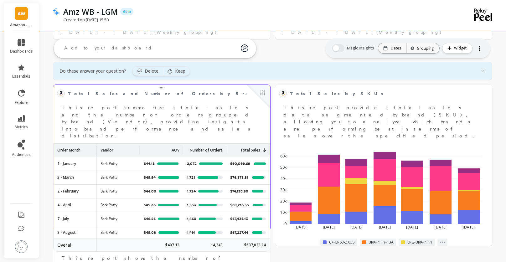
click at [89, 144] on div "Order Month" at bounding box center [74, 150] width 35 height 13
click at [264, 93] on button at bounding box center [263, 93] width 8 height 9
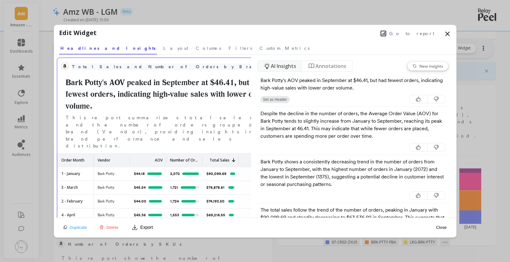
click at [145, 67] on span "Total Sales and Number of Orders by Brand" at bounding box center [168, 67] width 193 height 7
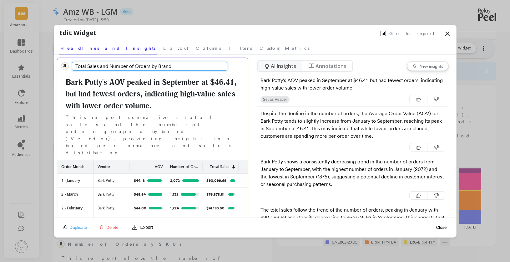
click at [175, 67] on input "Total Sales and Number of Orders by Brand" at bounding box center [150, 66] width 156 height 9
click at [163, 51] on span "Layout" at bounding box center [175, 48] width 25 height 6
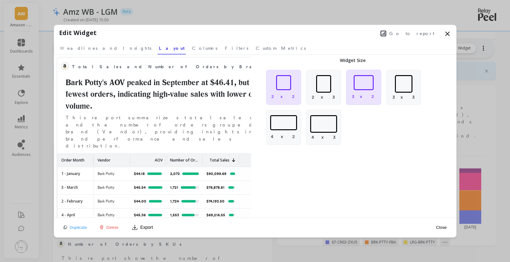
click at [365, 98] on p "3 x 2" at bounding box center [364, 96] width 24 height 6
click at [444, 226] on button "Close" at bounding box center [441, 227] width 14 height 14
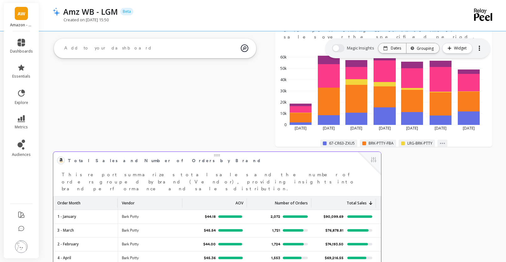
scroll to position [430, 0]
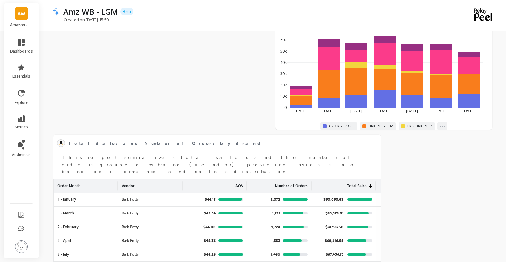
click at [188, 84] on div "Delete section total sales and number of orders by brand Do these answer your q…" at bounding box center [272, 60] width 466 height 867
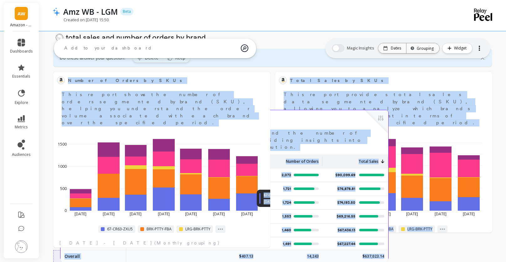
scroll to position [246, 0]
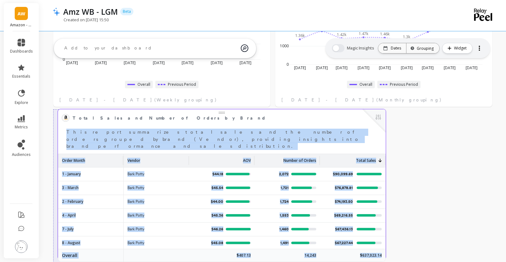
drag, startPoint x: 242, startPoint y: 115, endPoint x: 247, endPoint y: 124, distance: 9.9
click at [247, 124] on div "Total Sales and Number of Orders by Brand Edit Widget & Insights This report su…" at bounding box center [222, 131] width 320 height 37
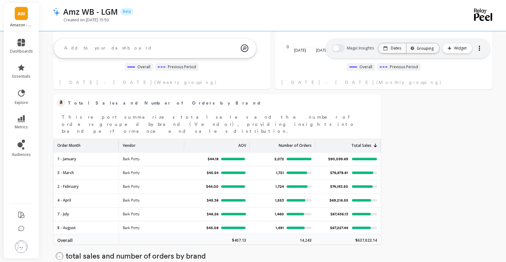
scroll to position [277, 0]
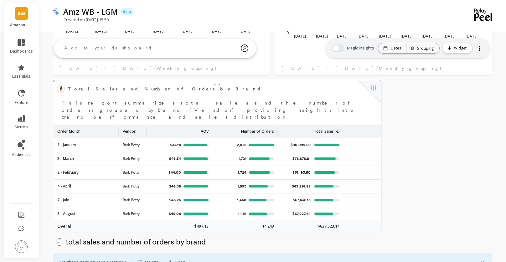
drag, startPoint x: 183, startPoint y: 127, endPoint x: 146, endPoint y: 129, distance: 37.6
click at [146, 129] on div at bounding box center [145, 131] width 3 height 9
click at [373, 88] on button at bounding box center [373, 88] width 8 height 9
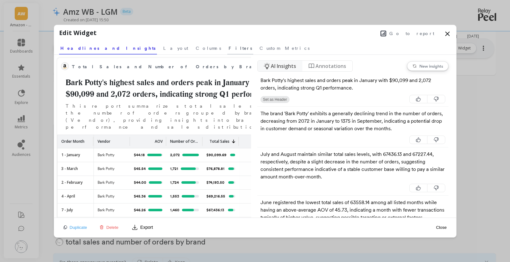
click at [229, 48] on span "Filters" at bounding box center [240, 48] width 23 height 6
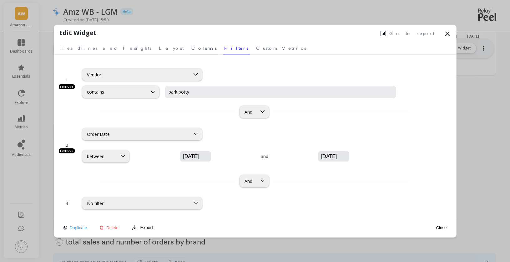
click at [191, 50] on span "Columns" at bounding box center [203, 48] width 25 height 6
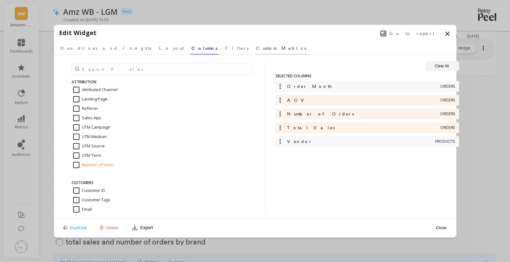
drag, startPoint x: 191, startPoint y: 49, endPoint x: 183, endPoint y: 48, distance: 7.9
click at [256, 49] on span "Custom Metrics" at bounding box center [281, 48] width 50 height 6
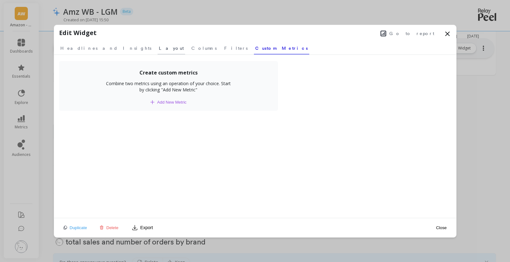
click at [159, 48] on span "Layout" at bounding box center [171, 48] width 25 height 6
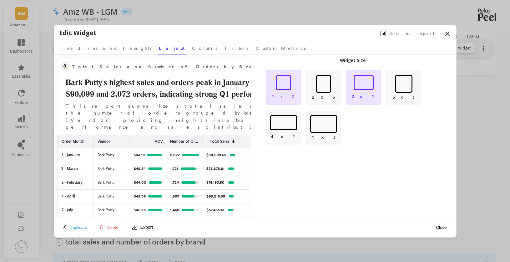
click at [291, 93] on div "2 x 2" at bounding box center [283, 87] width 35 height 35
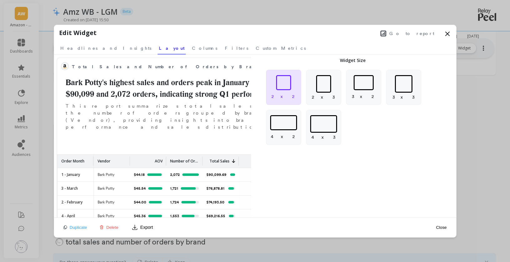
click at [442, 227] on button "Close" at bounding box center [441, 227] width 14 height 14
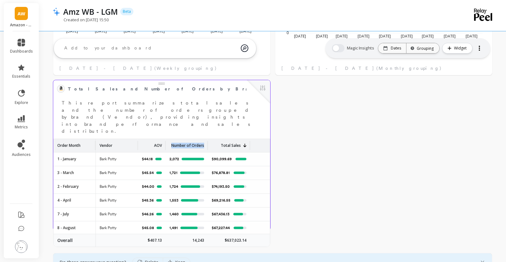
drag, startPoint x: 179, startPoint y: 130, endPoint x: 164, endPoint y: 133, distance: 15.0
click at [164, 141] on div at bounding box center [164, 145] width 3 height 9
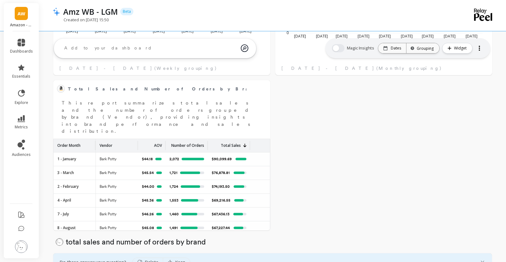
click at [339, 172] on div "Delete section total sales and number of orders by brand Do these answer your q…" at bounding box center [272, 129] width 466 height 701
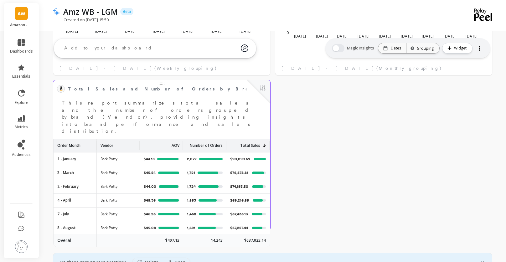
click at [62, 139] on p "Order Month" at bounding box center [68, 143] width 23 height 9
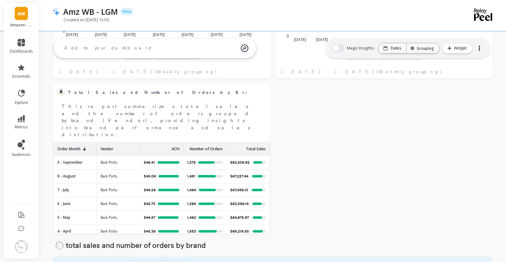
scroll to position [275, 0]
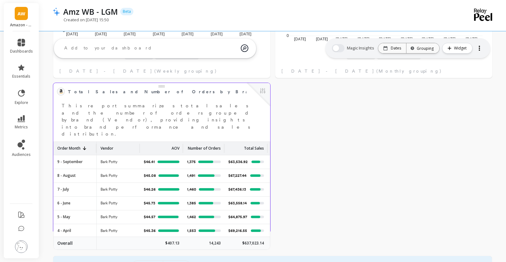
click at [223, 144] on div at bounding box center [223, 148] width 3 height 9
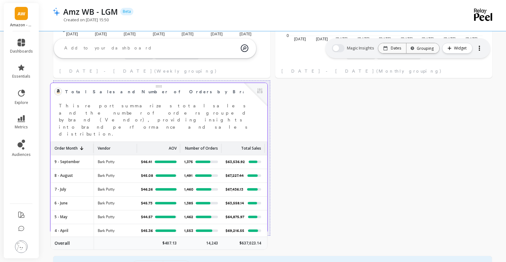
drag, startPoint x: 183, startPoint y: 131, endPoint x: 179, endPoint y: 131, distance: 3.8
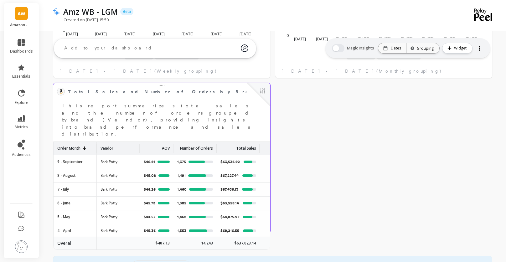
drag, startPoint x: 181, startPoint y: 132, endPoint x: 172, endPoint y: 132, distance: 9.7
click at [172, 144] on div at bounding box center [172, 148] width 3 height 9
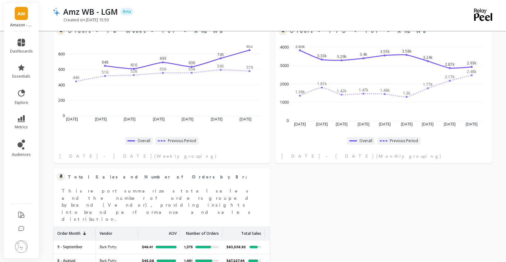
scroll to position [305, 0]
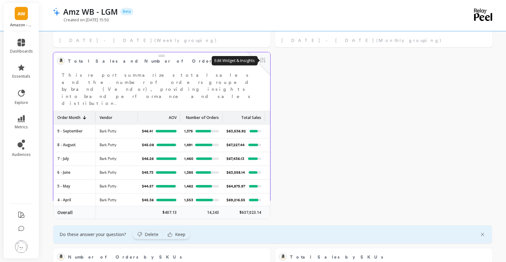
click at [262, 61] on button at bounding box center [263, 60] width 8 height 9
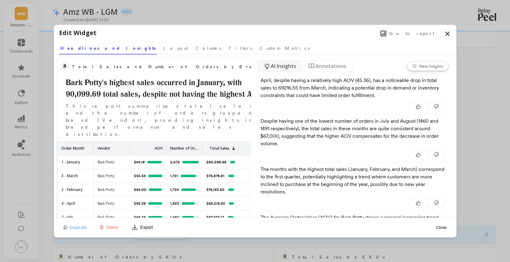
click at [79, 228] on span "Duplicate" at bounding box center [79, 227] width 18 height 5
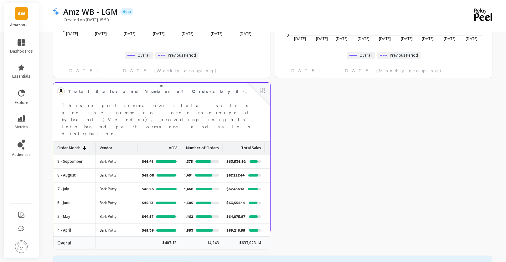
scroll to position [299, 0]
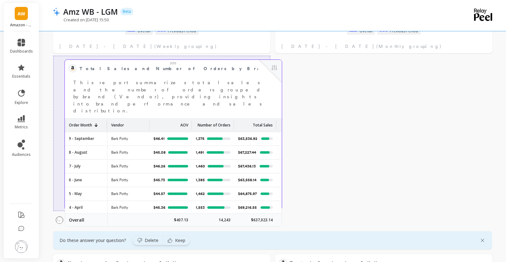
drag, startPoint x: 230, startPoint y: 72, endPoint x: 242, endPoint y: 73, distance: 11.7
click at [242, 73] on div "Total Sales and Number of Orders by Brand Edit Widget & Insights This report su…" at bounding box center [173, 89] width 209 height 51
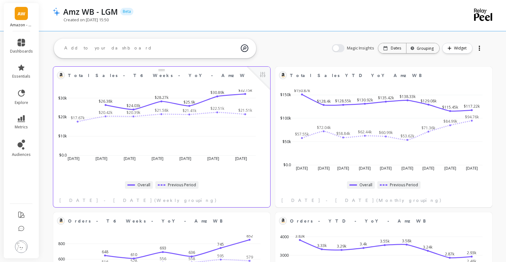
scroll to position [201, 0]
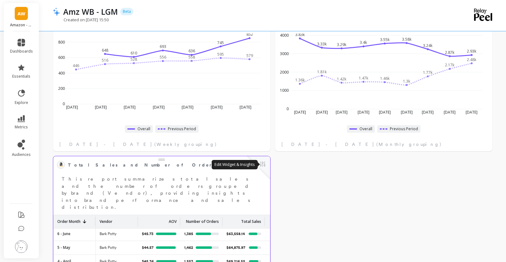
click at [263, 165] on button at bounding box center [263, 164] width 8 height 9
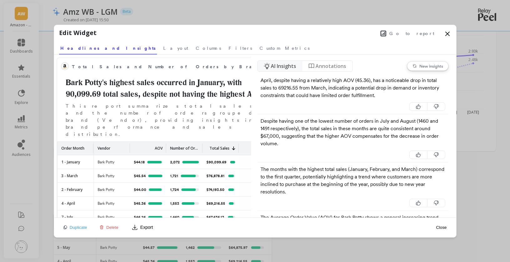
click at [80, 227] on span "Duplicate" at bounding box center [79, 227] width 18 height 5
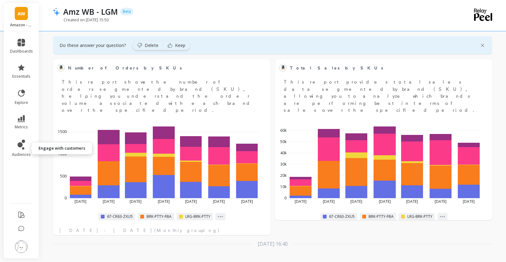
scroll to position [495, 0]
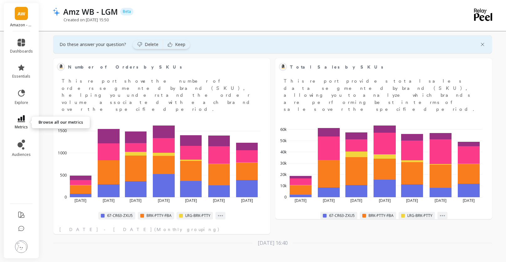
click at [24, 121] on icon at bounding box center [22, 118] width 8 height 7
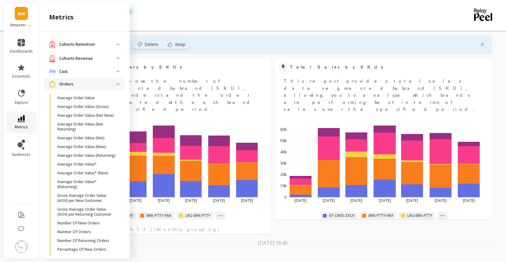
scroll to position [183, 0]
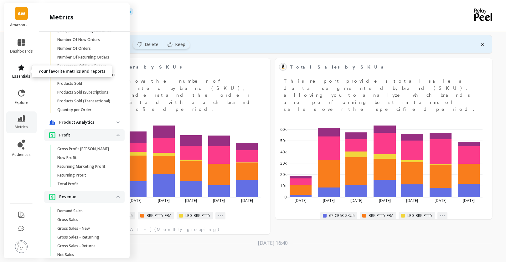
click at [24, 65] on icon at bounding box center [22, 68] width 8 height 8
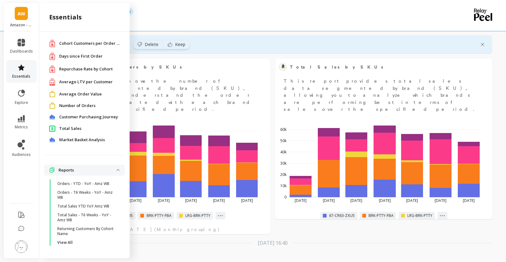
click at [26, 69] on link "essentials" at bounding box center [21, 71] width 23 height 15
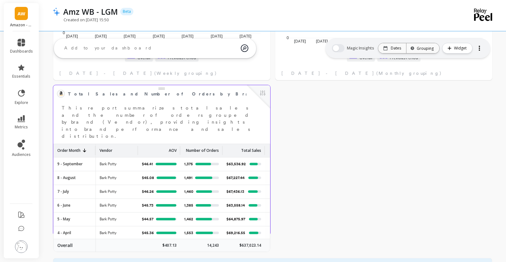
scroll to position [260, 0]
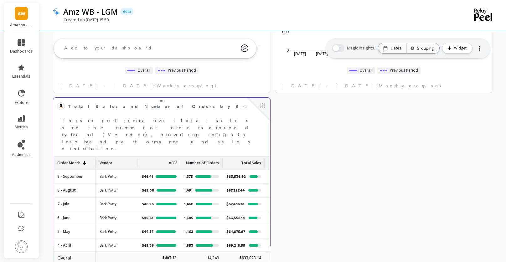
click at [143, 106] on span "Total Sales and Number of Orders by Brand" at bounding box center [164, 106] width 193 height 7
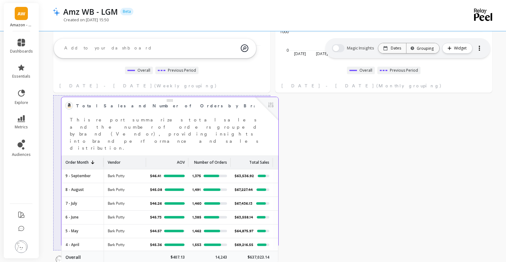
drag, startPoint x: 204, startPoint y: 102, endPoint x: 212, endPoint y: 101, distance: 8.2
click at [212, 101] on span "Total Sales and Number of Orders by Brand" at bounding box center [165, 105] width 178 height 9
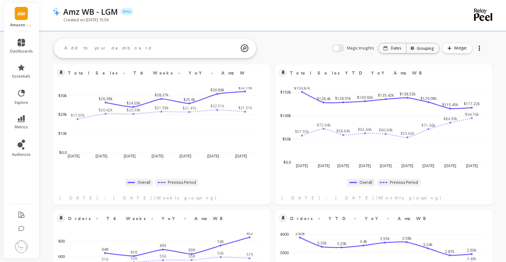
scroll to position [7, 0]
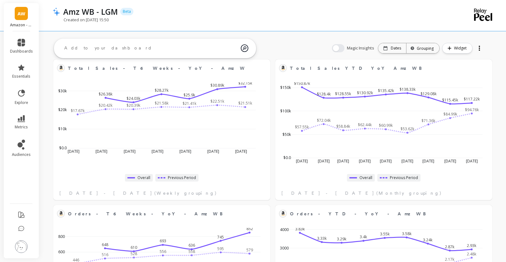
click at [476, 48] on div at bounding box center [479, 48] width 9 height 10
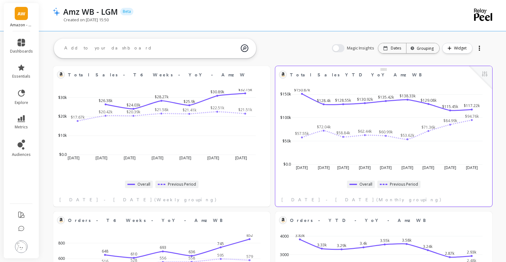
scroll to position [0, 0]
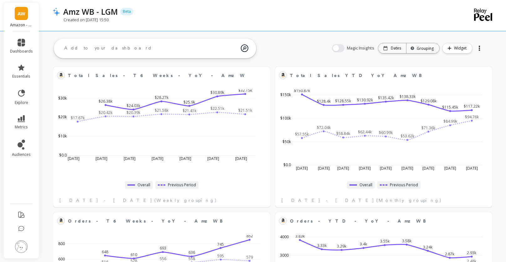
click at [292, 18] on div "Created on [DATE] 15:50" at bounding box center [247, 23] width 389 height 12
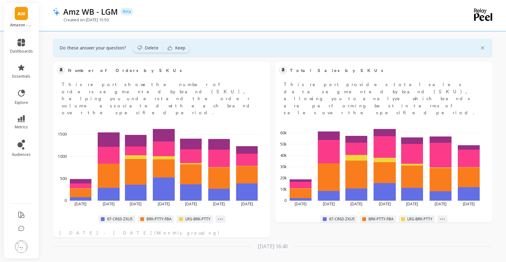
scroll to position [495, 0]
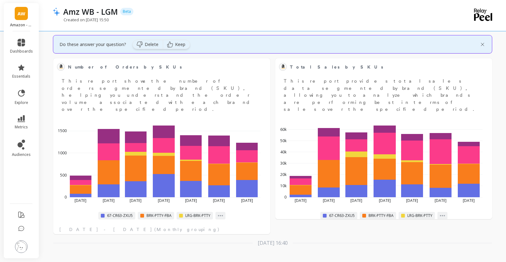
click at [483, 44] on div at bounding box center [482, 44] width 6 height 6
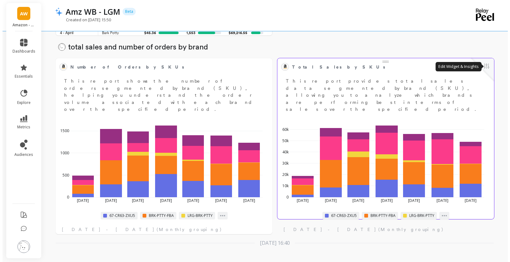
scroll to position [472, 0]
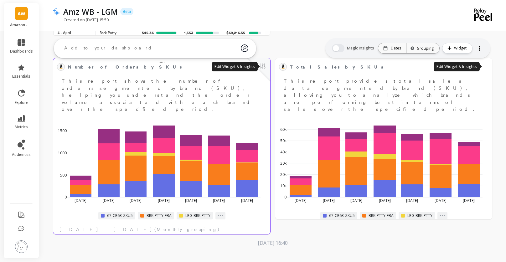
click at [260, 68] on button at bounding box center [263, 66] width 8 height 9
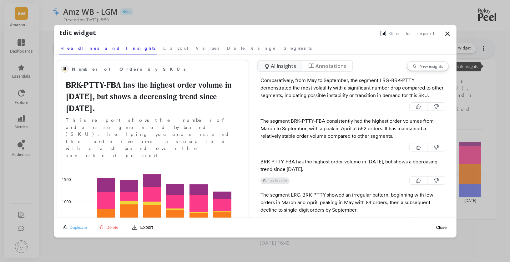
click at [110, 226] on span "Delete" at bounding box center [112, 227] width 12 height 5
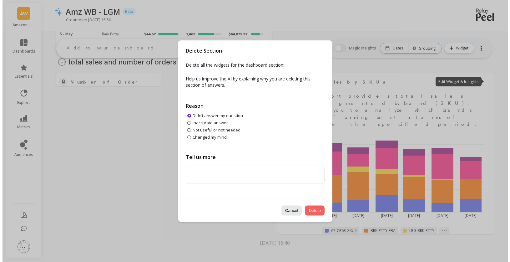
scroll to position [457, 0]
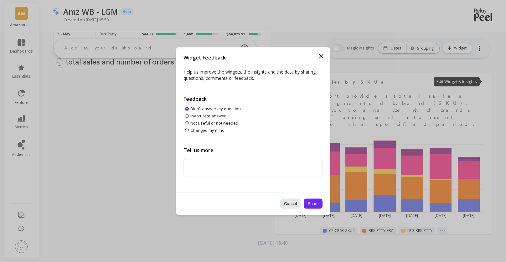
click at [321, 55] on icon at bounding box center [321, 56] width 8 height 8
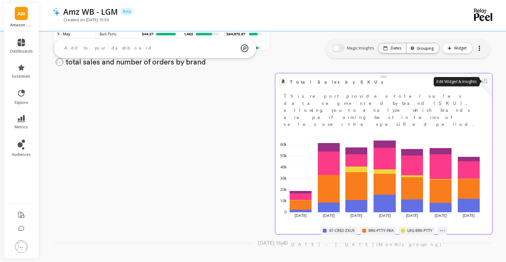
click at [486, 84] on button at bounding box center [485, 81] width 8 height 9
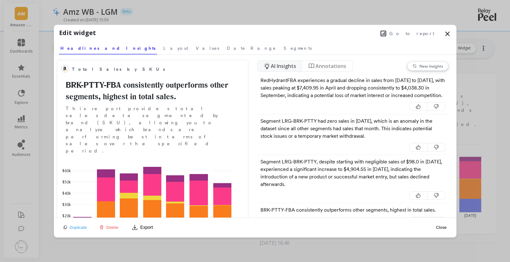
click at [108, 226] on span "Delete" at bounding box center [112, 227] width 12 height 5
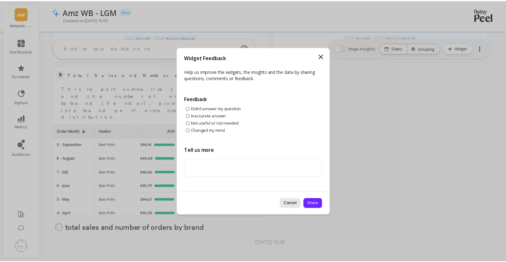
scroll to position [292, 0]
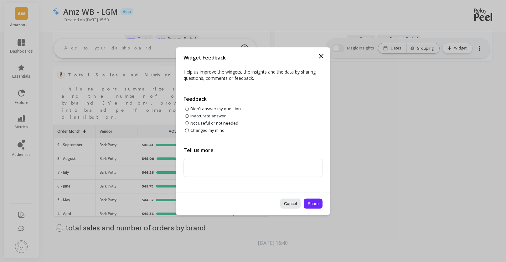
click at [288, 206] on button "Cancel" at bounding box center [290, 203] width 21 height 10
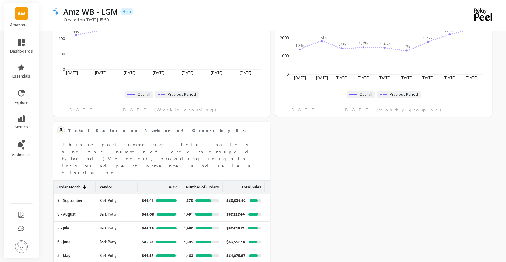
scroll to position [252, 0]
